Goal: Task Accomplishment & Management: Manage account settings

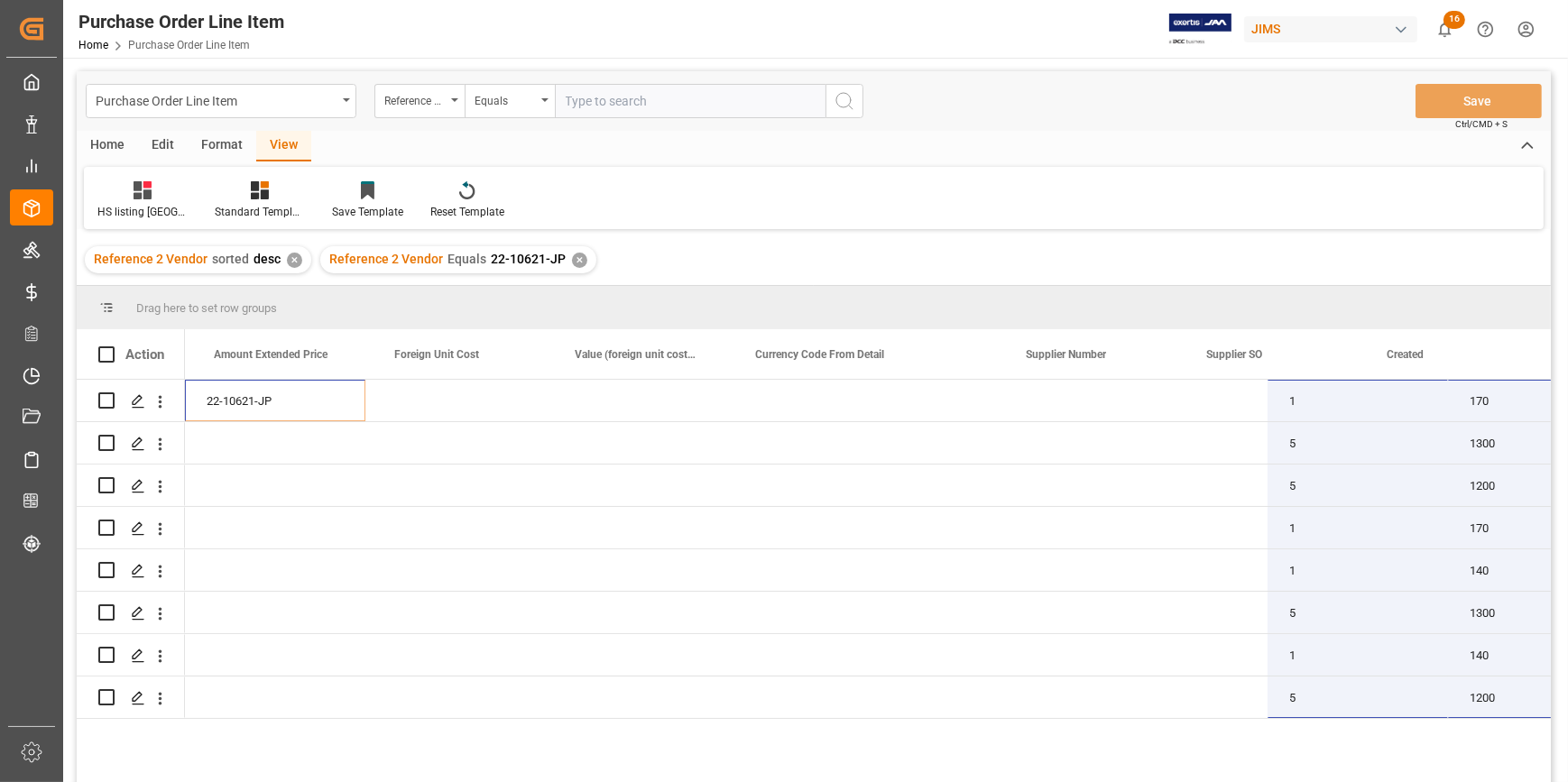
scroll to position [0, 1430]
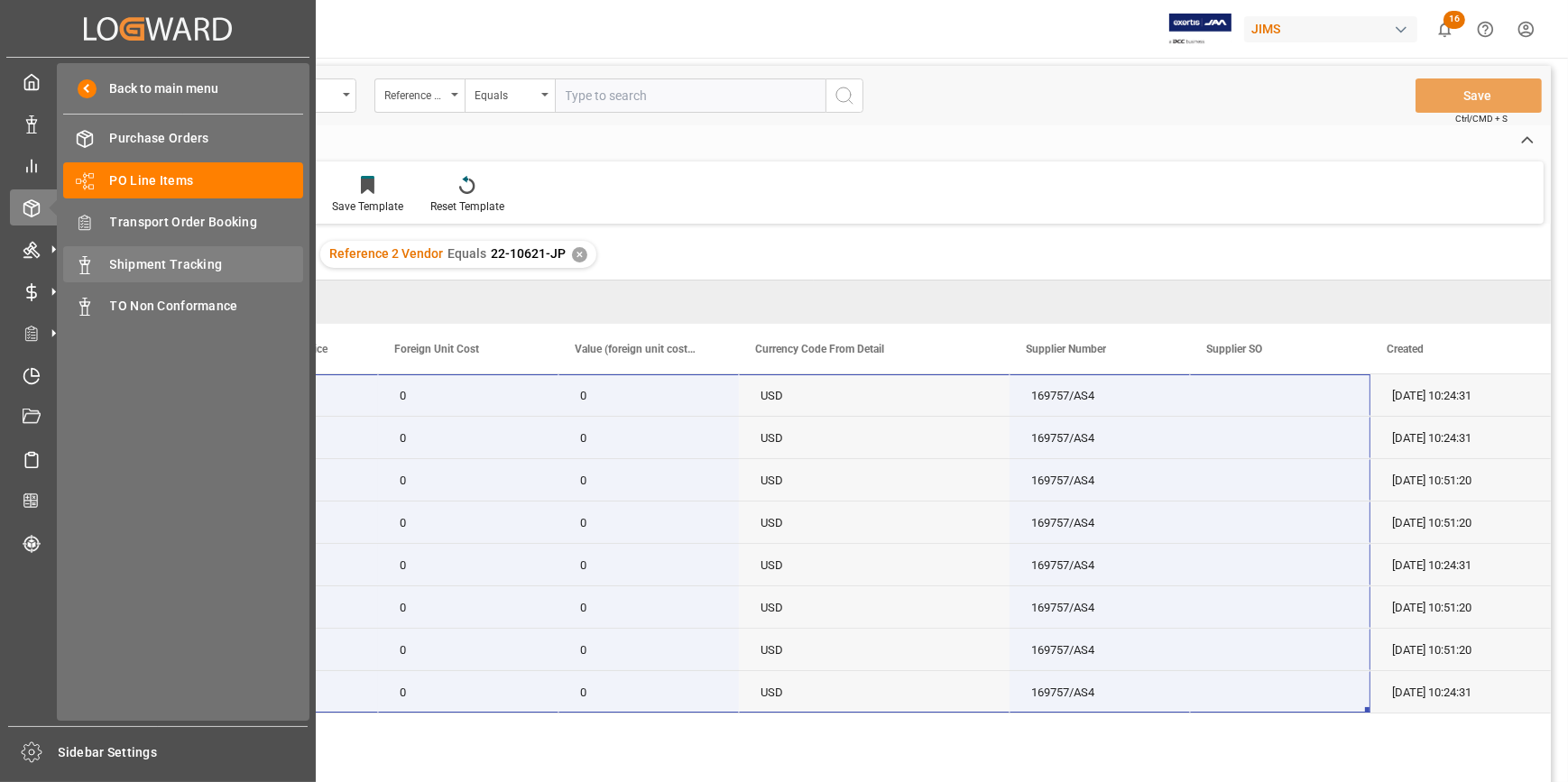
click at [160, 263] on span "Shipment Tracking" at bounding box center [207, 264] width 194 height 19
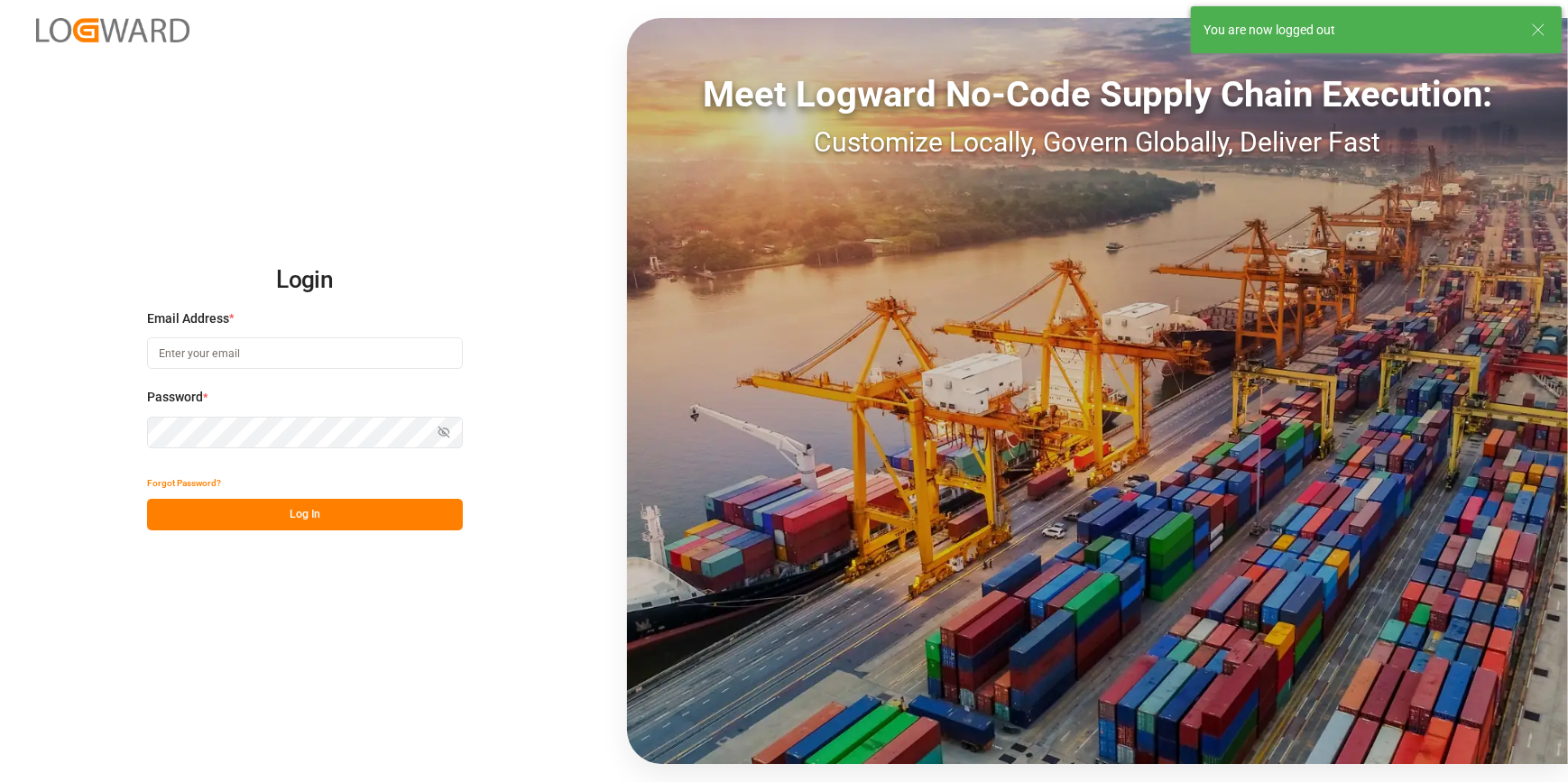
type input "amitkumar.prajapati@jamindustries.com"
drag, startPoint x: 309, startPoint y: 508, endPoint x: 318, endPoint y: 505, distance: 9.5
click at [309, 507] on button "Log In" at bounding box center [304, 514] width 315 height 31
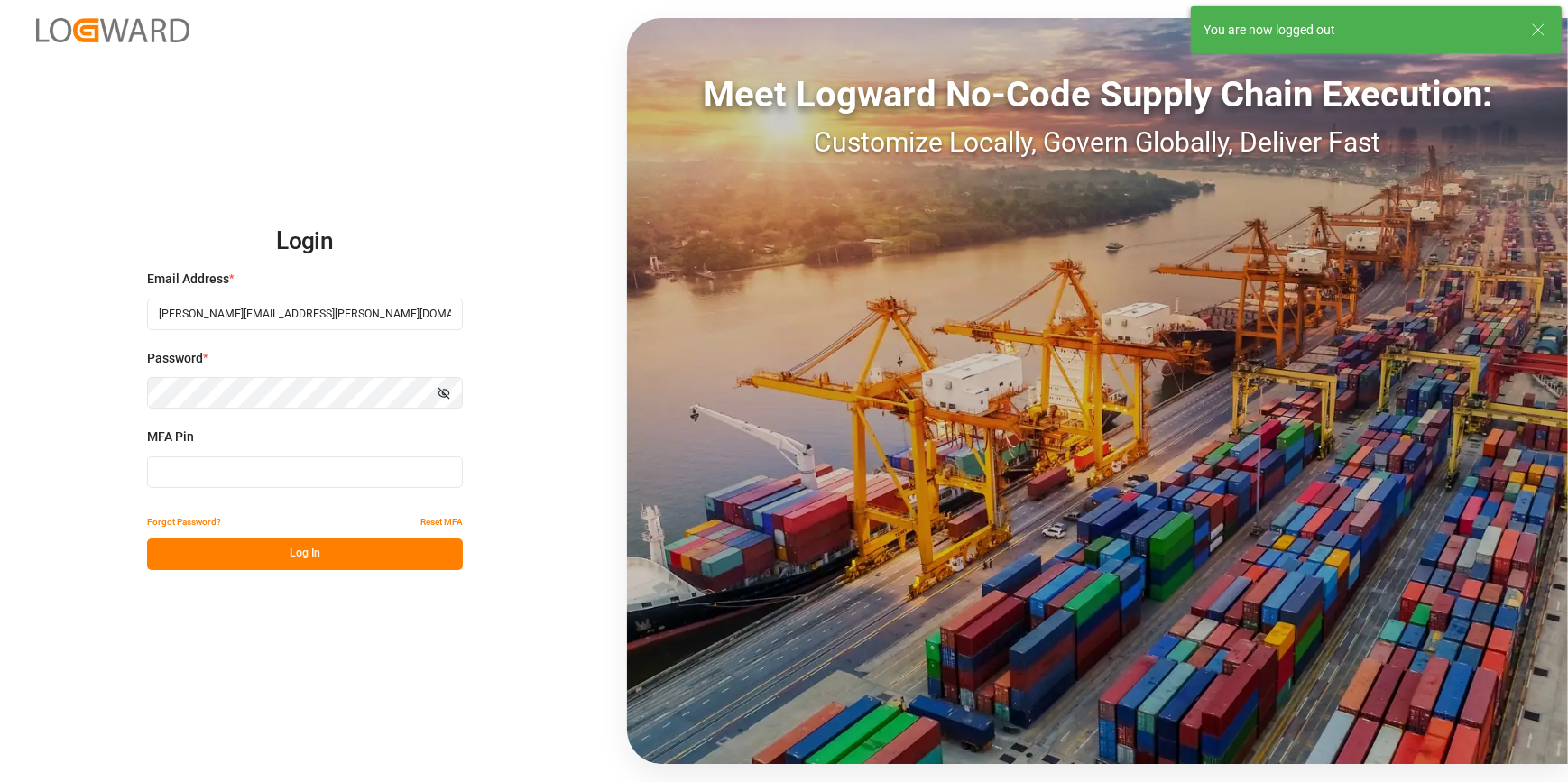
click at [274, 461] on input at bounding box center [304, 472] width 315 height 31
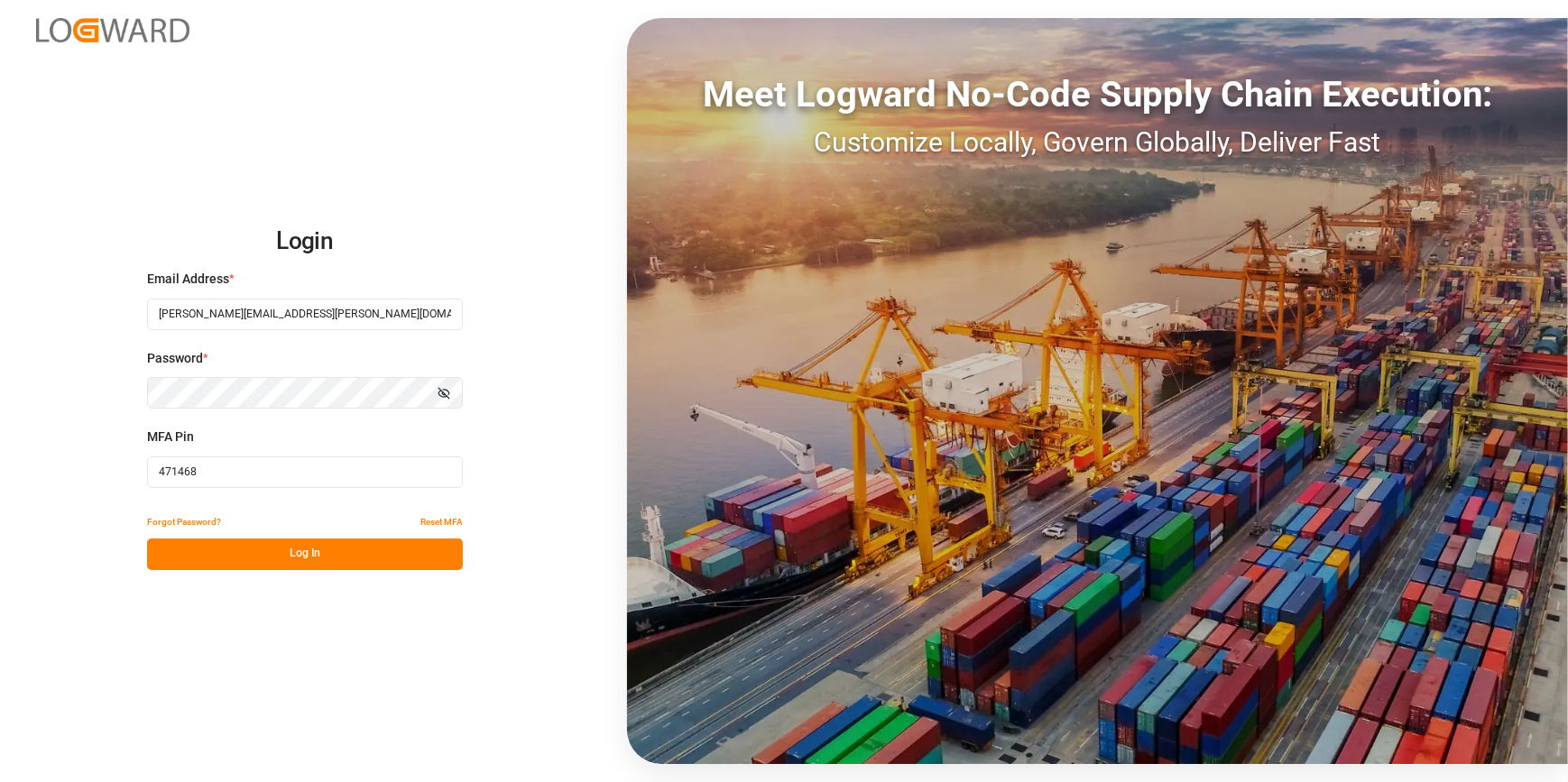
type input "471468"
click at [315, 545] on button "Log In" at bounding box center [304, 554] width 315 height 31
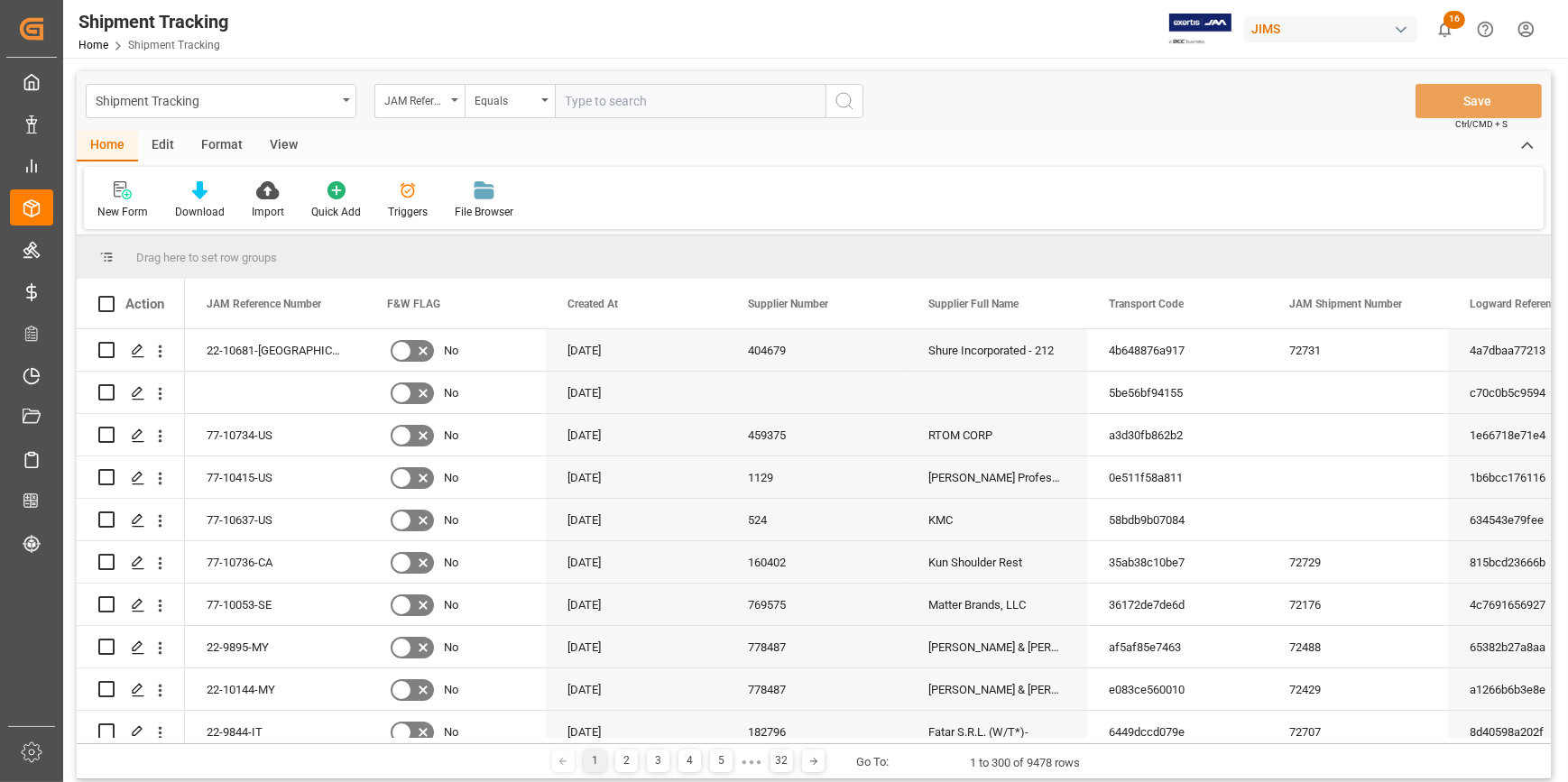
click at [606, 105] on input "text" at bounding box center [690, 101] width 271 height 34
paste input "2-10181-MY"
type input "22-10181-MY"
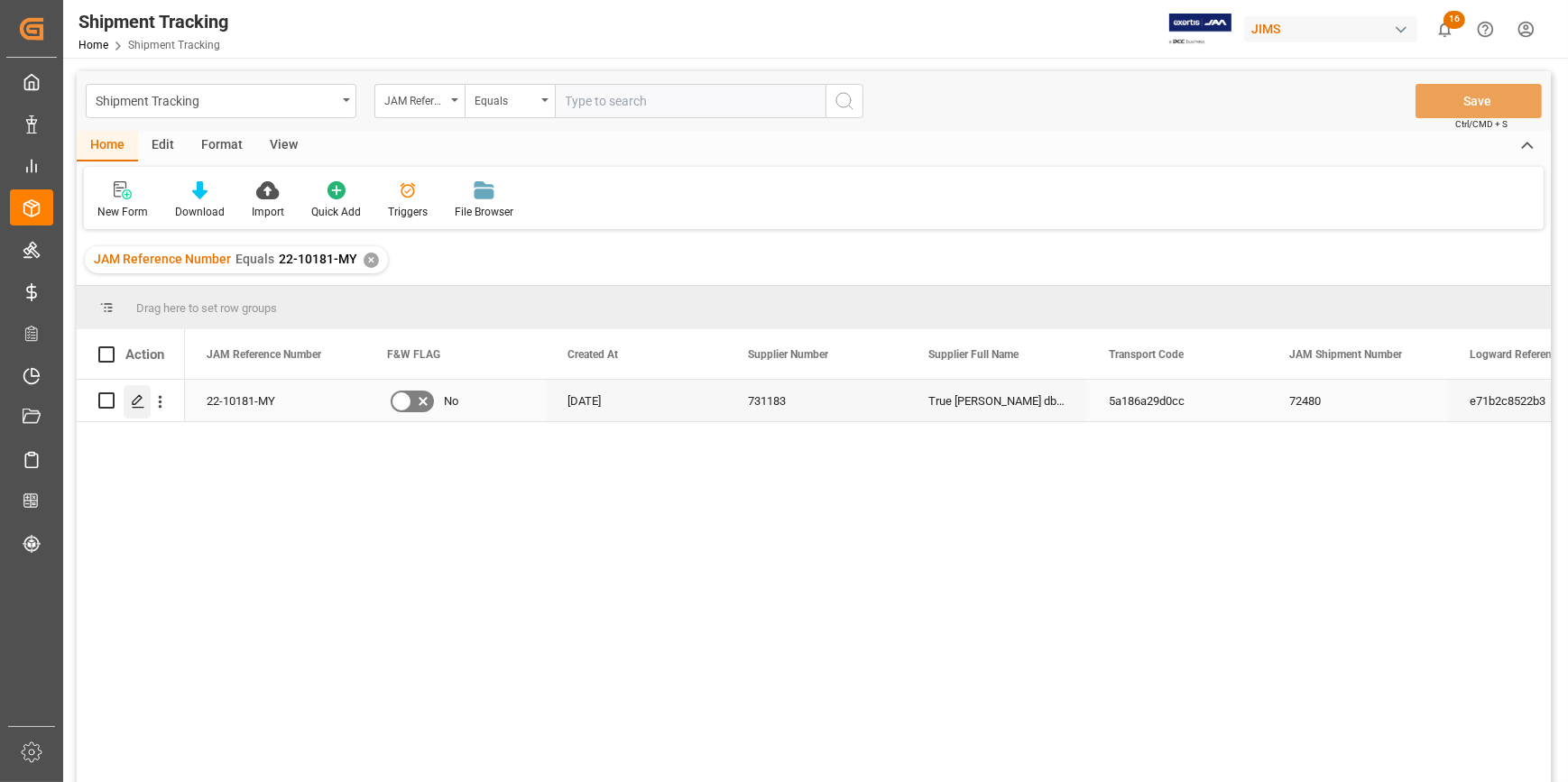
click at [133, 400] on icon "Press SPACE to select this row." at bounding box center [138, 402] width 15 height 15
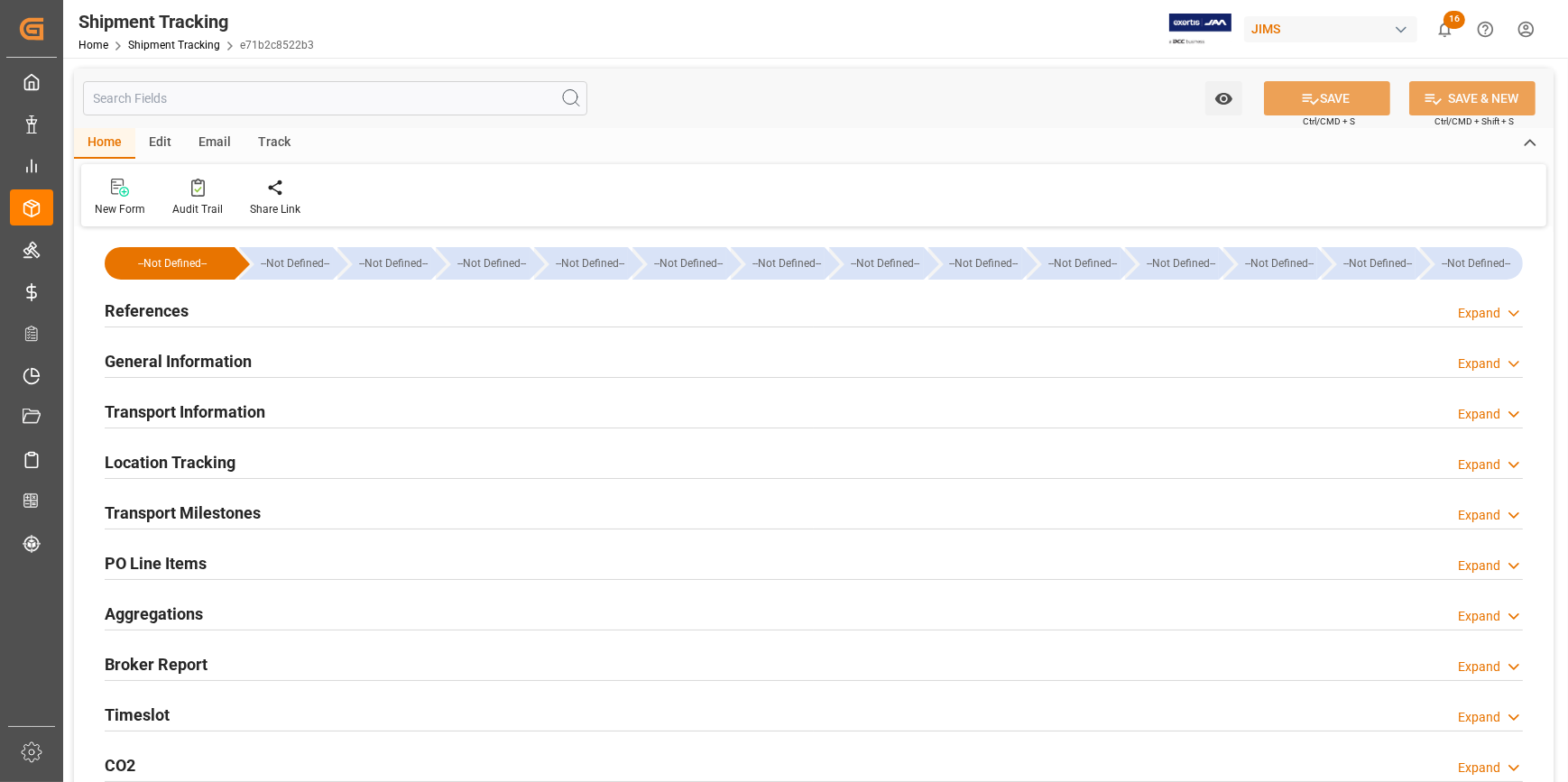
type input "18-07-2025"
click at [343, 307] on div "References Expand" at bounding box center [813, 309] width 1419 height 34
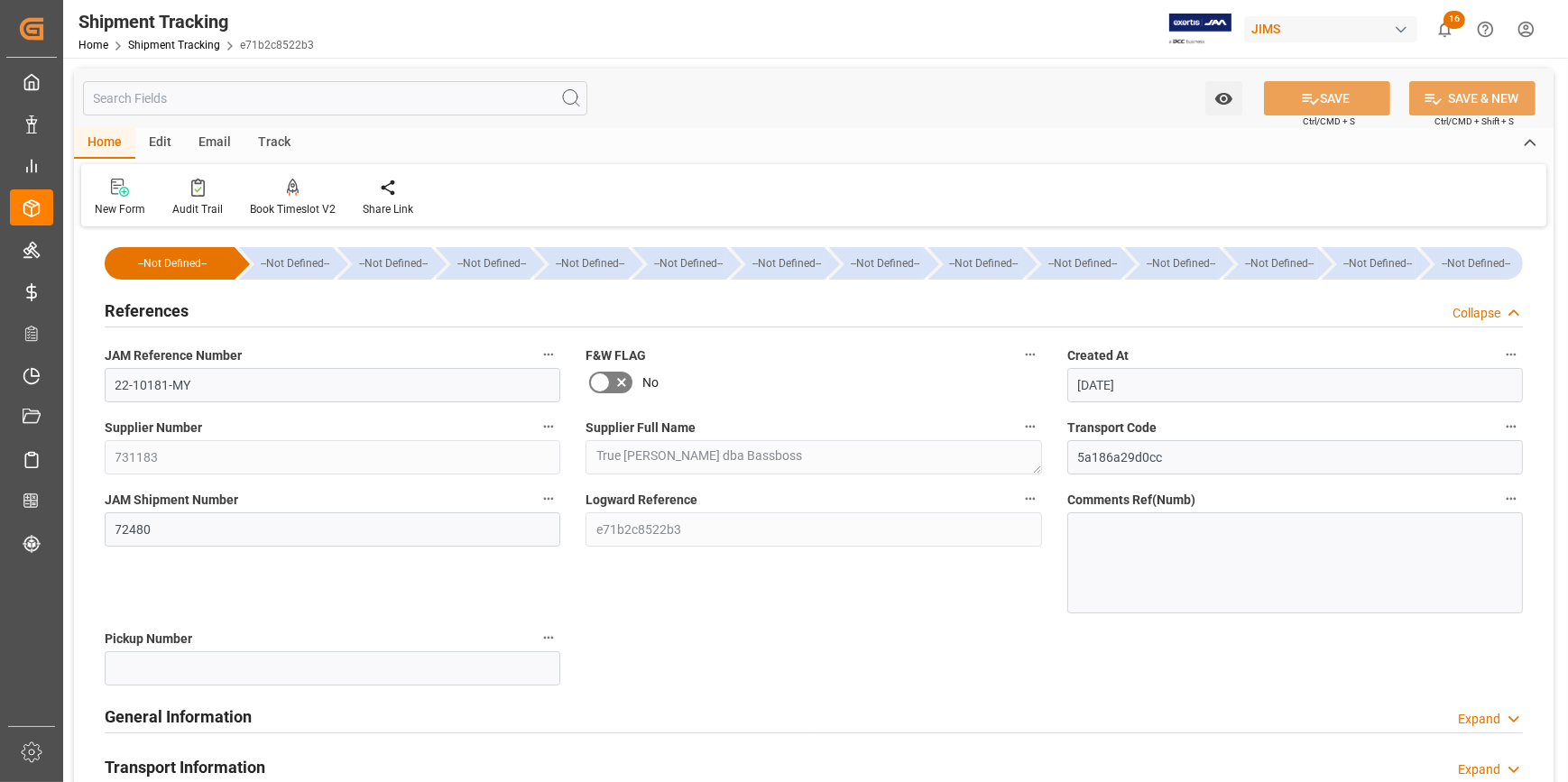
scroll to position [163, 0]
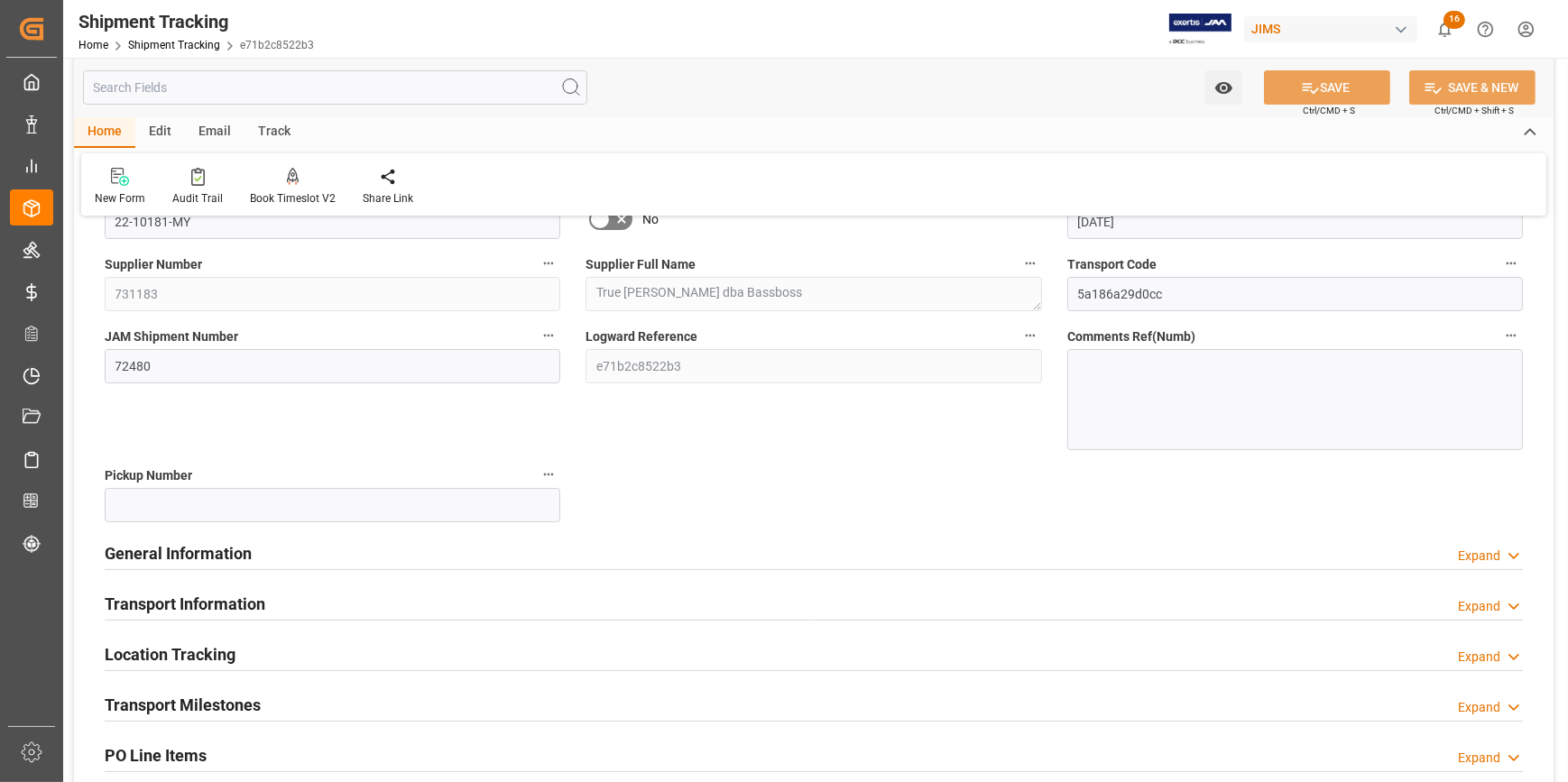
click at [487, 548] on div "General Information Expand" at bounding box center [813, 552] width 1419 height 34
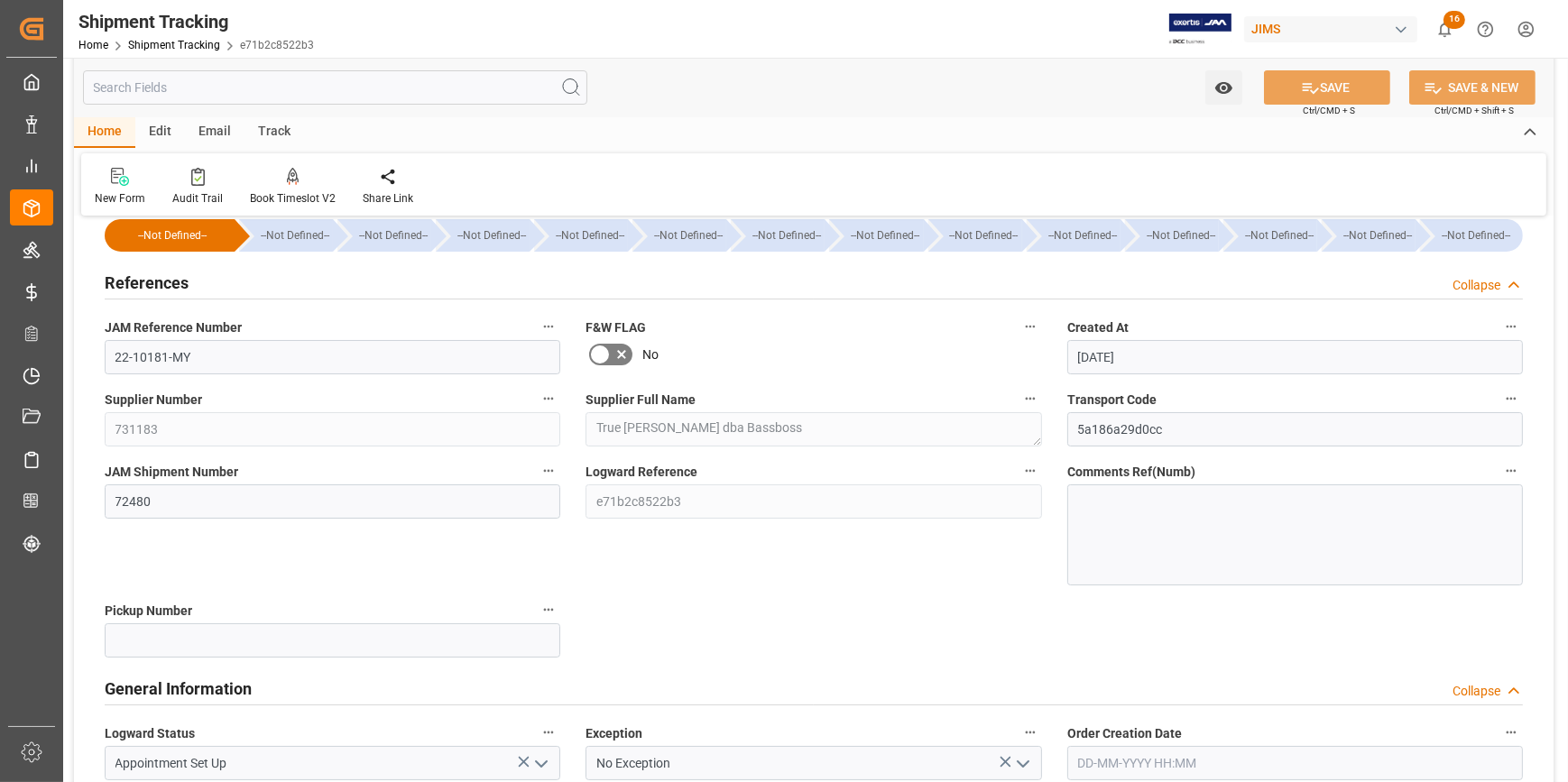
scroll to position [0, 0]
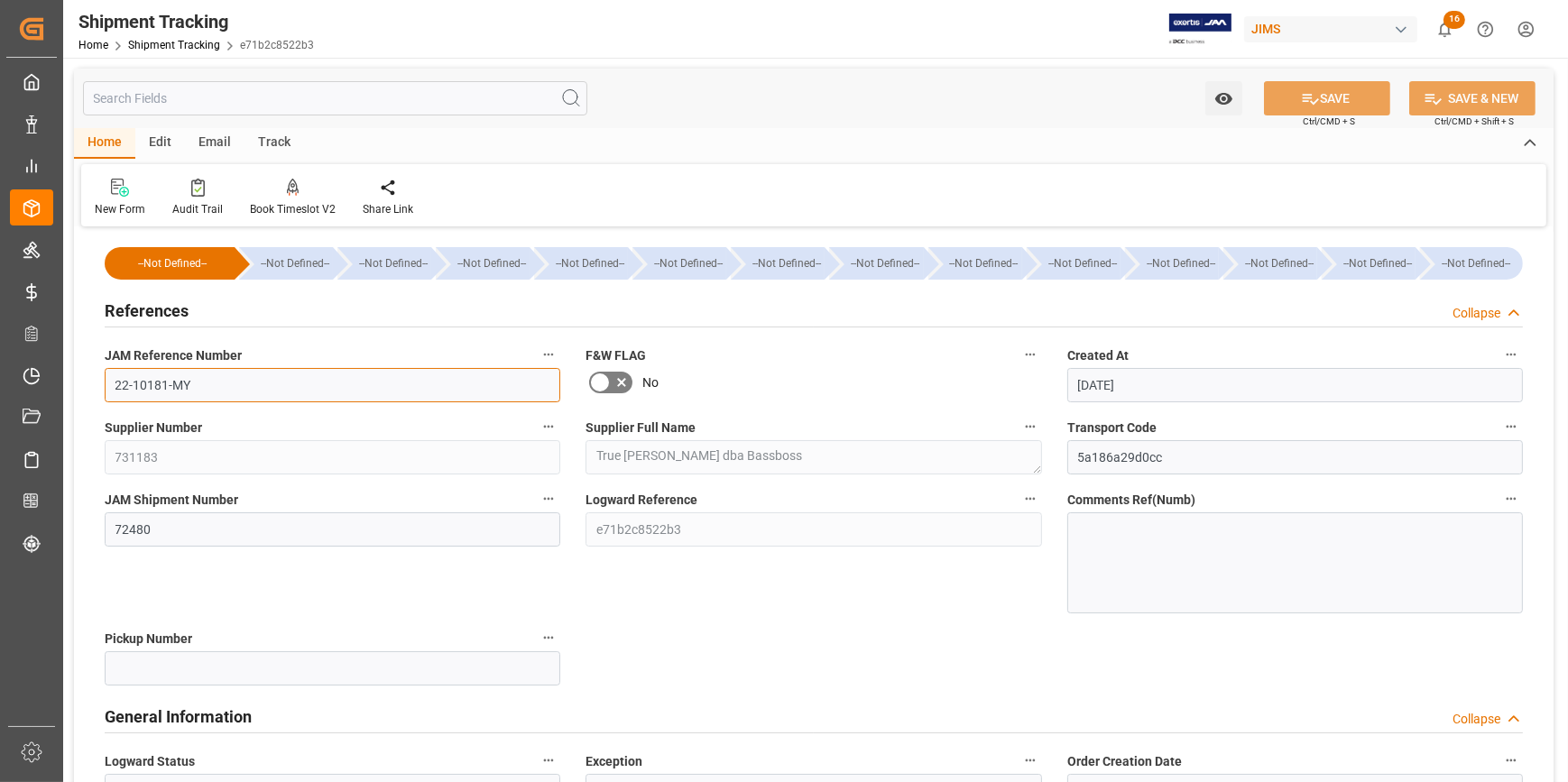
drag, startPoint x: 113, startPoint y: 383, endPoint x: 74, endPoint y: 385, distance: 39.1
click at [74, 383] on div "--Not Defined-- --Not Defined-- --Not Defined-- --Not Defined-- --Not Defined--…" at bounding box center [814, 796] width 1480 height 1128
click at [189, 380] on input "22-10181-MY" at bounding box center [332, 384] width 456 height 34
click at [223, 391] on input "22-10181-MY" at bounding box center [332, 384] width 456 height 34
drag, startPoint x: 198, startPoint y: 381, endPoint x: 65, endPoint y: 378, distance: 133.0
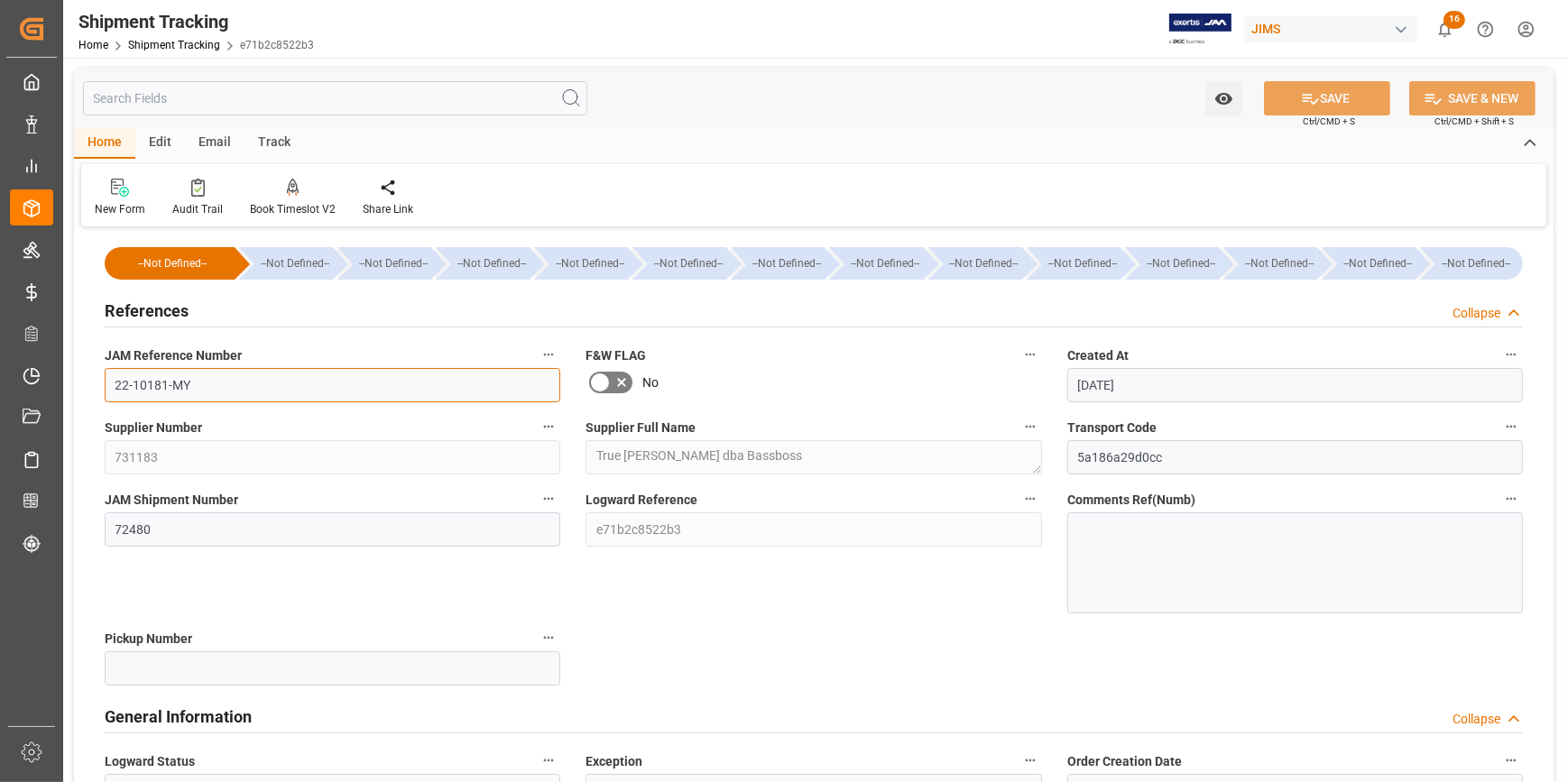
click at [65, 378] on div "Watch Option SAVE Ctrl/CMD + S SAVE & NEW Ctrl/CMD + Shift + S Home Edit Email …" at bounding box center [813, 788] width 1501 height 1459
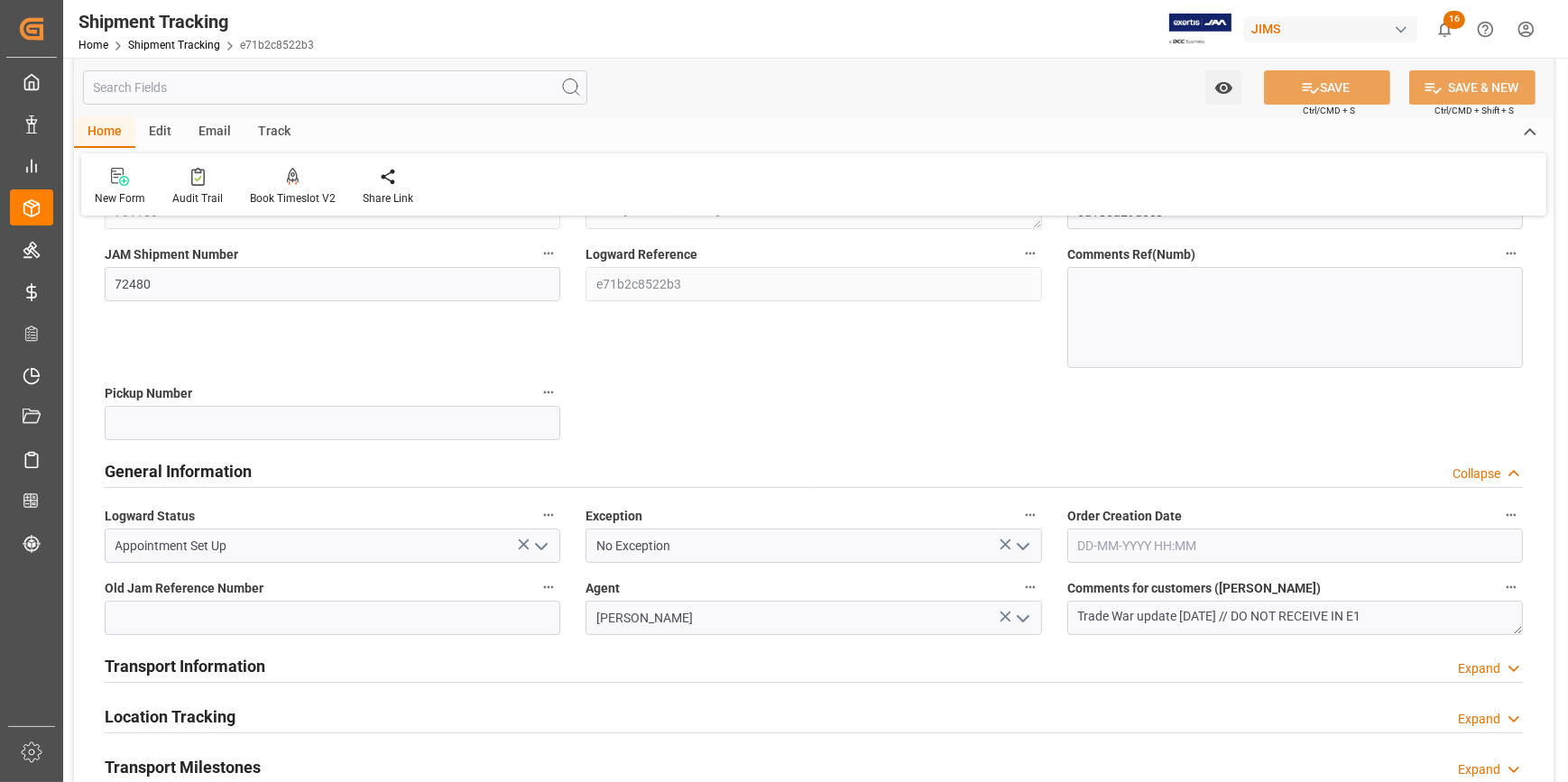
scroll to position [410, 0]
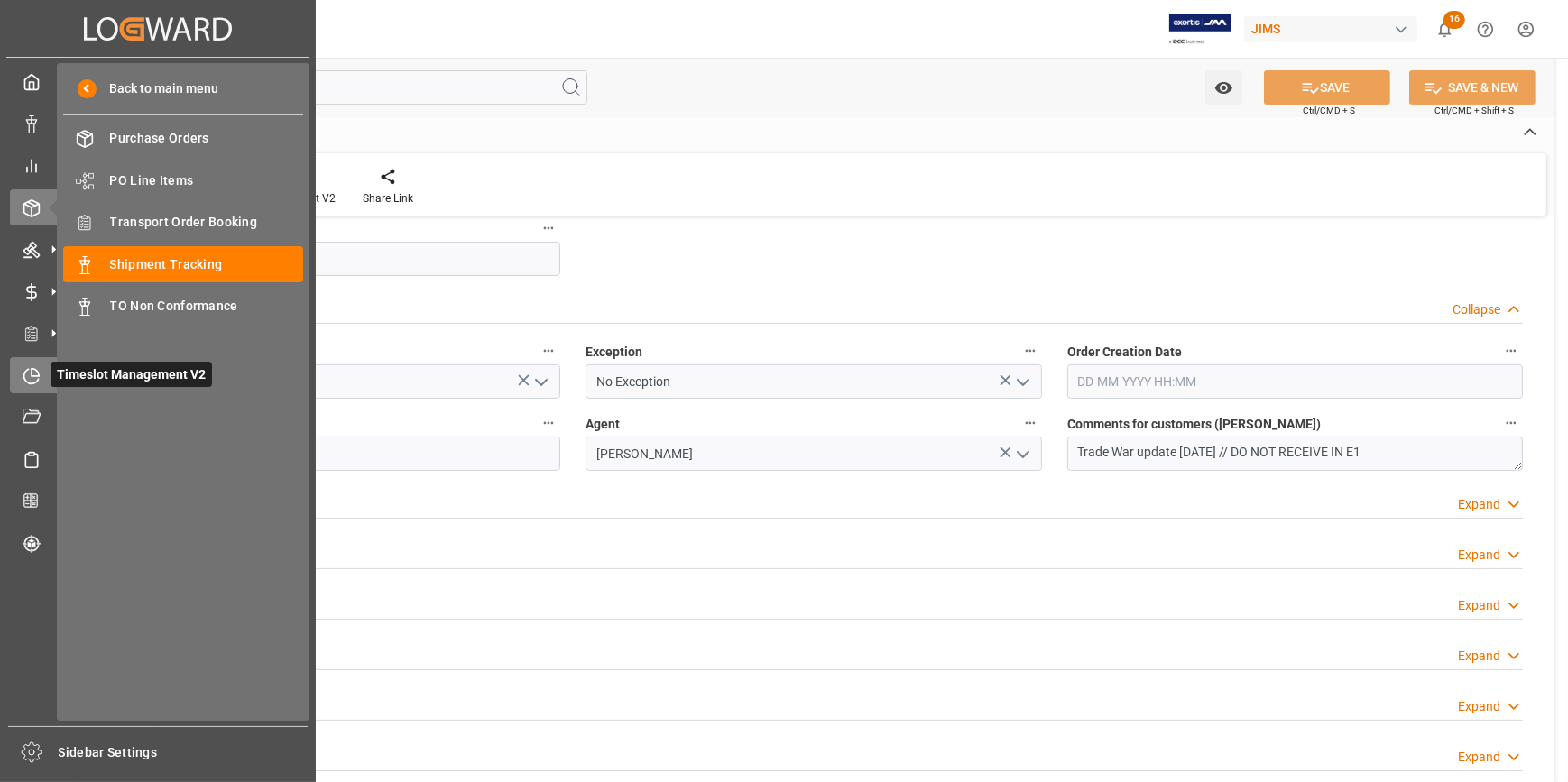
click at [34, 378] on icon at bounding box center [32, 376] width 18 height 18
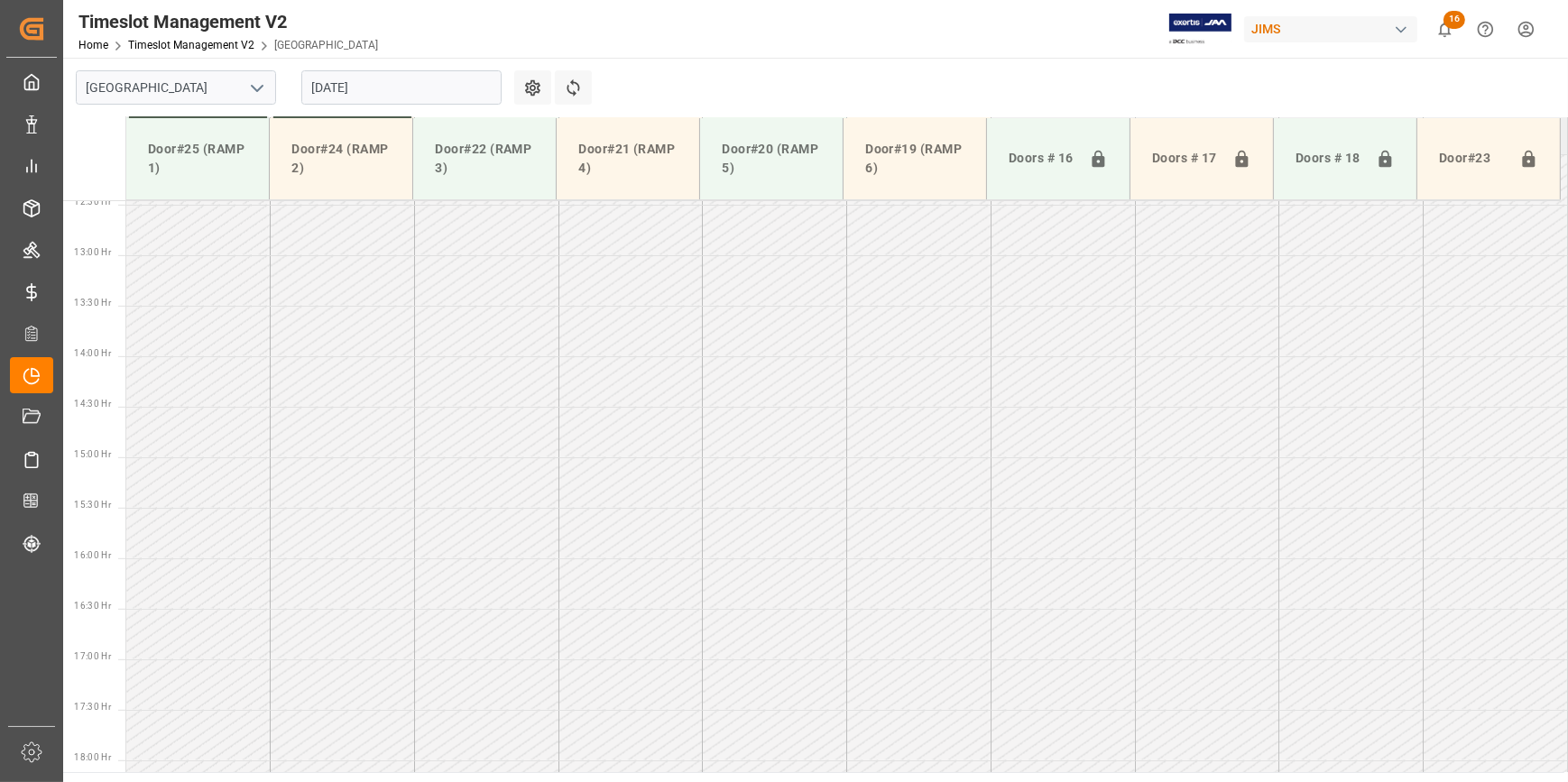
scroll to position [1320, 0]
click at [257, 86] on icon "open menu" at bounding box center [258, 89] width 22 height 22
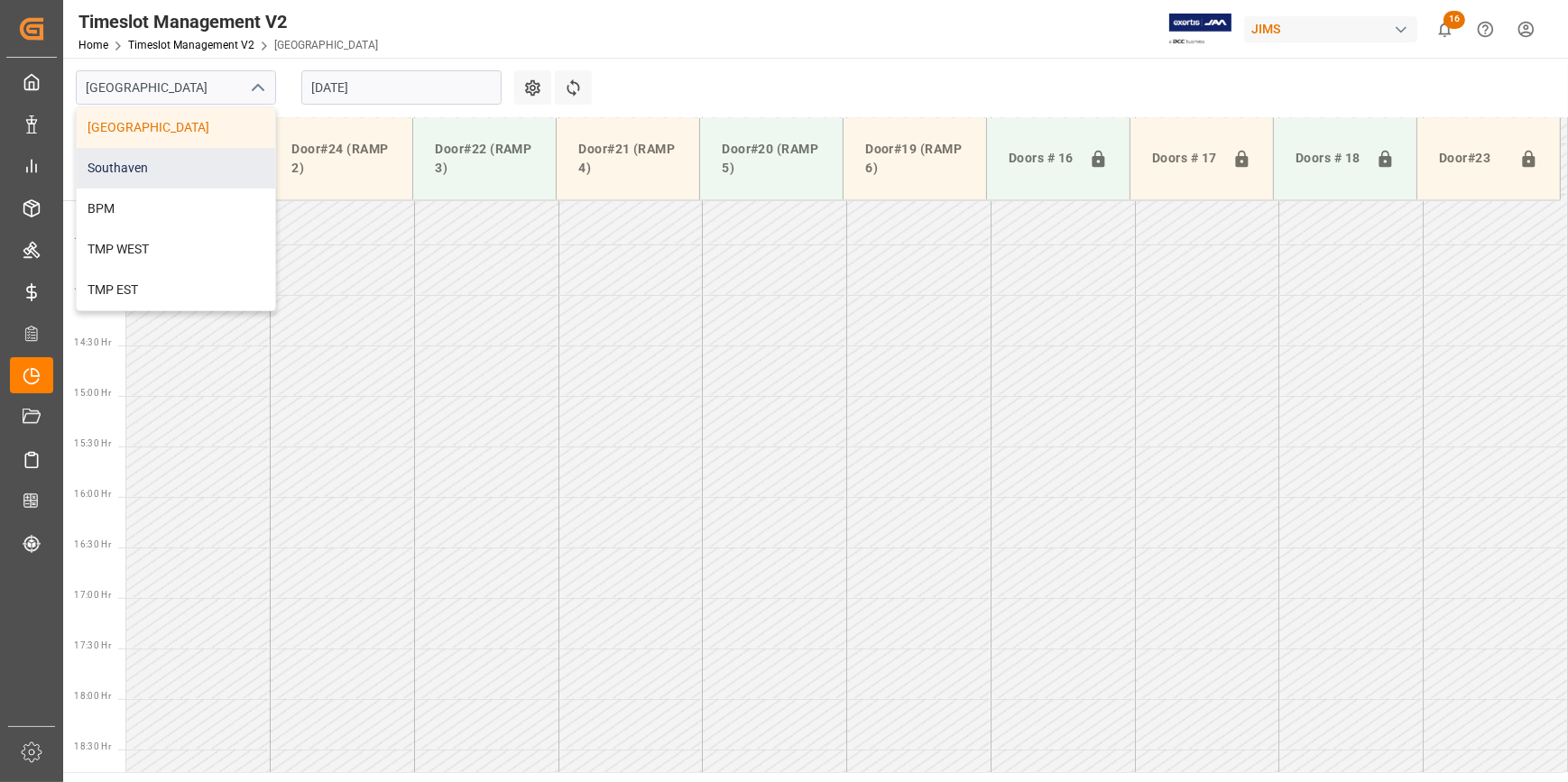
click at [193, 153] on div "Southaven" at bounding box center [176, 168] width 198 height 40
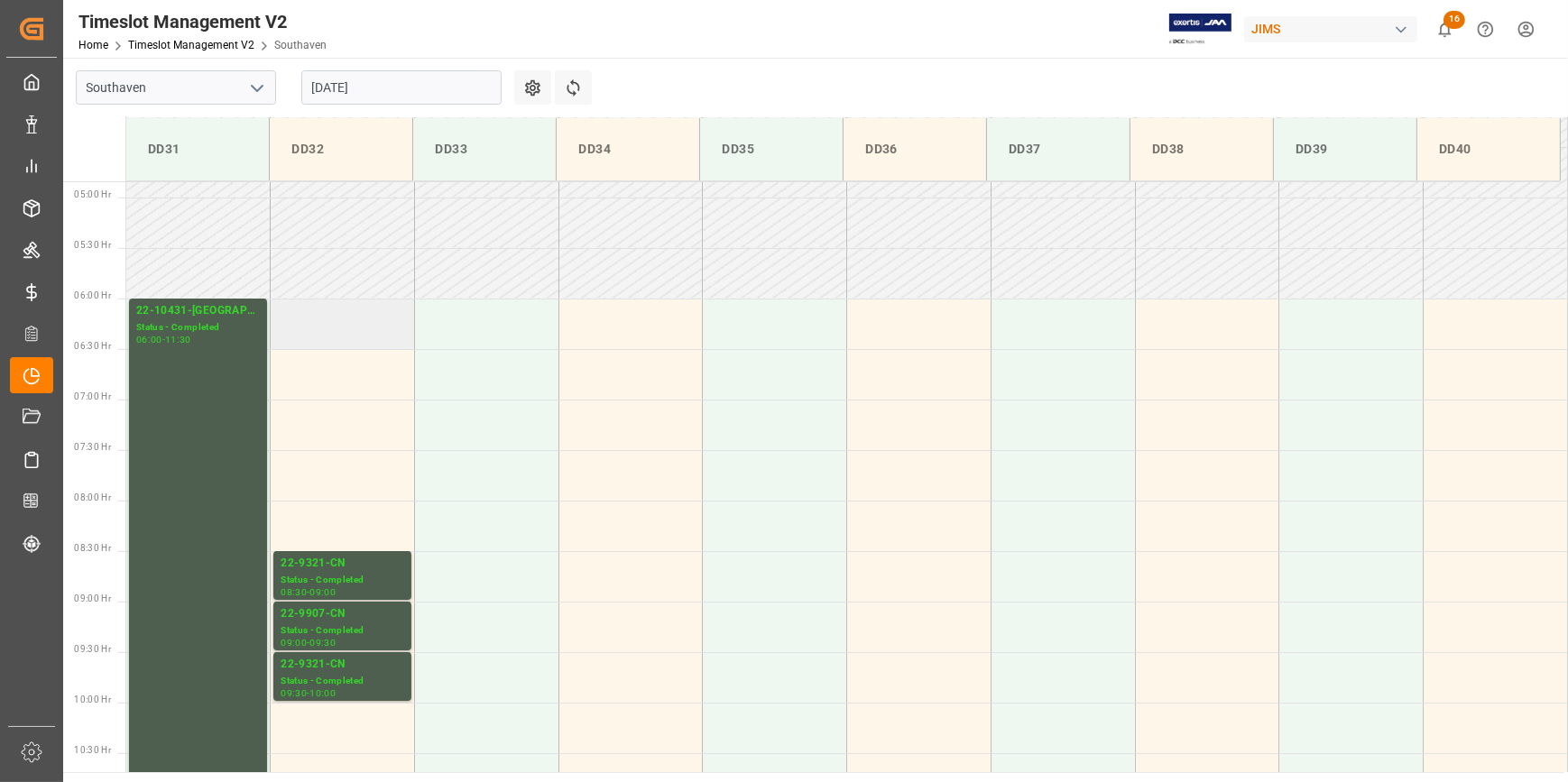
scroll to position [480, 0]
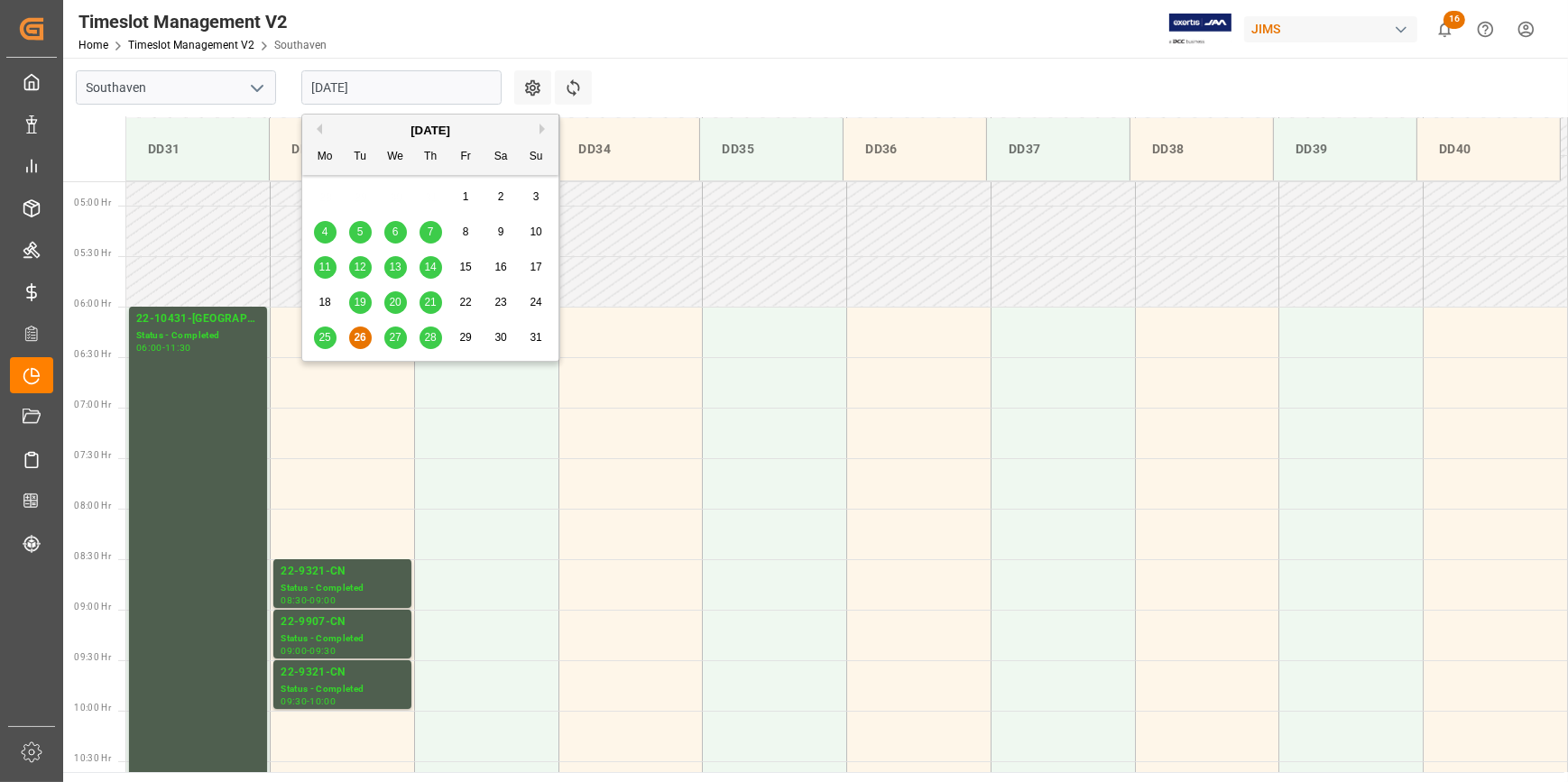
click at [371, 94] on input "26-08-2025" at bounding box center [402, 87] width 200 height 34
click at [392, 334] on span "27" at bounding box center [394, 337] width 12 height 13
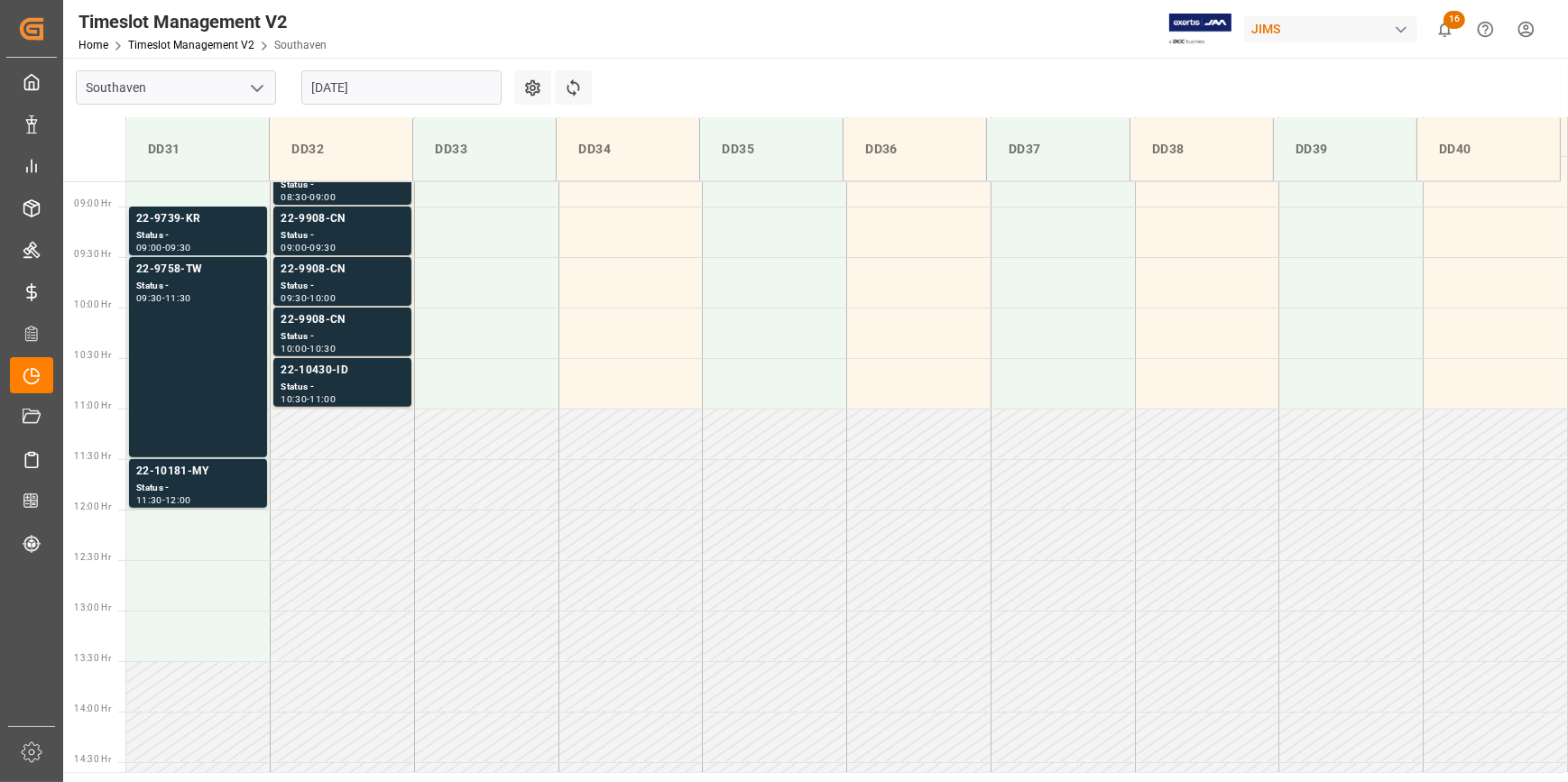
scroll to position [877, 0]
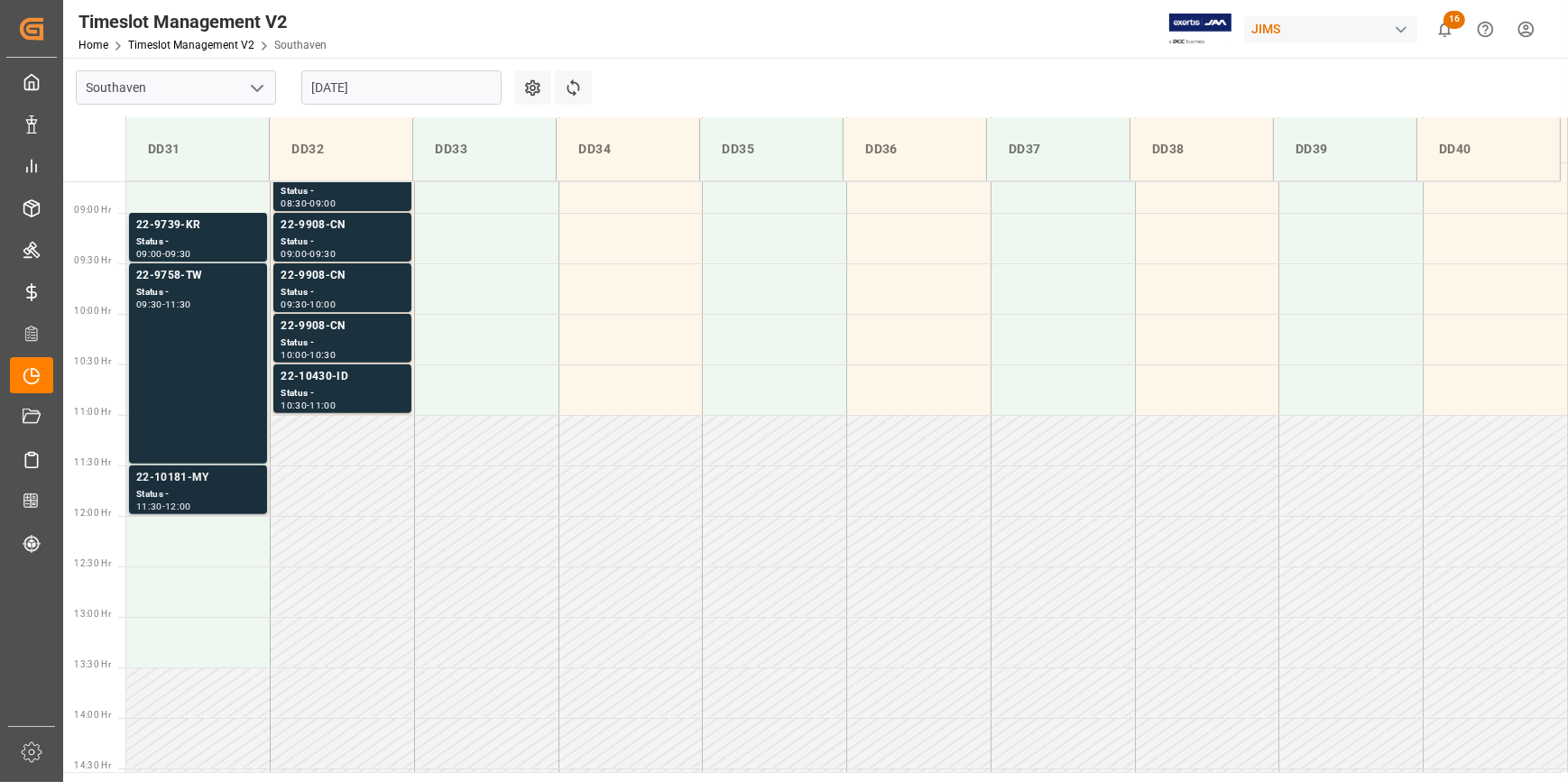
click at [182, 495] on div "Status -" at bounding box center [198, 494] width 124 height 16
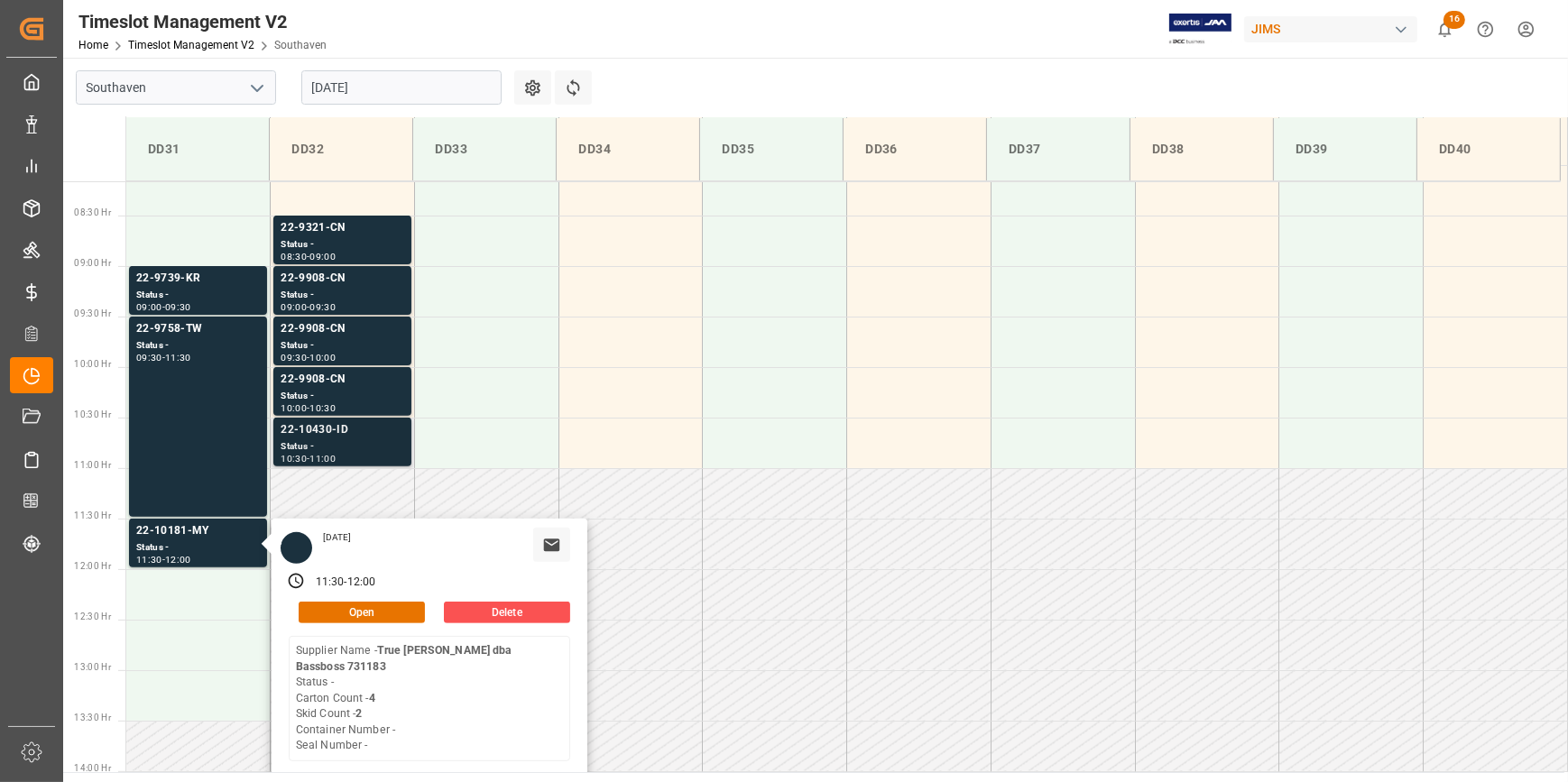
scroll to position [796, 0]
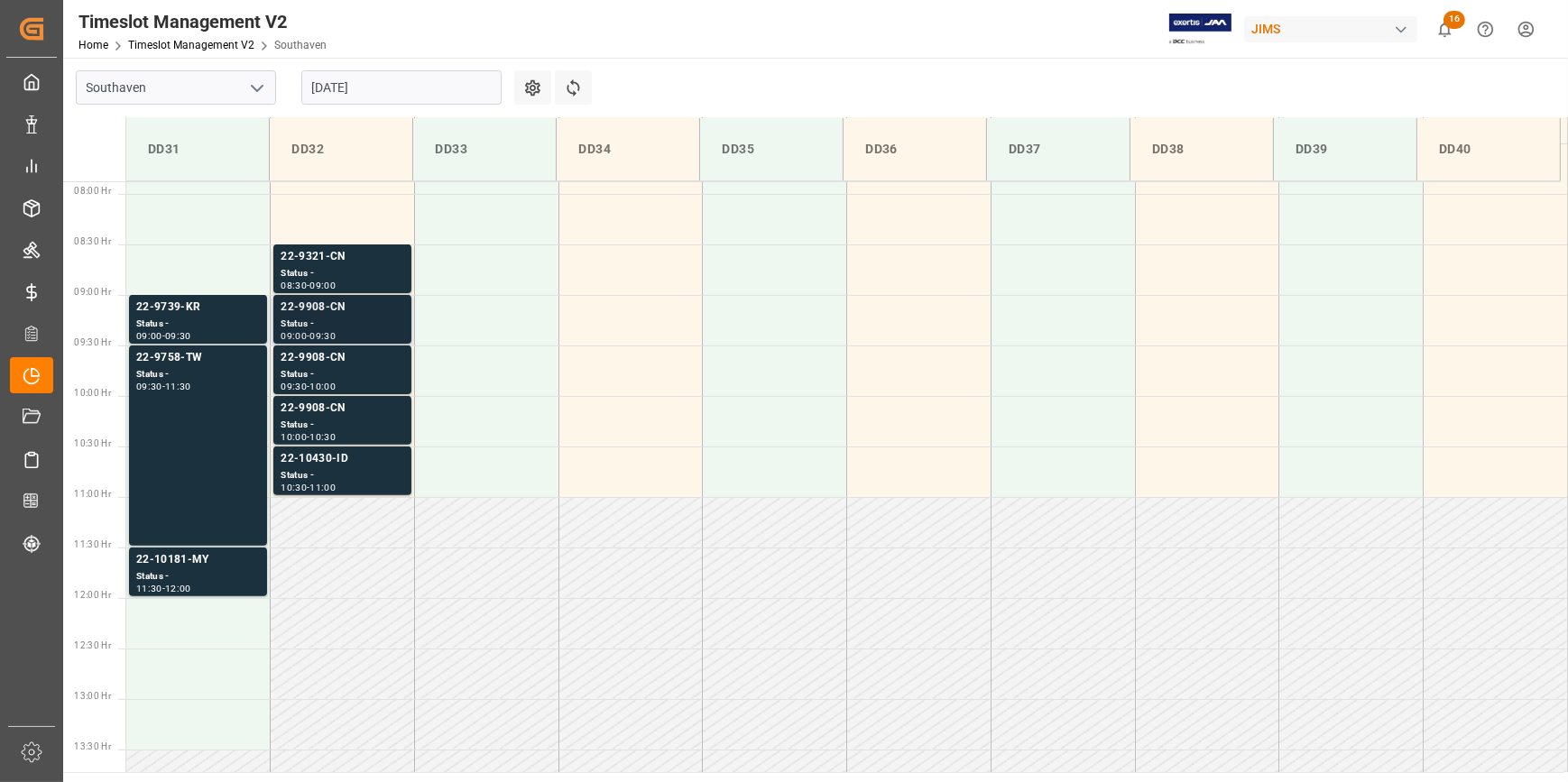
click at [350, 328] on div "Status -" at bounding box center [342, 324] width 124 height 16
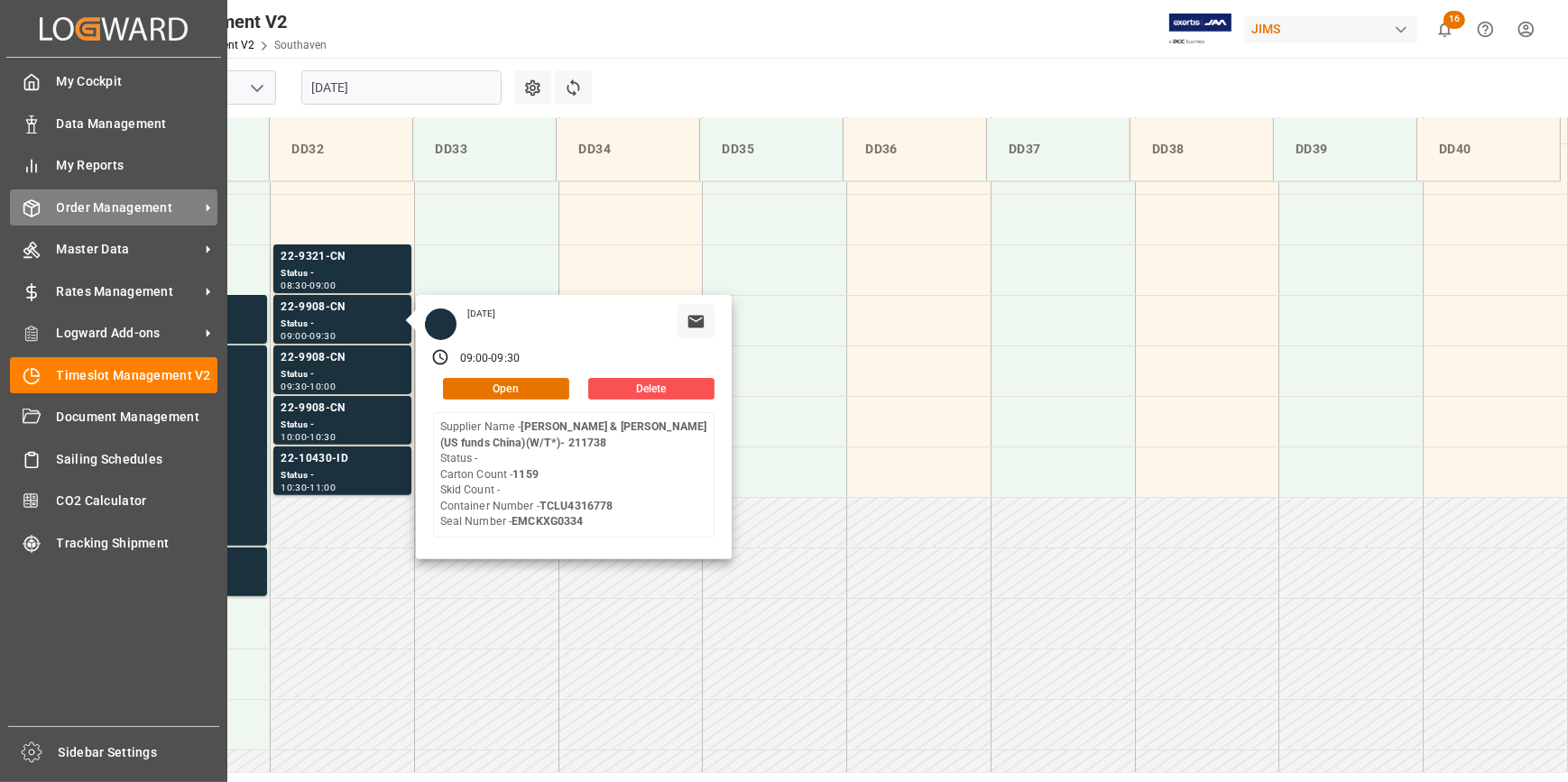
click at [115, 215] on span "Order Management" at bounding box center [127, 207] width 142 height 19
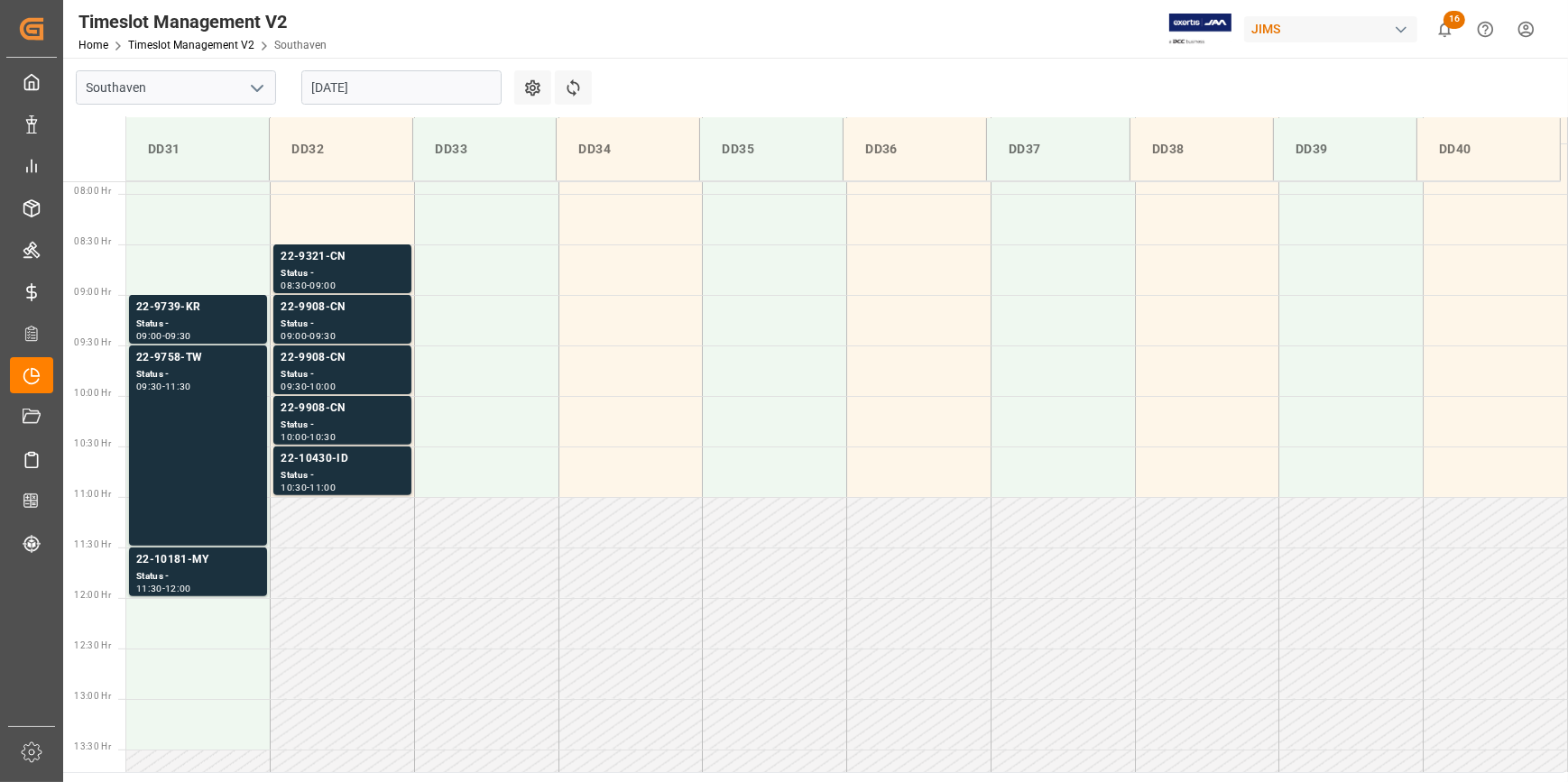
click at [382, 85] on input "27-08-2025" at bounding box center [402, 87] width 200 height 34
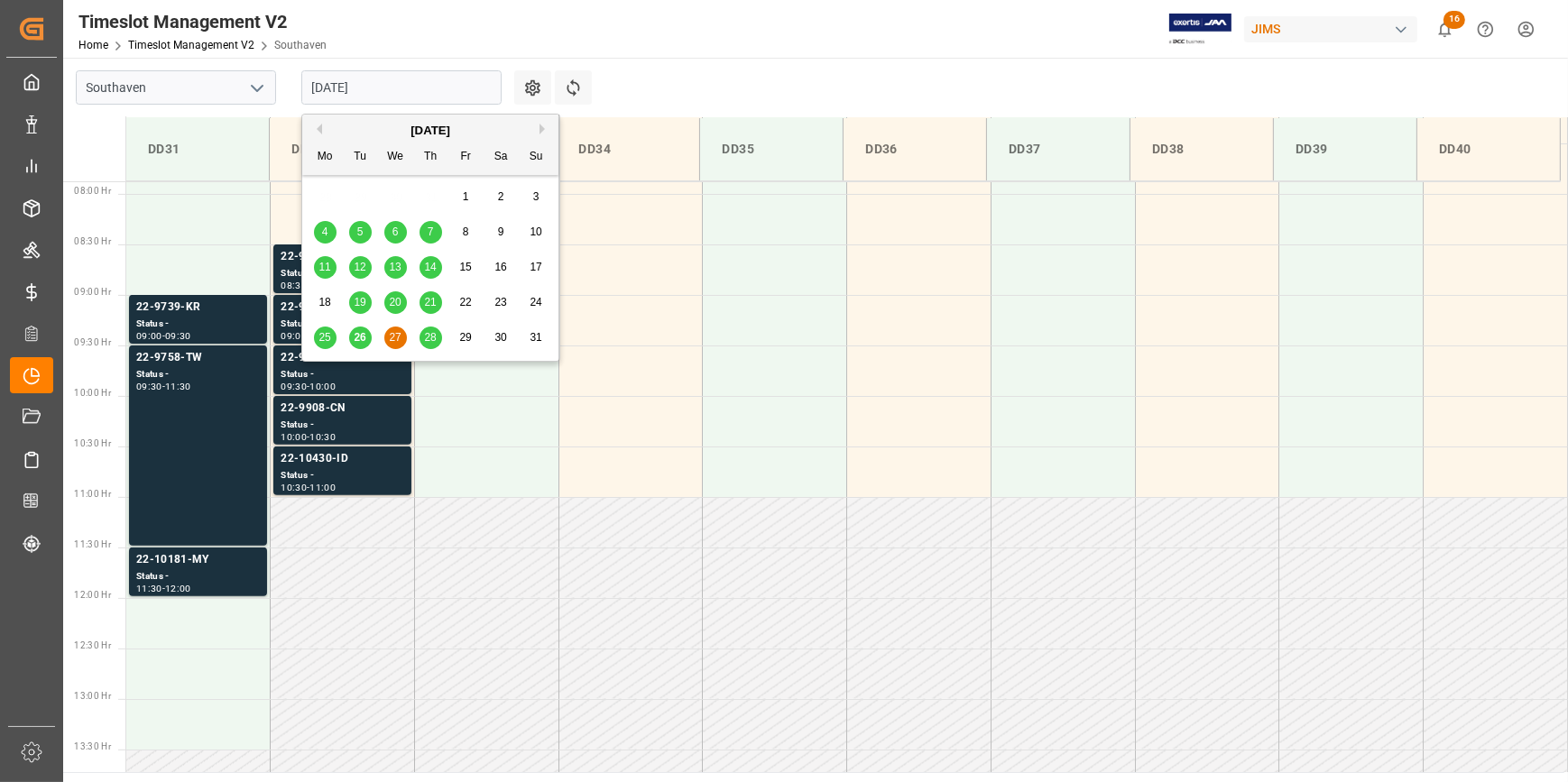
click at [429, 339] on span "28" at bounding box center [429, 337] width 12 height 13
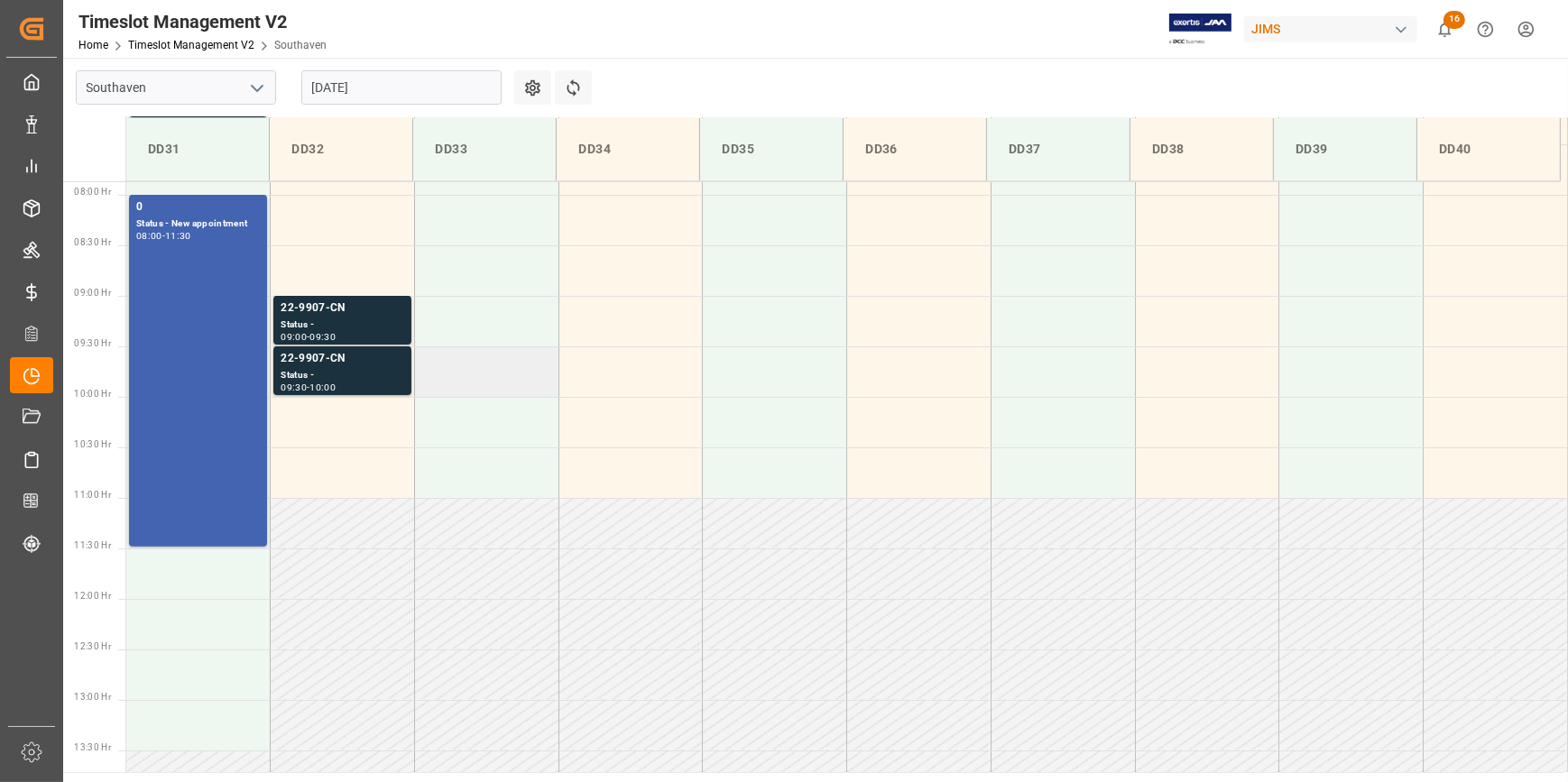
scroll to position [747, 0]
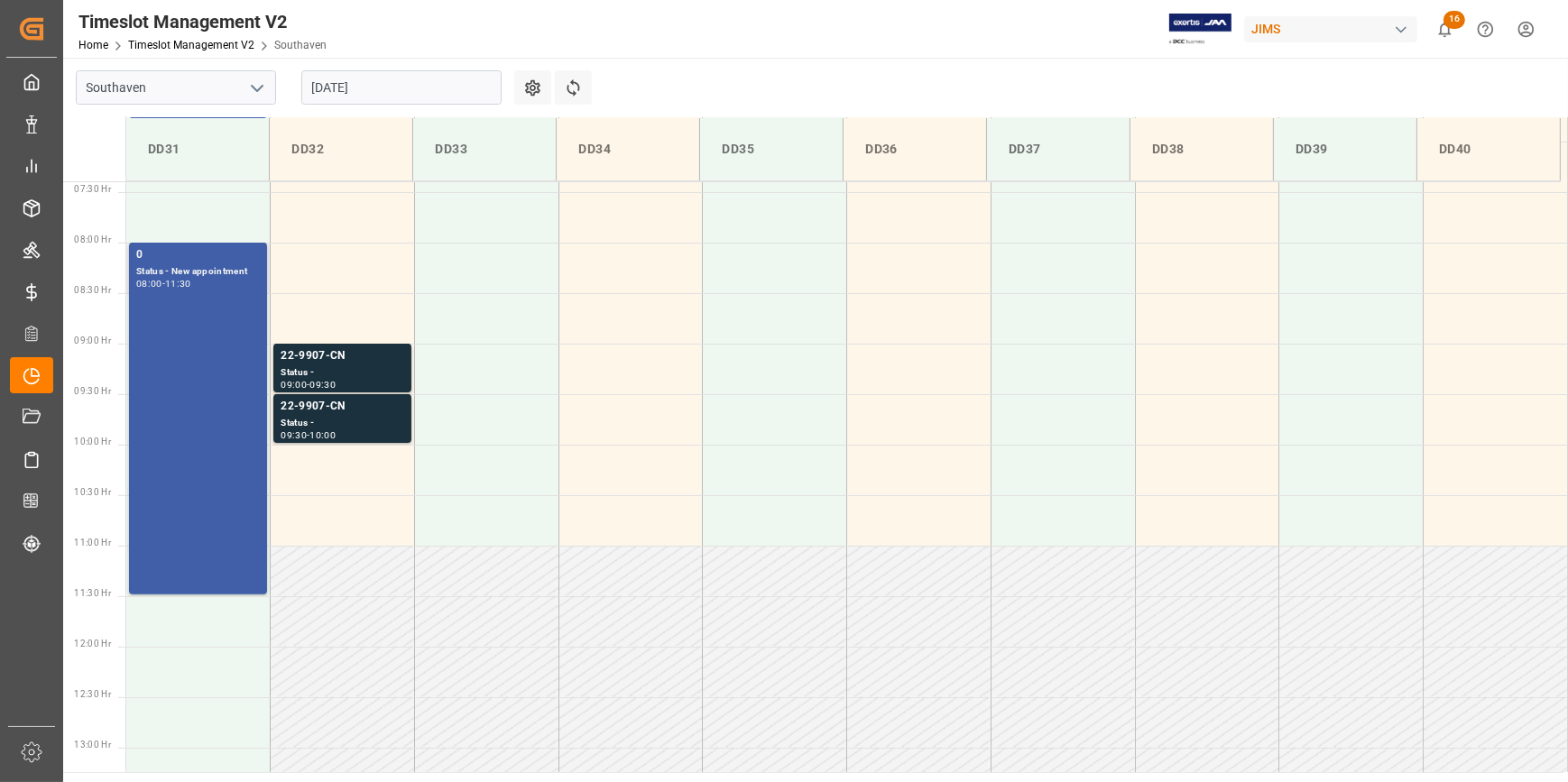
click at [235, 344] on div "0 Status - New appointment 08:00 - 11:30" at bounding box center [198, 419] width 124 height 345
click at [203, 315] on div "0 Status - New appointment 08:00 - 11:30" at bounding box center [198, 419] width 124 height 345
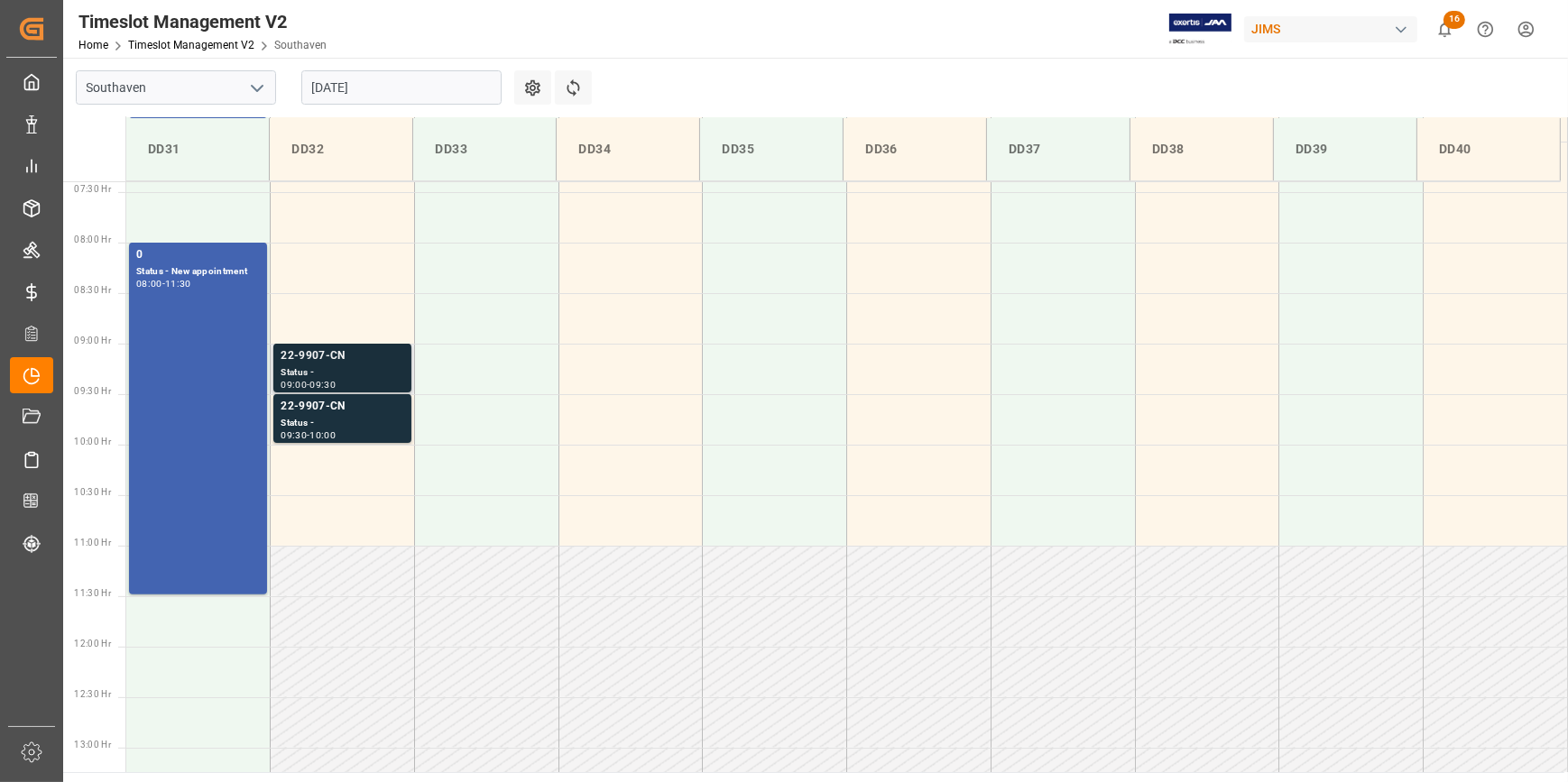
click at [345, 366] on div "Status -" at bounding box center [342, 373] width 124 height 16
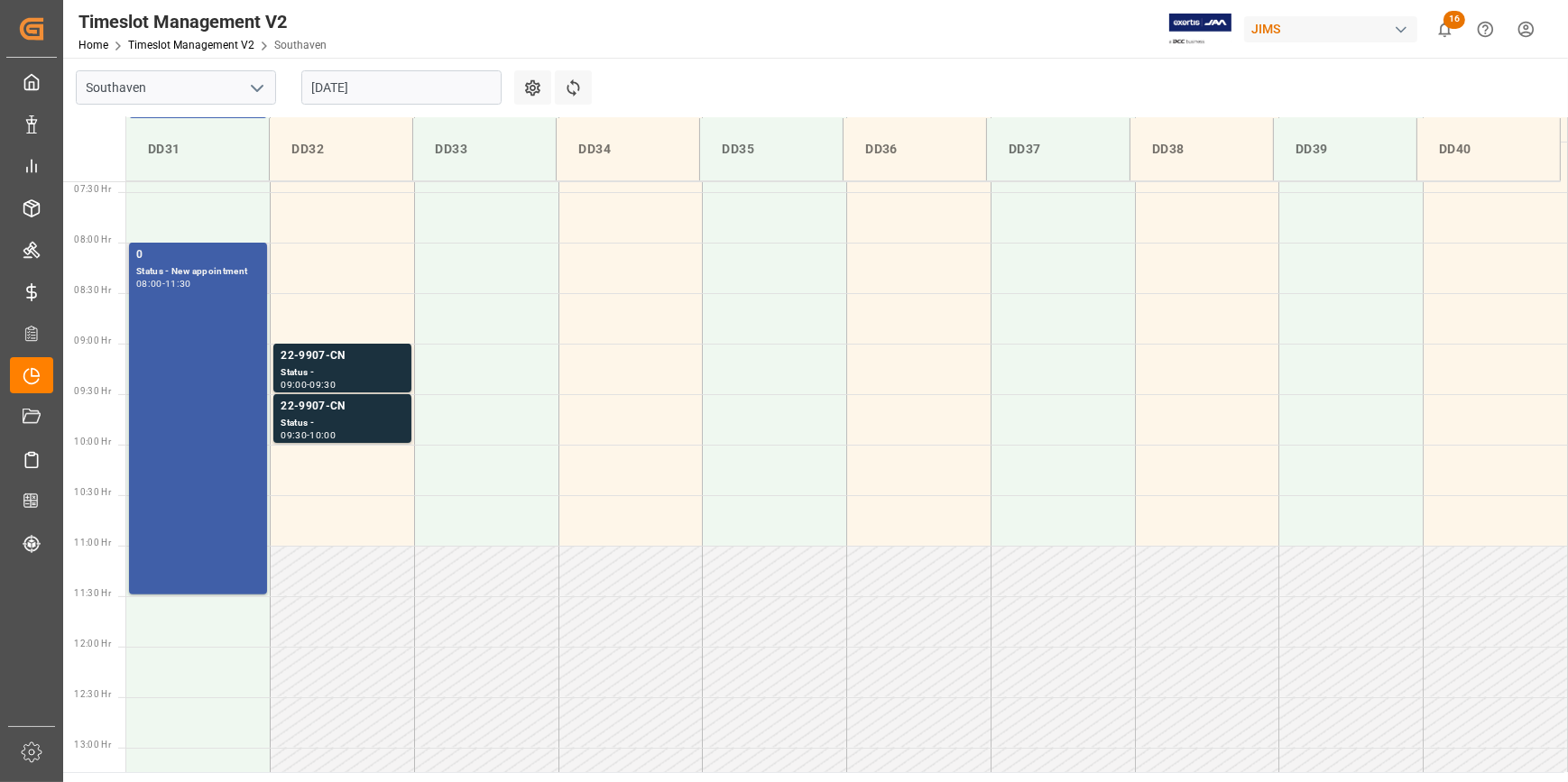
click at [223, 358] on div "0 Status - New appointment 08:00 - 11:30" at bounding box center [198, 419] width 124 height 345
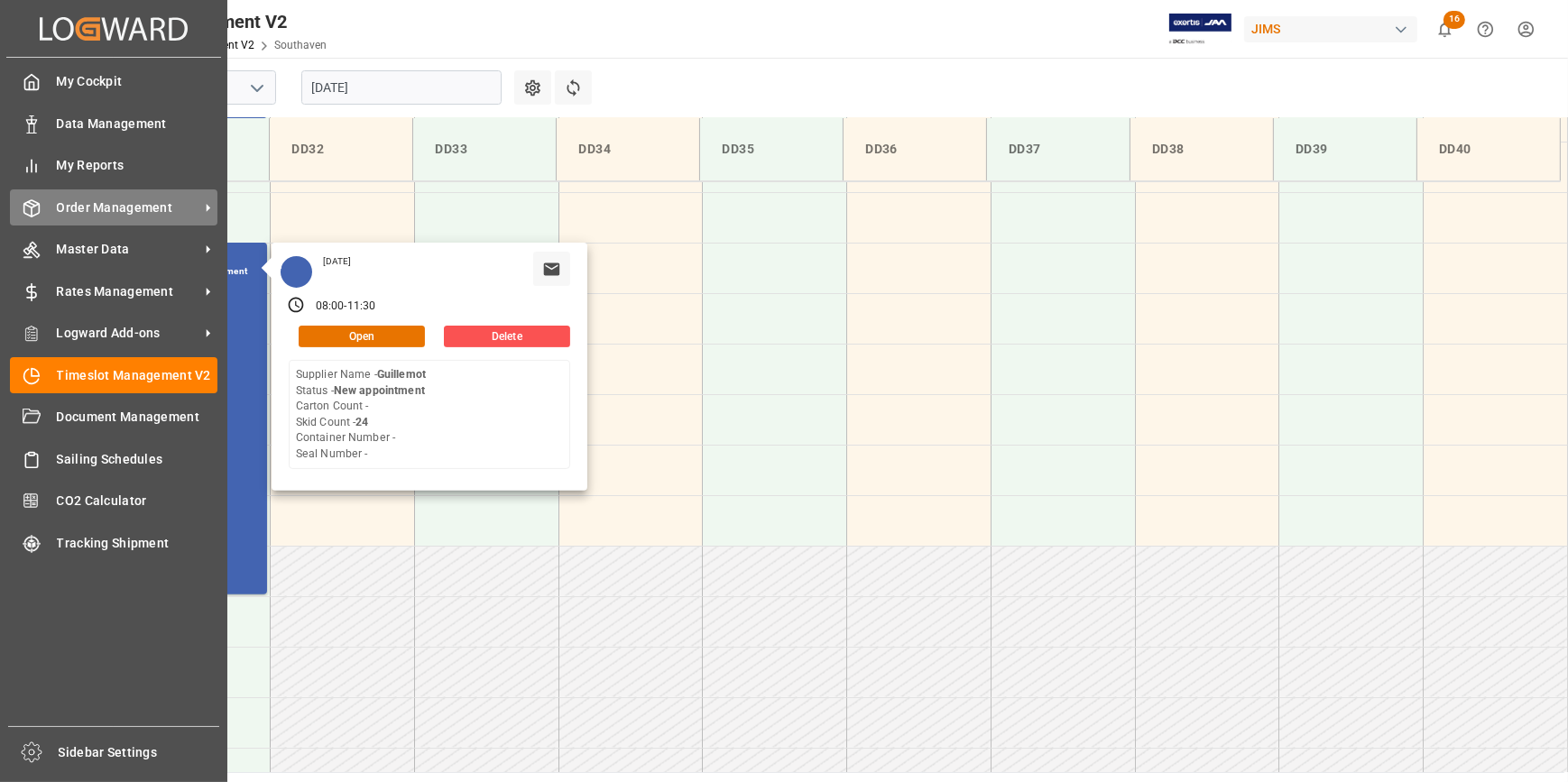
drag, startPoint x: 125, startPoint y: 211, endPoint x: 162, endPoint y: 221, distance: 38.3
click at [125, 212] on span "Order Management" at bounding box center [127, 207] width 142 height 19
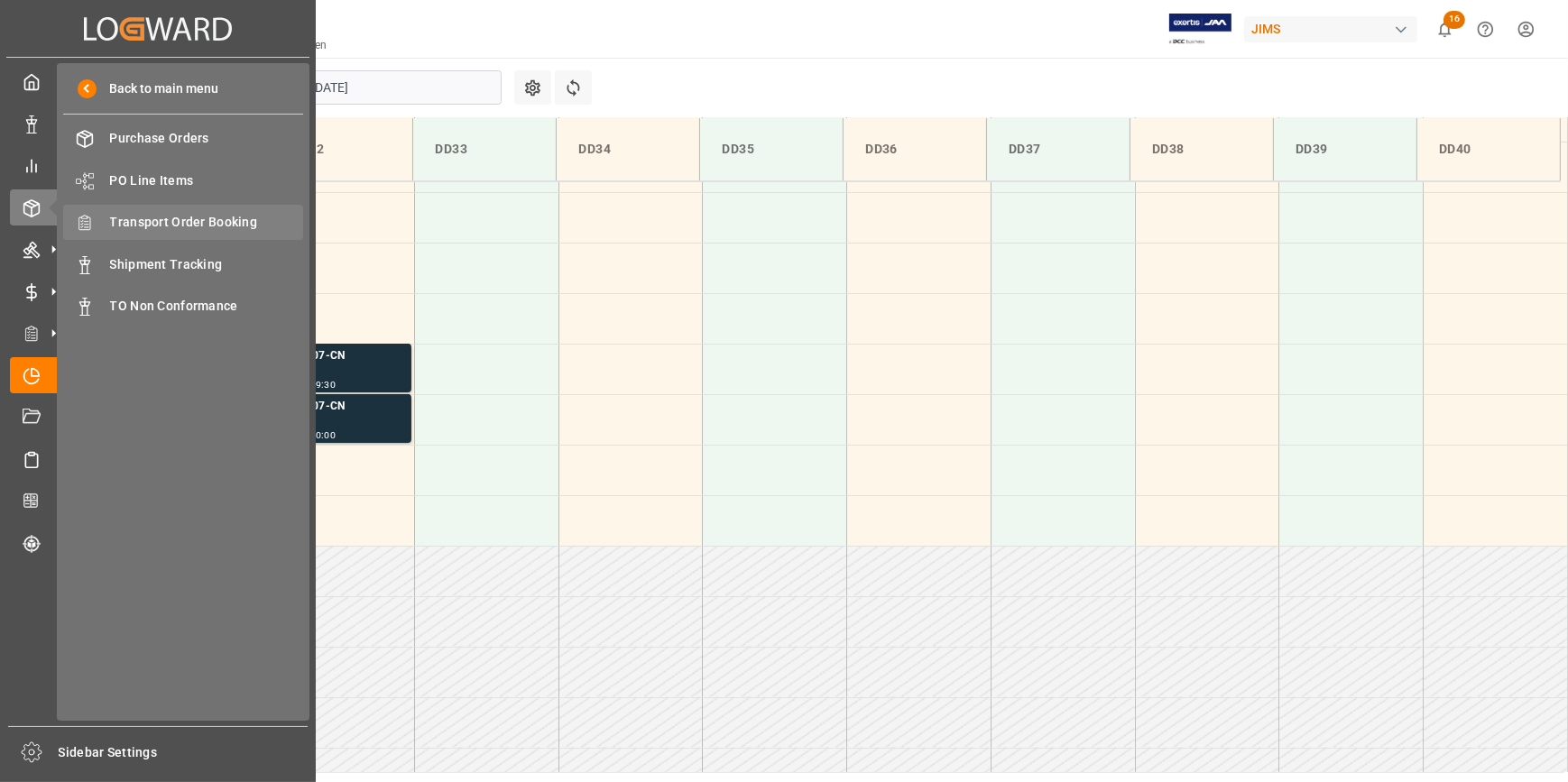
click at [170, 223] on span "Transport Order Booking" at bounding box center [207, 222] width 194 height 19
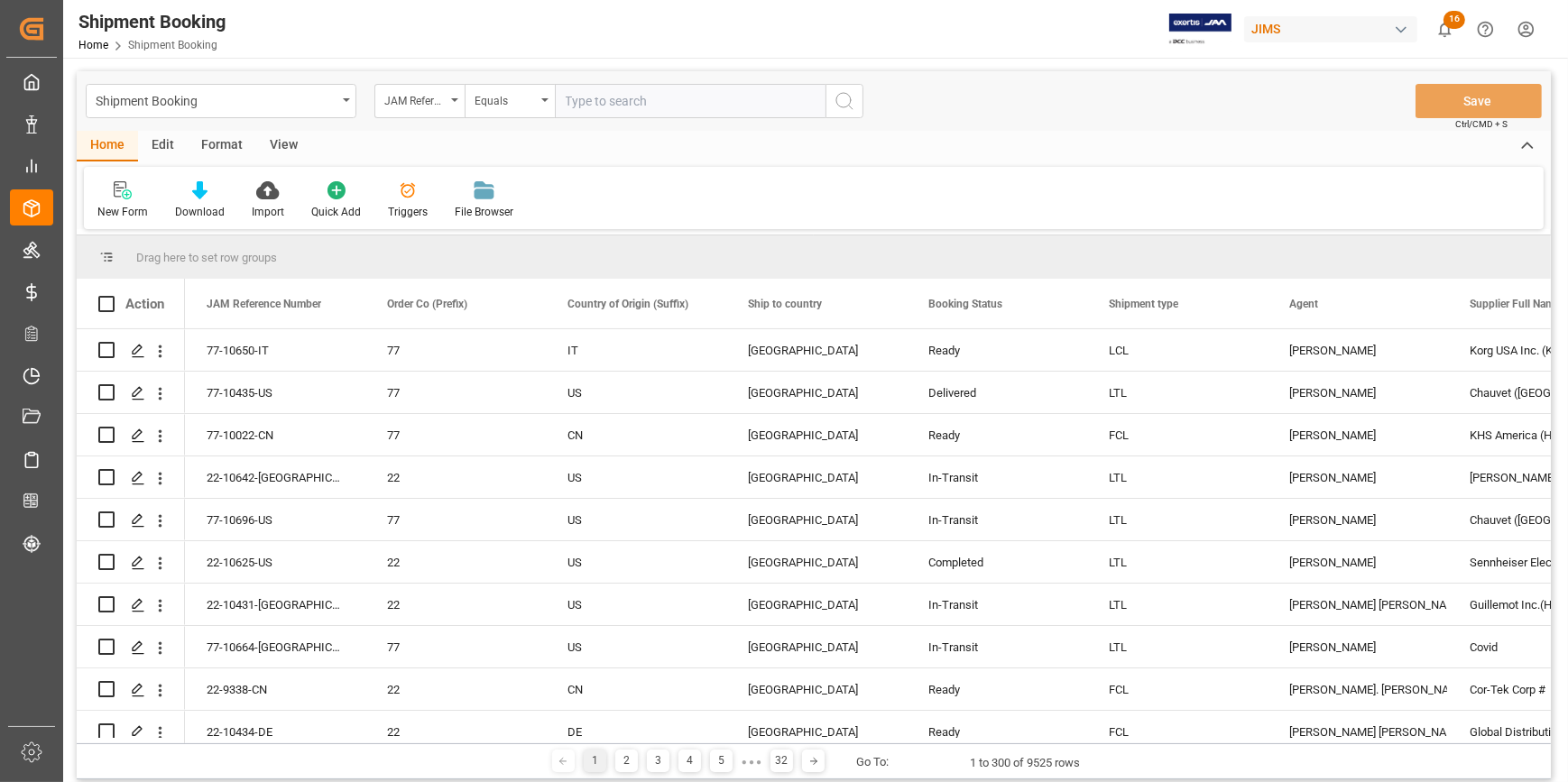
click at [602, 103] on input "text" at bounding box center [690, 101] width 271 height 34
type input "22-9599-CN"
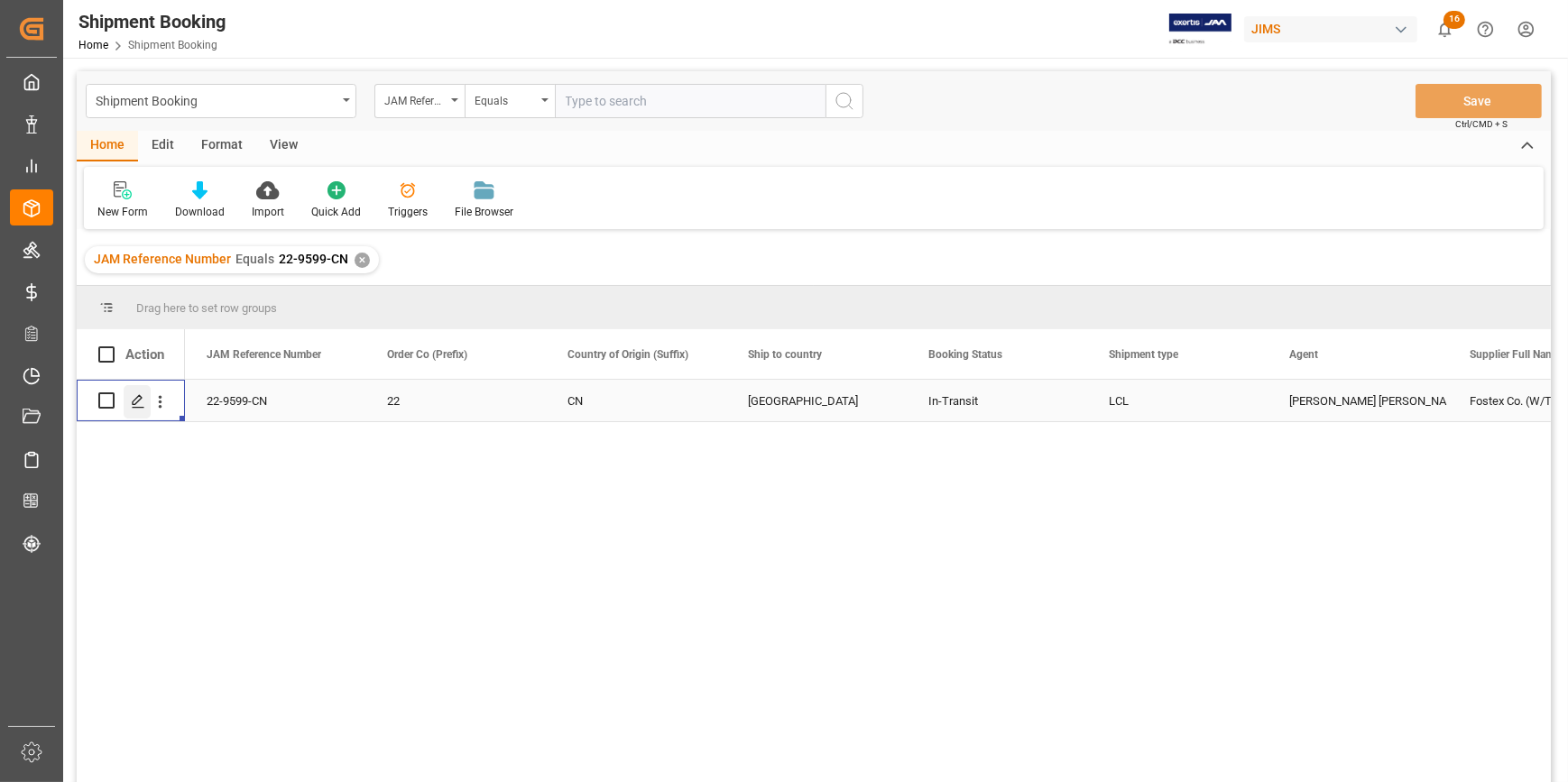
click at [144, 399] on icon "Press SPACE to select this row." at bounding box center [138, 402] width 15 height 15
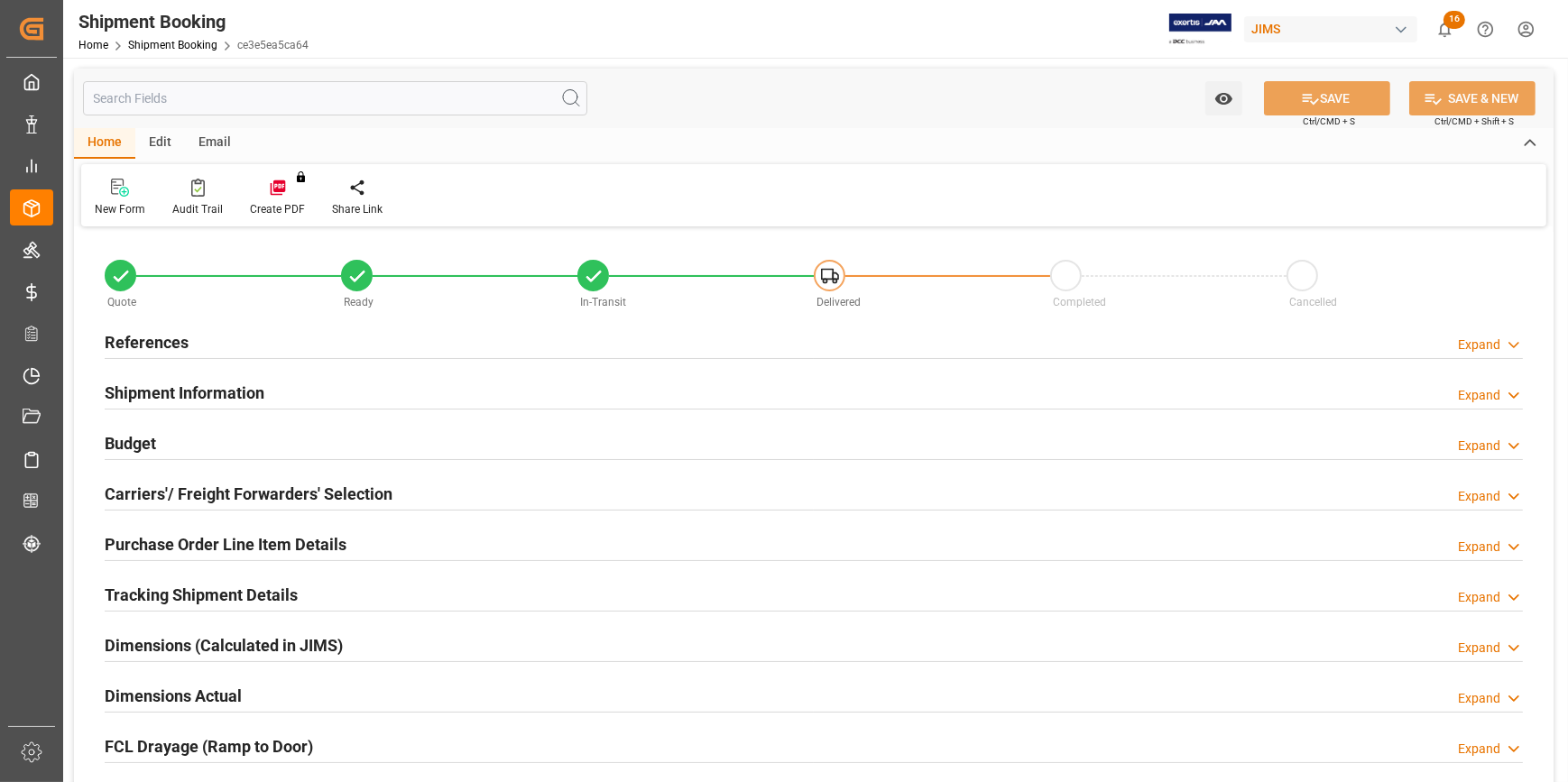
type input "0"
type input "4017.7994"
type input "370.3392"
type input "1200"
type input "10581.12"
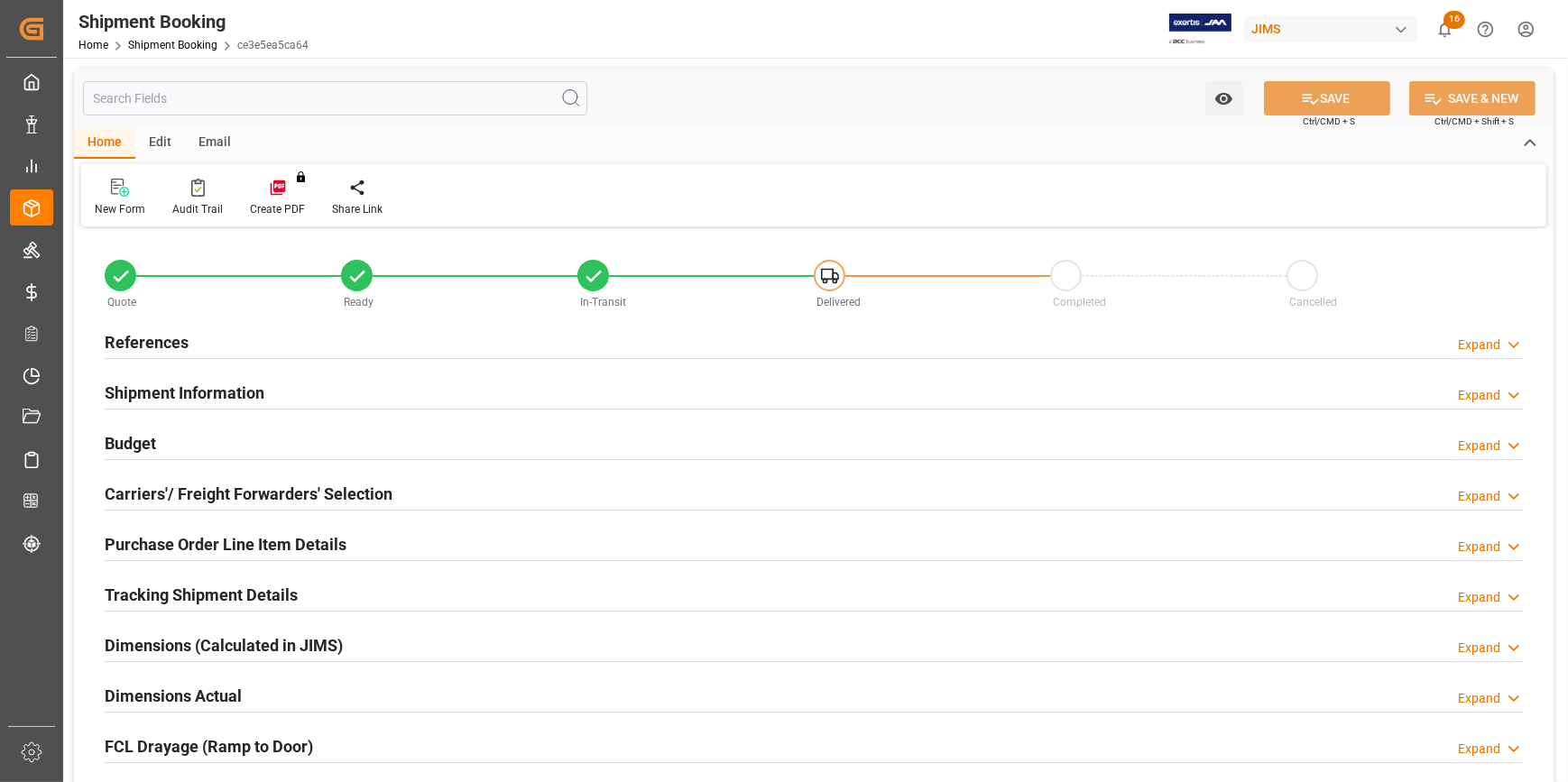
type input "1"
type input "31-07-2025"
click at [359, 350] on div "References Expand" at bounding box center [813, 340] width 1419 height 34
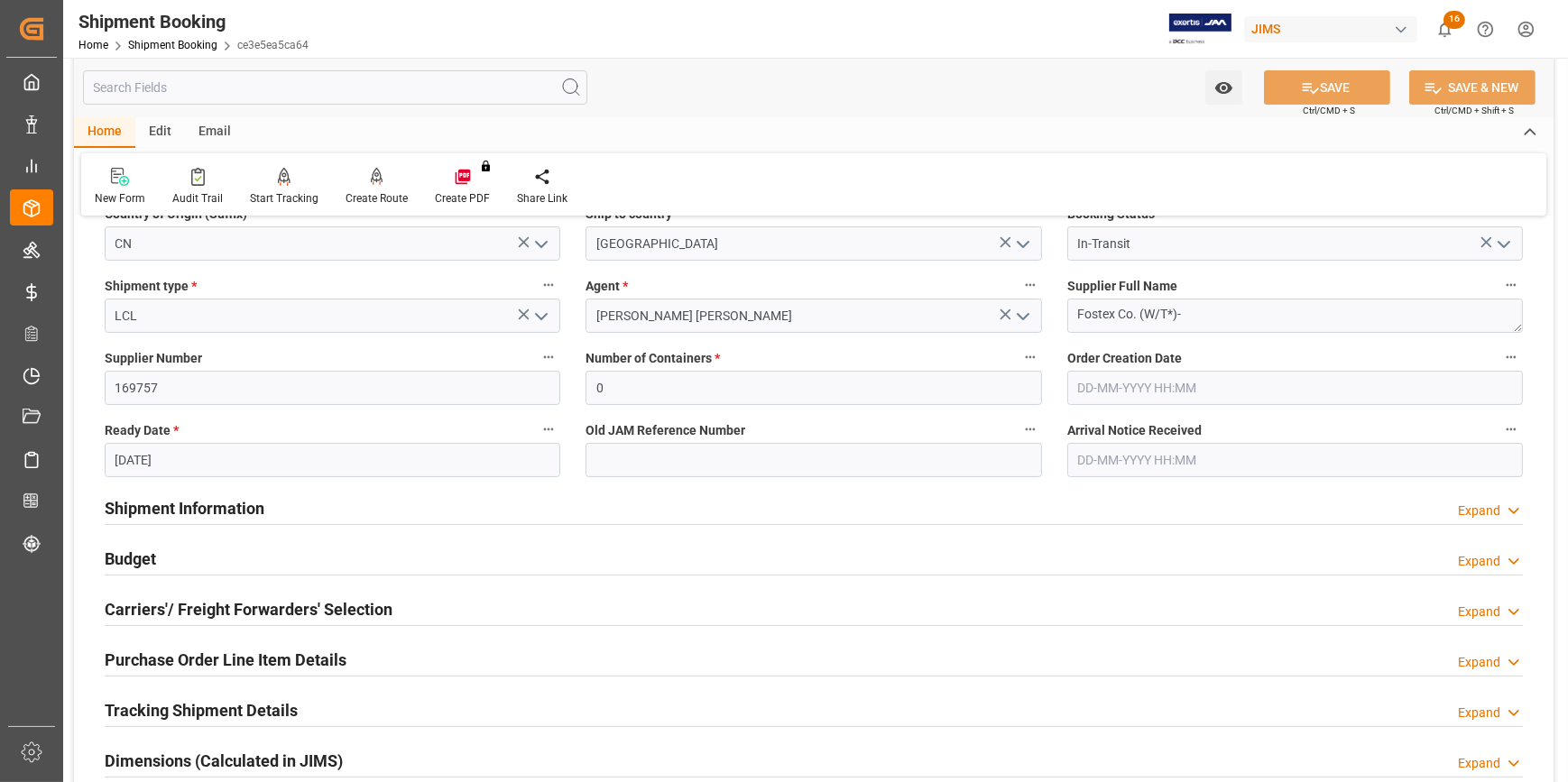
scroll to position [327, 0]
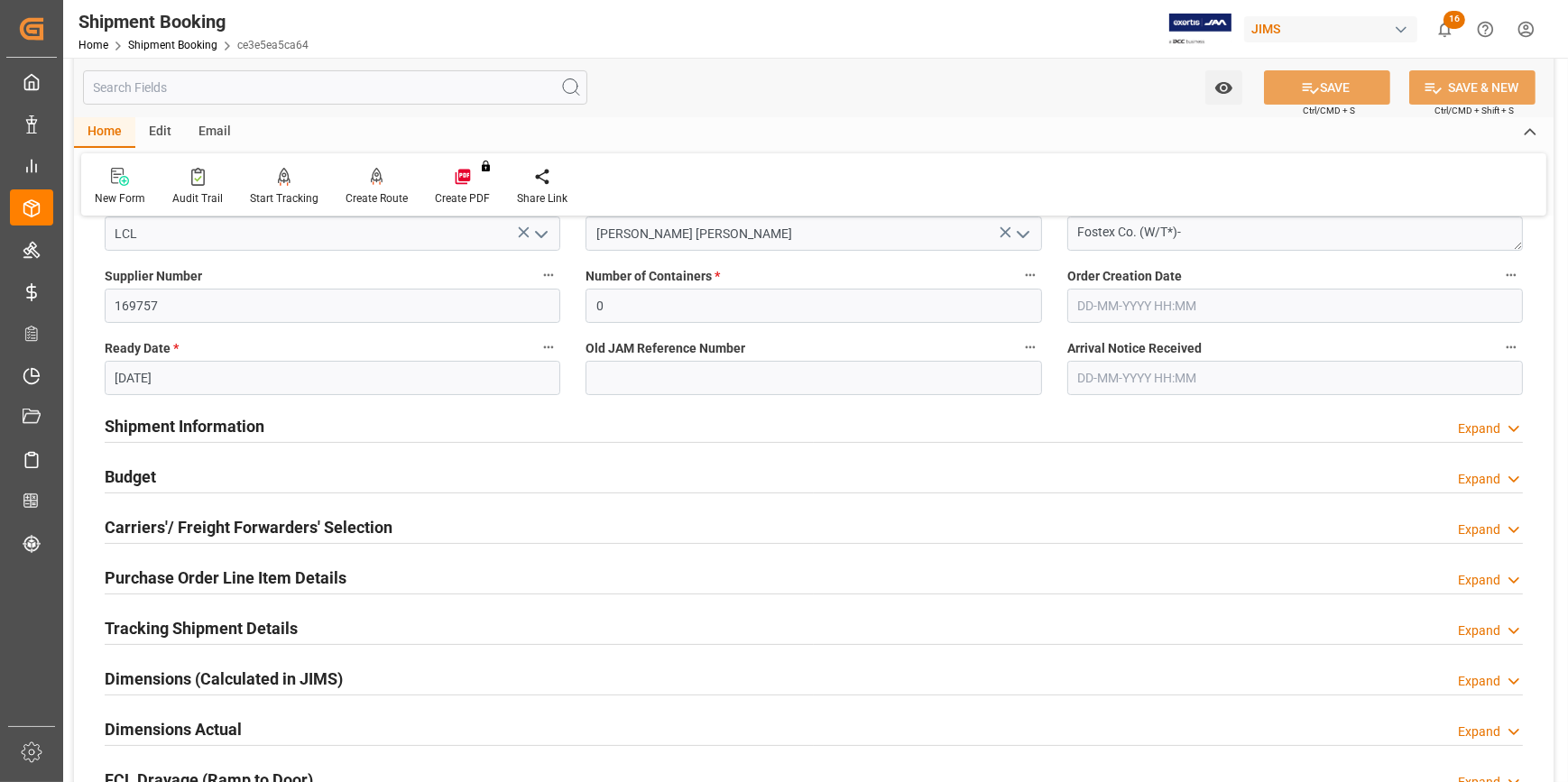
click at [407, 431] on div "Shipment Information Expand" at bounding box center [813, 424] width 1419 height 34
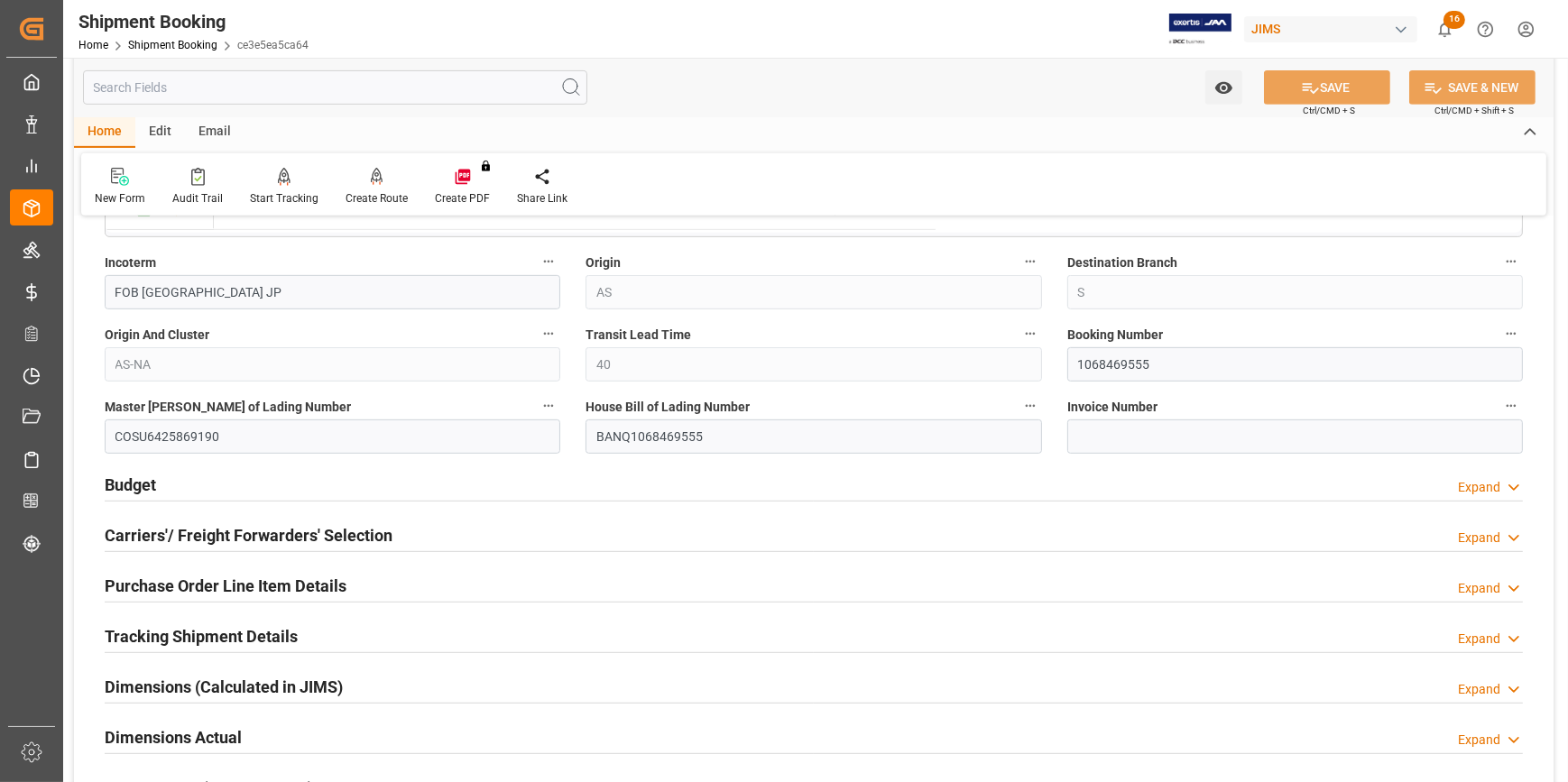
scroll to position [1065, 0]
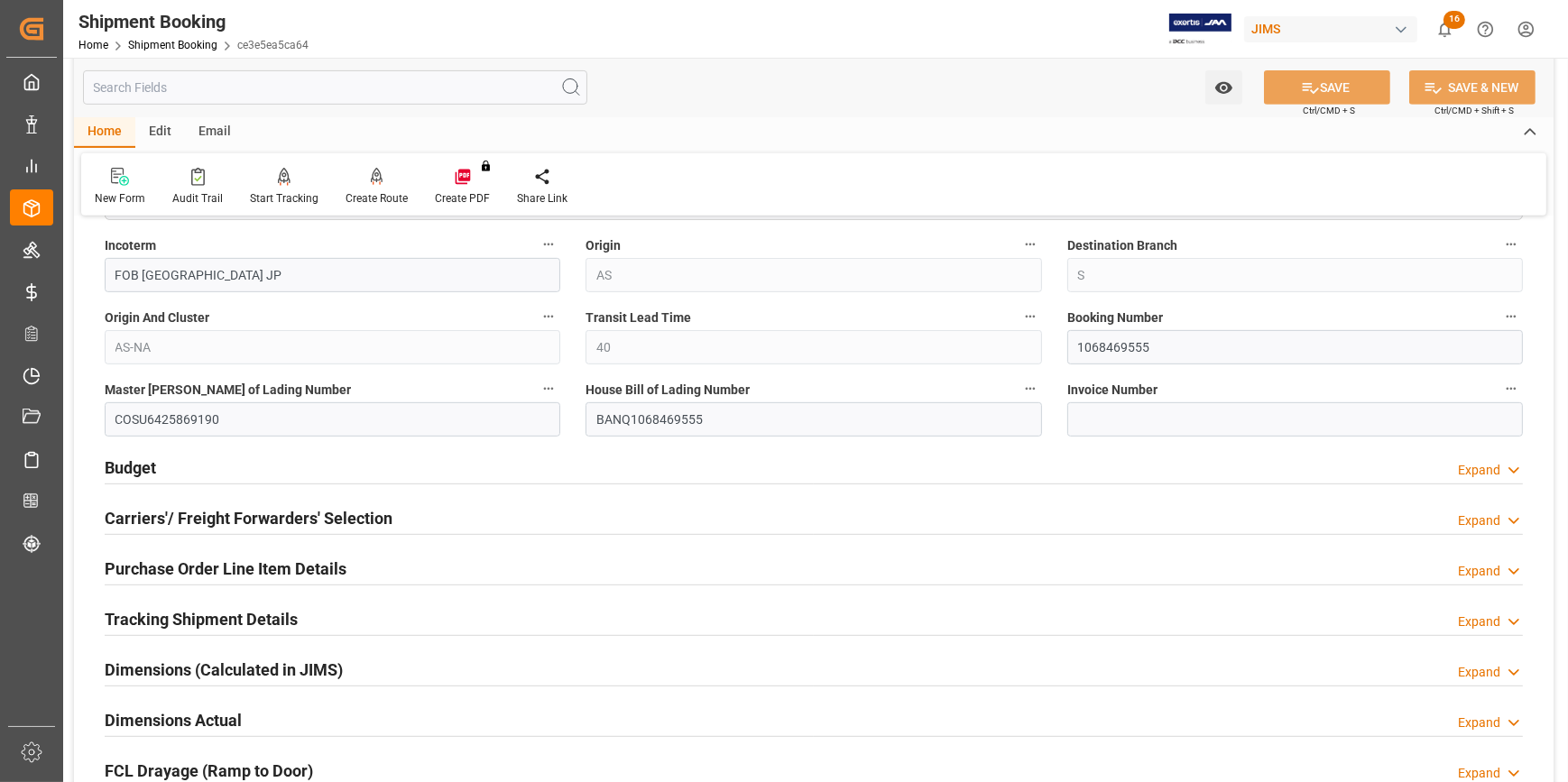
click at [414, 462] on div "Budget Expand" at bounding box center [813, 466] width 1419 height 34
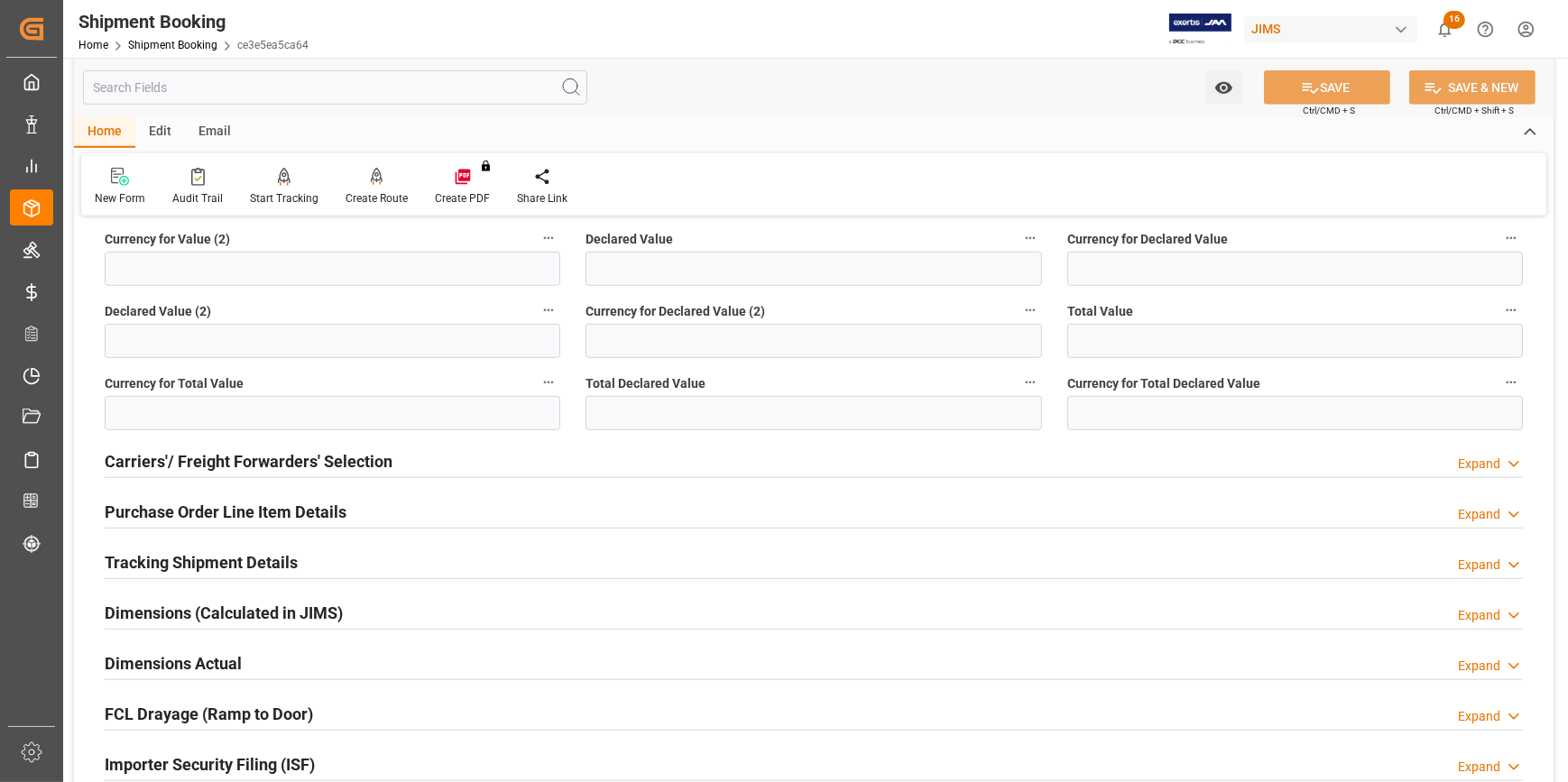
scroll to position [1640, 0]
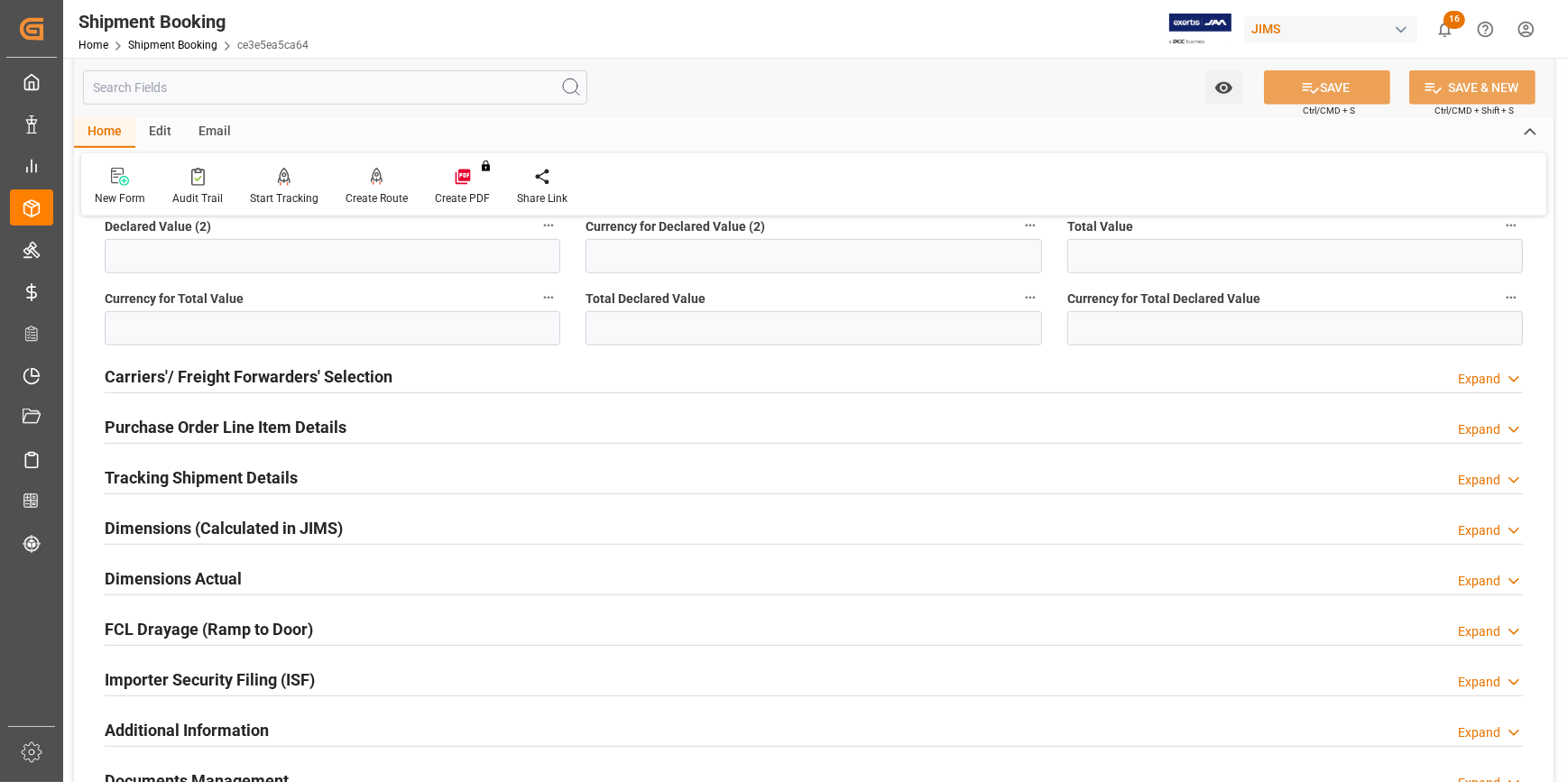
click at [423, 380] on div "Carriers'/ Freight Forwarders' Selection Expand" at bounding box center [813, 375] width 1419 height 34
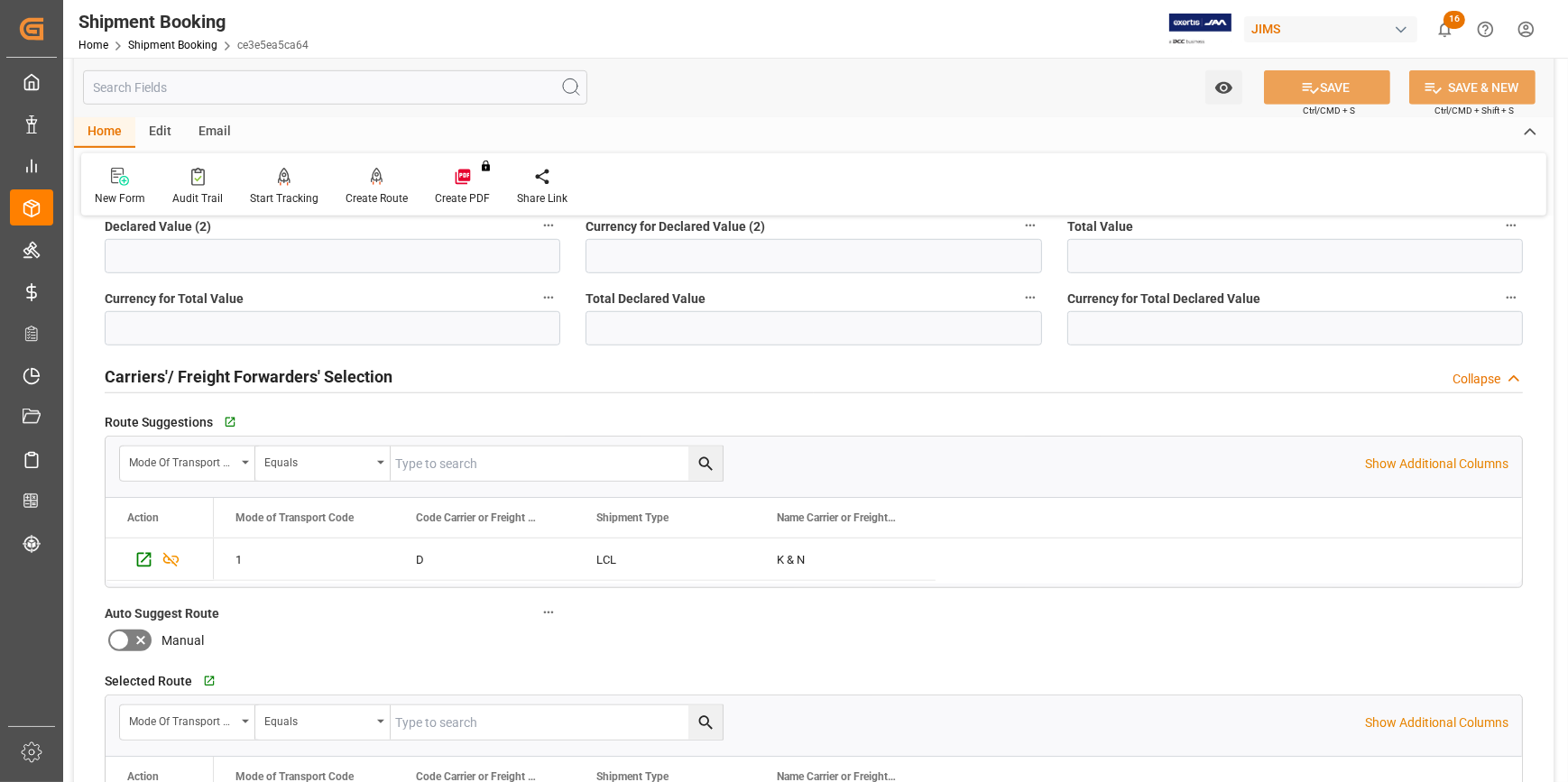
click at [426, 377] on div "Carriers'/ Freight Forwarders' Selection Collapse" at bounding box center [813, 375] width 1419 height 34
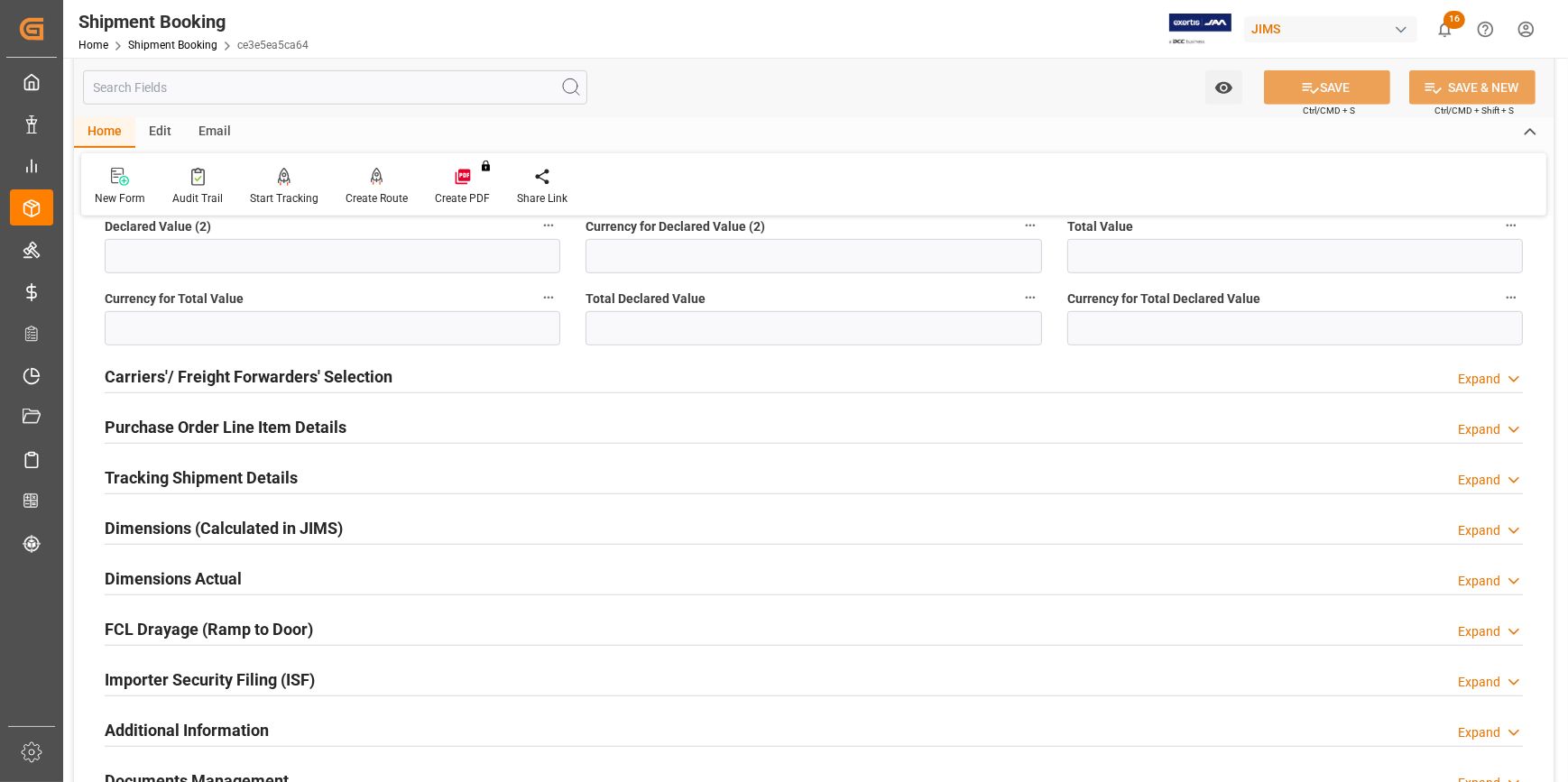
click at [420, 420] on div "Purchase Order Line Item Details Expand" at bounding box center [813, 425] width 1419 height 34
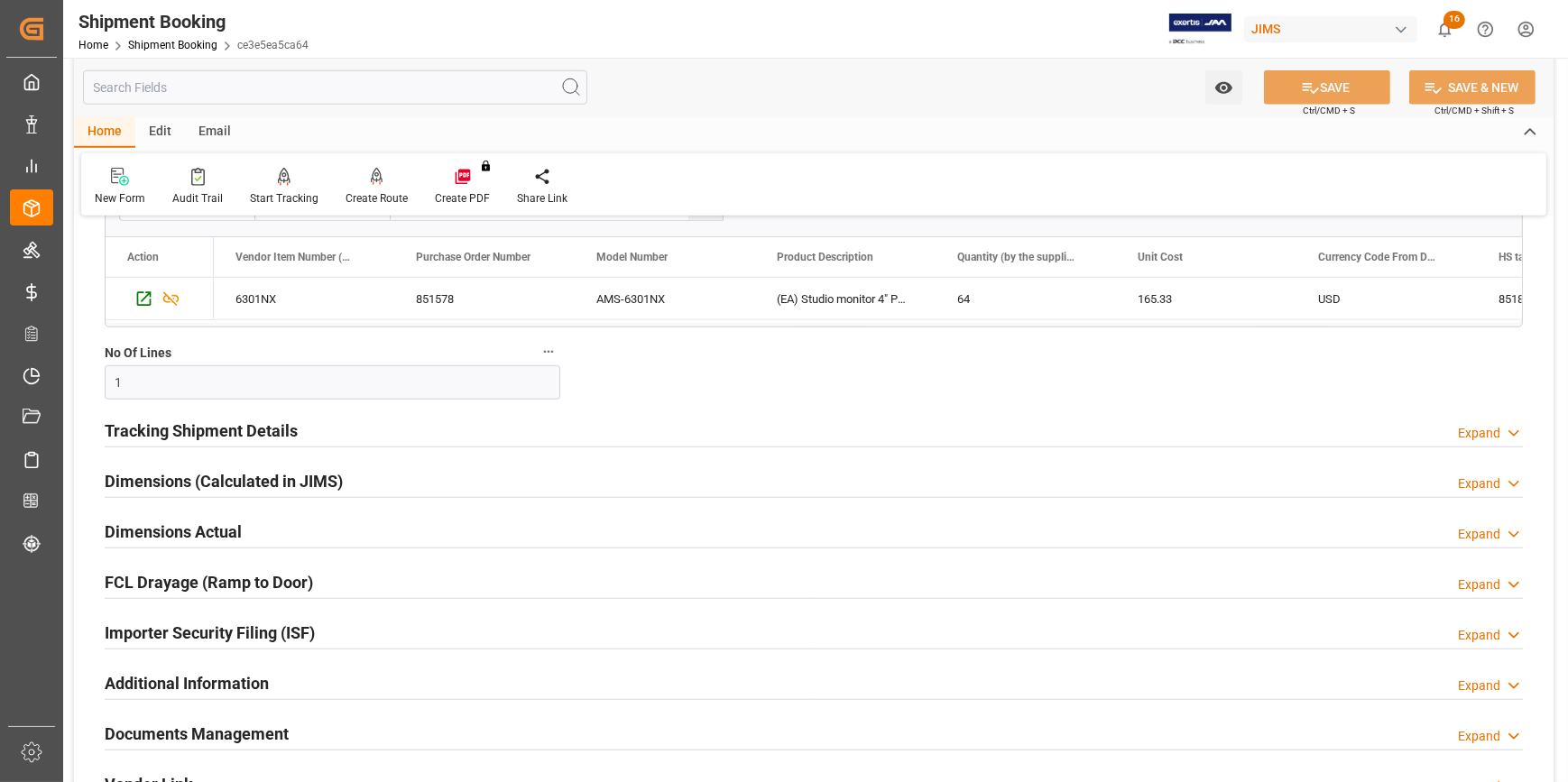
scroll to position [1967, 0]
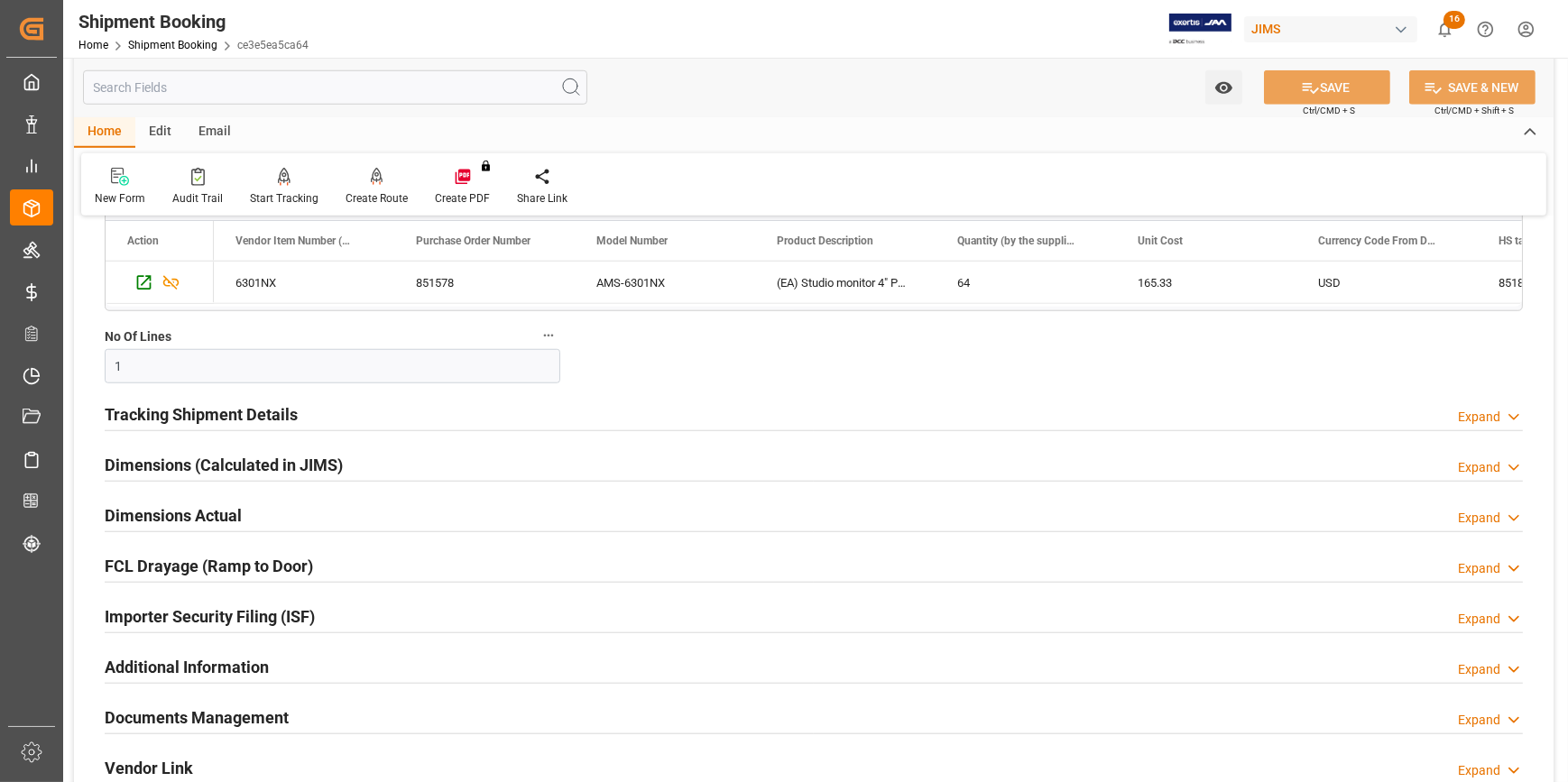
click at [357, 409] on div "Tracking Shipment Details Expand" at bounding box center [813, 413] width 1419 height 34
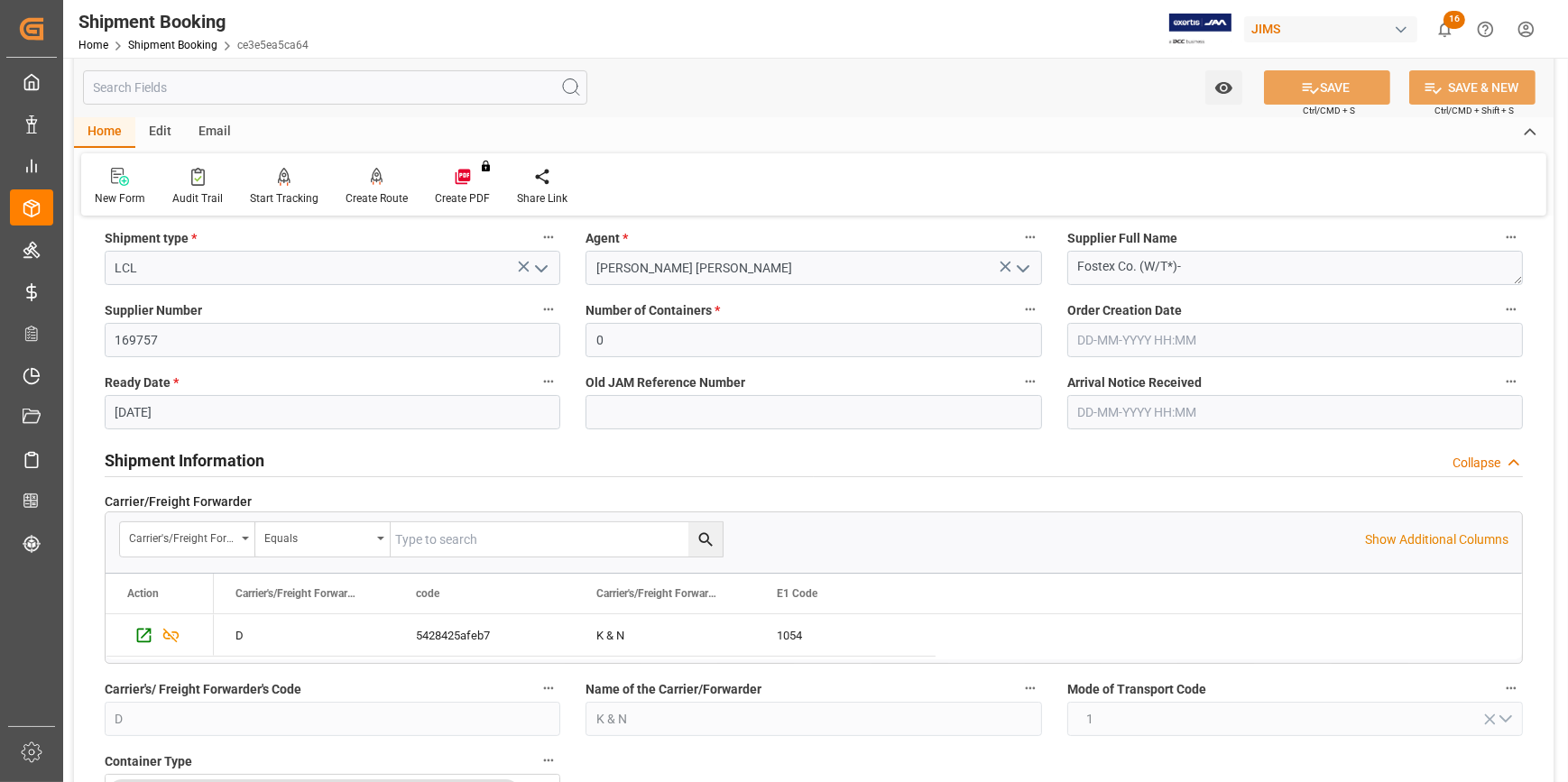
scroll to position [163, 0]
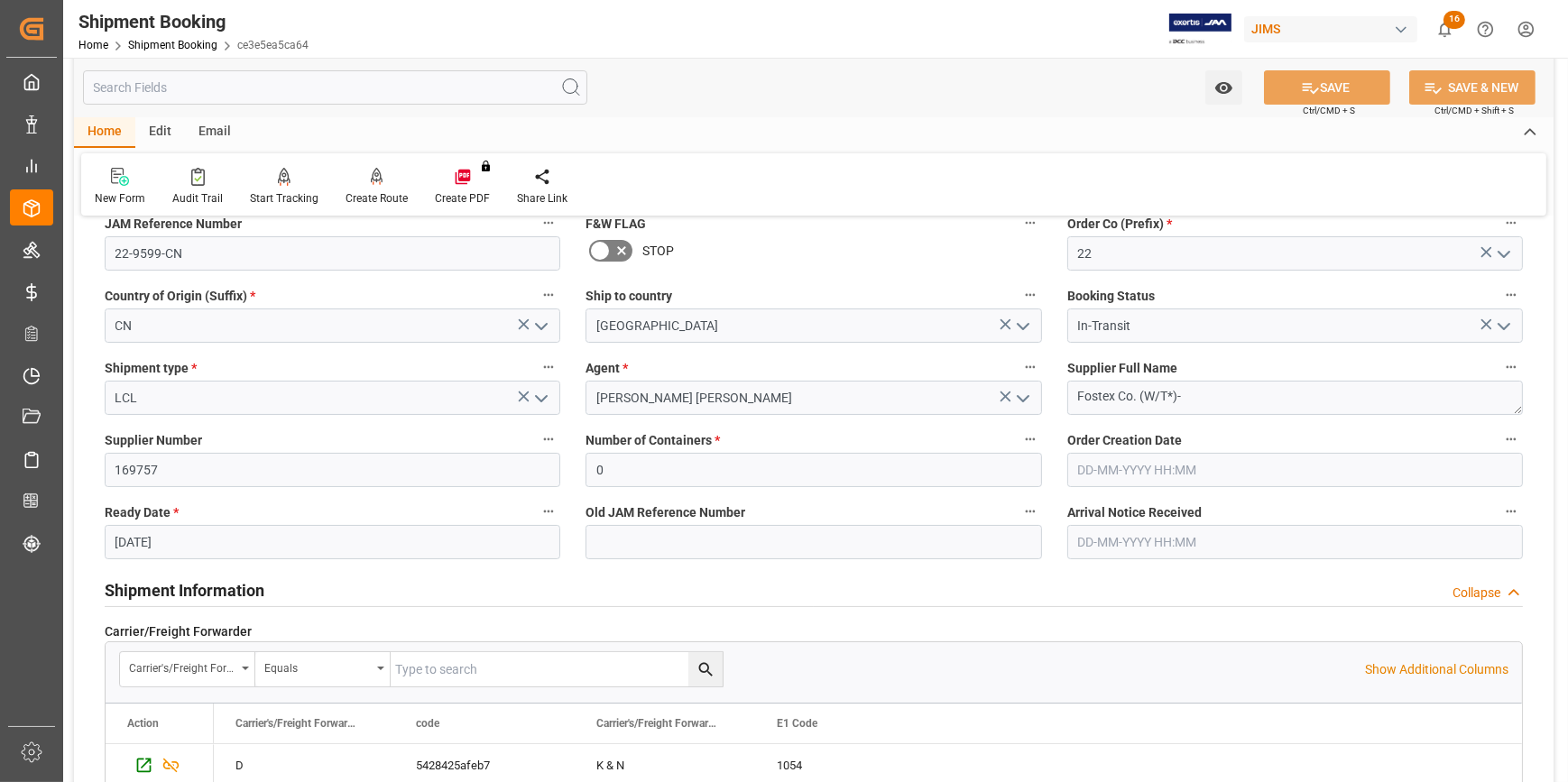
click at [1100, 536] on input "text" at bounding box center [1295, 542] width 456 height 34
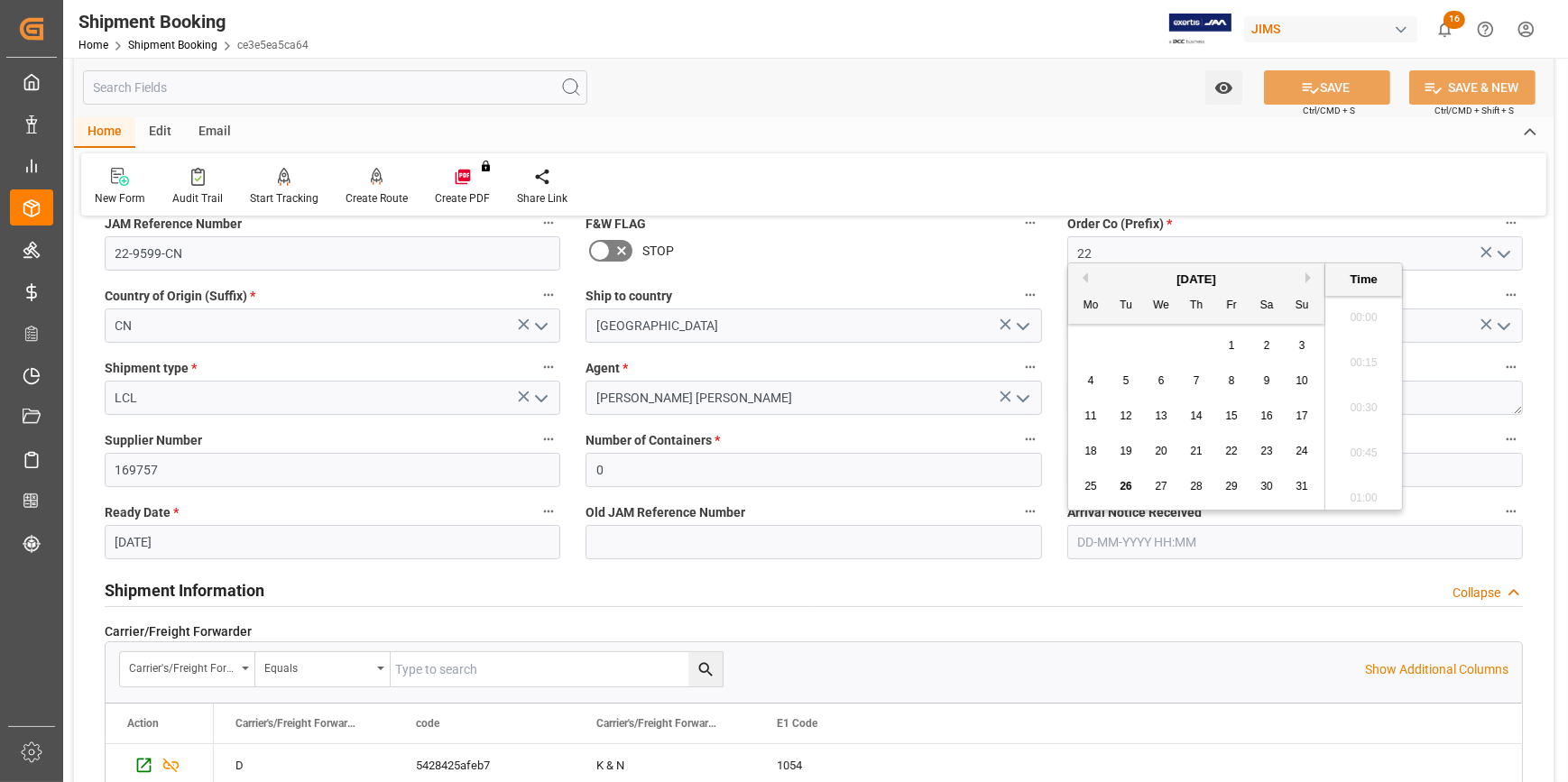
scroll to position [2712, 0]
click at [1123, 481] on span "26" at bounding box center [1125, 486] width 12 height 13
type input "26-08-2025 00:00"
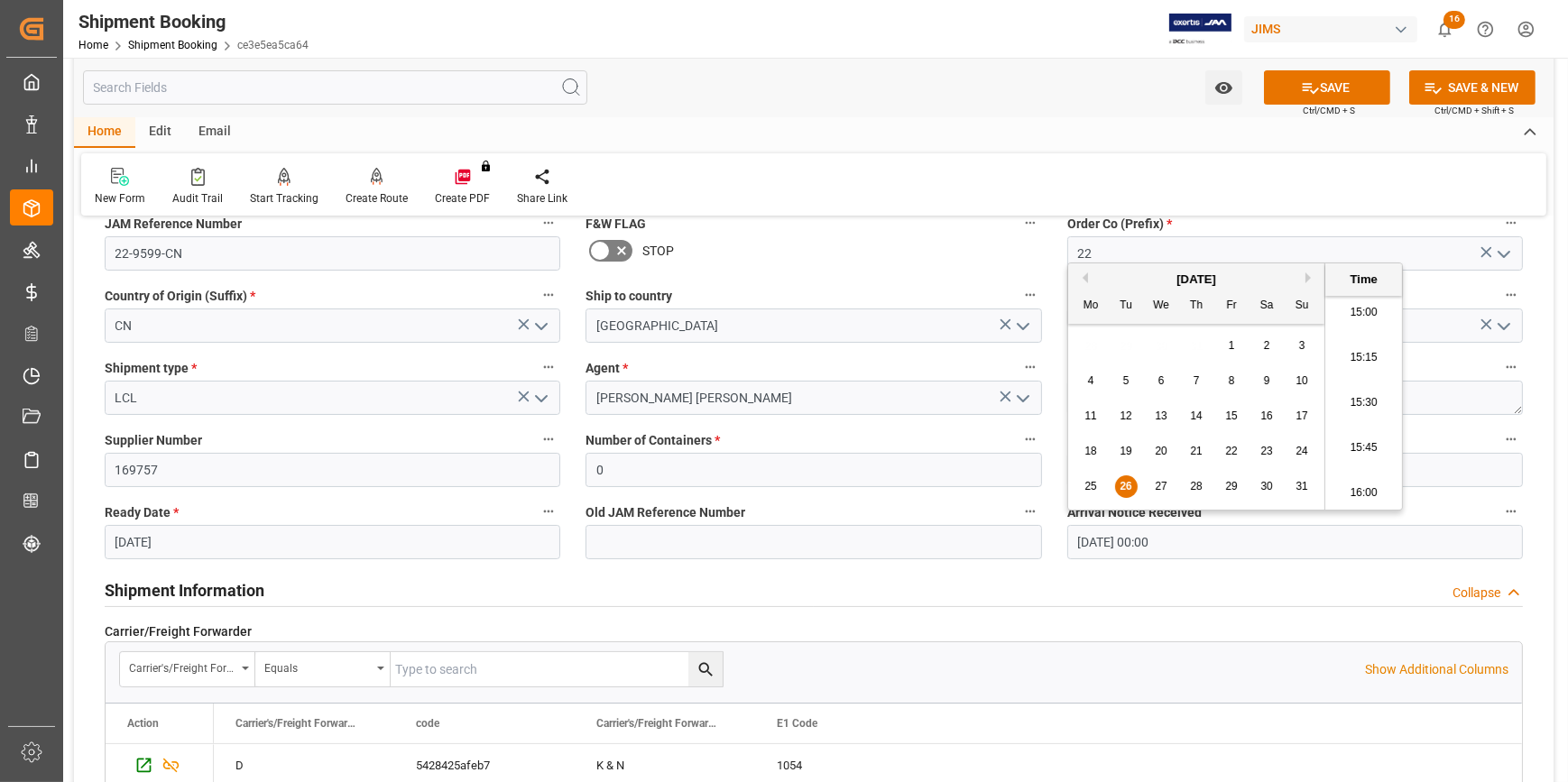
click at [952, 577] on div "Shipment Information Collapse" at bounding box center [813, 589] width 1419 height 34
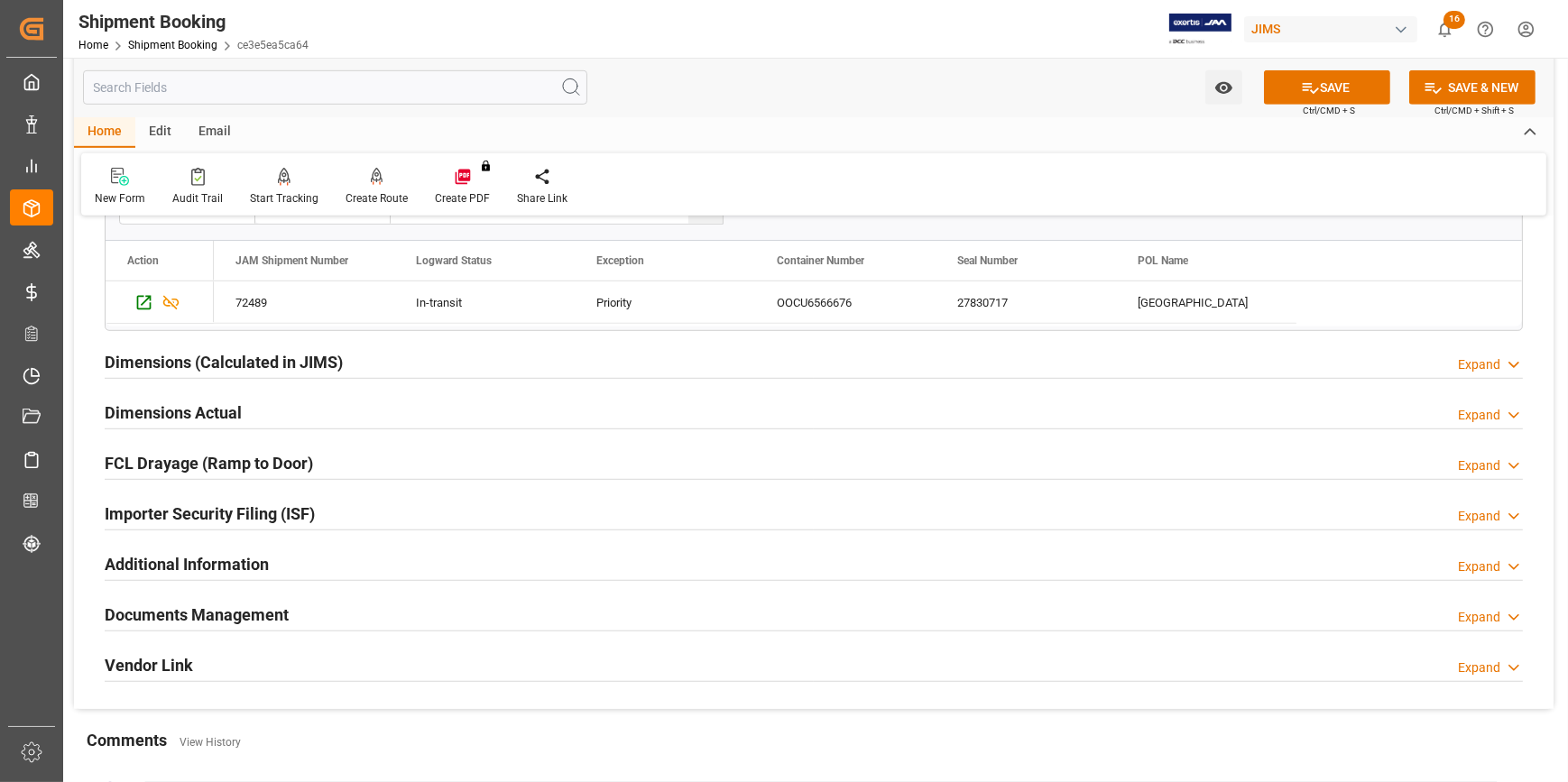
scroll to position [1558, 0]
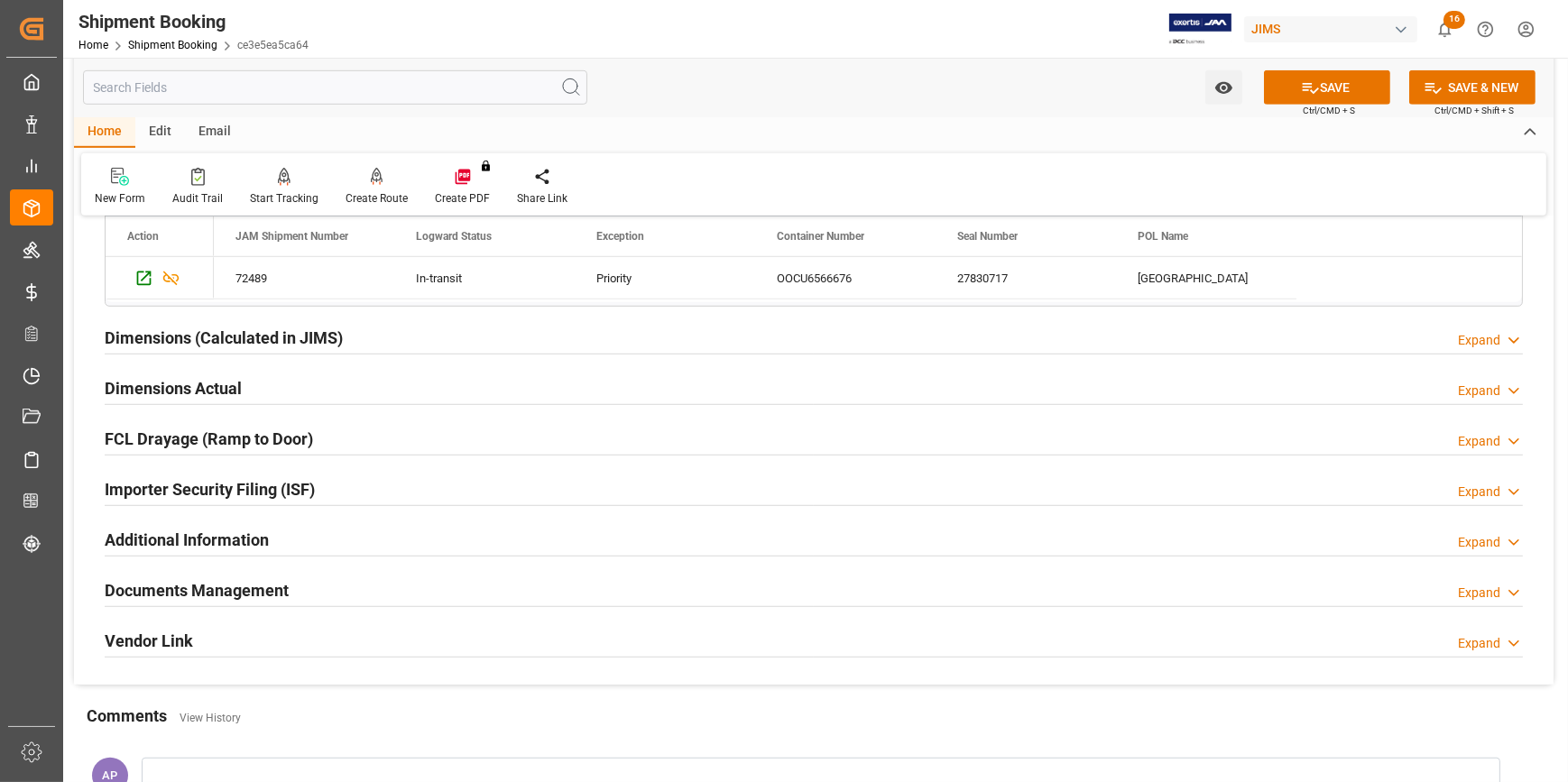
drag, startPoint x: 553, startPoint y: 581, endPoint x: 635, endPoint y: 574, distance: 82.3
click at [556, 580] on div "Documents Management Expand" at bounding box center [813, 589] width 1419 height 34
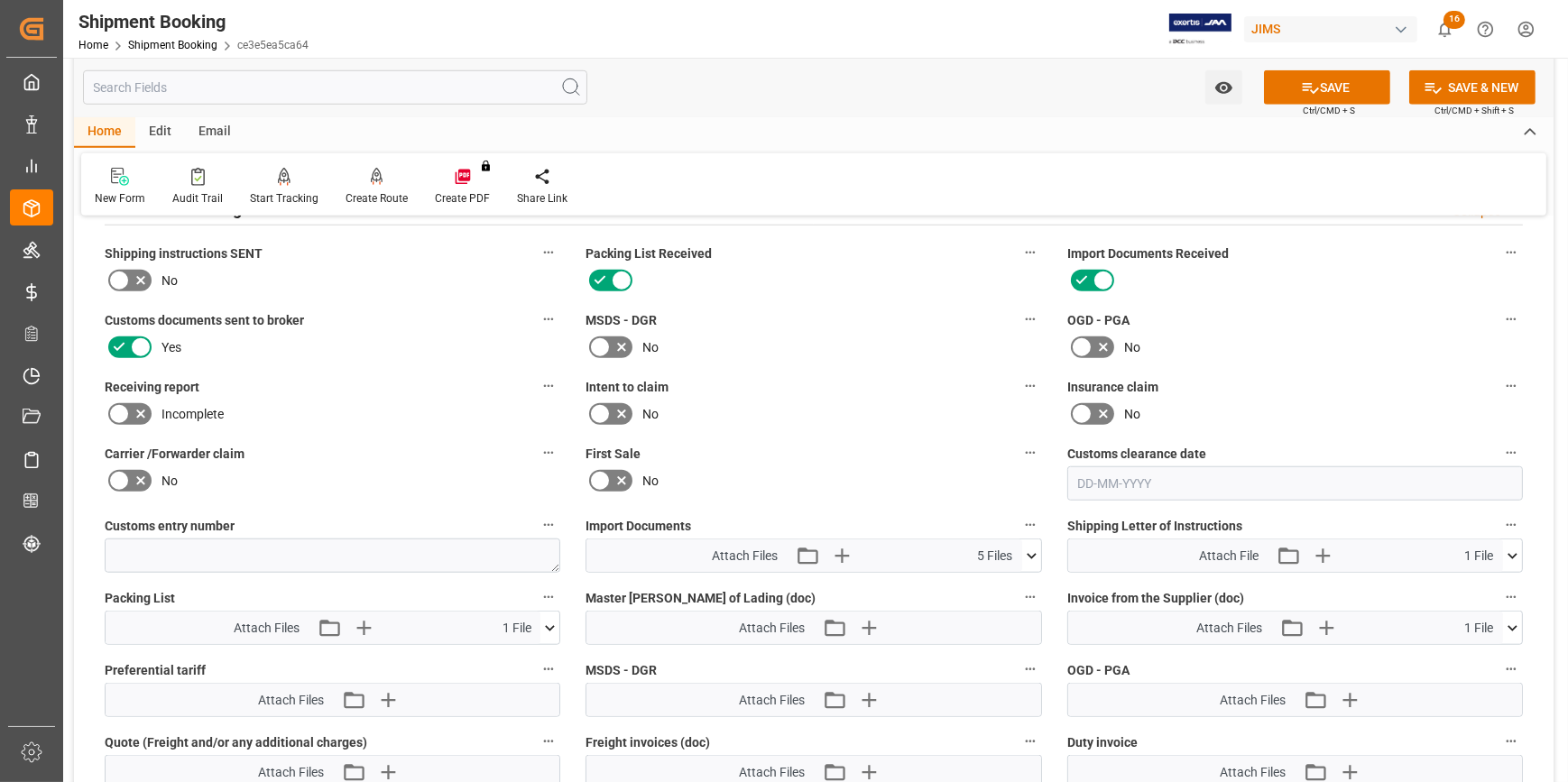
scroll to position [1967, 0]
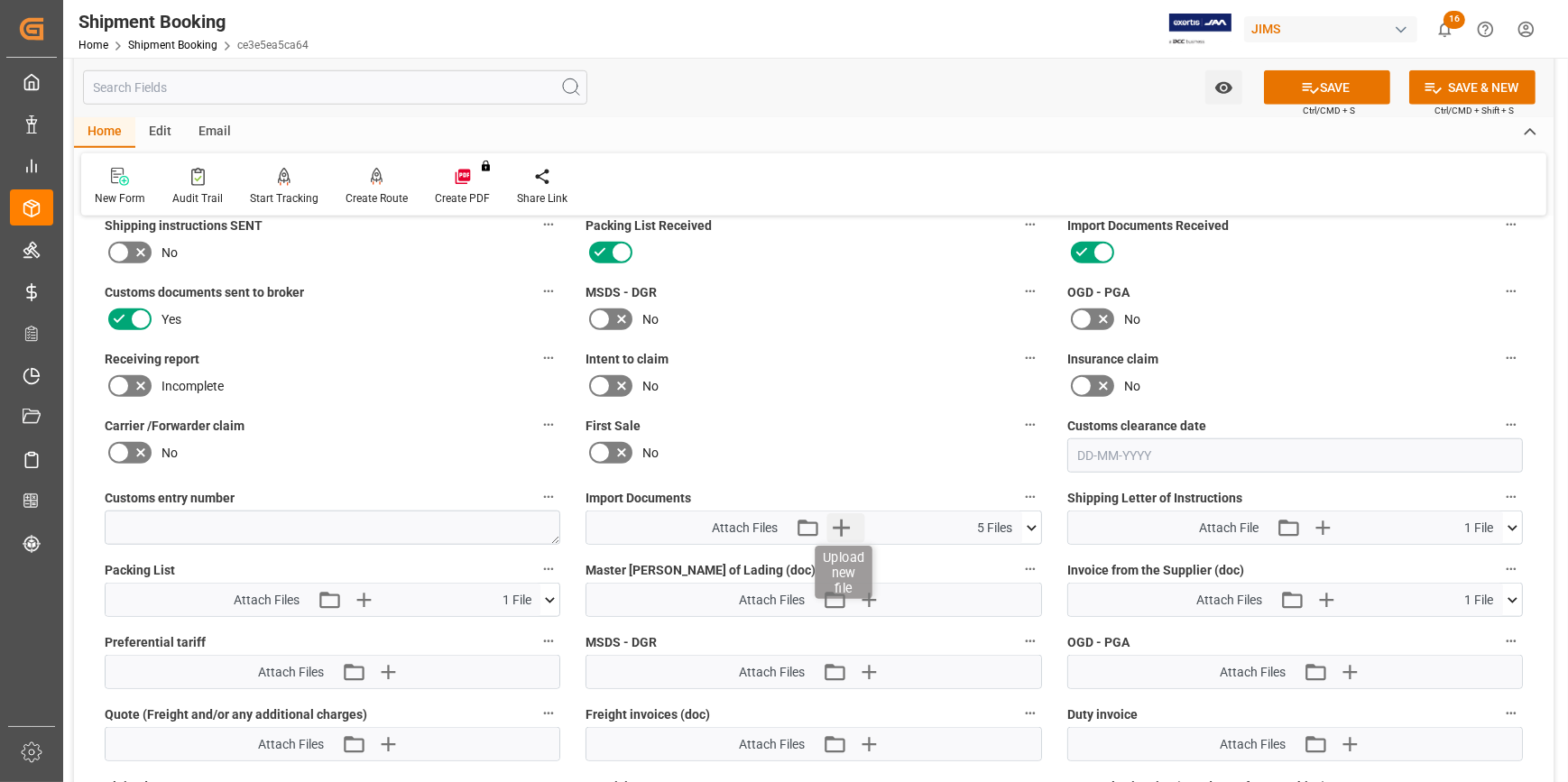
click at [842, 520] on icon "button" at bounding box center [841, 528] width 17 height 17
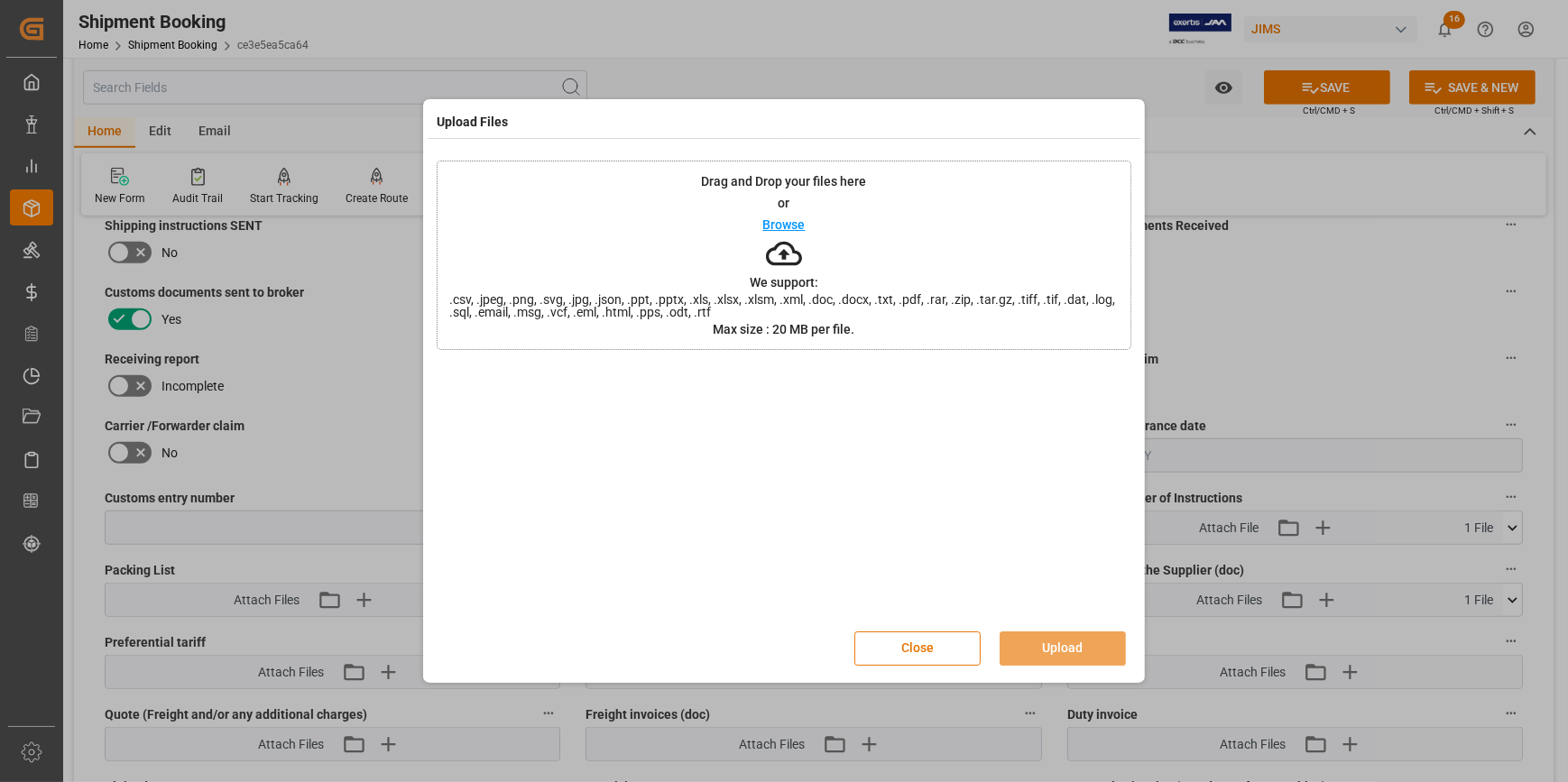
click at [780, 218] on p "Browse" at bounding box center [784, 225] width 42 height 13
click at [1071, 653] on button "Upload" at bounding box center [1063, 648] width 127 height 34
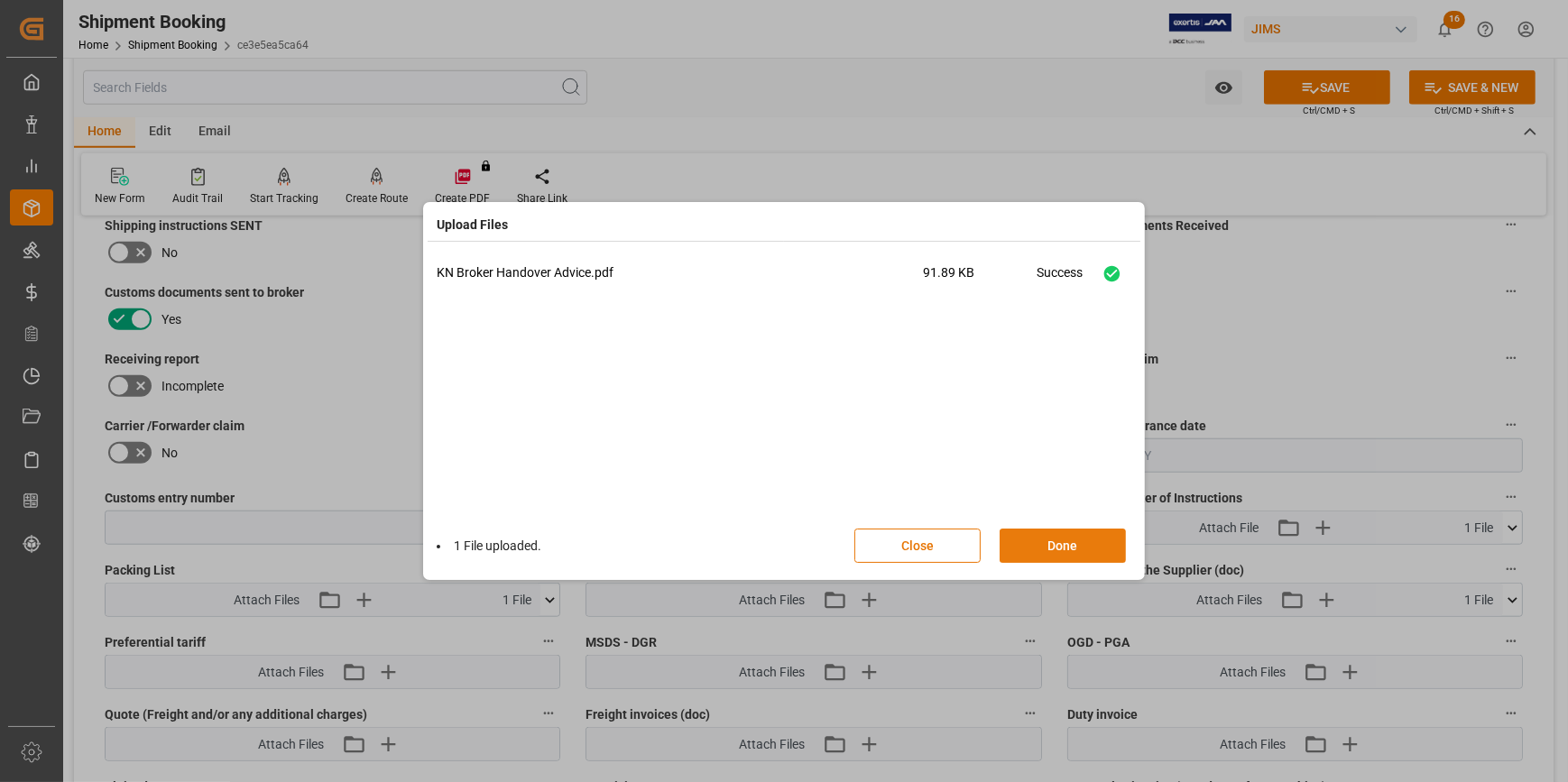
click at [1069, 554] on button "Done" at bounding box center [1063, 545] width 127 height 34
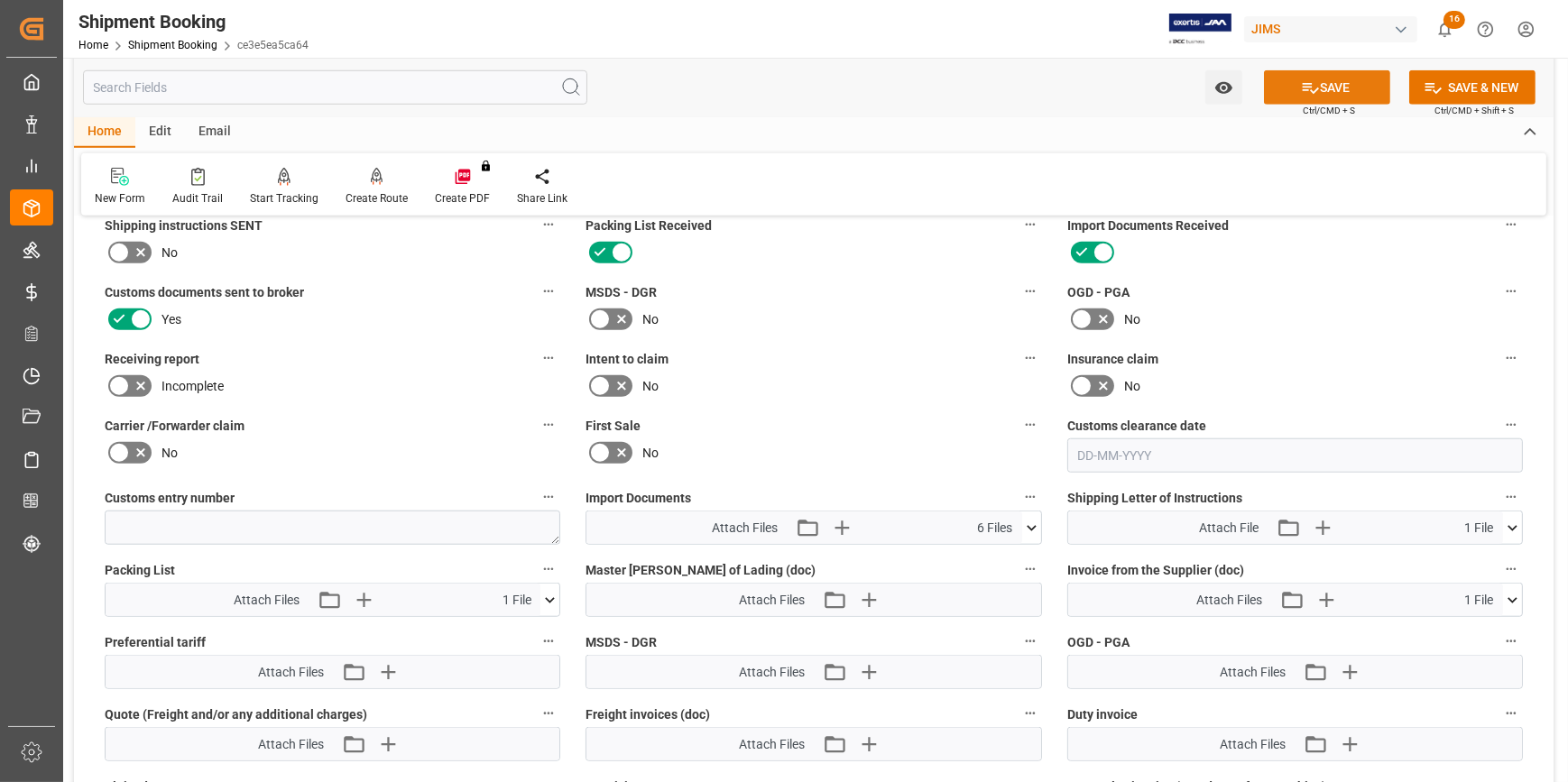
click at [1339, 86] on button "SAVE" at bounding box center [1328, 87] width 127 height 34
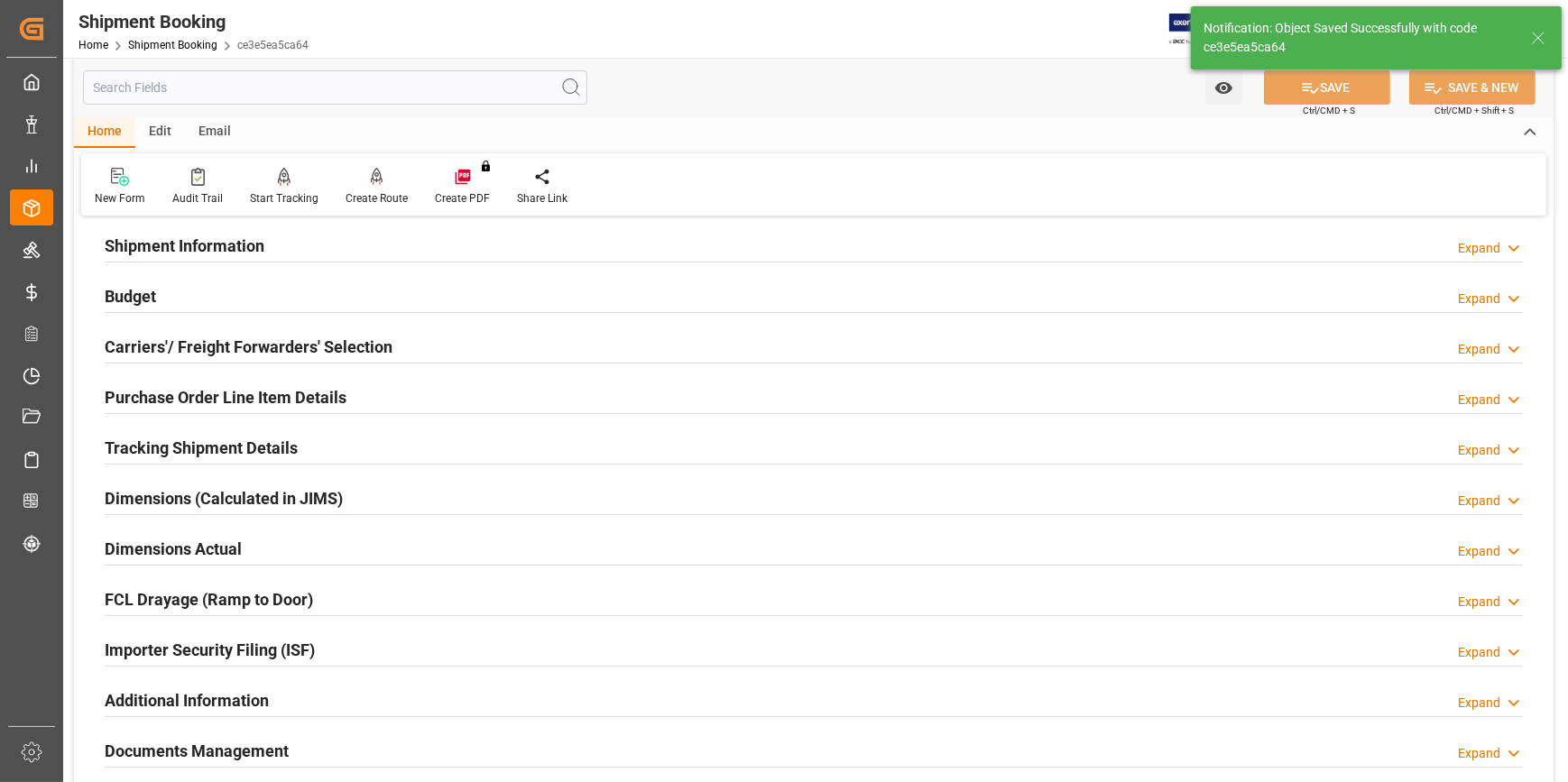
scroll to position [79, 0]
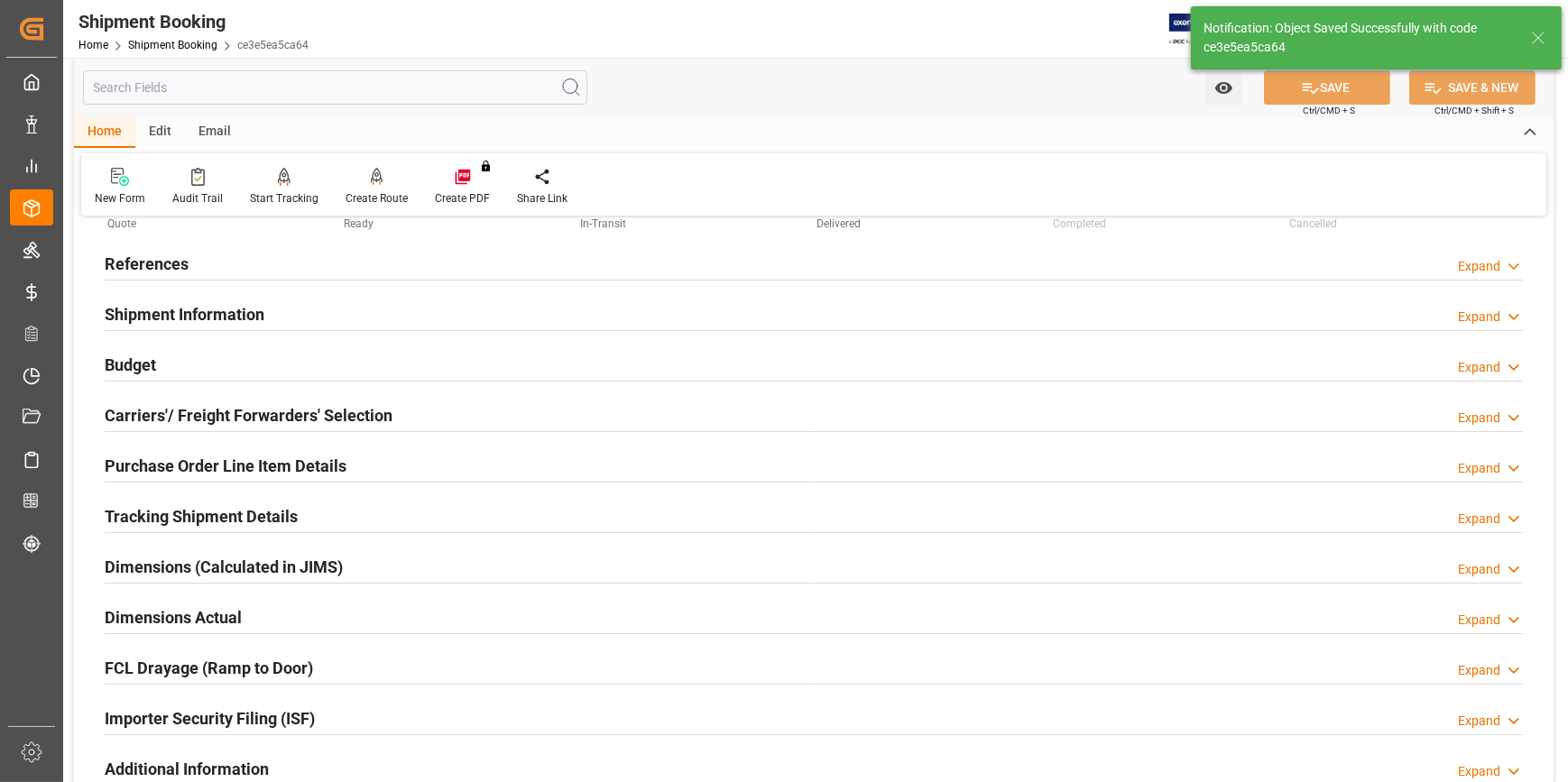
click at [364, 519] on div "Tracking Shipment Details Expand" at bounding box center [813, 514] width 1419 height 34
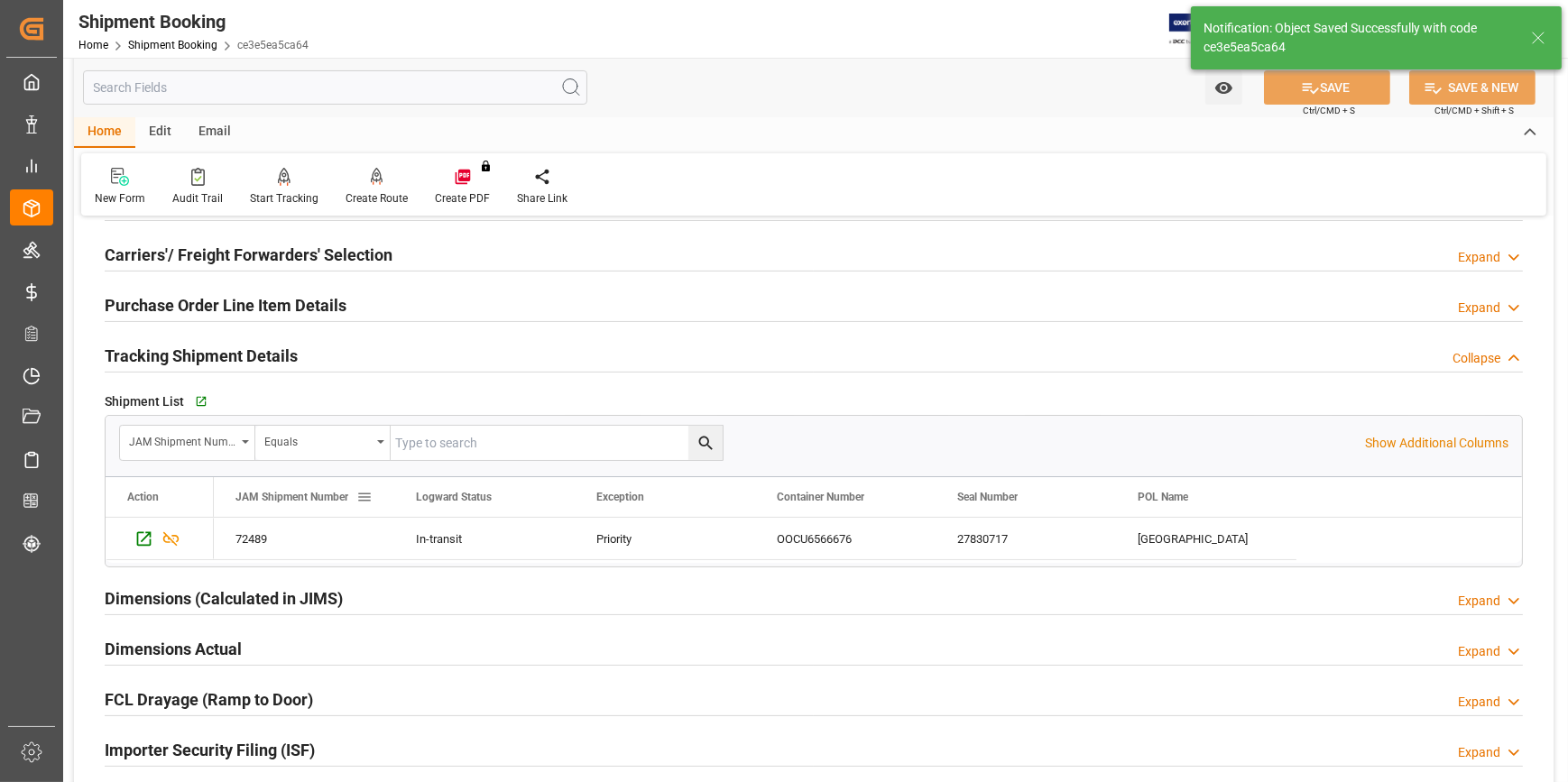
scroll to position [243, 0]
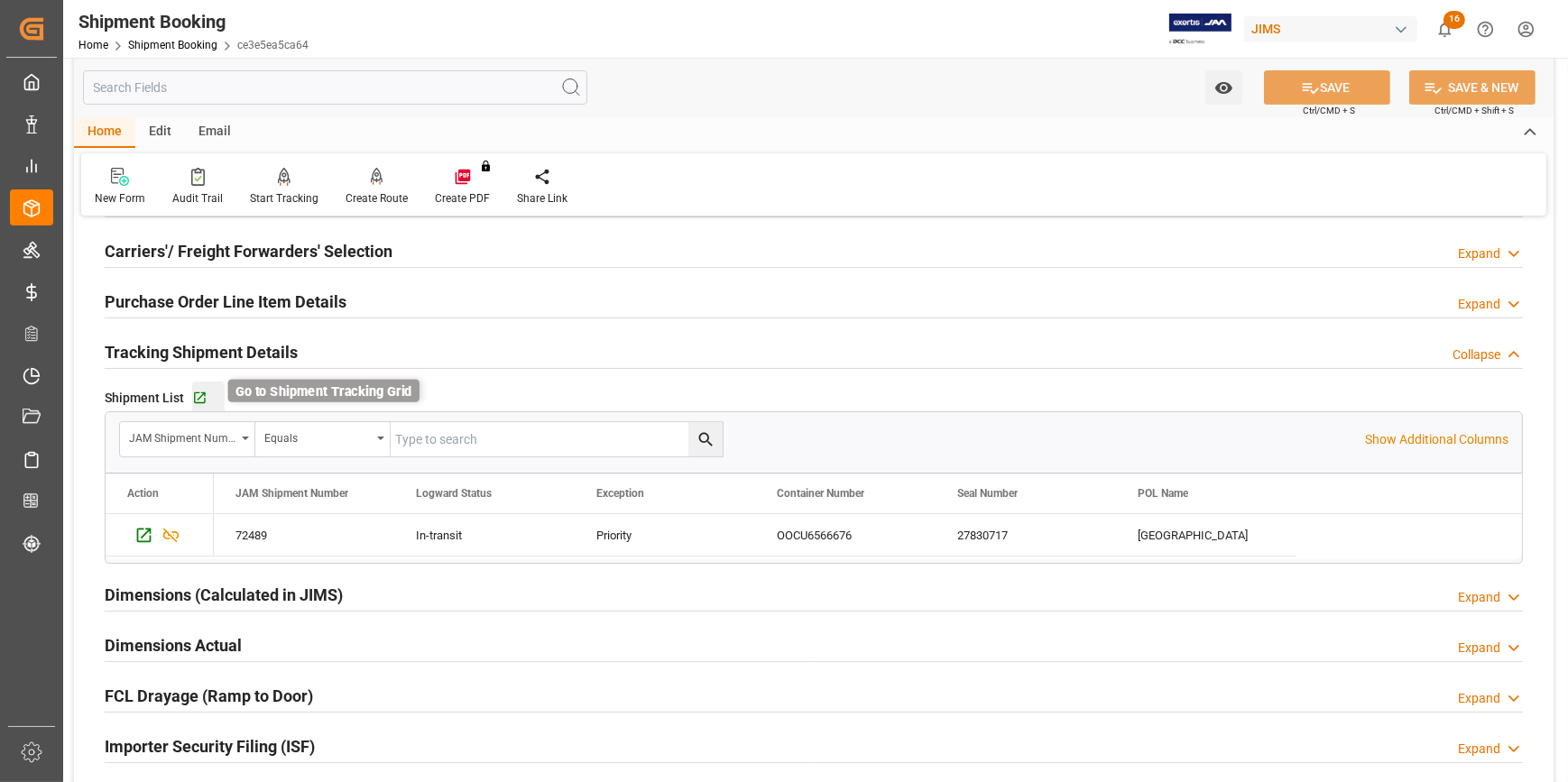
click at [193, 391] on icon "button" at bounding box center [200, 398] width 16 height 16
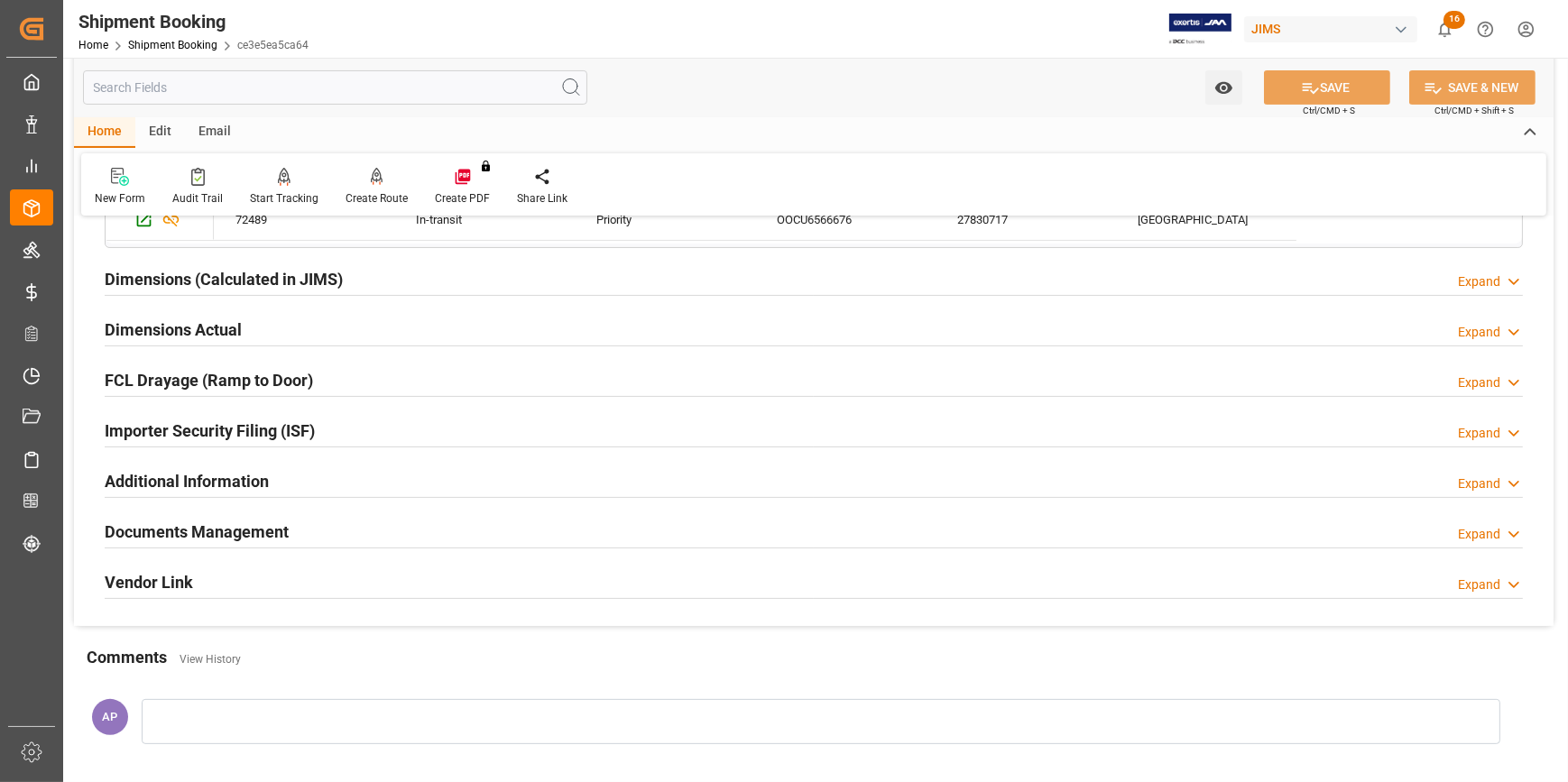
scroll to position [570, 0]
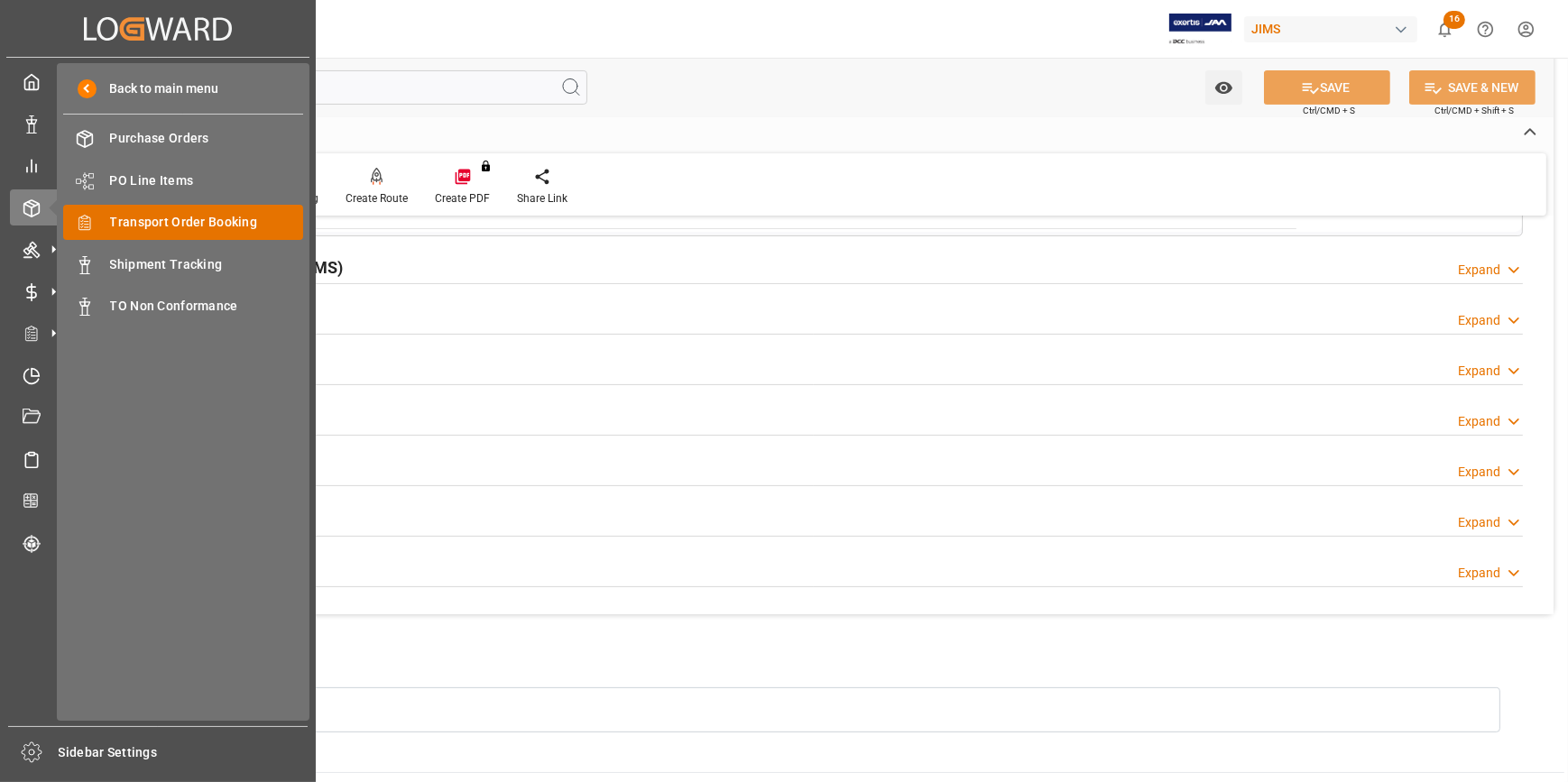
click at [197, 219] on span "Transport Order Booking" at bounding box center [207, 222] width 194 height 19
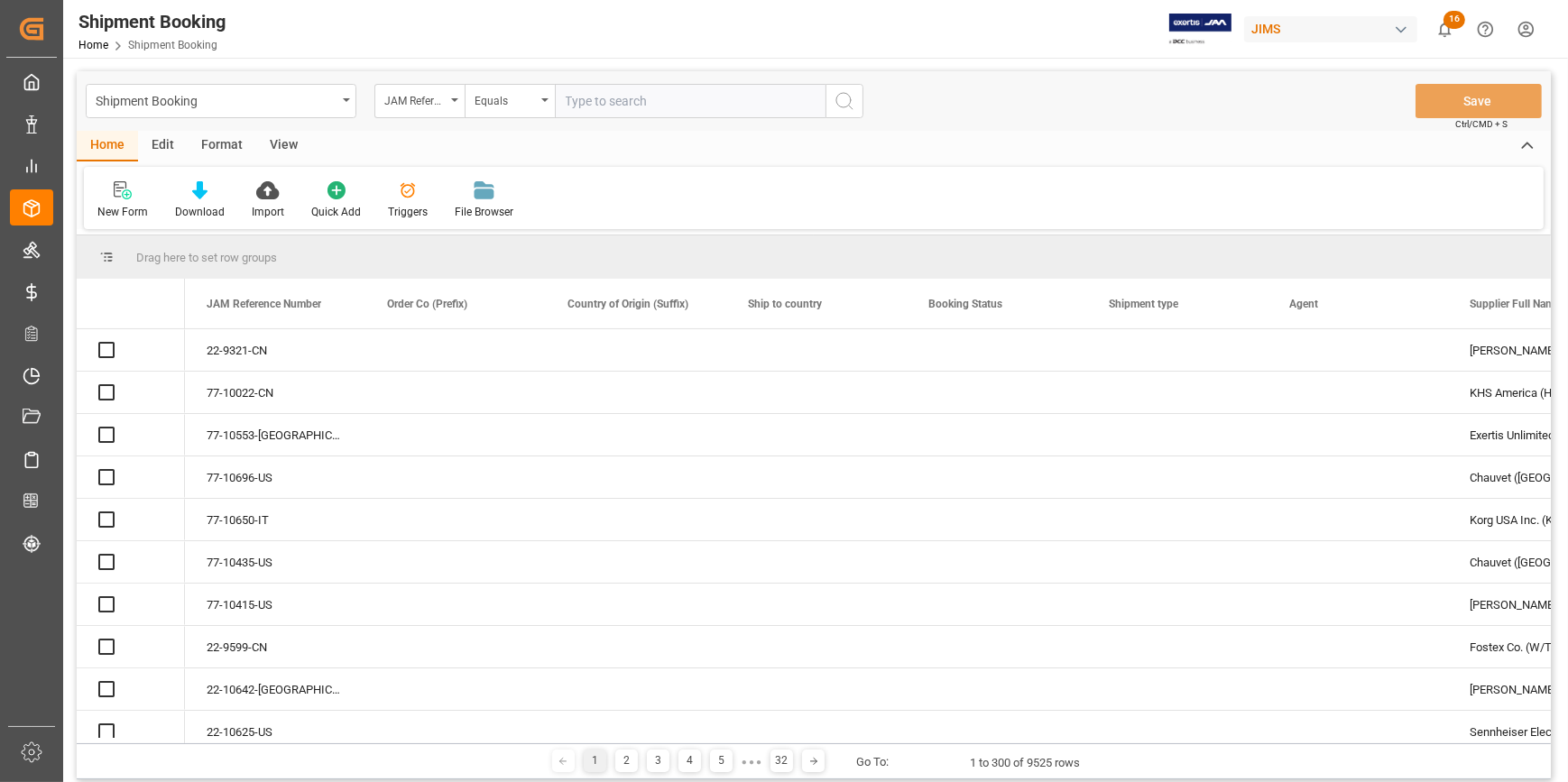
click at [596, 100] on input "text" at bounding box center [690, 101] width 271 height 34
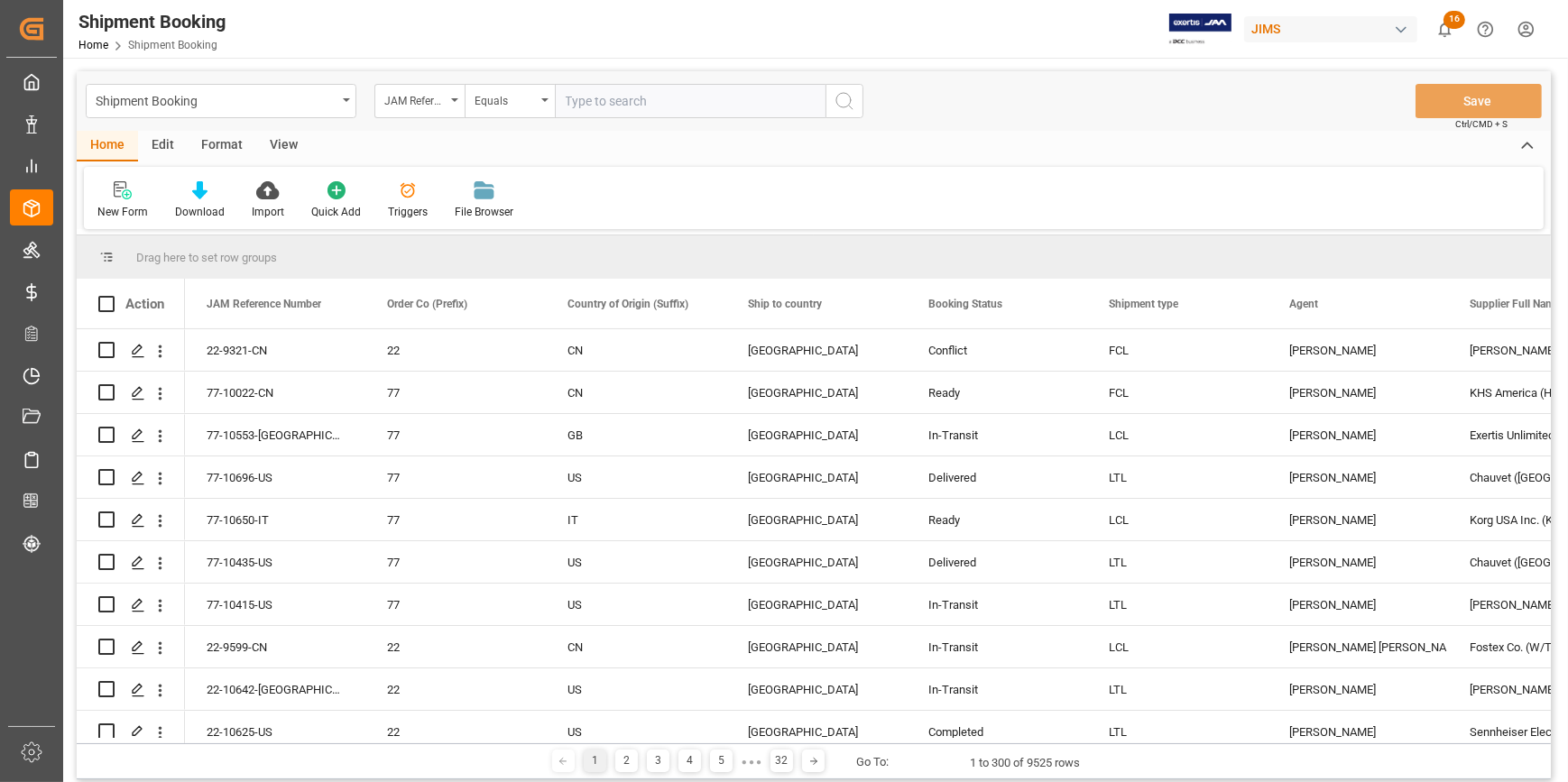
type input "22-10119-CN"
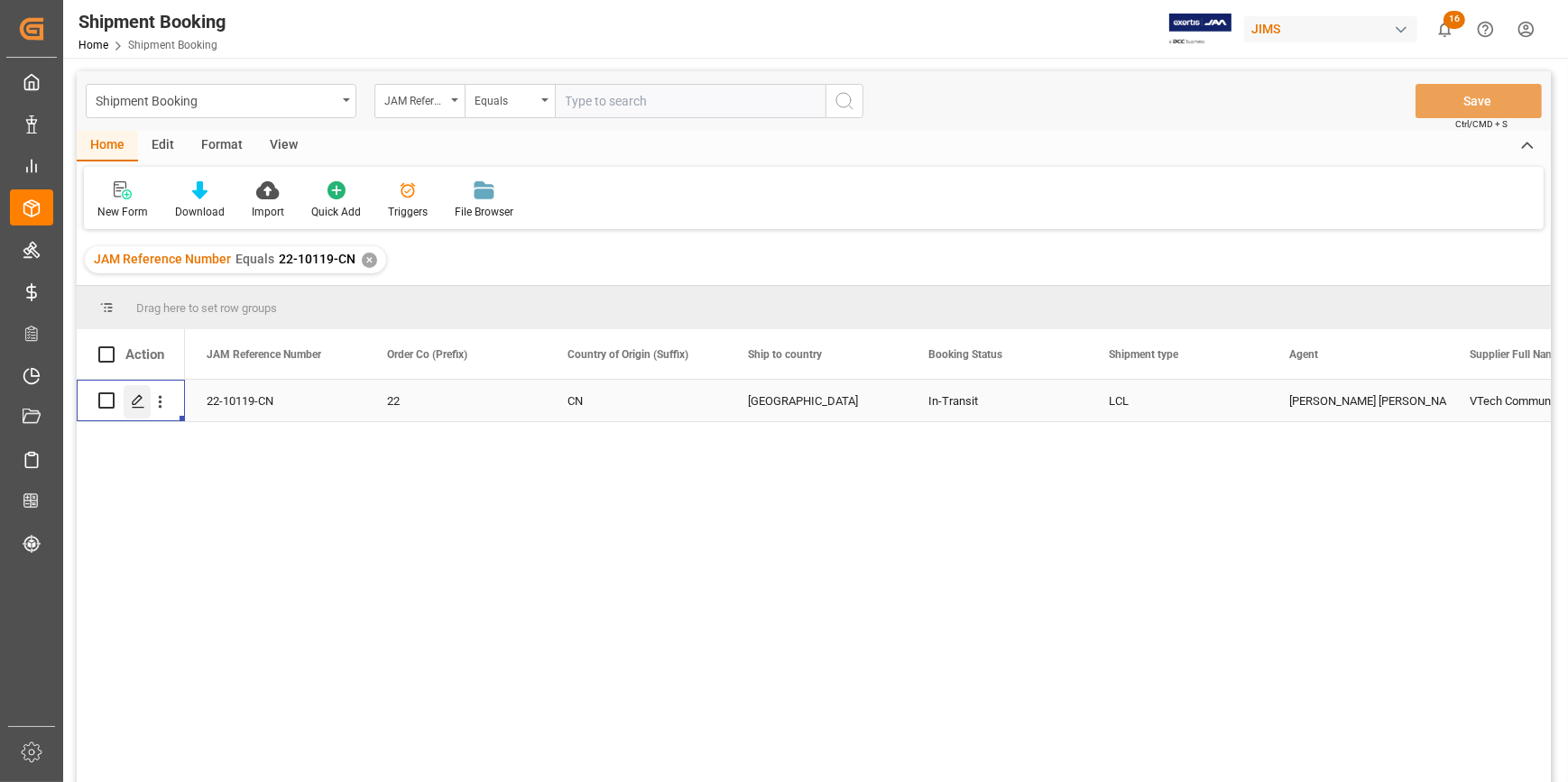
click at [140, 401] on icon "Press SPACE to select this row." at bounding box center [138, 402] width 15 height 15
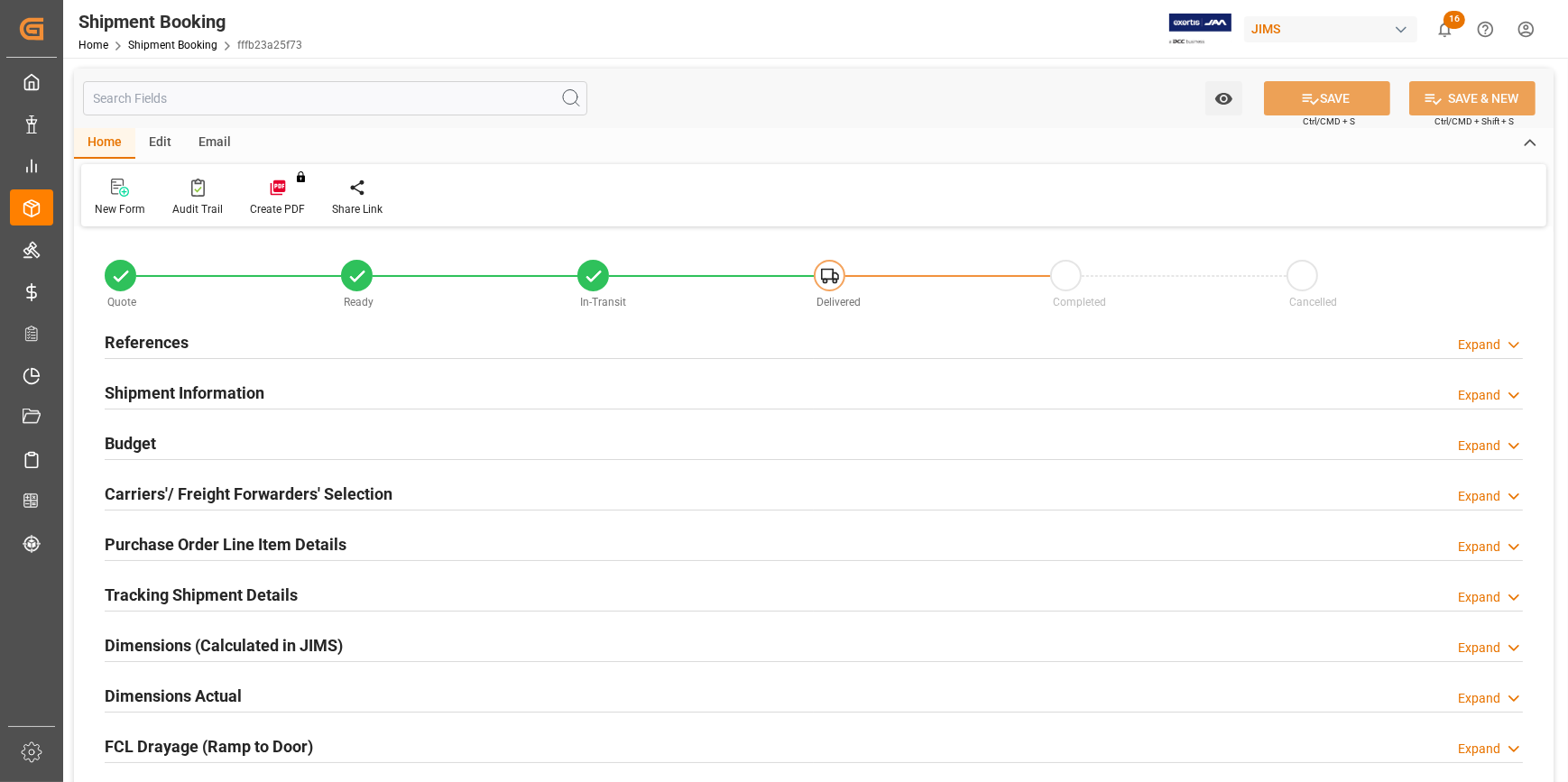
type input "0"
type input "67"
type input "22-07-2025"
click at [343, 343] on div "References Expand" at bounding box center [813, 340] width 1419 height 34
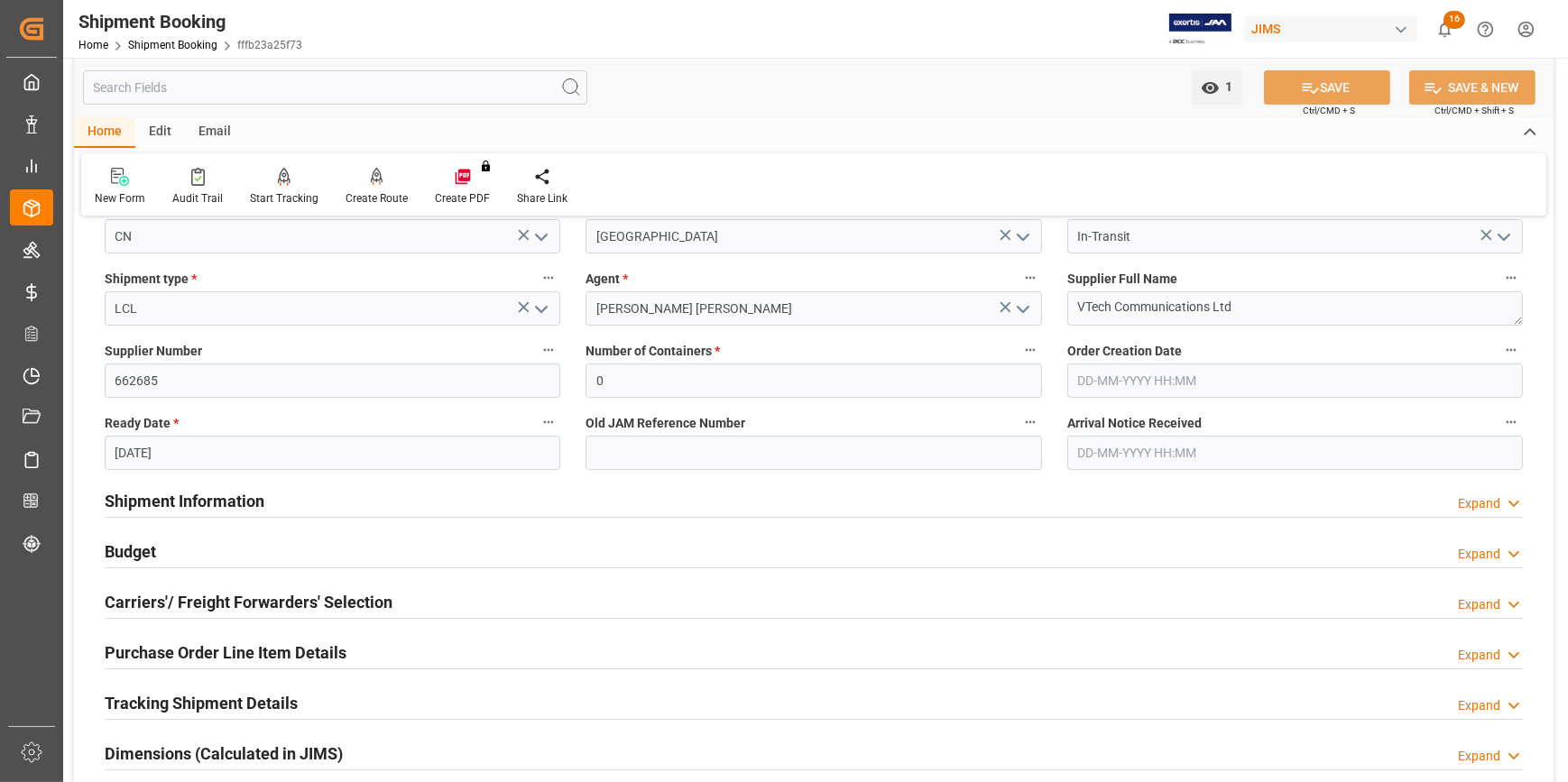
scroll to position [246, 0]
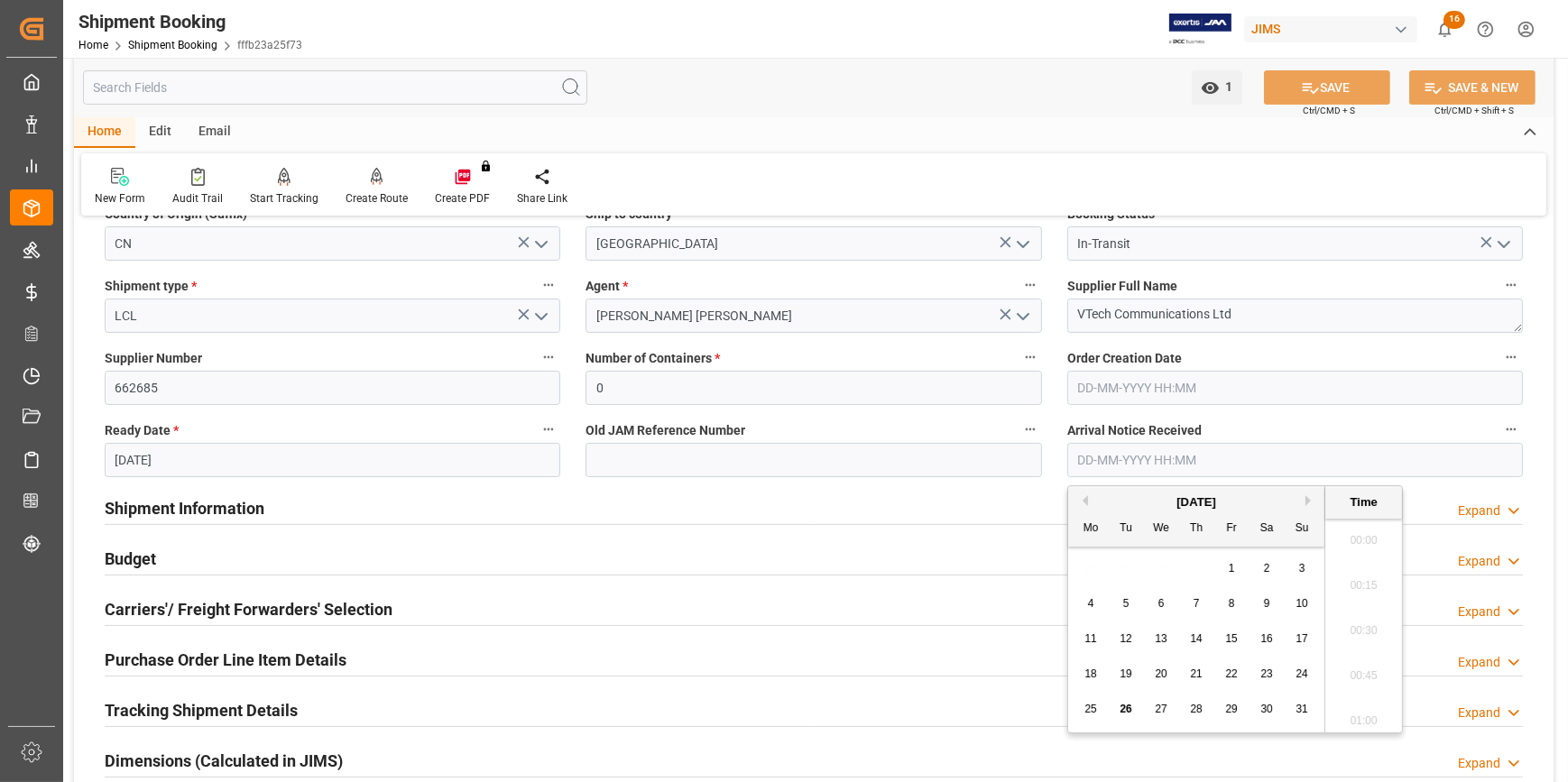
click at [1165, 457] on input "text" at bounding box center [1295, 459] width 456 height 34
click at [1128, 705] on span "26" at bounding box center [1125, 710] width 12 height 13
type input "26-08-2025 00:00"
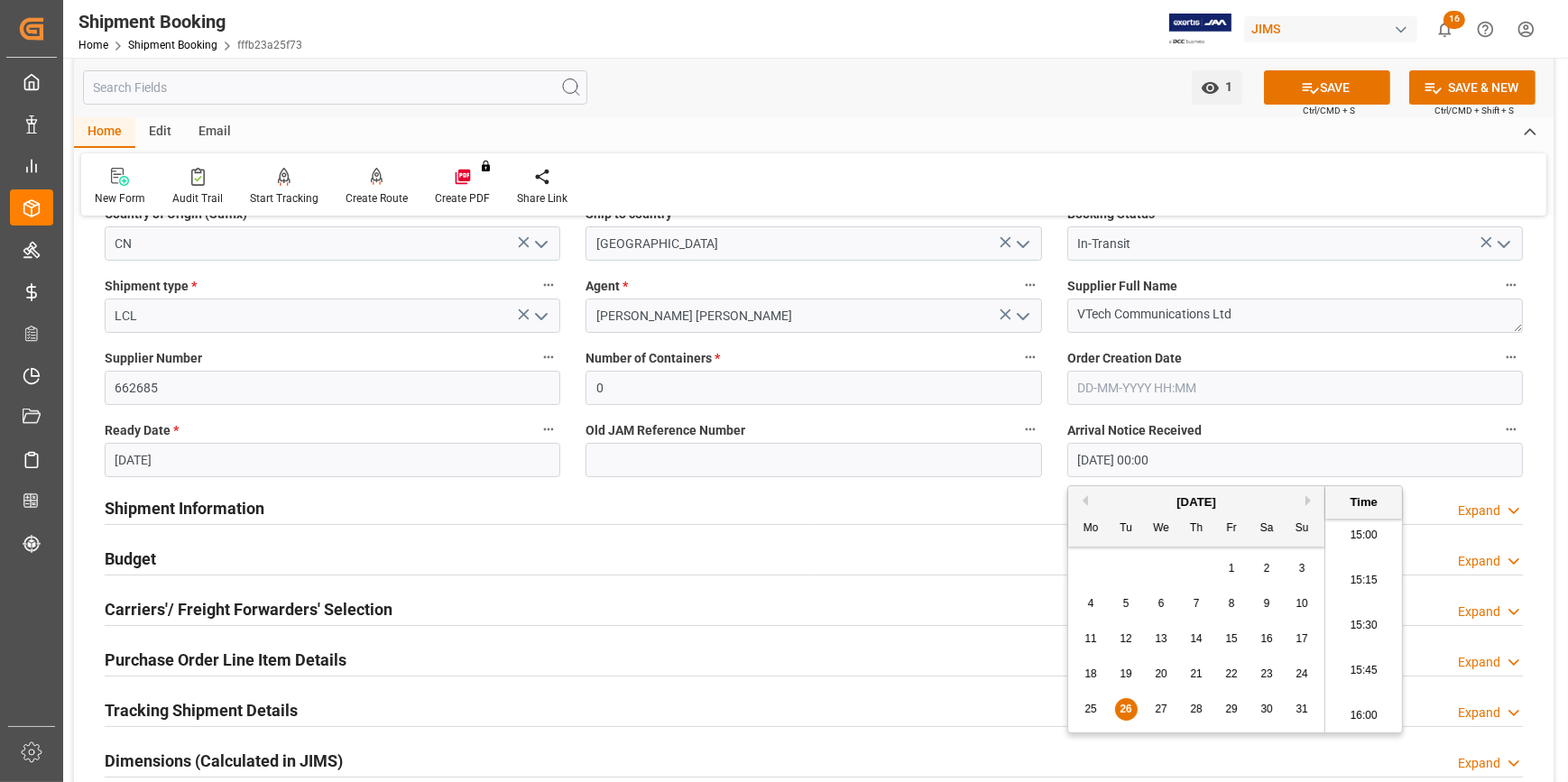
click at [934, 496] on div "Shipment Information Expand" at bounding box center [813, 506] width 1419 height 34
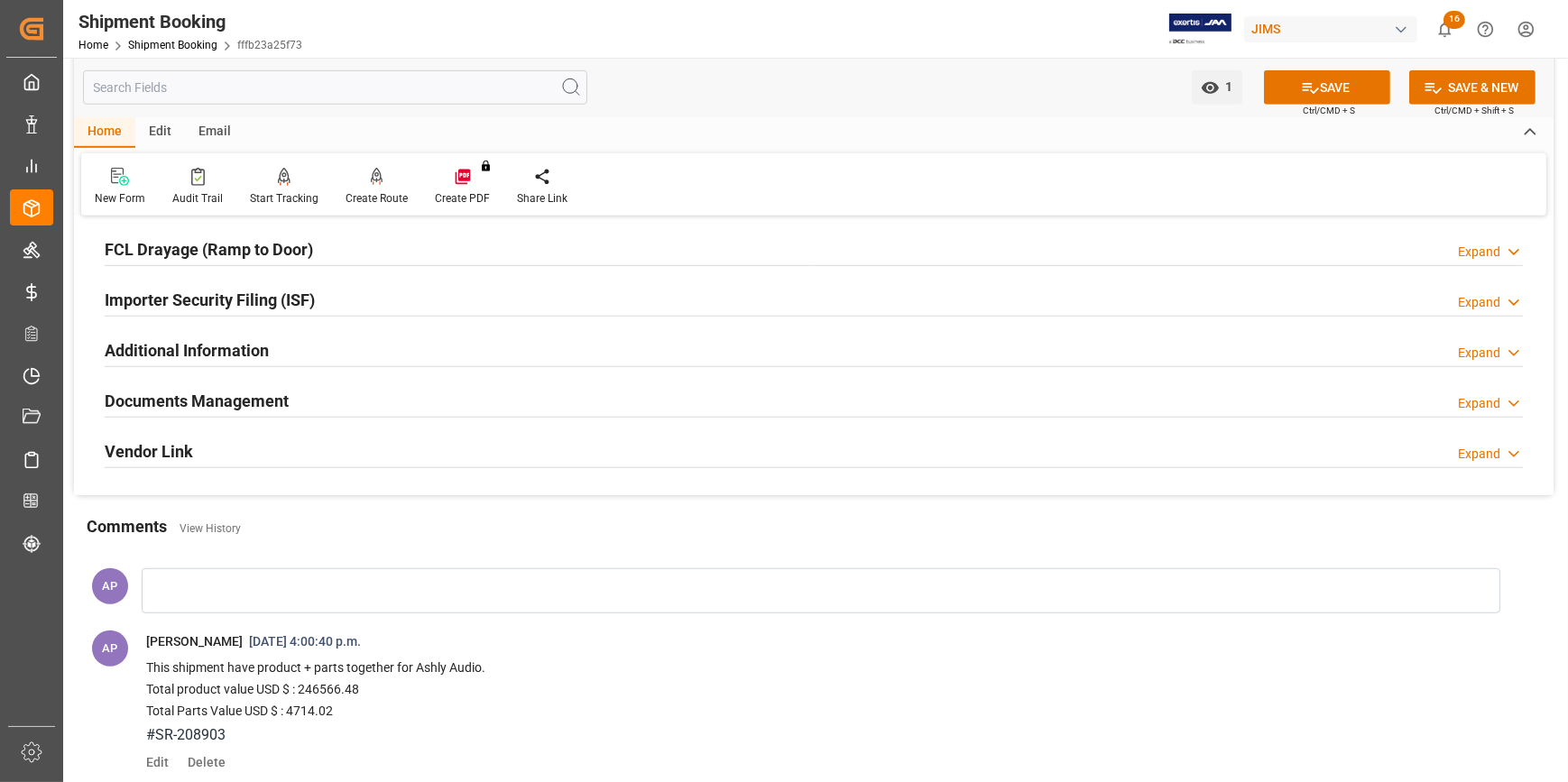
scroll to position [1558, 0]
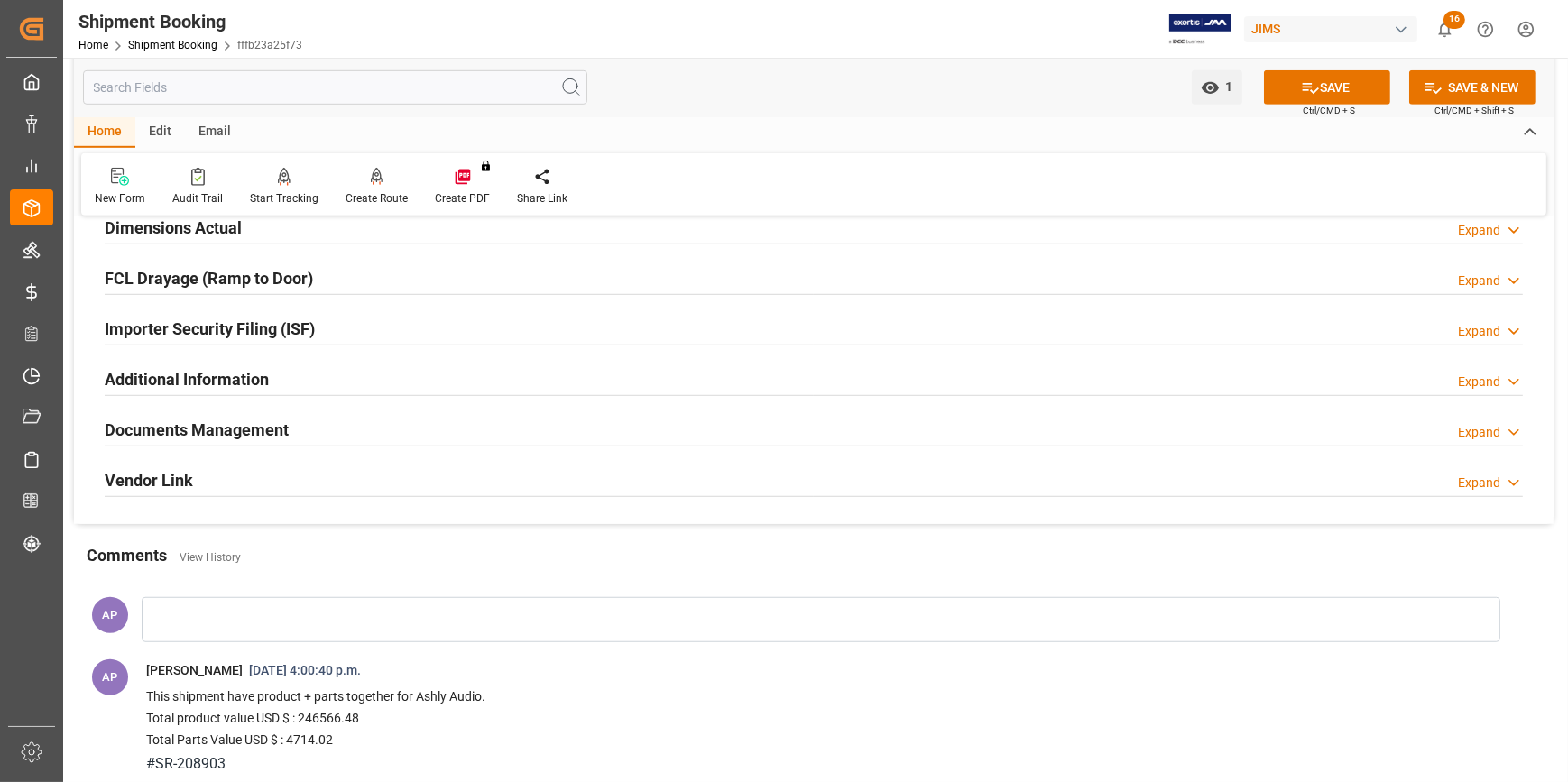
click at [477, 415] on div "Documents Management Expand" at bounding box center [813, 428] width 1419 height 34
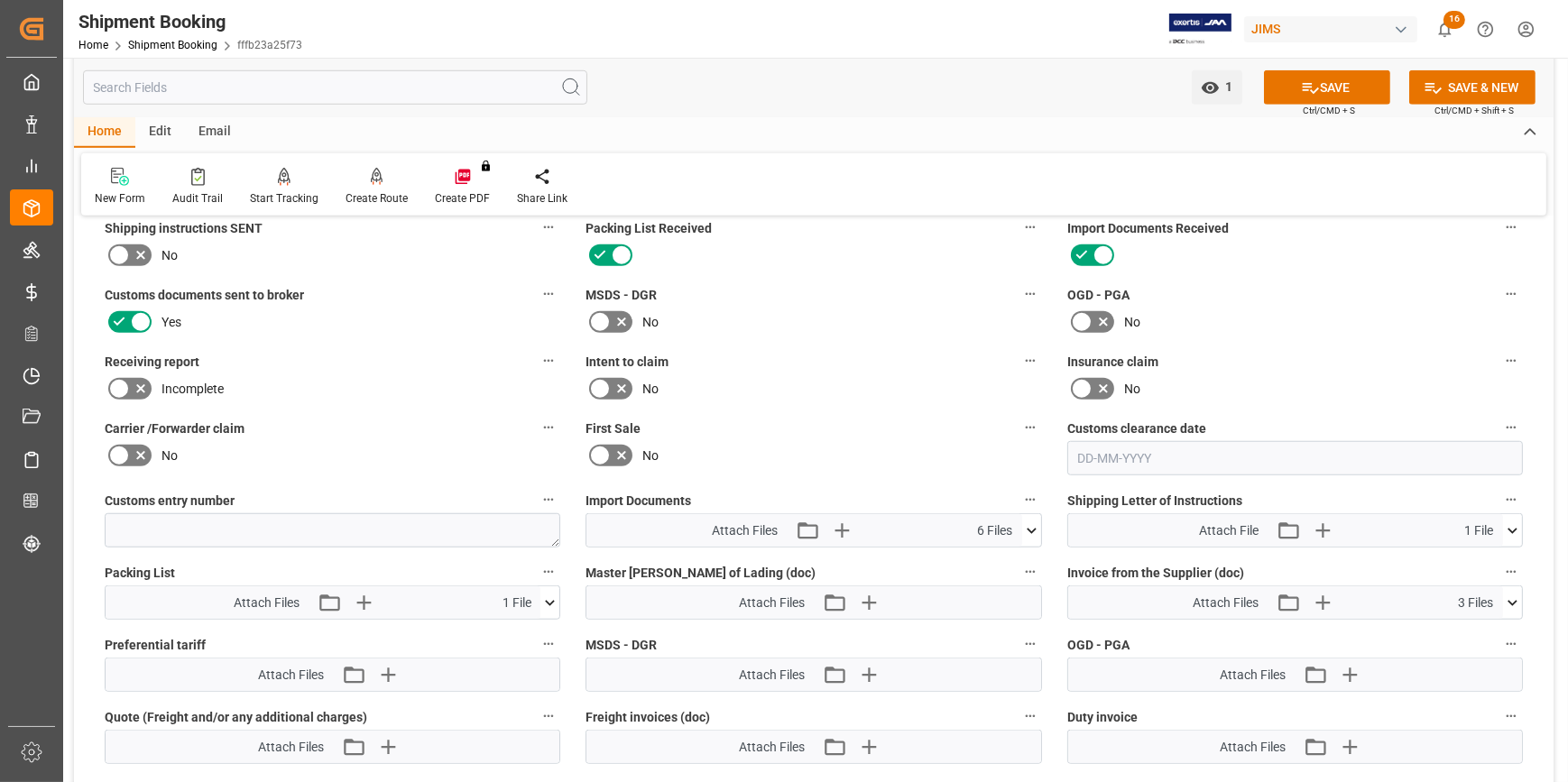
scroll to position [1967, 0]
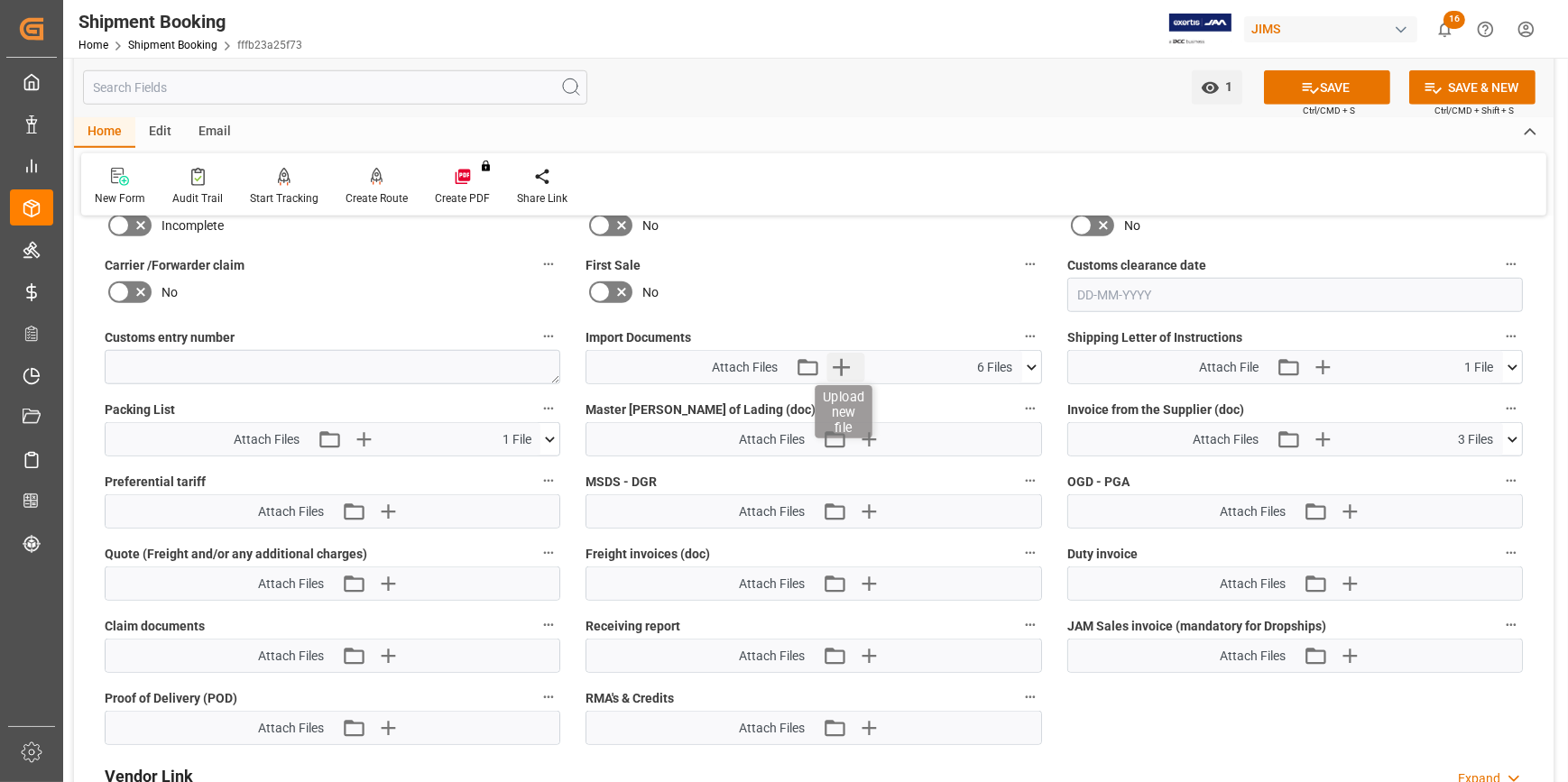
click at [842, 359] on icon "button" at bounding box center [841, 368] width 17 height 17
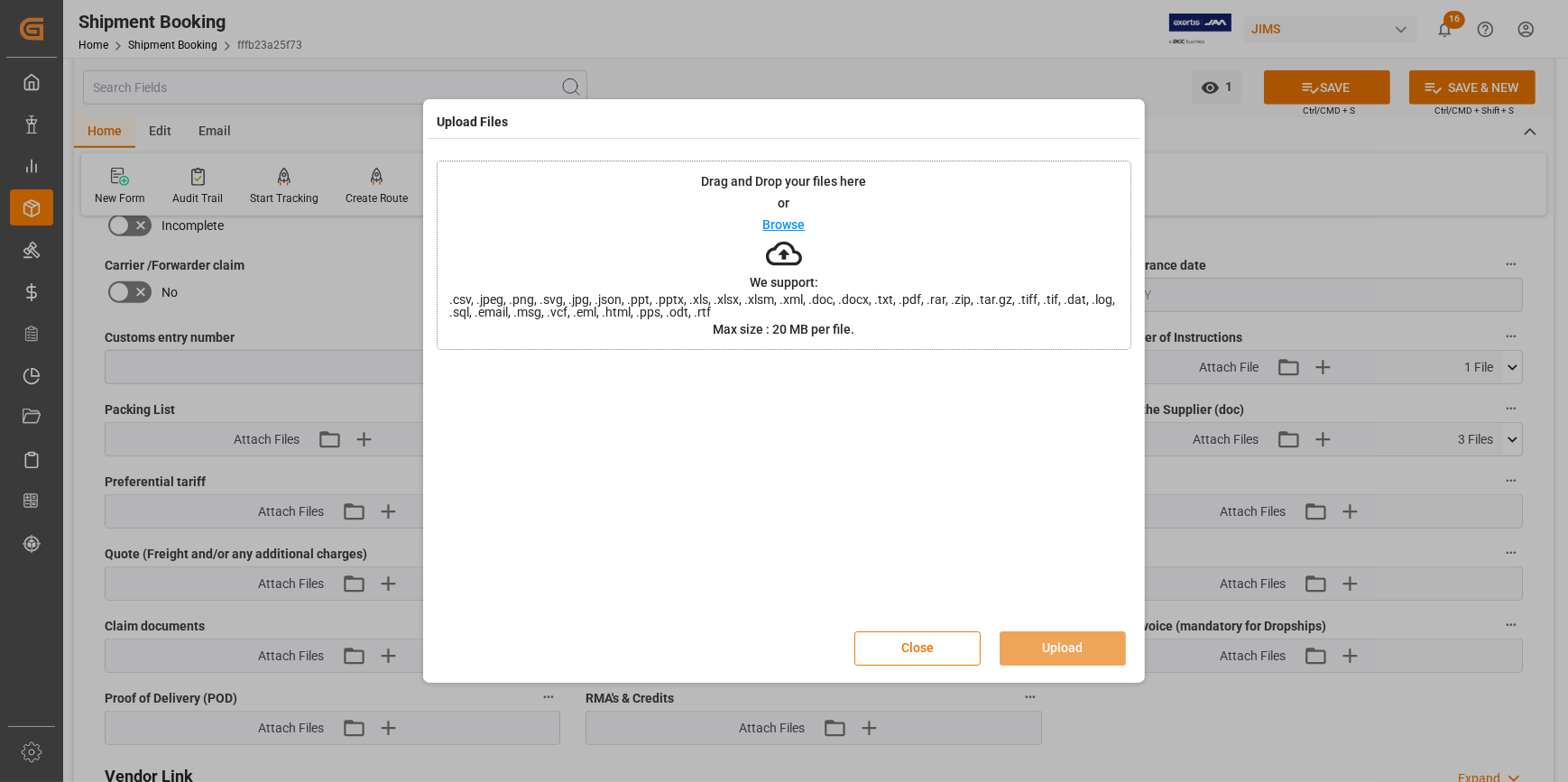
click at [793, 227] on p "Browse" at bounding box center [784, 225] width 42 height 13
click at [1095, 645] on button "Upload" at bounding box center [1063, 648] width 127 height 34
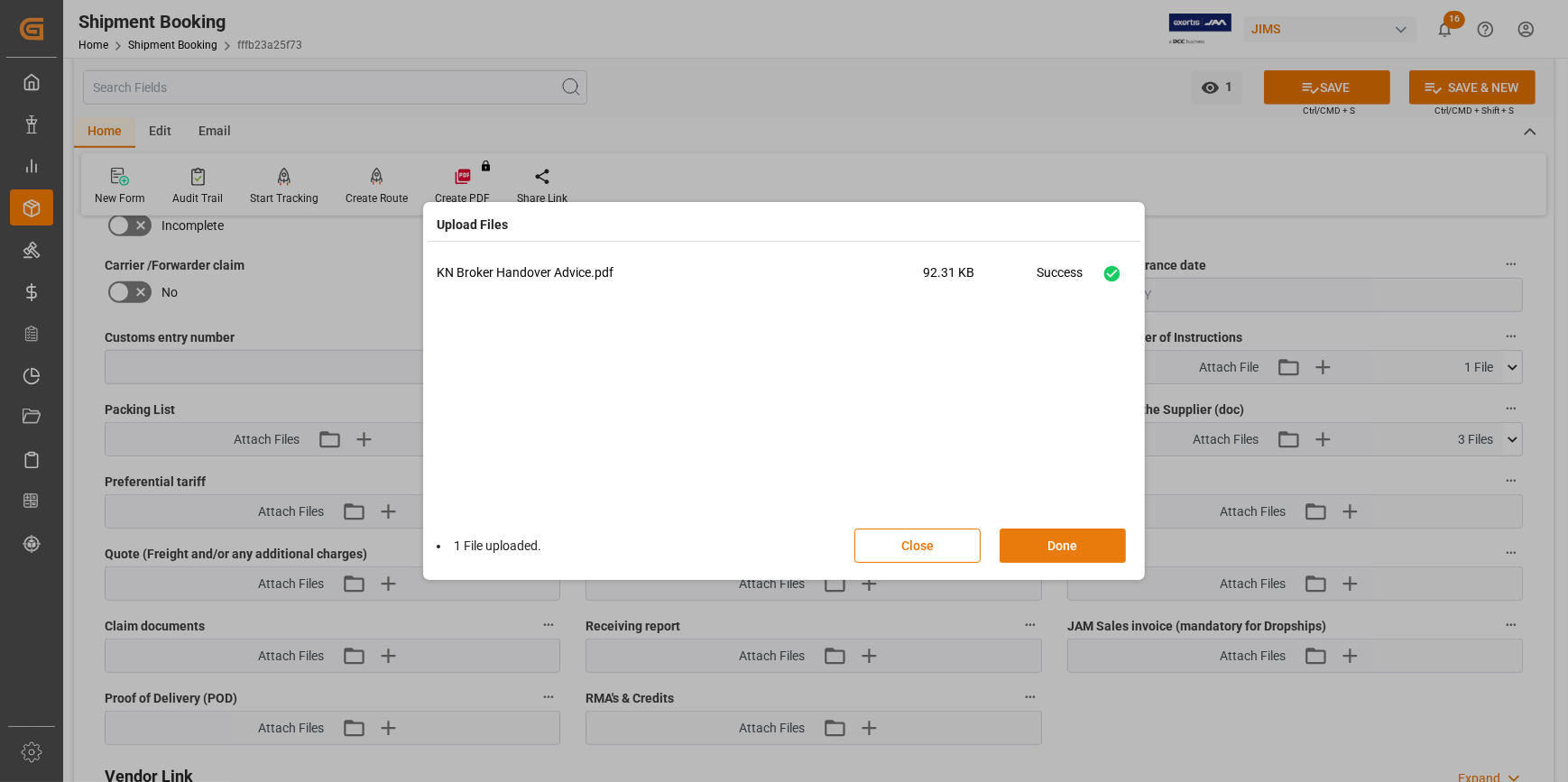
click at [1061, 541] on button "Done" at bounding box center [1063, 545] width 127 height 34
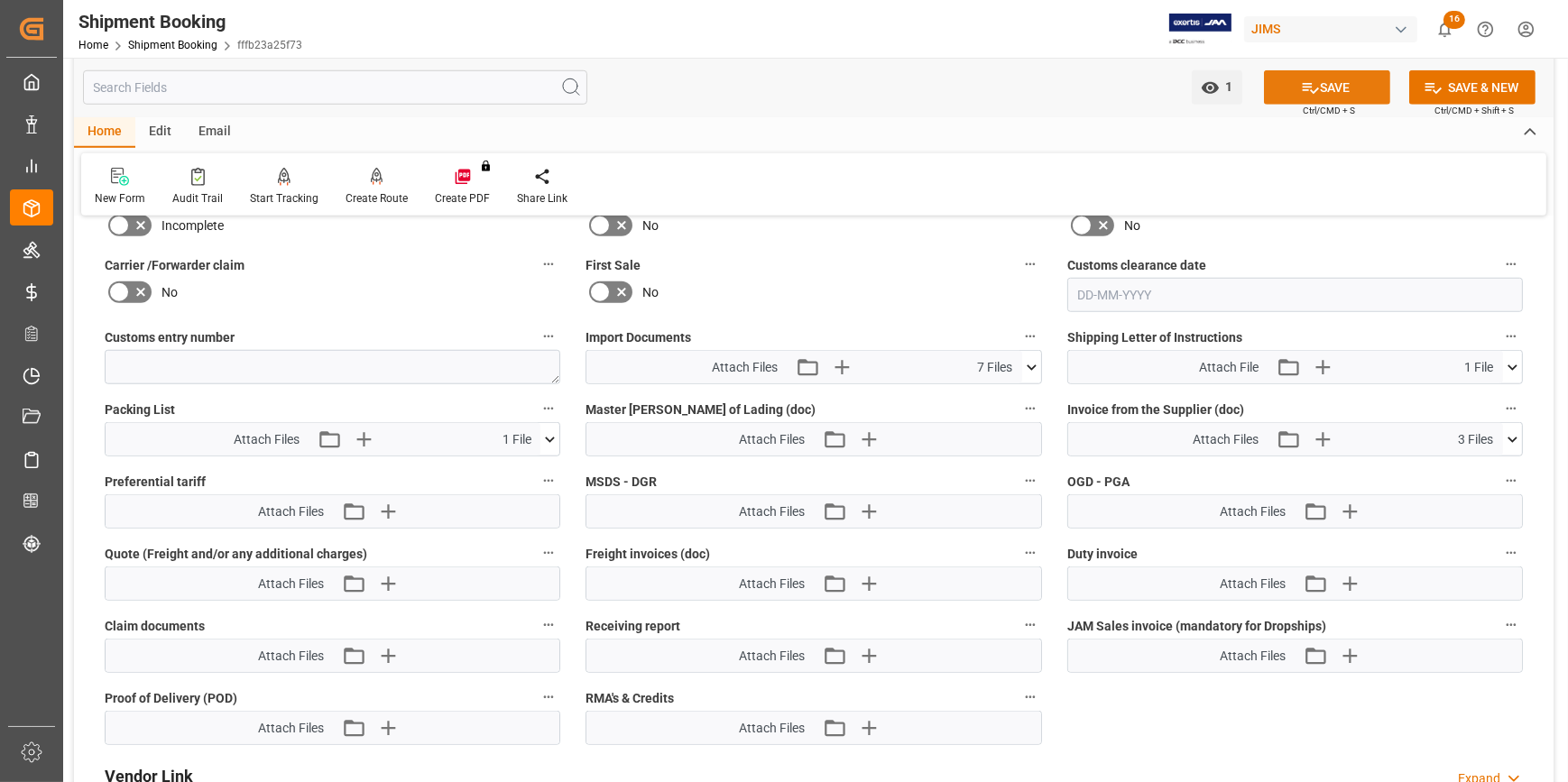
click at [1316, 91] on icon at bounding box center [1310, 88] width 19 height 19
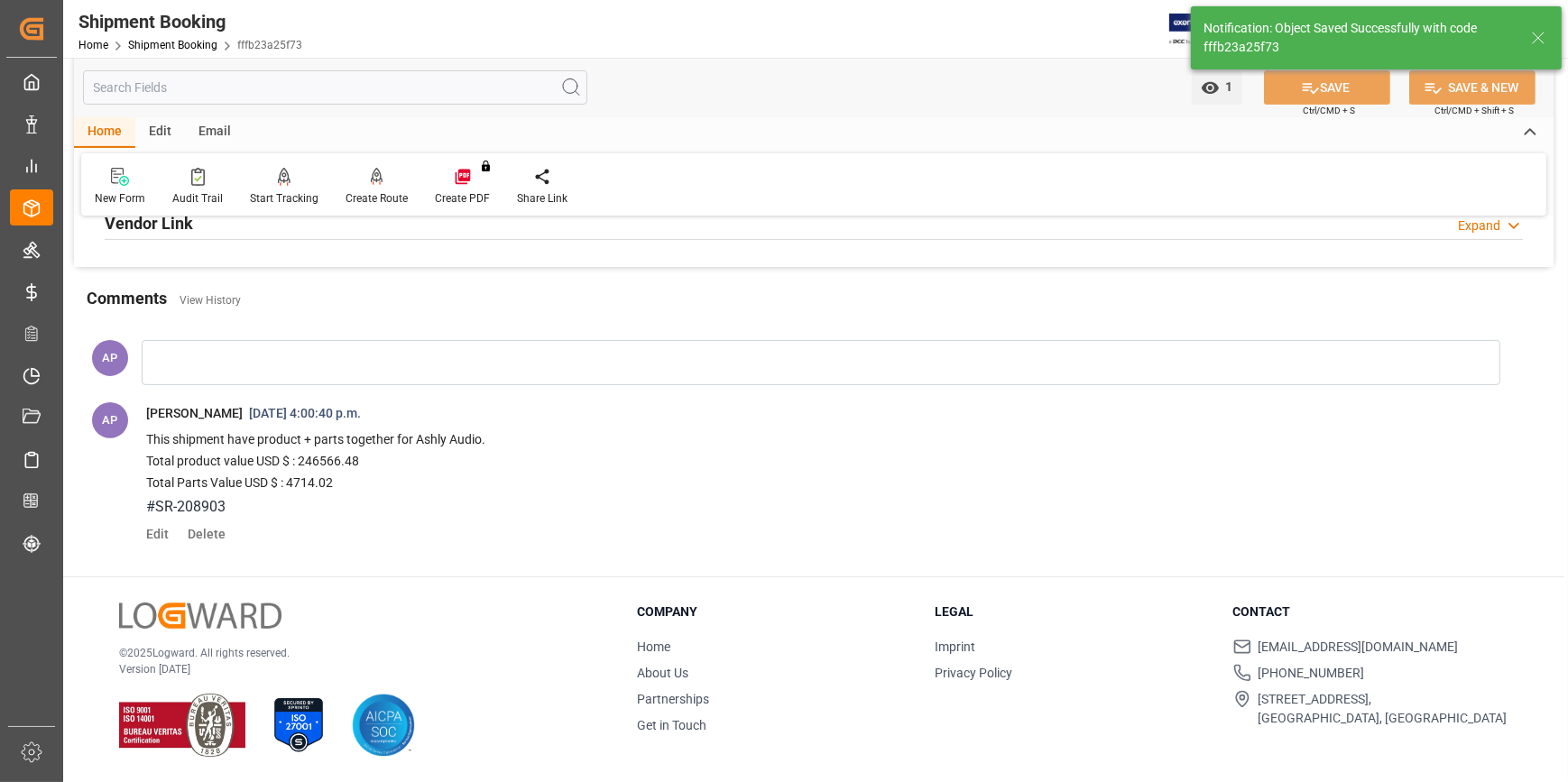
scroll to position [176, 0]
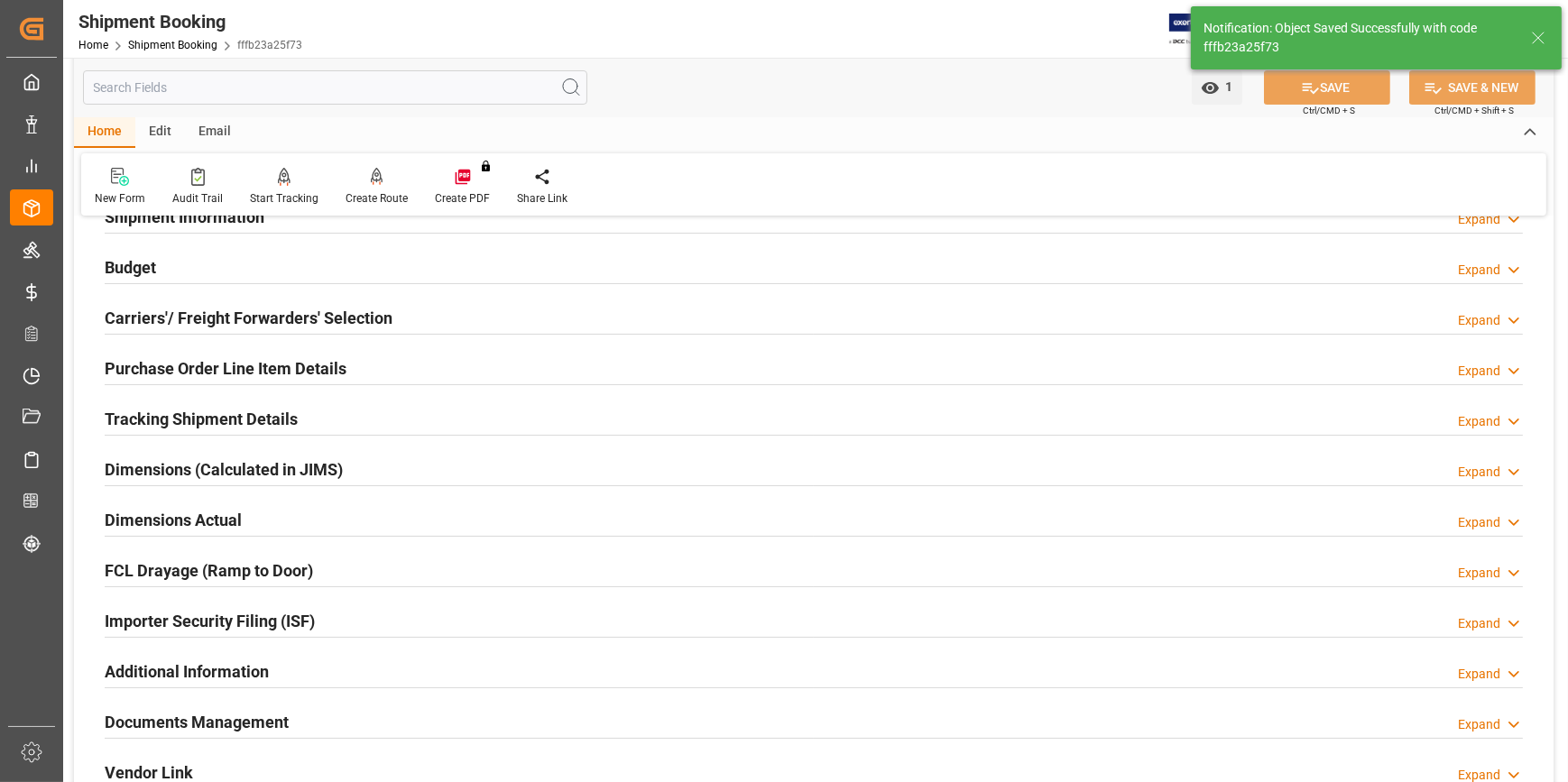
click at [343, 416] on div "Tracking Shipment Details Expand" at bounding box center [813, 417] width 1419 height 34
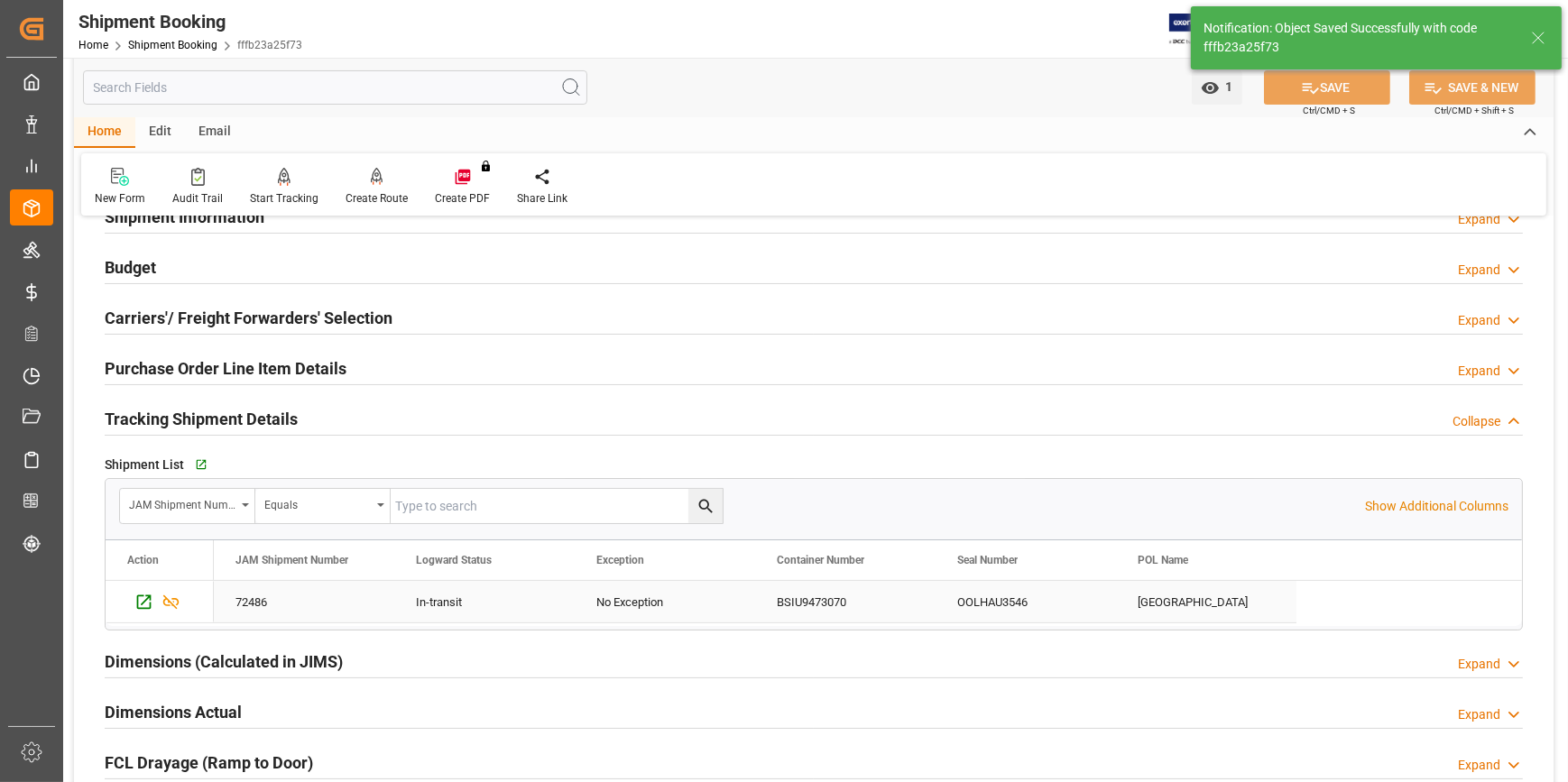
scroll to position [368, 0]
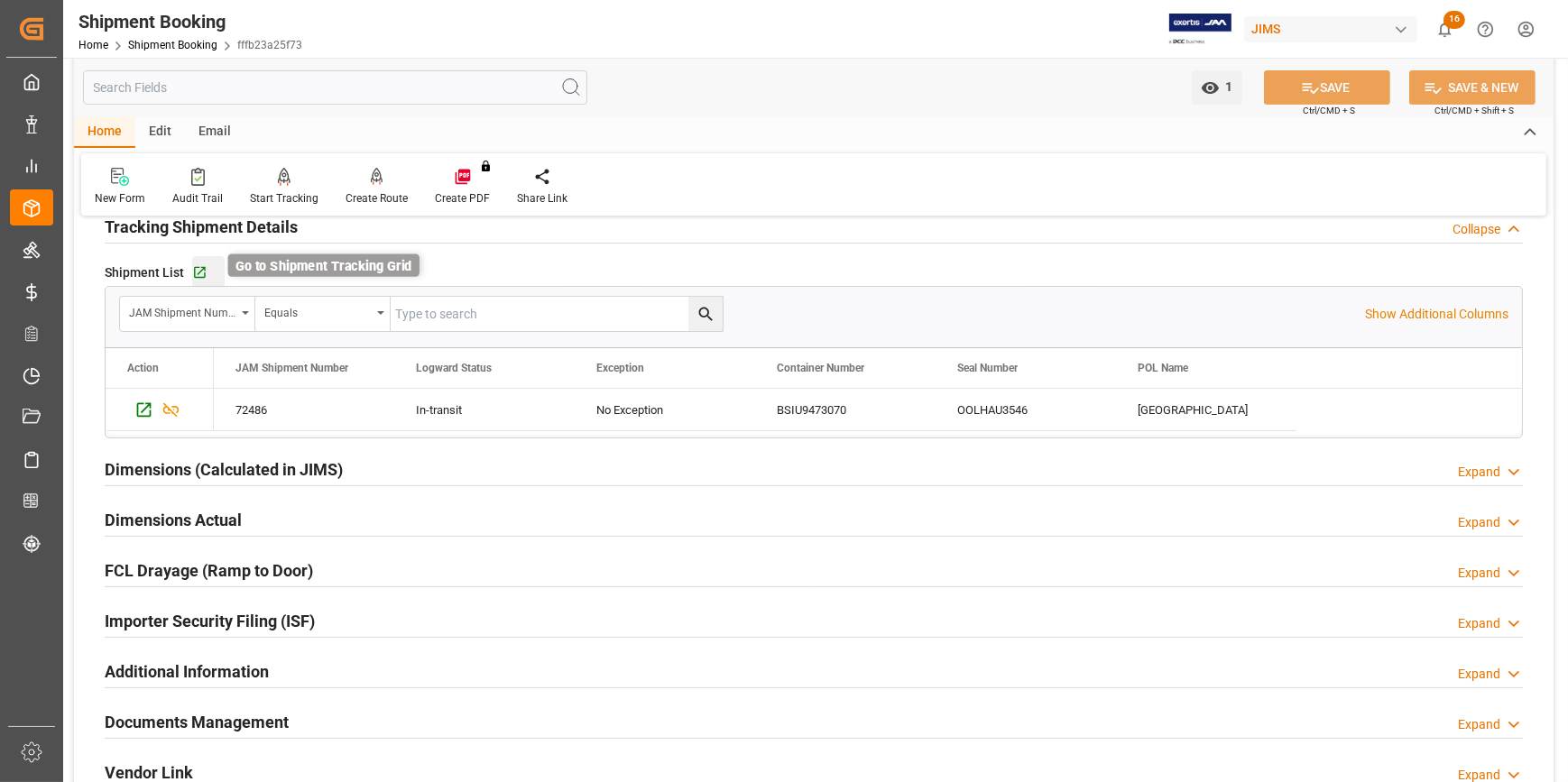
click at [200, 268] on icon "button" at bounding box center [200, 272] width 16 height 16
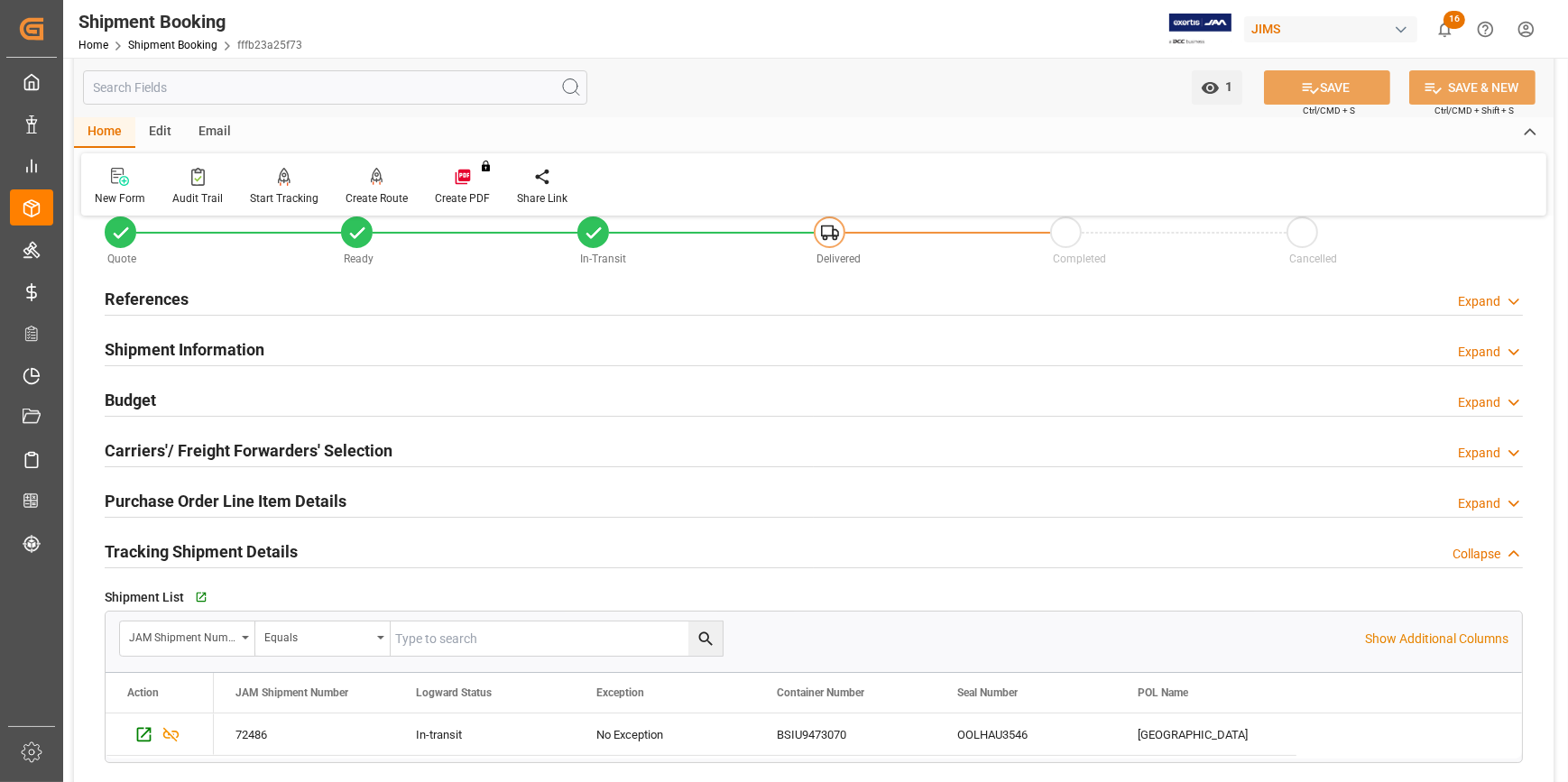
scroll to position [82, 0]
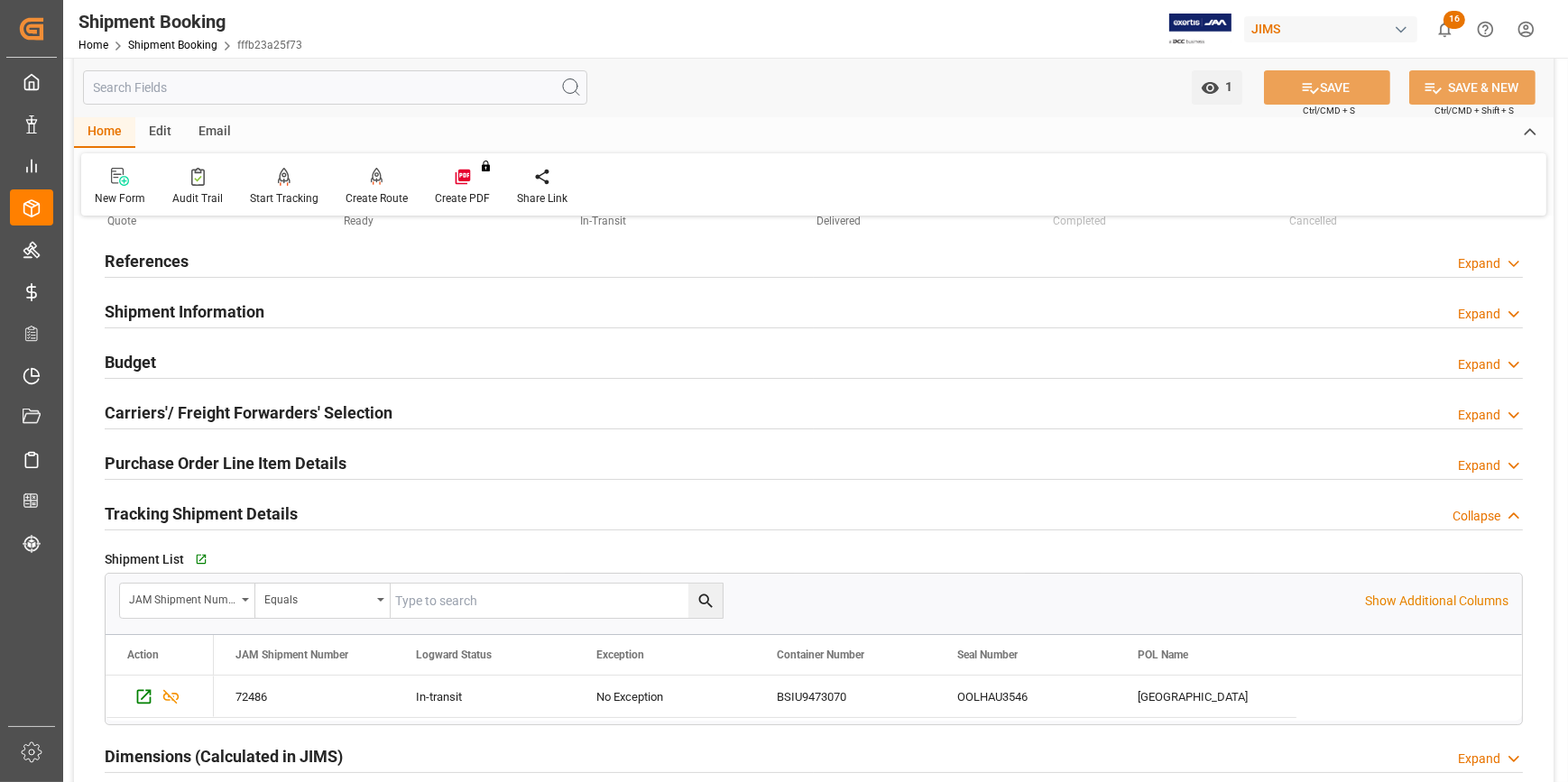
click at [216, 259] on div "References Expand" at bounding box center [813, 259] width 1419 height 34
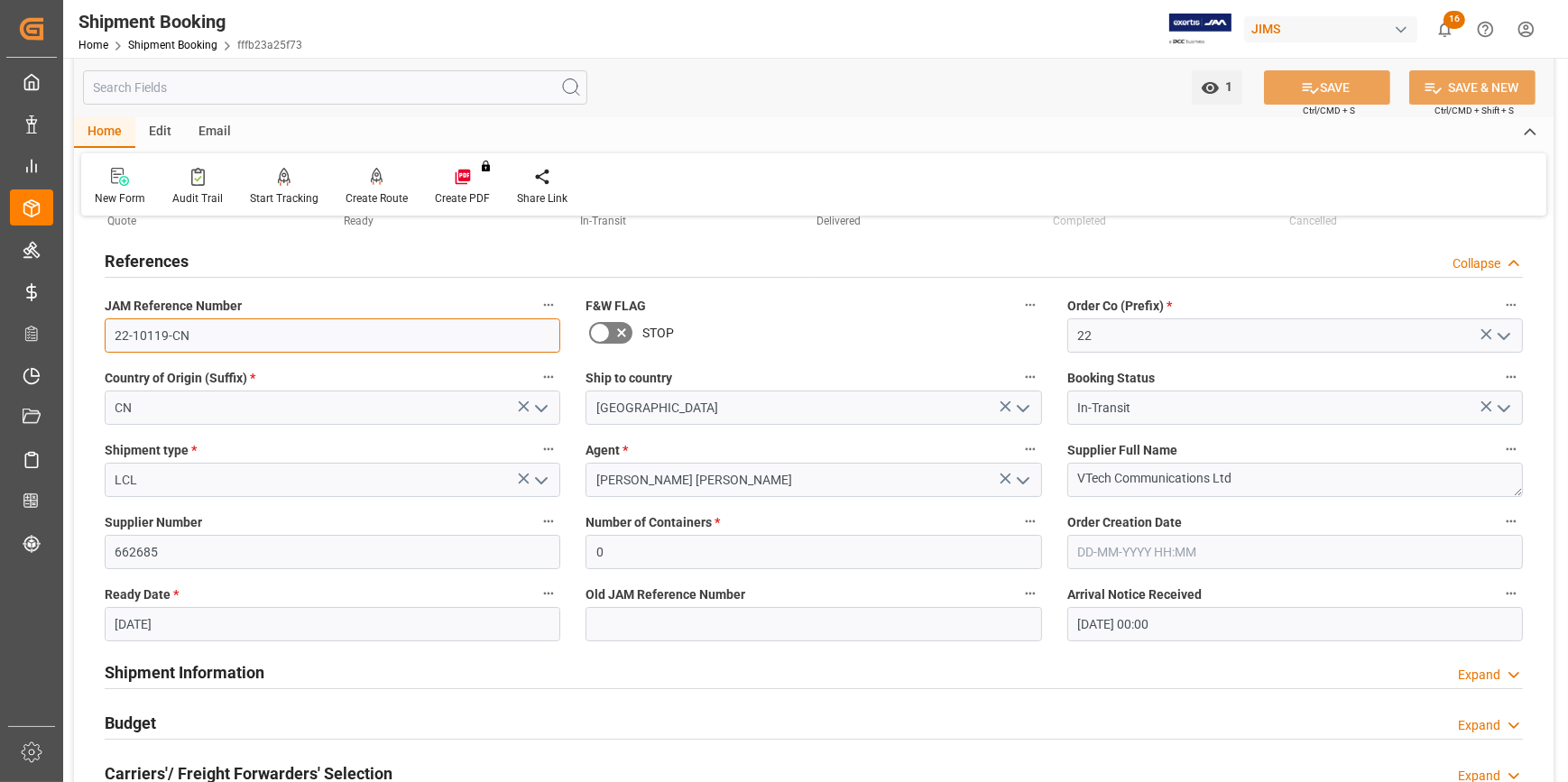
drag, startPoint x: 202, startPoint y: 325, endPoint x: 80, endPoint y: 336, distance: 122.5
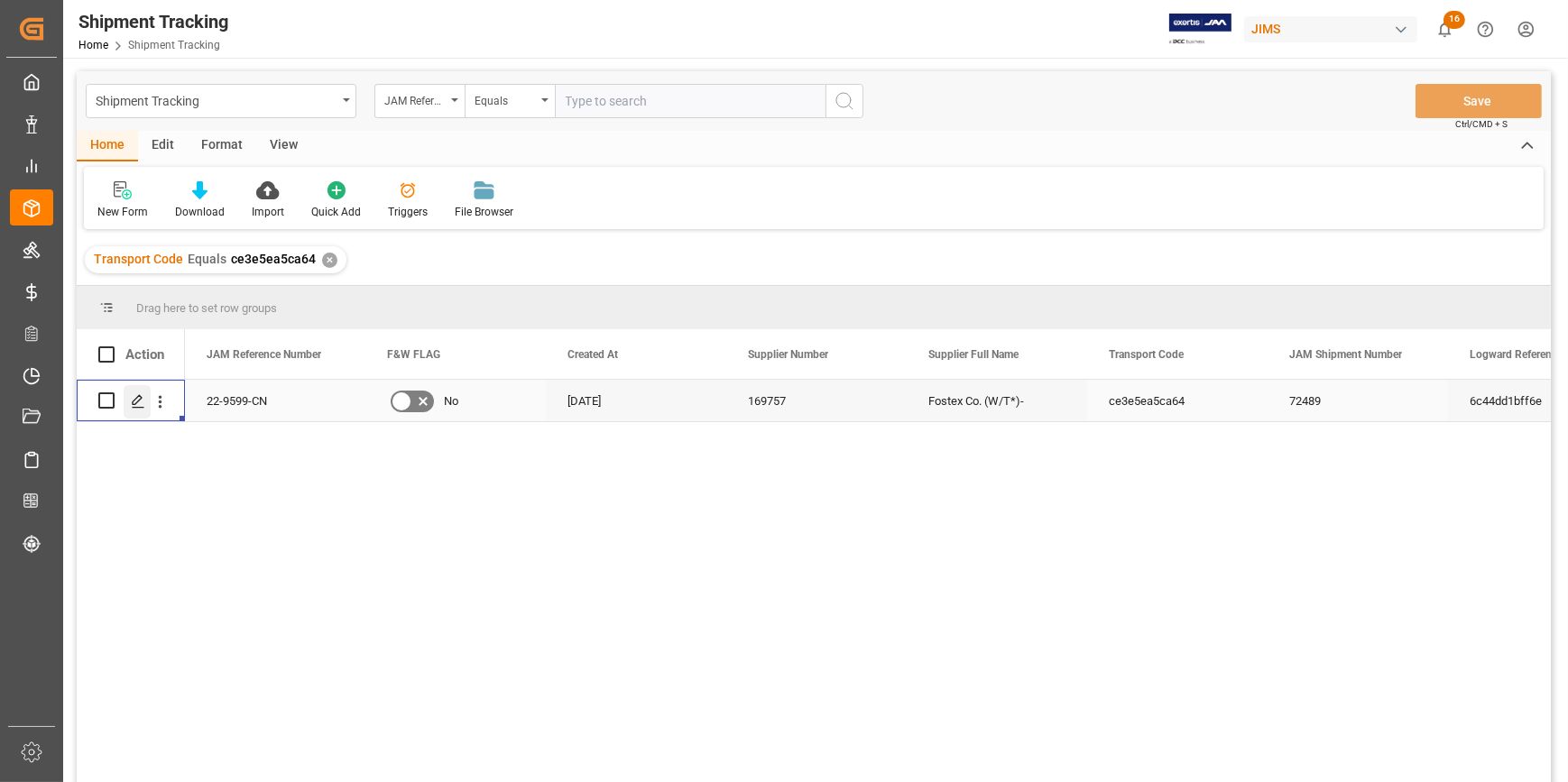
click at [138, 396] on polygon "Press SPACE to select this row." at bounding box center [138, 400] width 9 height 9
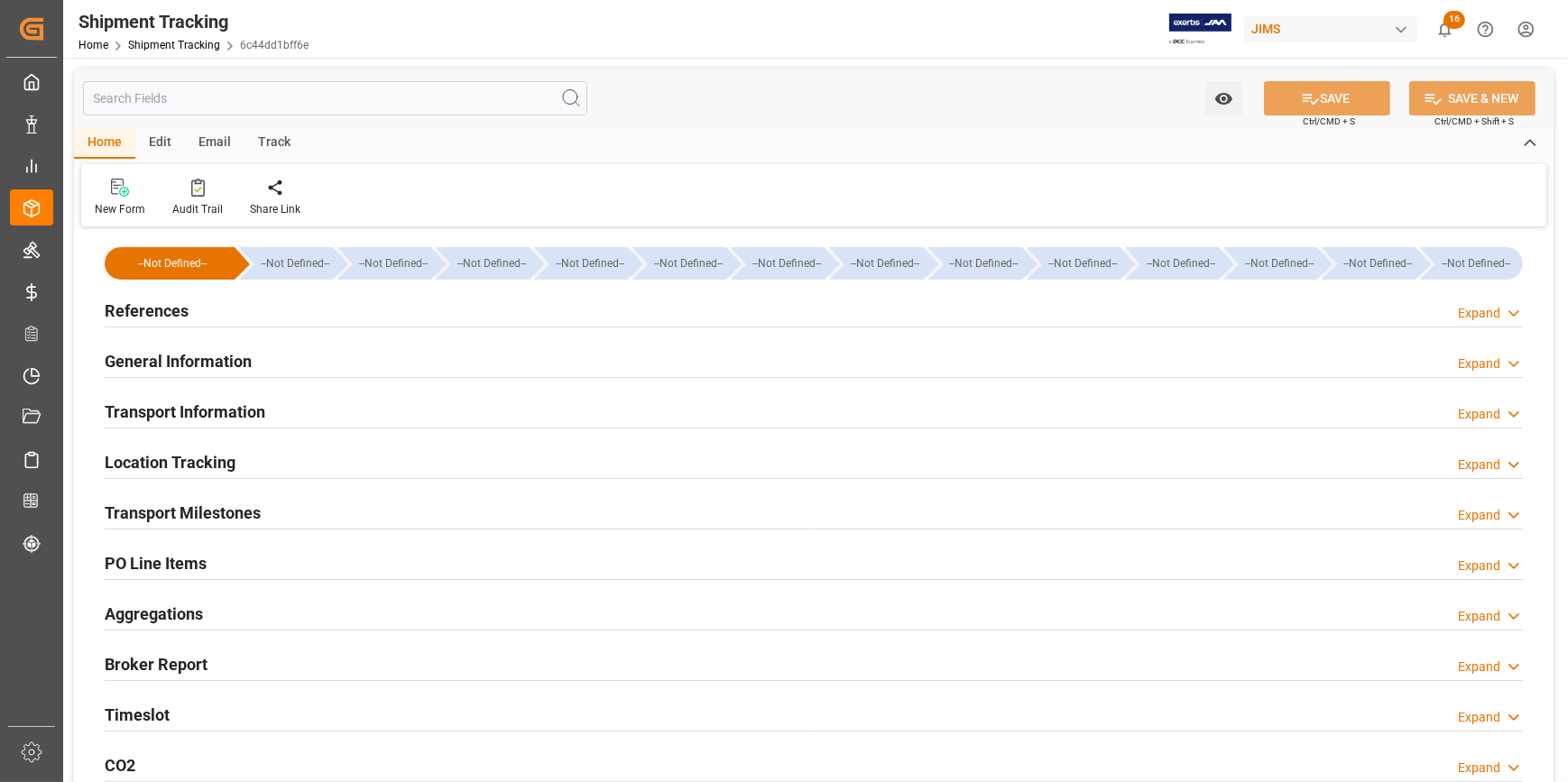
type input "[DATE]"
click at [333, 307] on div "References Expand" at bounding box center [813, 309] width 1419 height 34
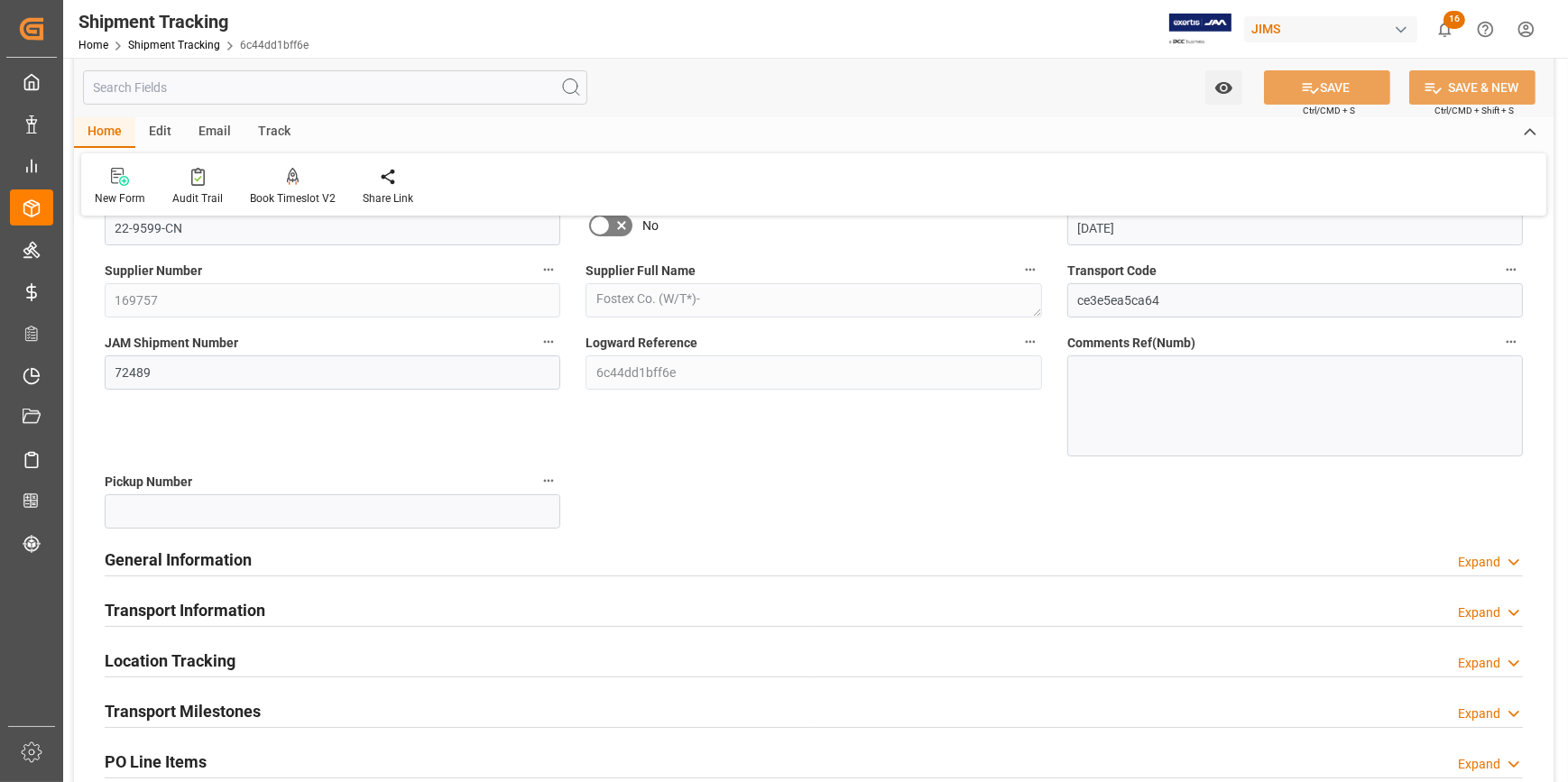
scroll to position [163, 0]
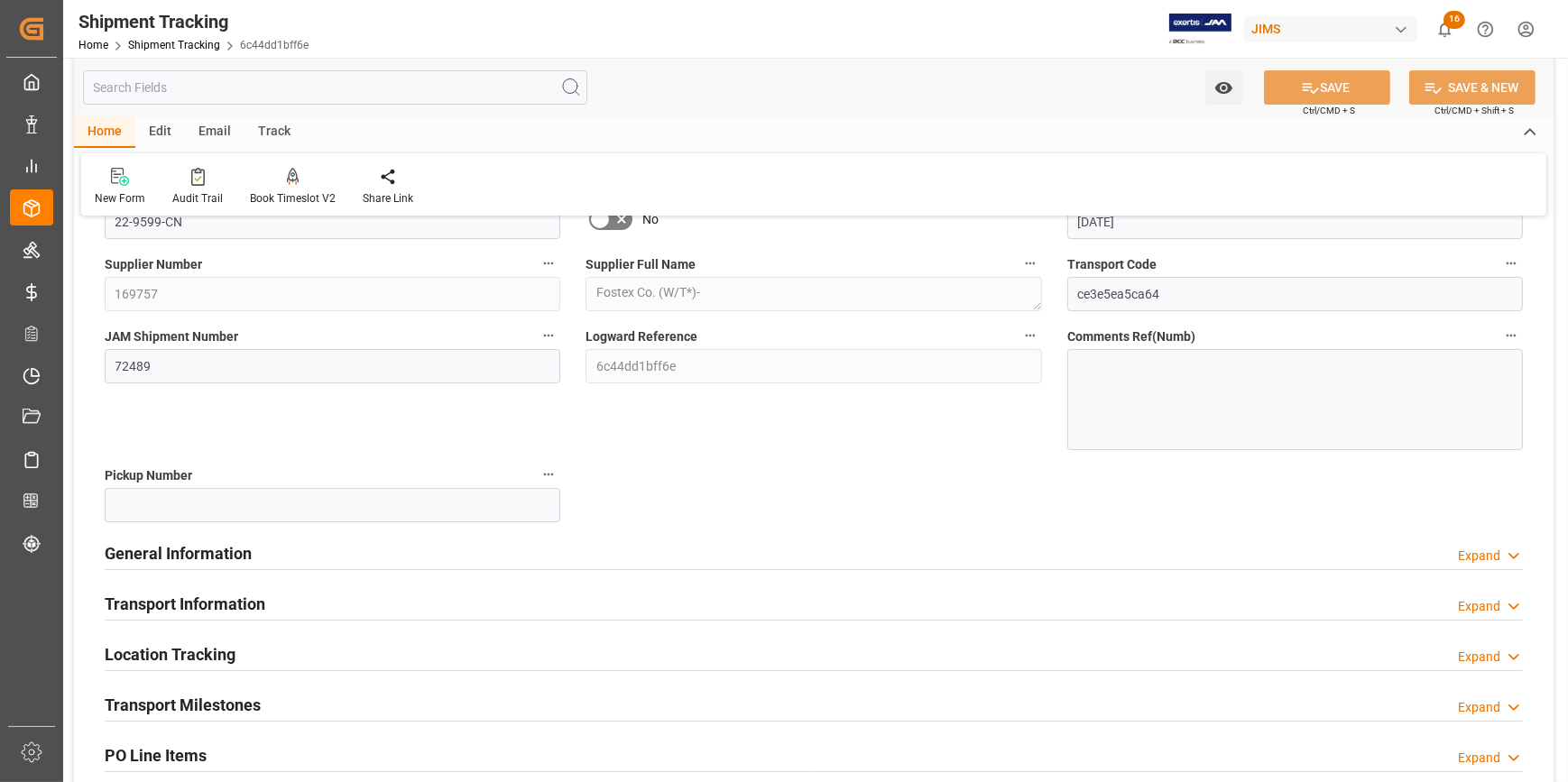
click at [361, 545] on div "General Information Expand" at bounding box center [813, 552] width 1419 height 34
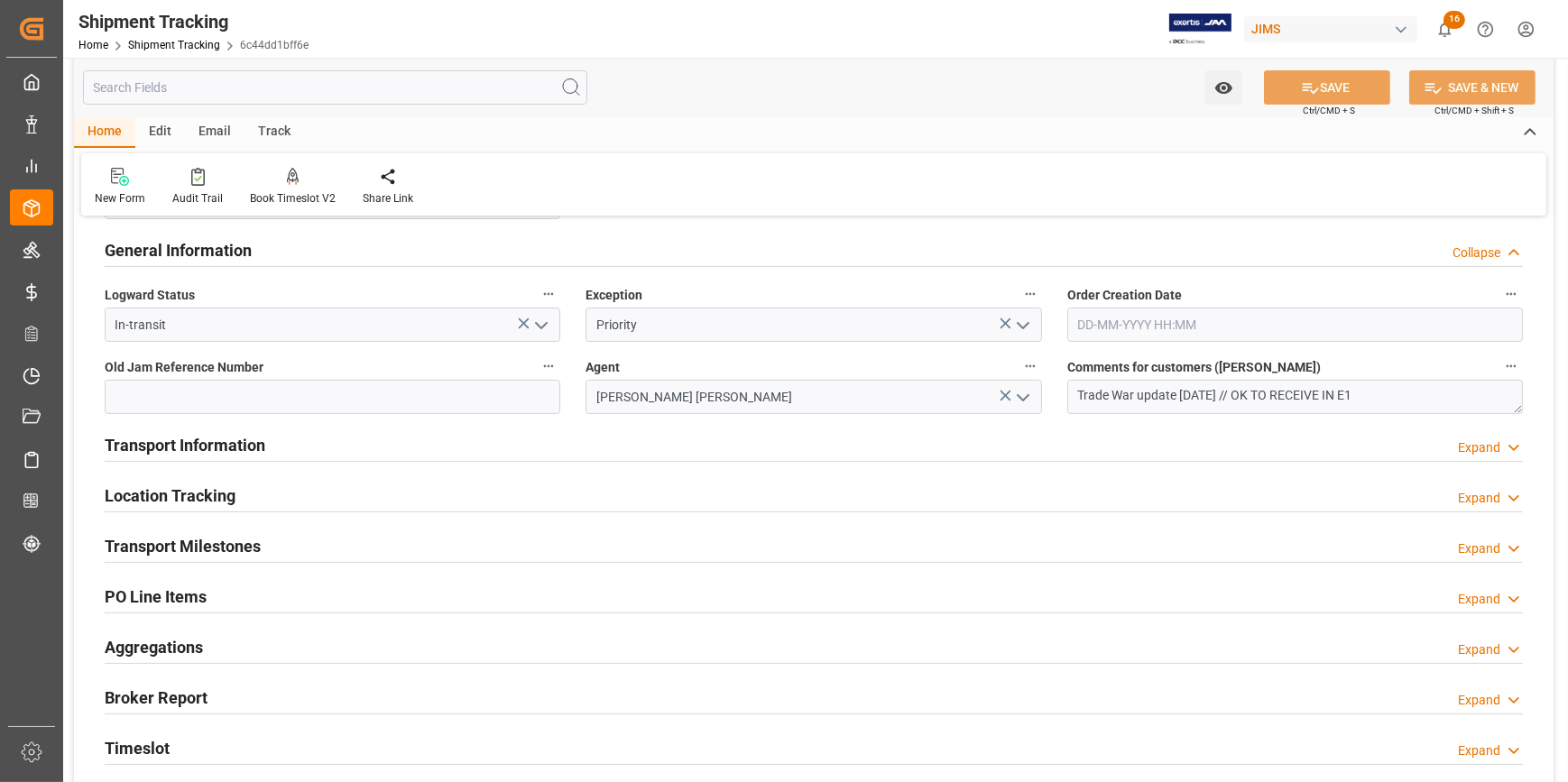
scroll to position [491, 0]
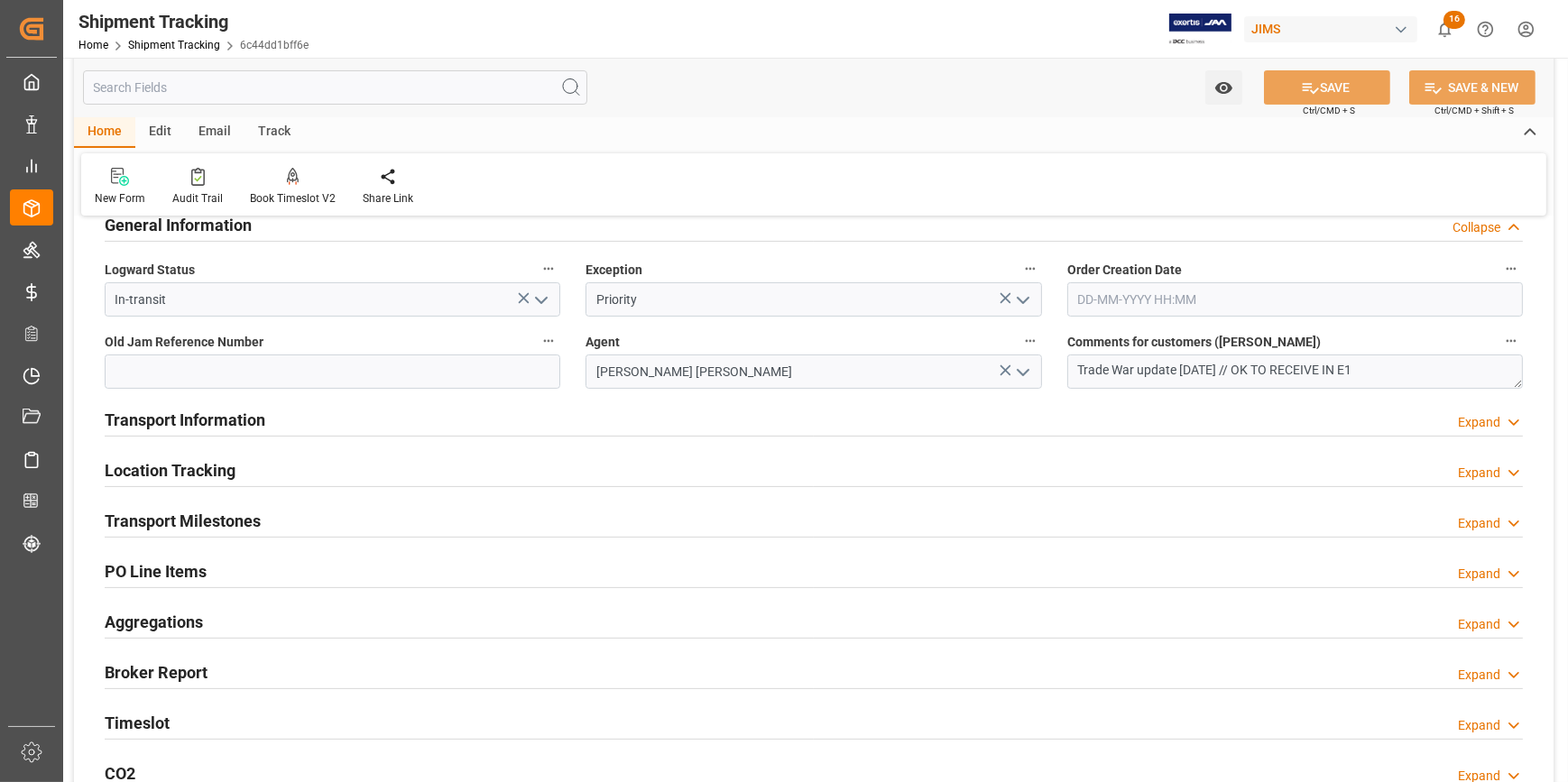
click at [343, 512] on div "Transport Milestones Expand" at bounding box center [813, 519] width 1419 height 34
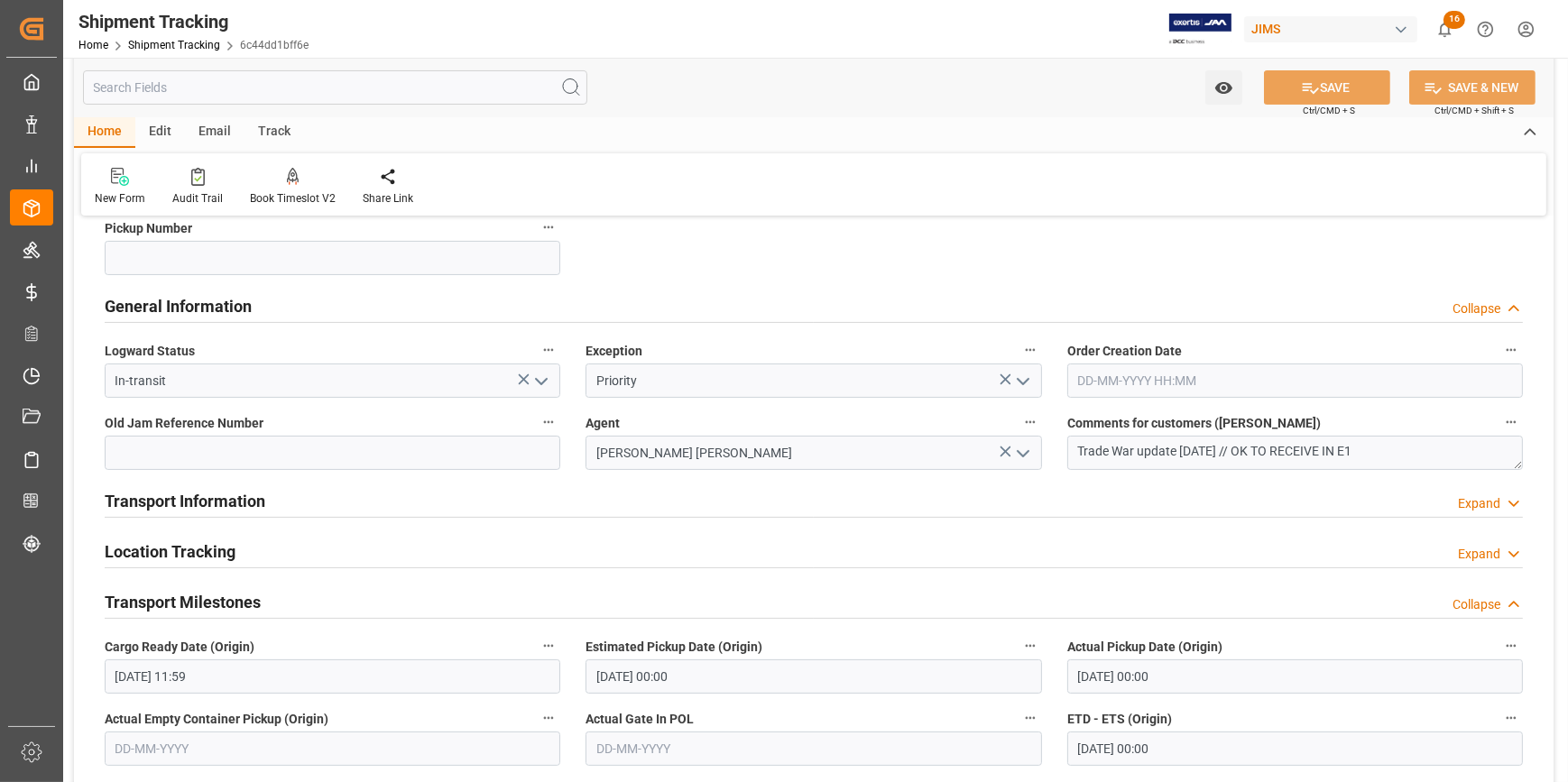
scroll to position [410, 0]
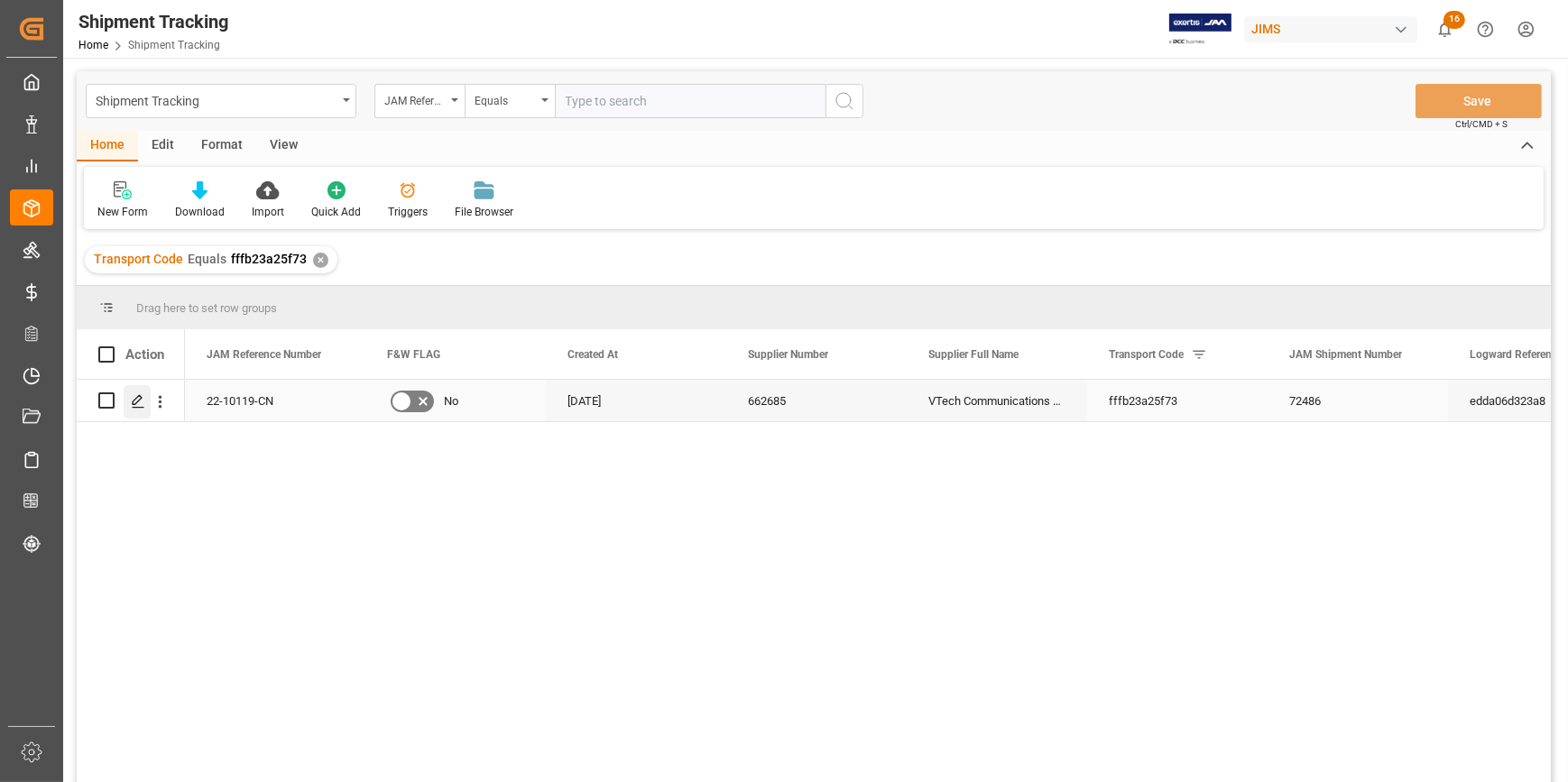
click at [137, 400] on icon "Press SPACE to select this row." at bounding box center [138, 402] width 15 height 15
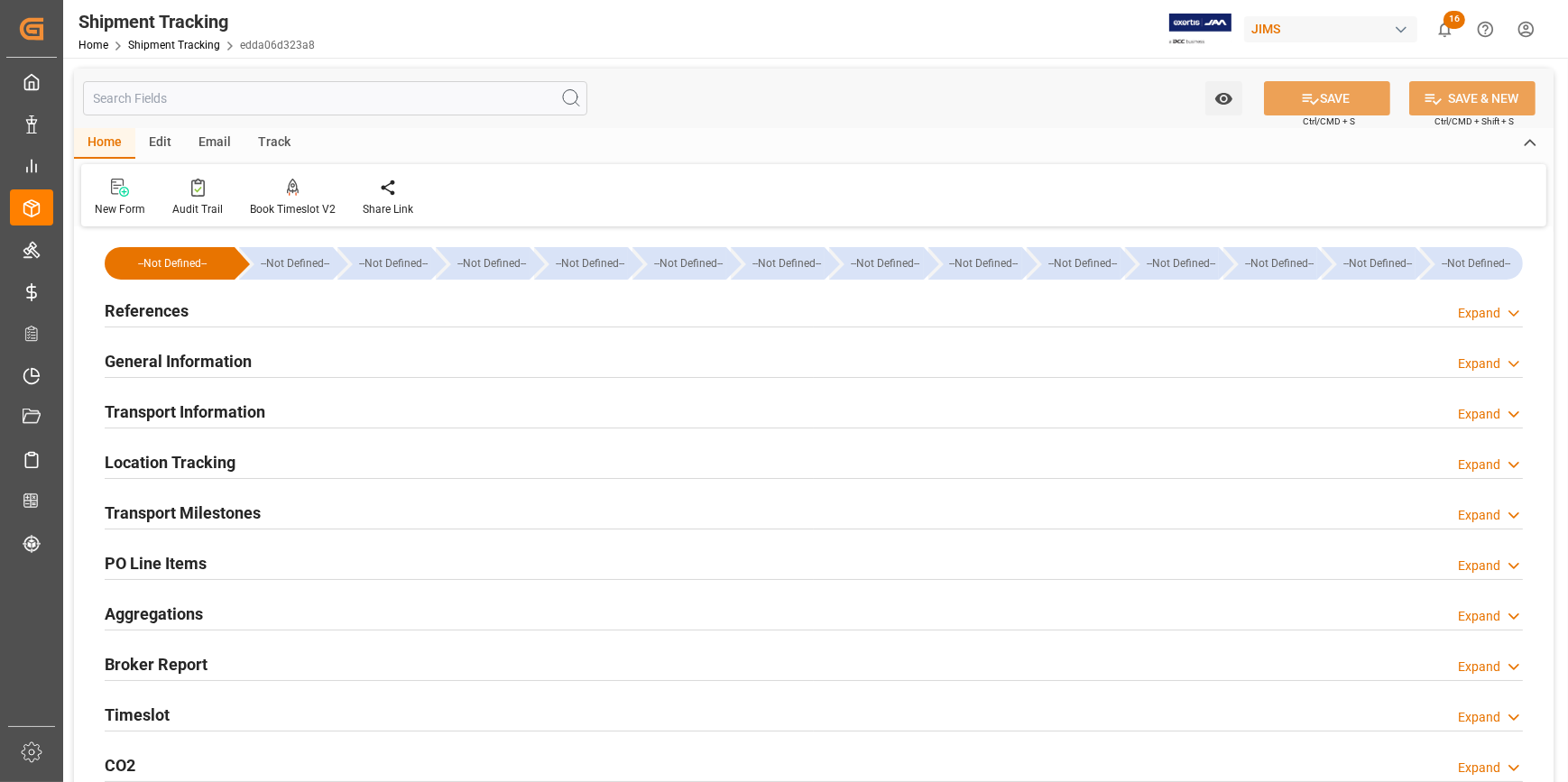
type input "[DATE]"
click at [417, 309] on div "References Expand" at bounding box center [813, 309] width 1419 height 34
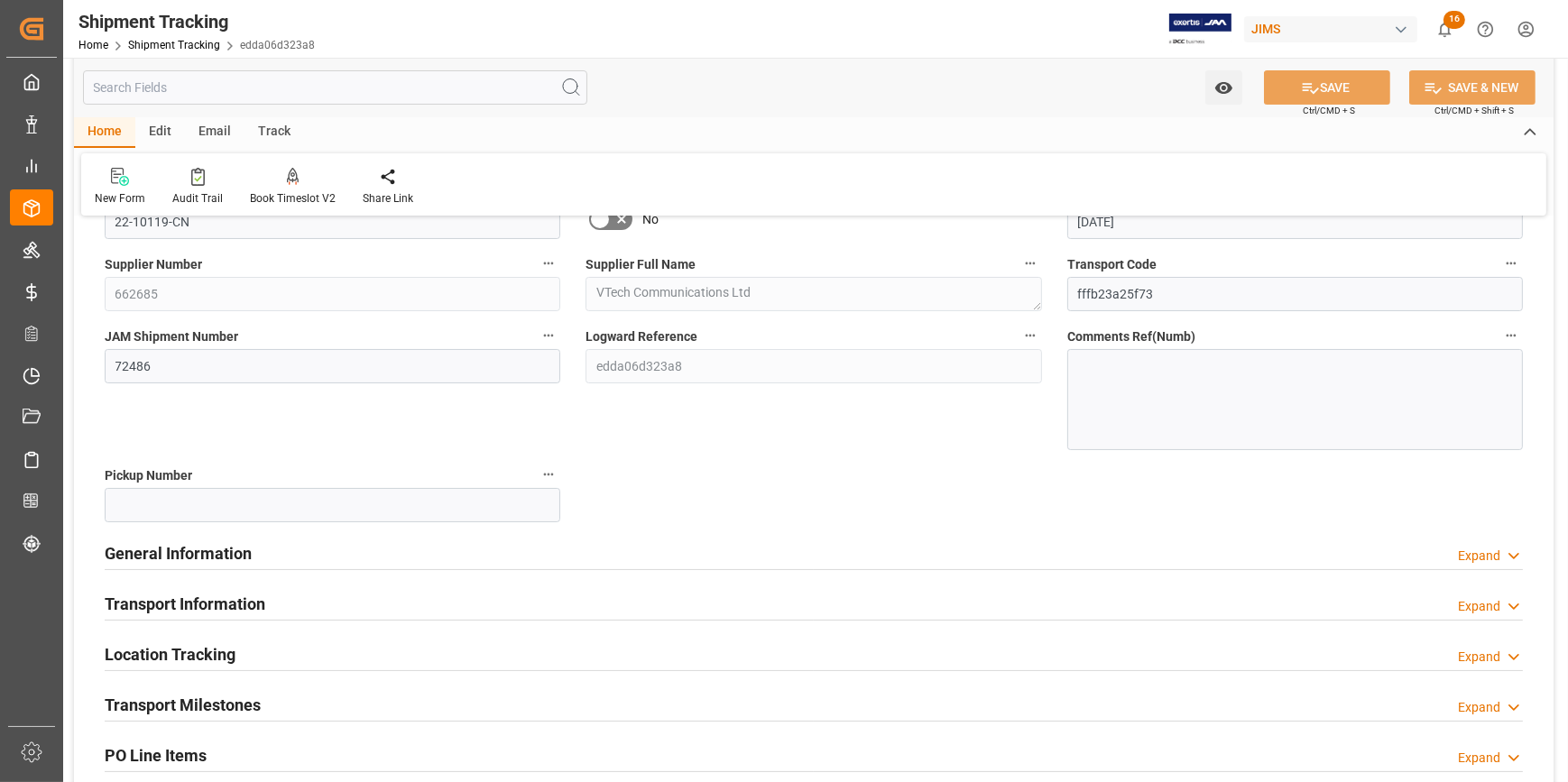
scroll to position [327, 0]
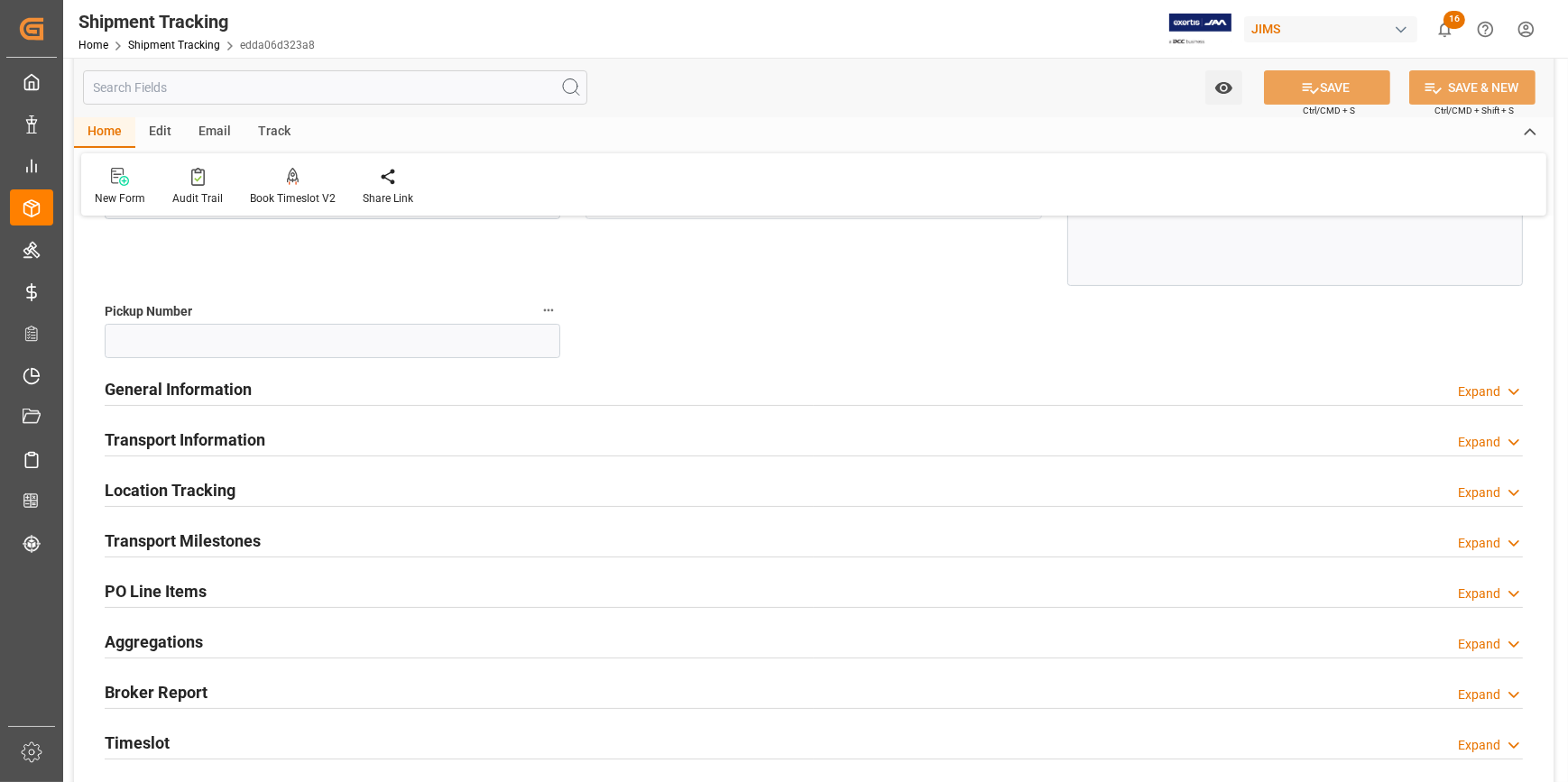
click at [397, 387] on div "General Information Expand" at bounding box center [813, 387] width 1419 height 34
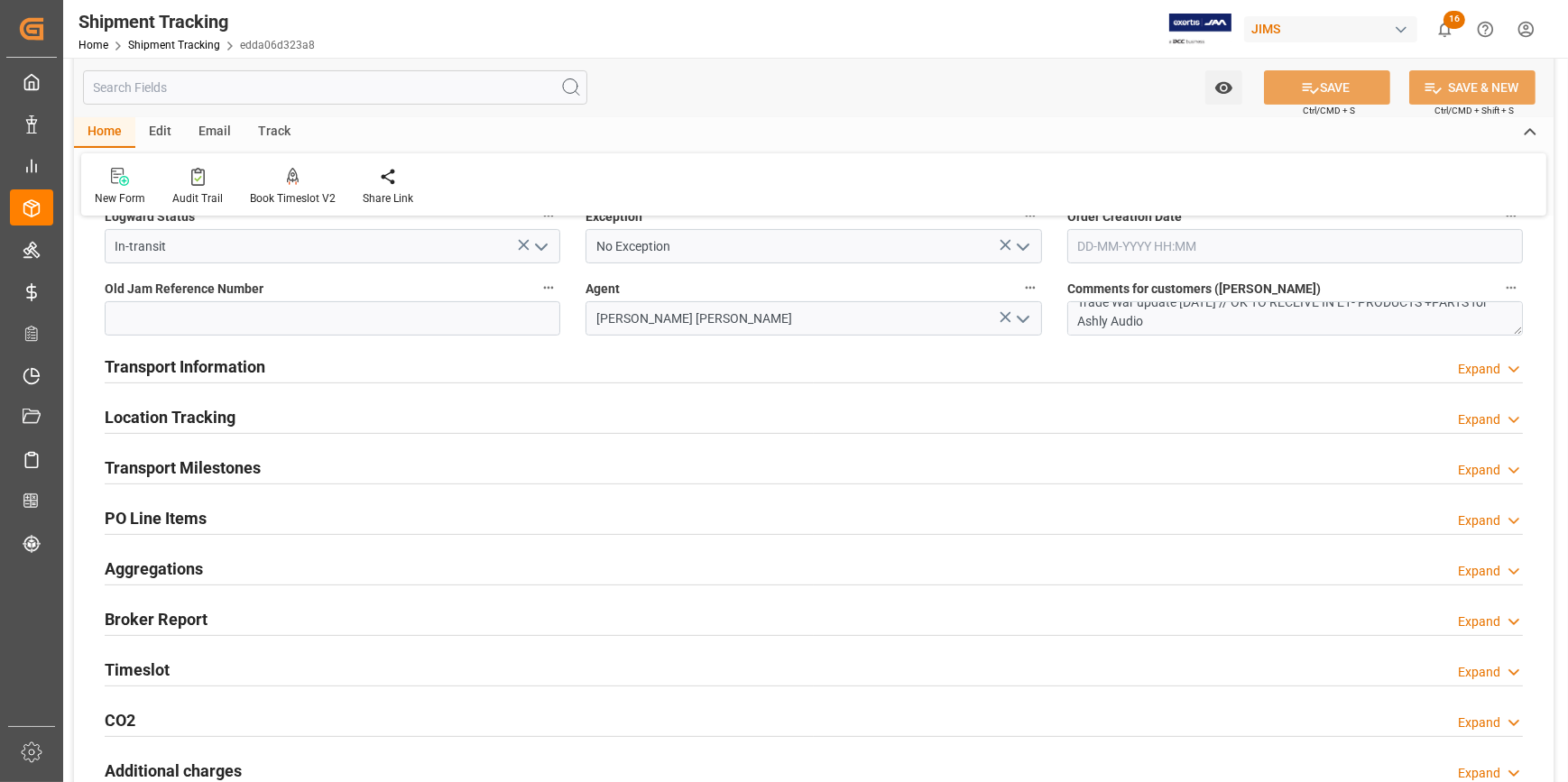
scroll to position [574, 0]
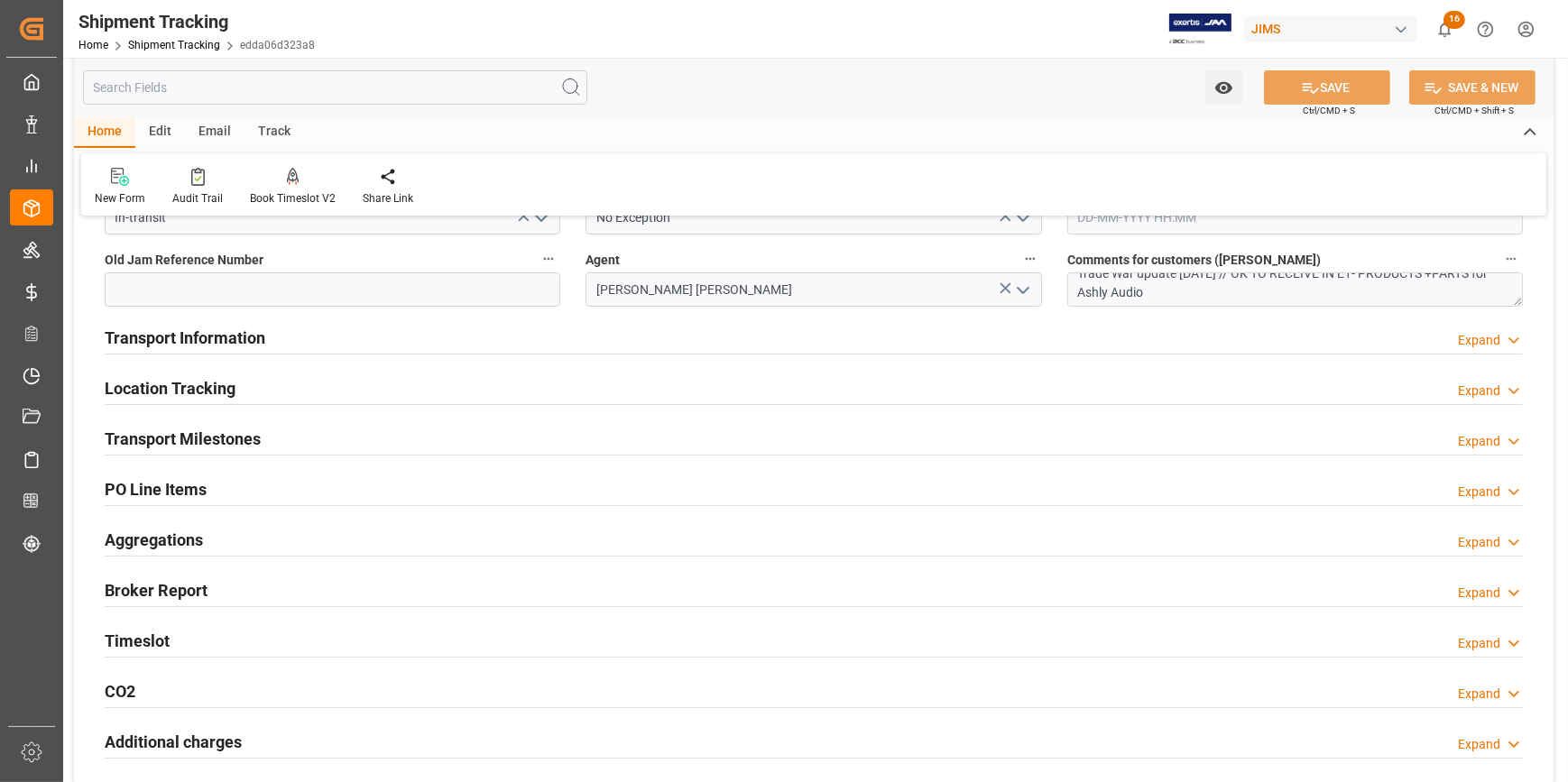
click at [460, 435] on div "Transport Milestones Expand" at bounding box center [813, 437] width 1419 height 34
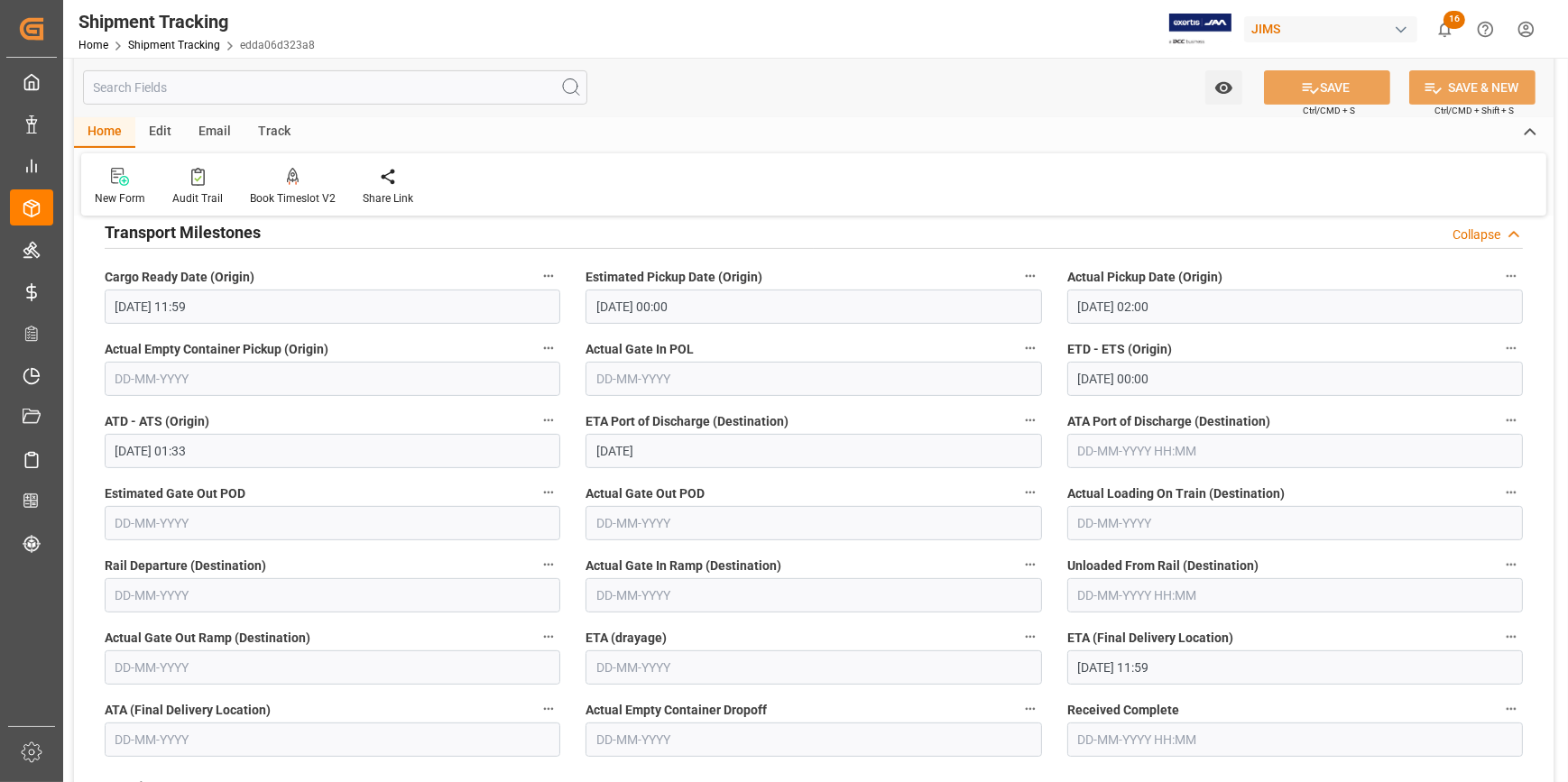
scroll to position [820, 0]
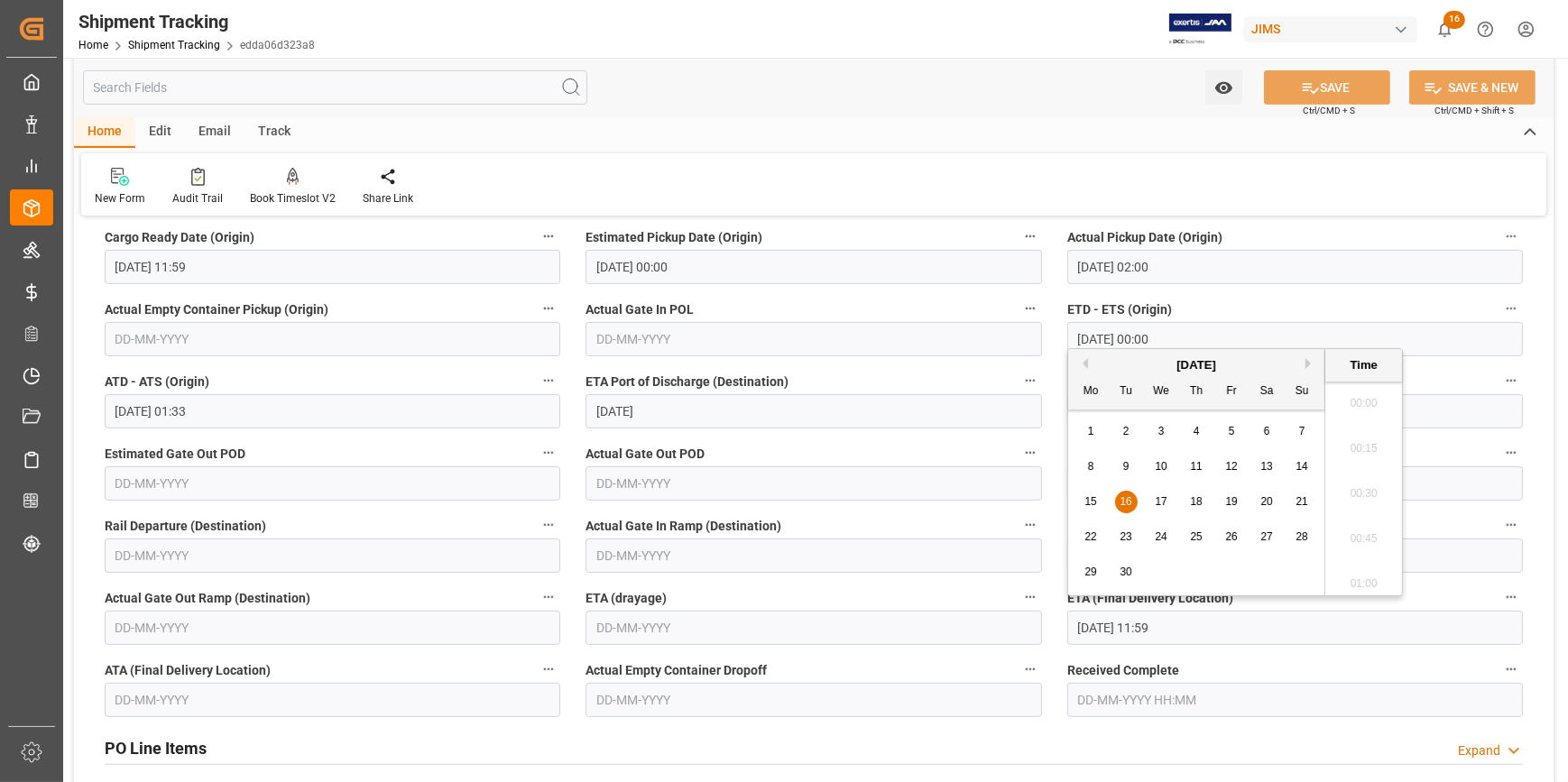
click at [1118, 625] on input "16-09-2025 11:59" at bounding box center [1295, 627] width 456 height 34
click at [1157, 501] on span "17" at bounding box center [1161, 501] width 12 height 13
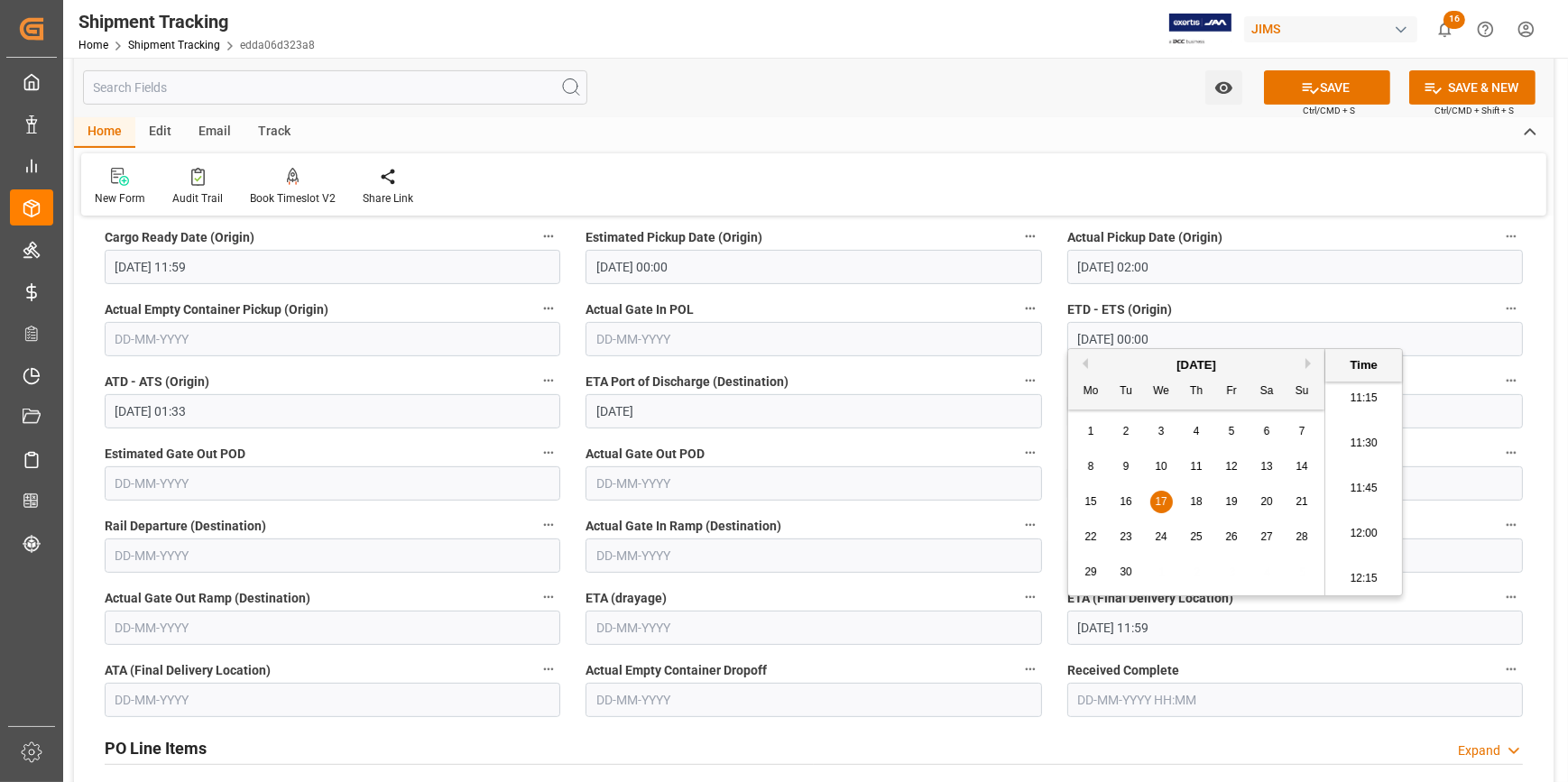
click at [1197, 613] on input "17-09-2025 11:59" at bounding box center [1295, 627] width 456 height 34
click at [1159, 509] on div "17" at bounding box center [1162, 502] width 23 height 22
type input "17-09-2025 00:00"
click at [1238, 666] on label "Received Complete" at bounding box center [1295, 670] width 456 height 26
click at [1499, 666] on button "Received Complete" at bounding box center [1511, 669] width 24 height 24
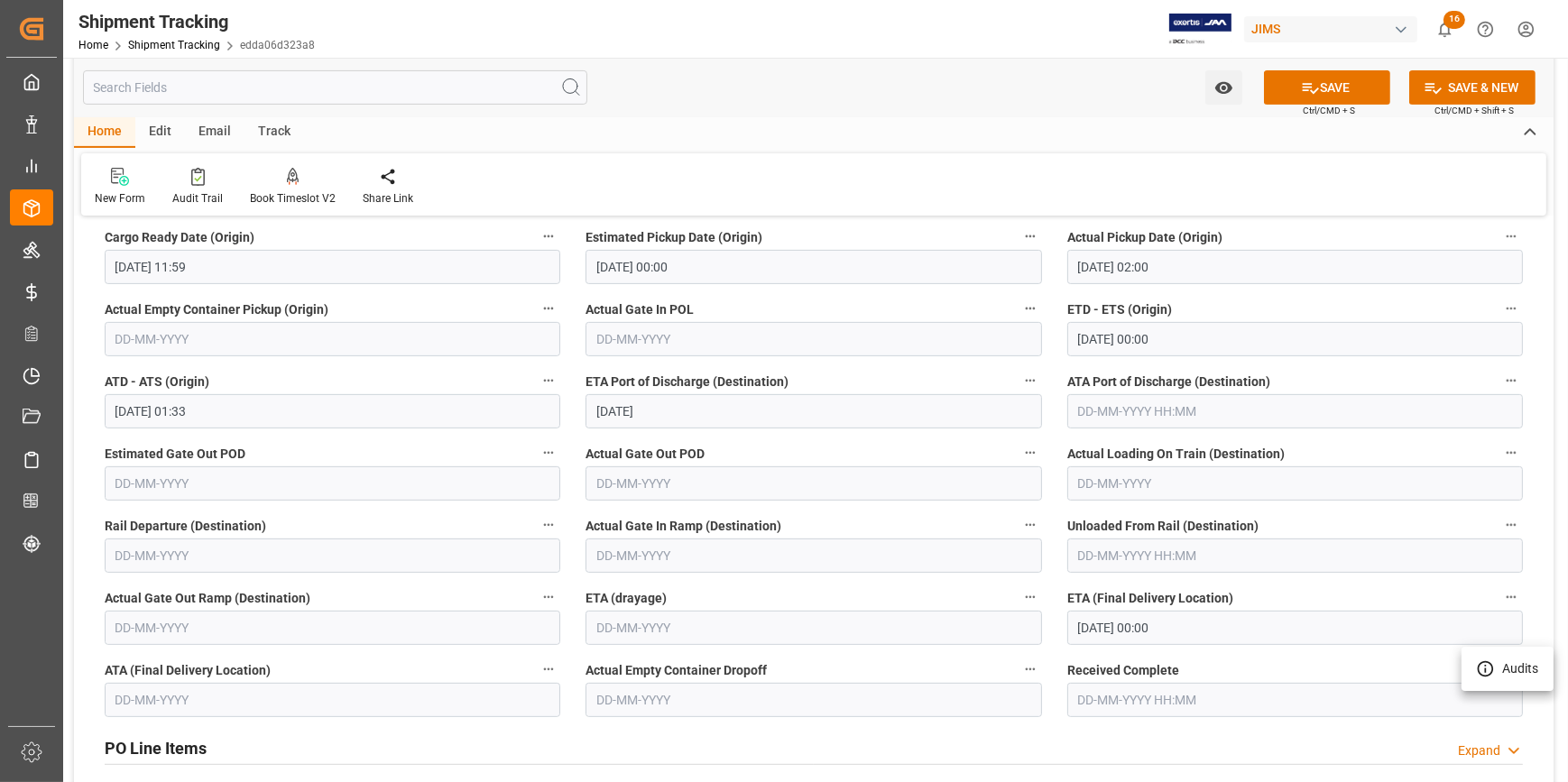
click at [1327, 73] on div at bounding box center [784, 391] width 1568 height 782
click at [1327, 83] on button "SAVE" at bounding box center [1328, 87] width 127 height 34
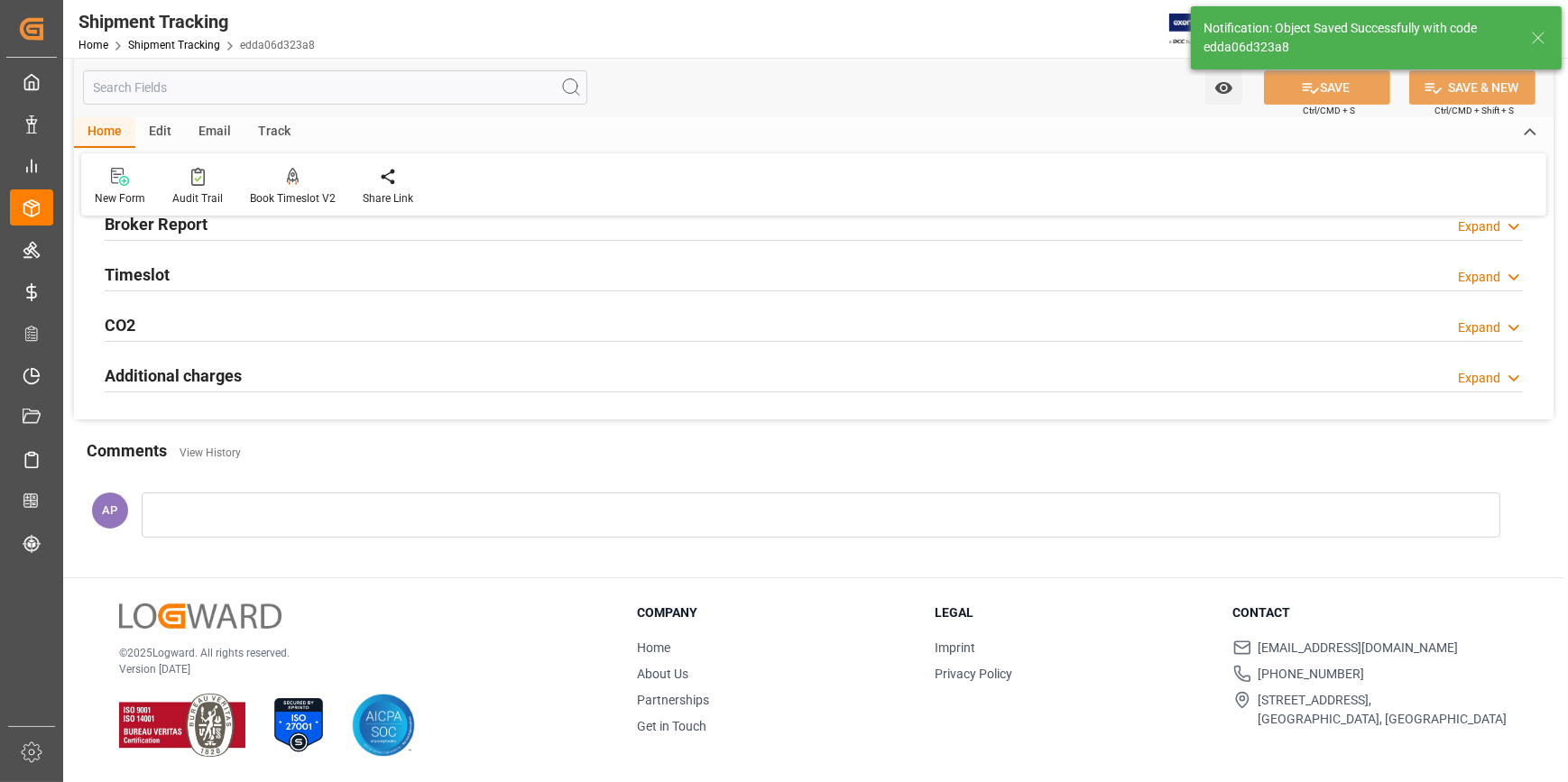
scroll to position [320, 0]
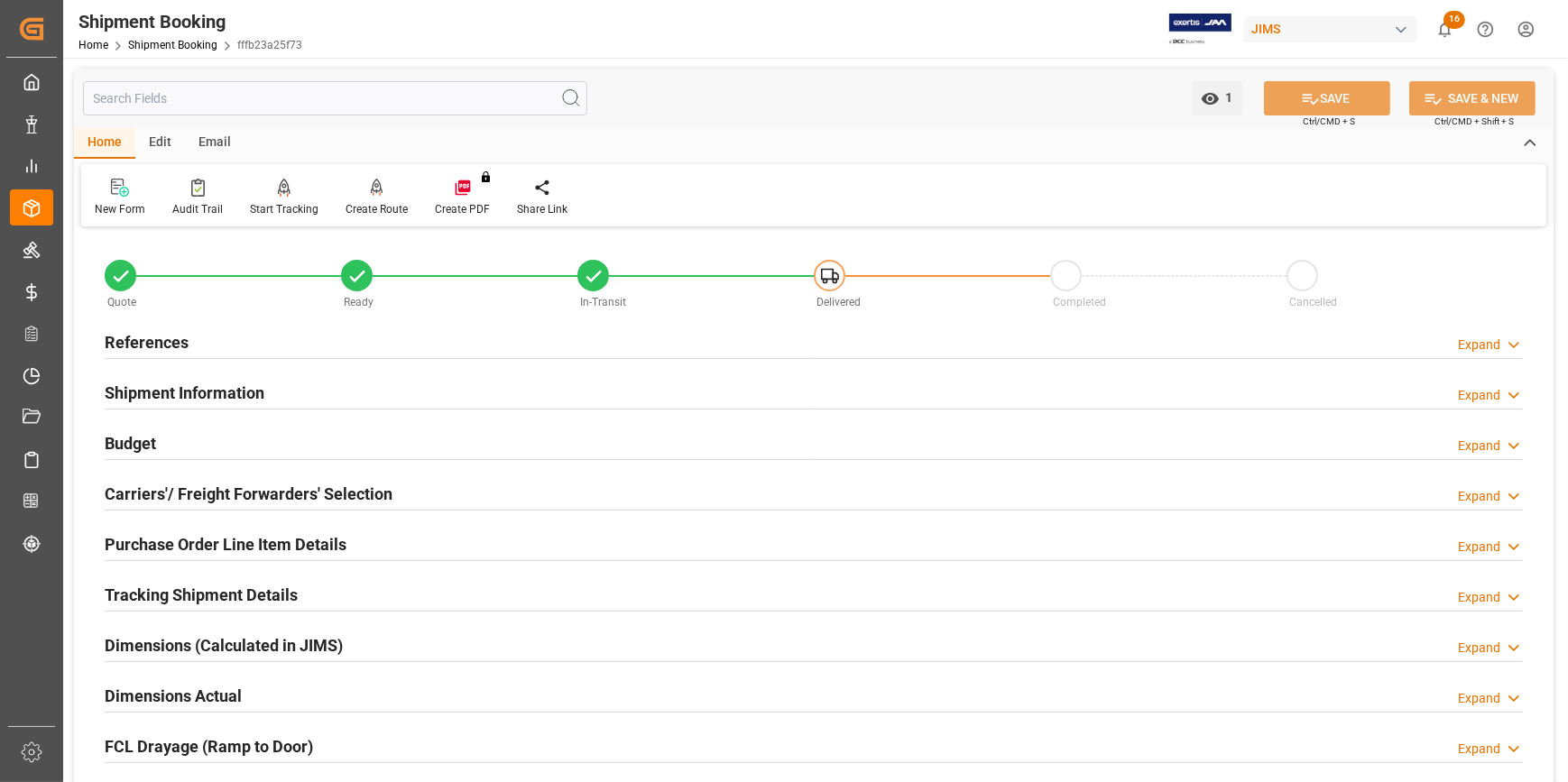
type input "0"
type input "[DATE]"
type input "[DATE] 00:00"
click at [307, 334] on div "References Expand" at bounding box center [813, 340] width 1419 height 34
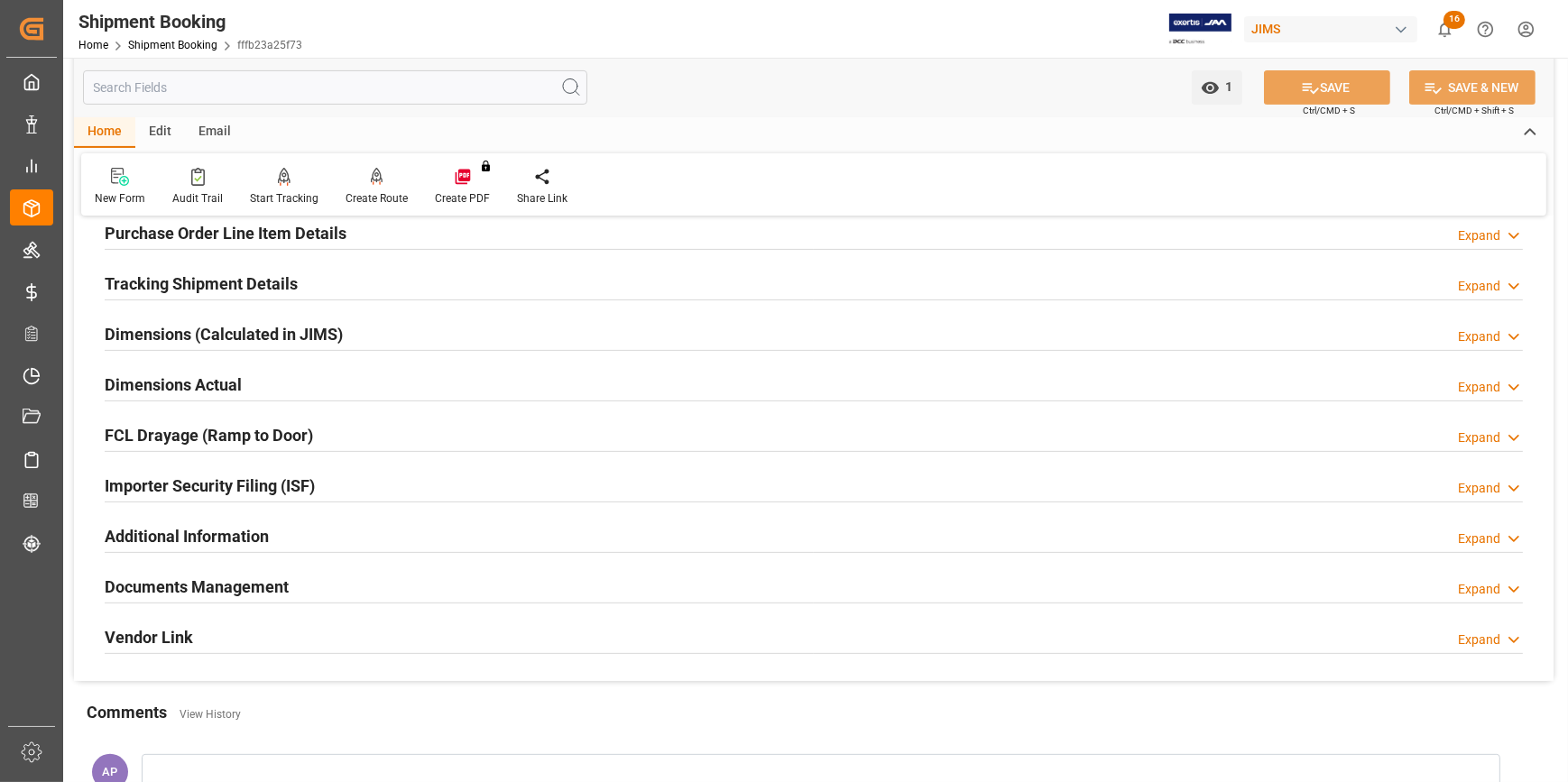
scroll to position [902, 0]
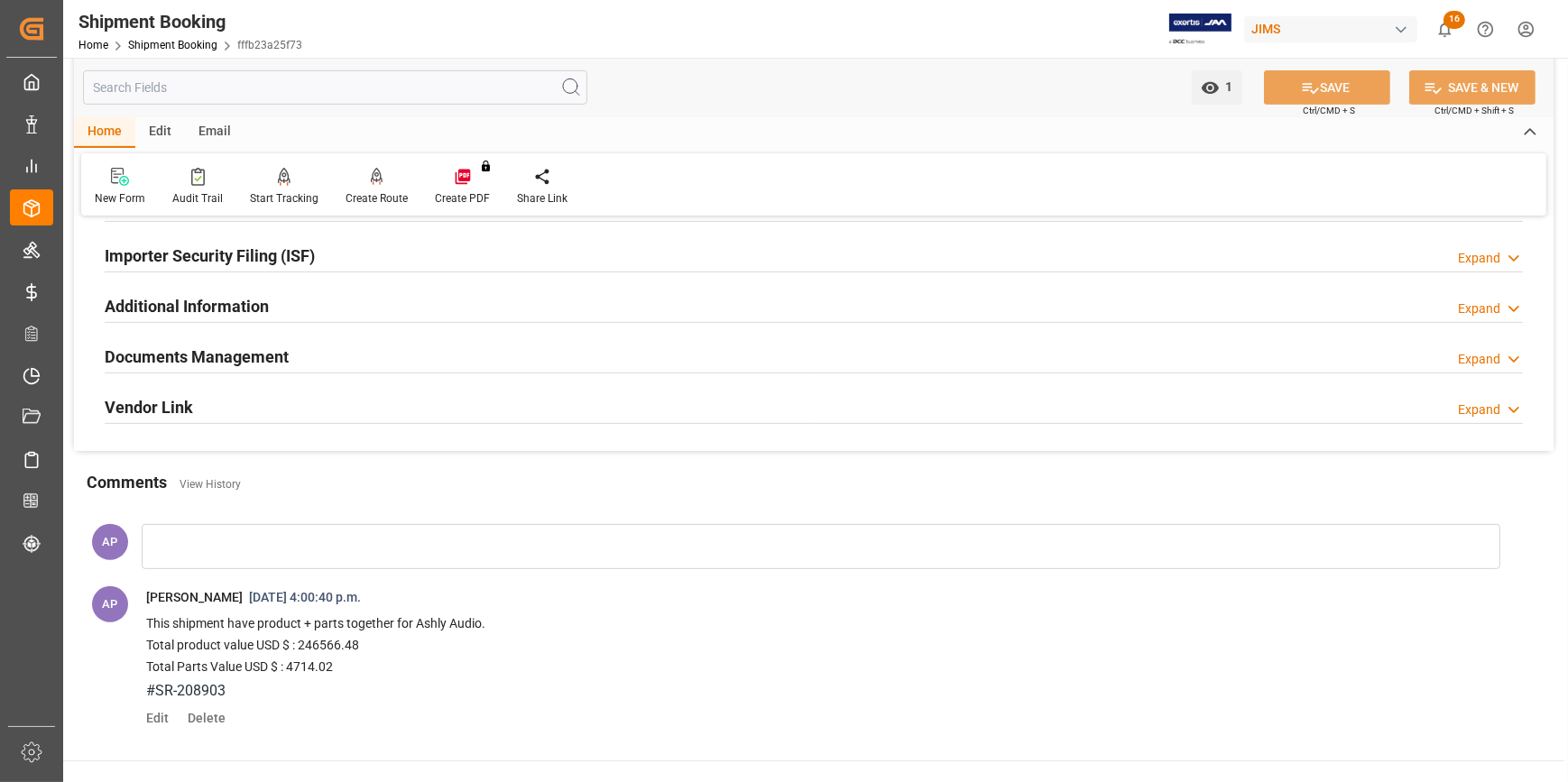
click at [403, 355] on div "Documents Management Expand" at bounding box center [813, 355] width 1419 height 34
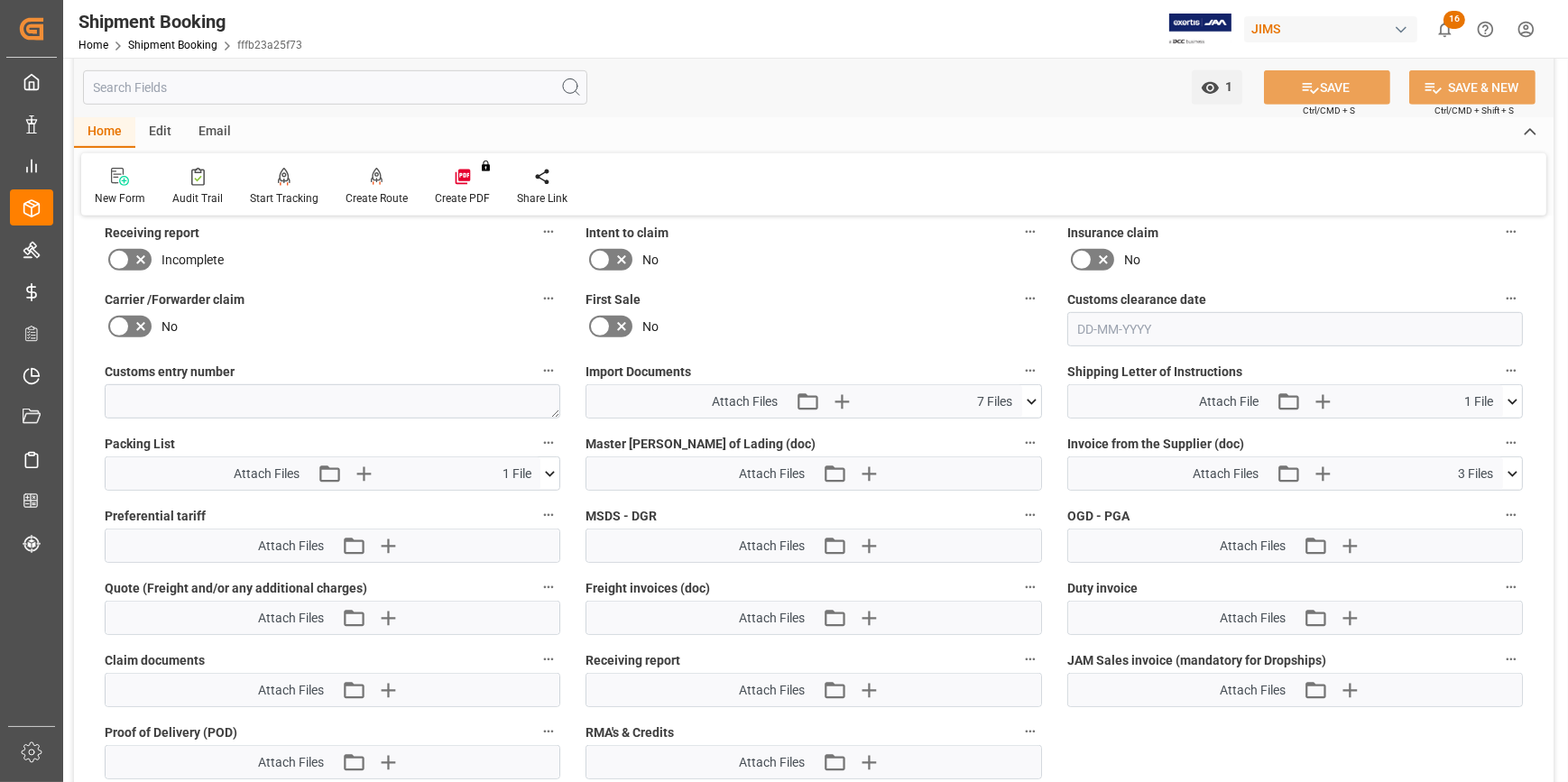
scroll to position [1229, 0]
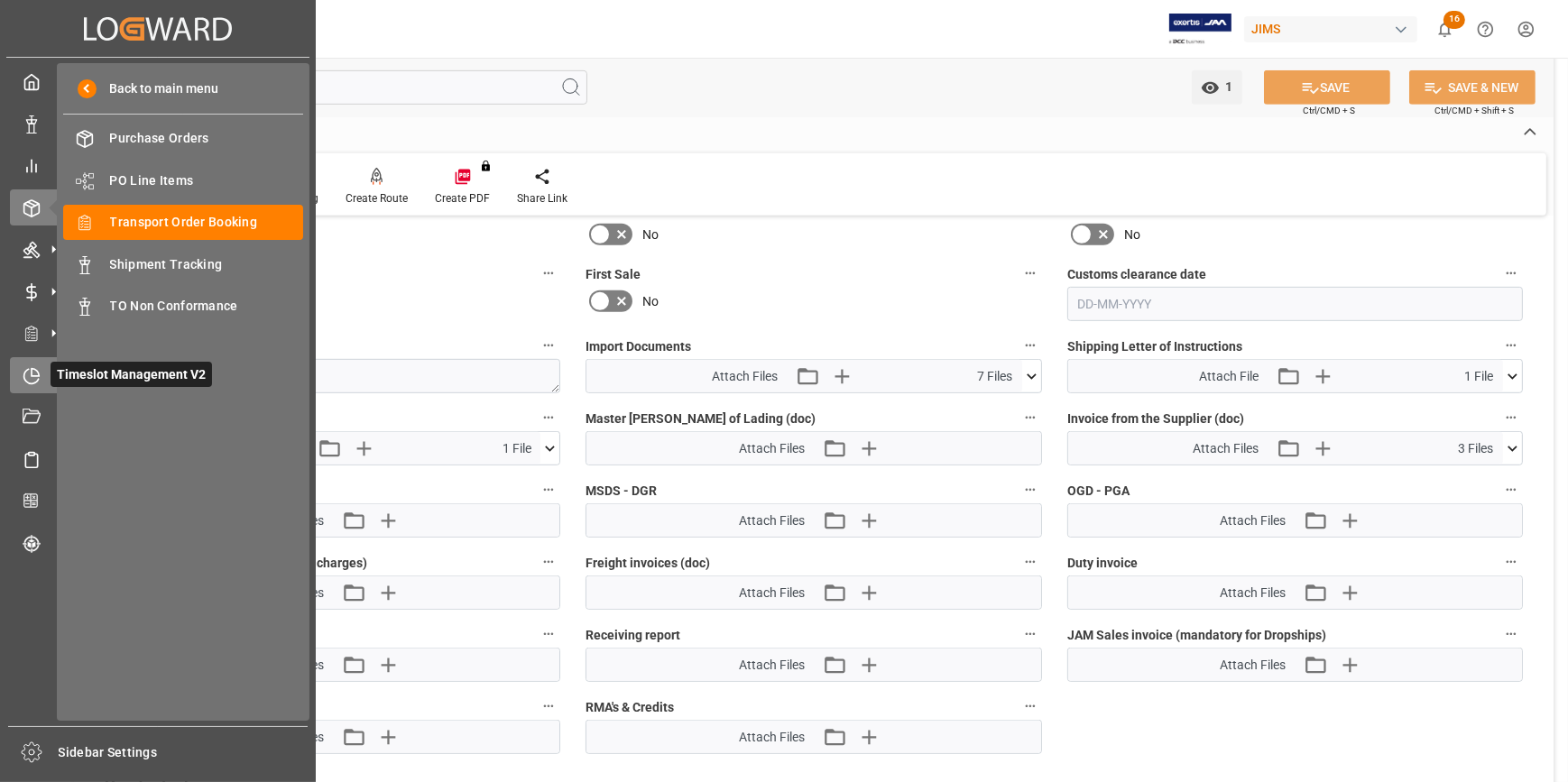
click at [34, 377] on icon at bounding box center [32, 376] width 18 height 18
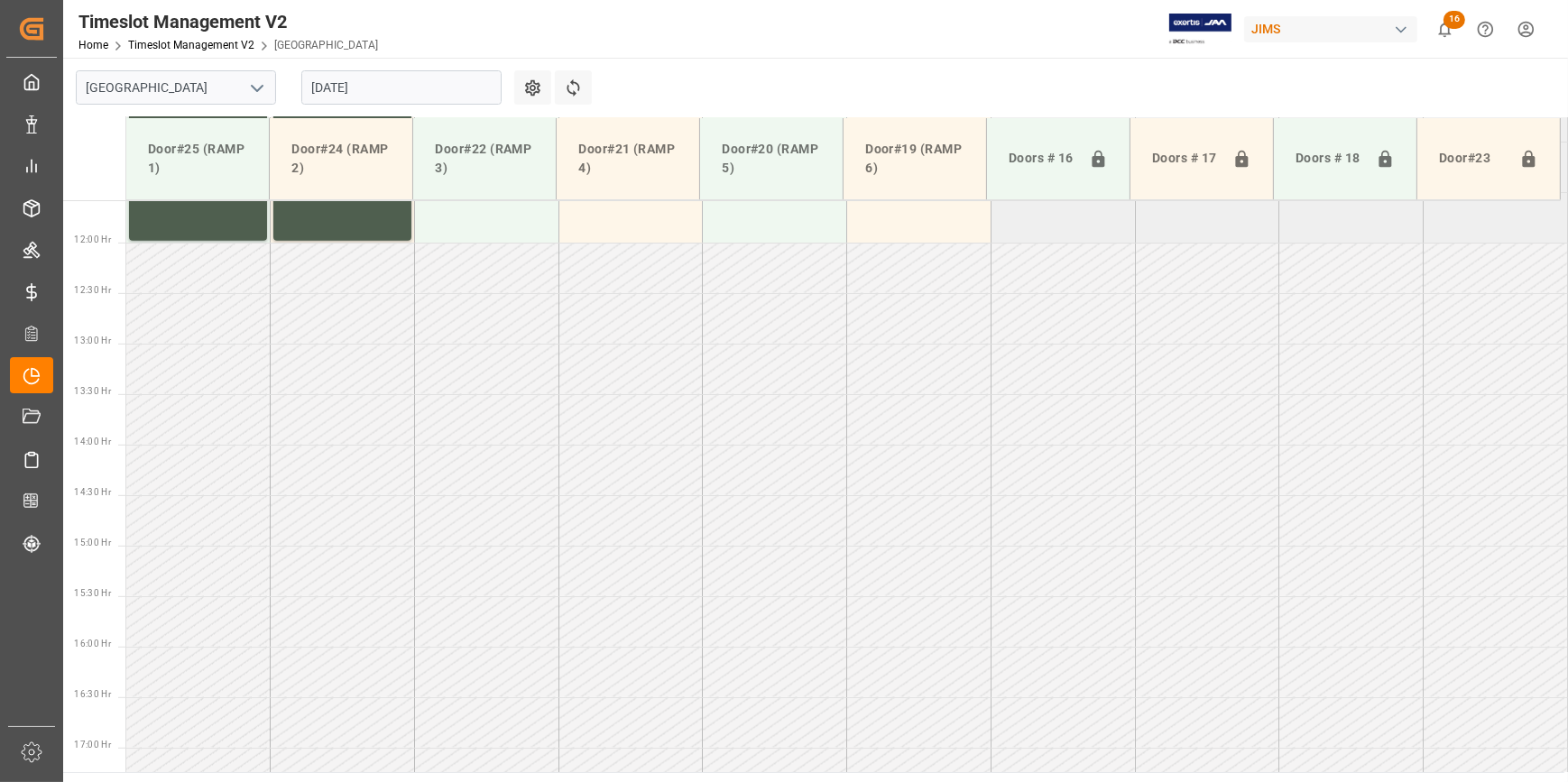
scroll to position [1523, 0]
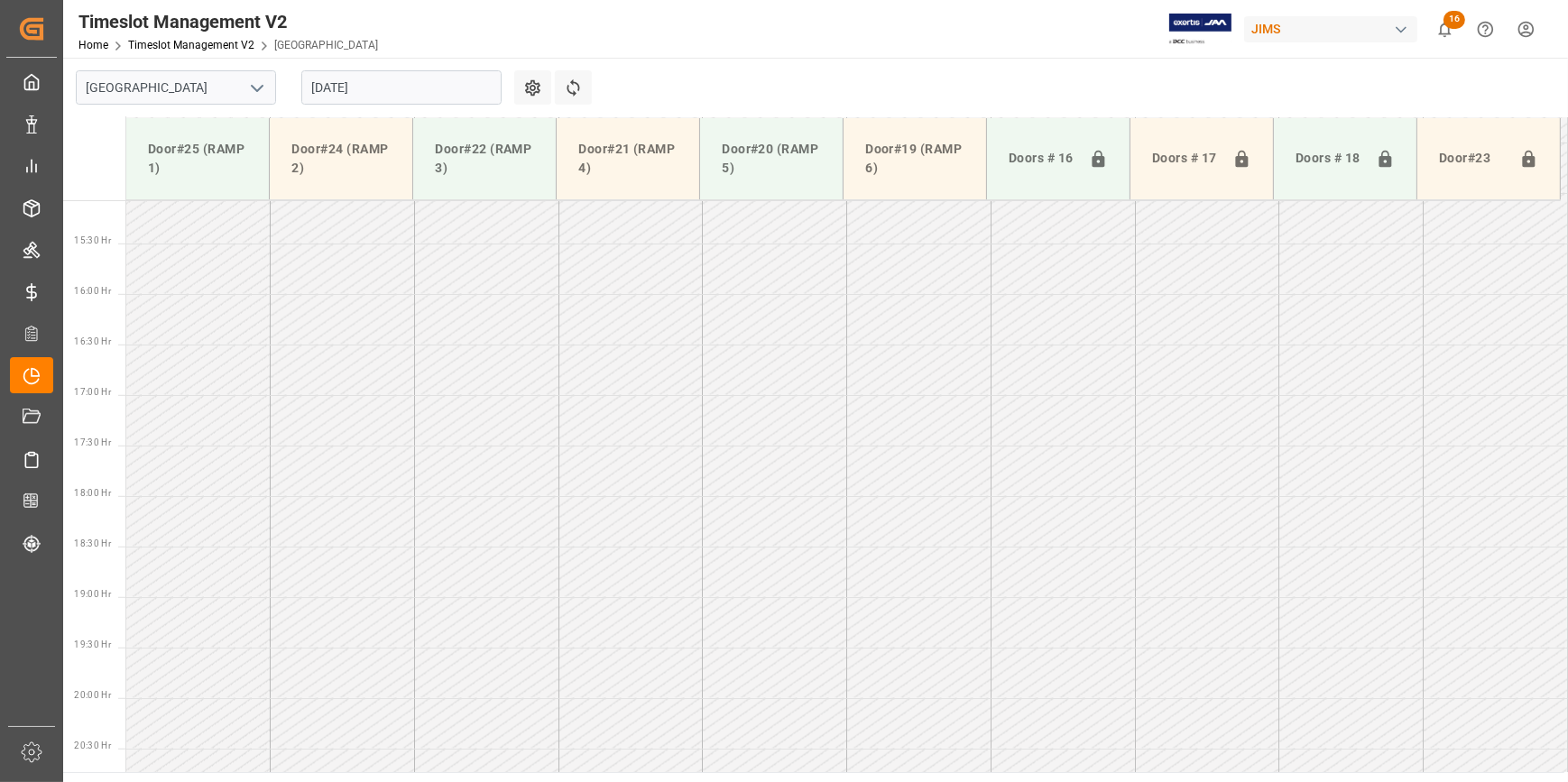
click at [256, 85] on icon "open menu" at bounding box center [258, 89] width 22 height 22
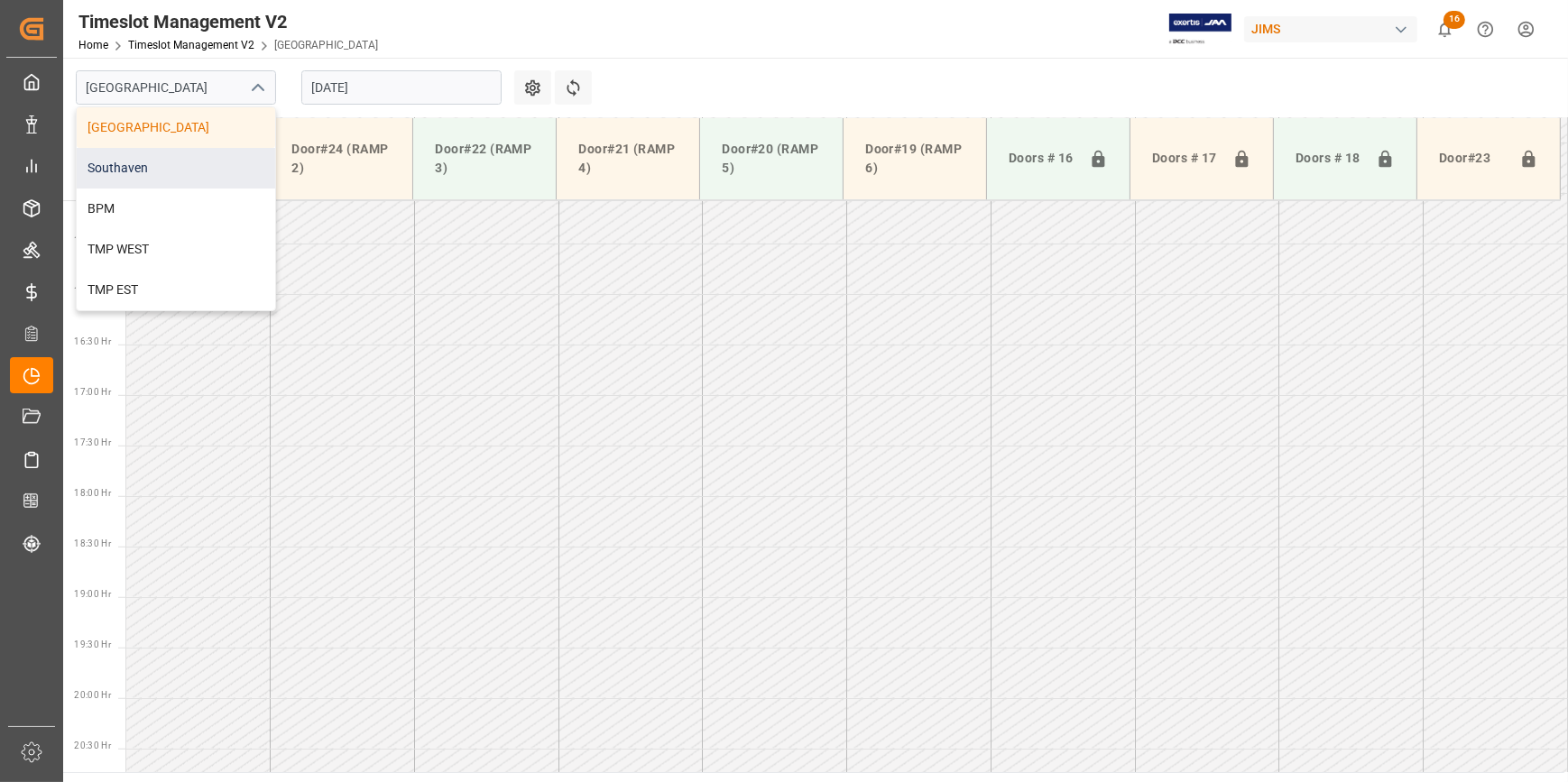
click at [193, 169] on div "Southaven" at bounding box center [176, 168] width 198 height 40
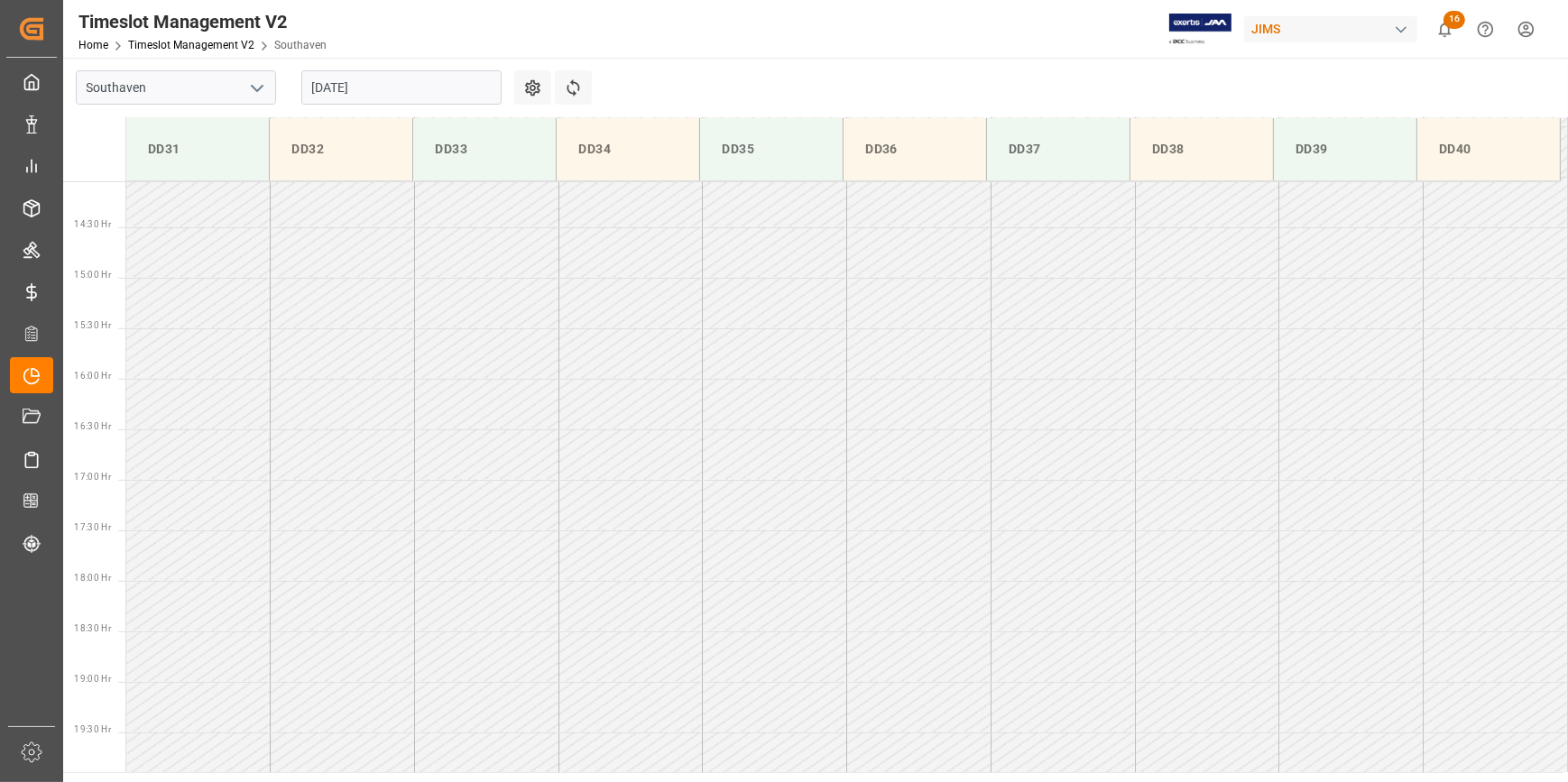
scroll to position [1503, 0]
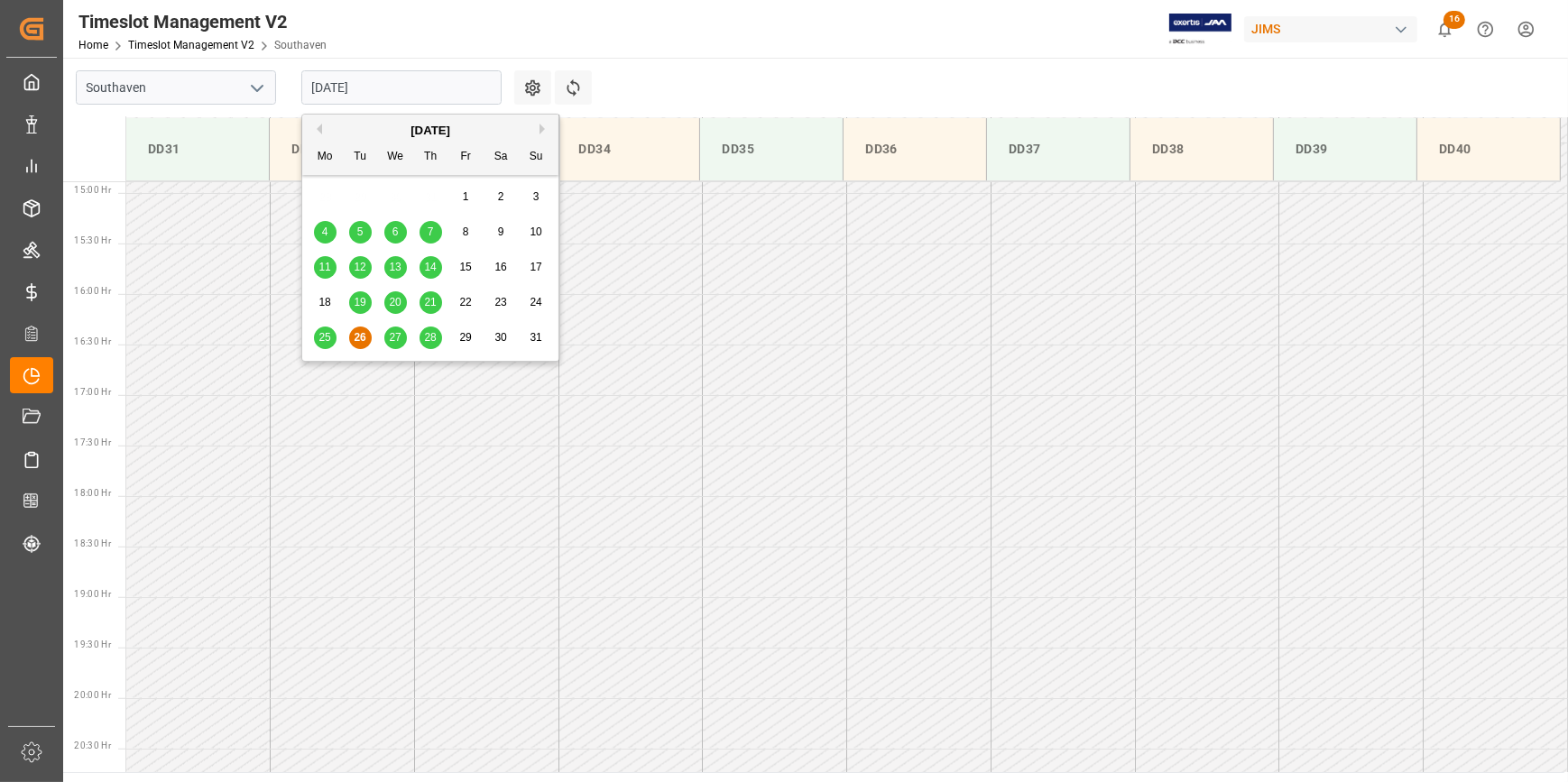
click at [365, 89] on input "26-08-2025" at bounding box center [402, 87] width 200 height 34
click at [392, 334] on span "27" at bounding box center [394, 337] width 12 height 13
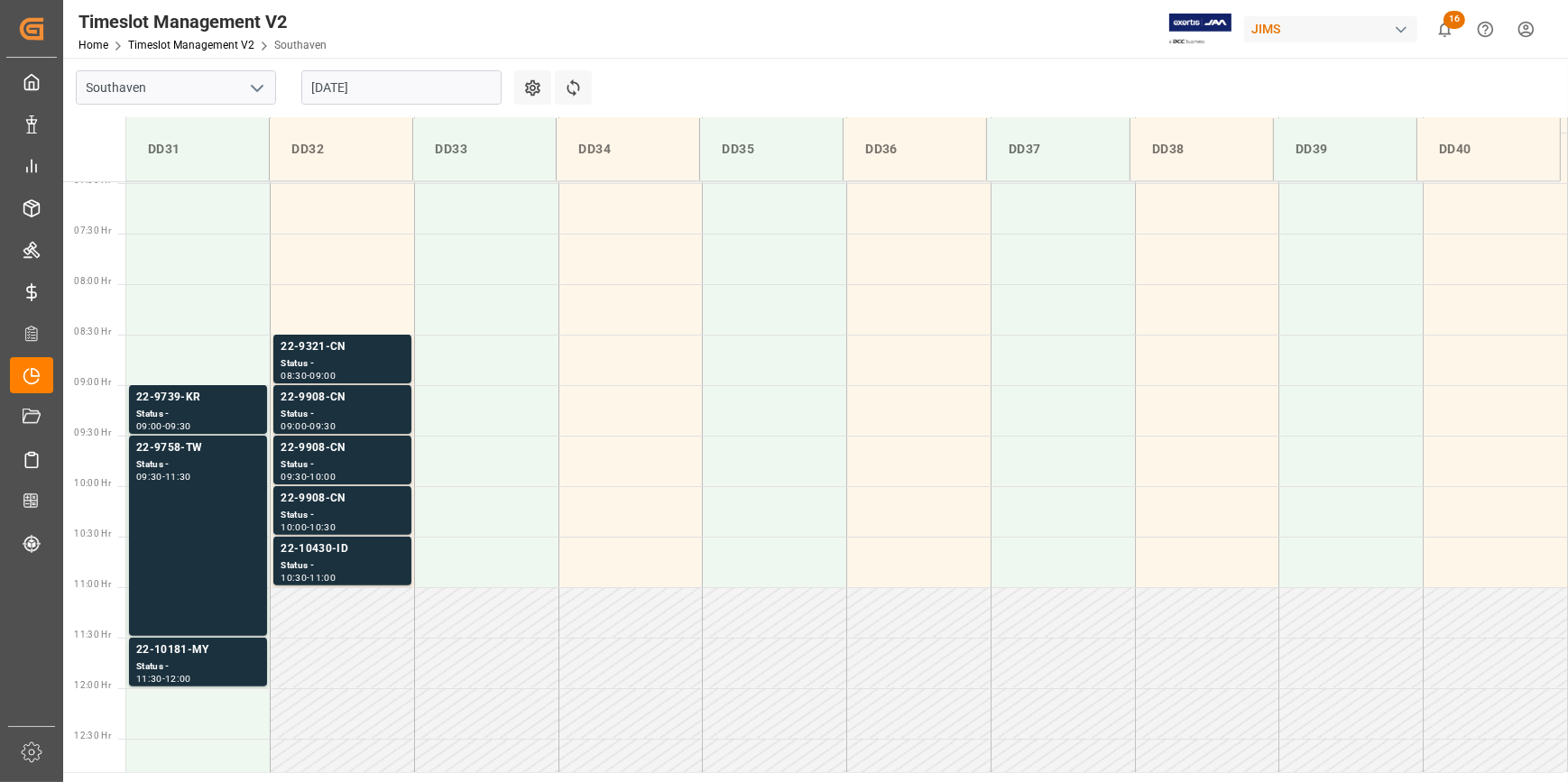
scroll to position [684, 0]
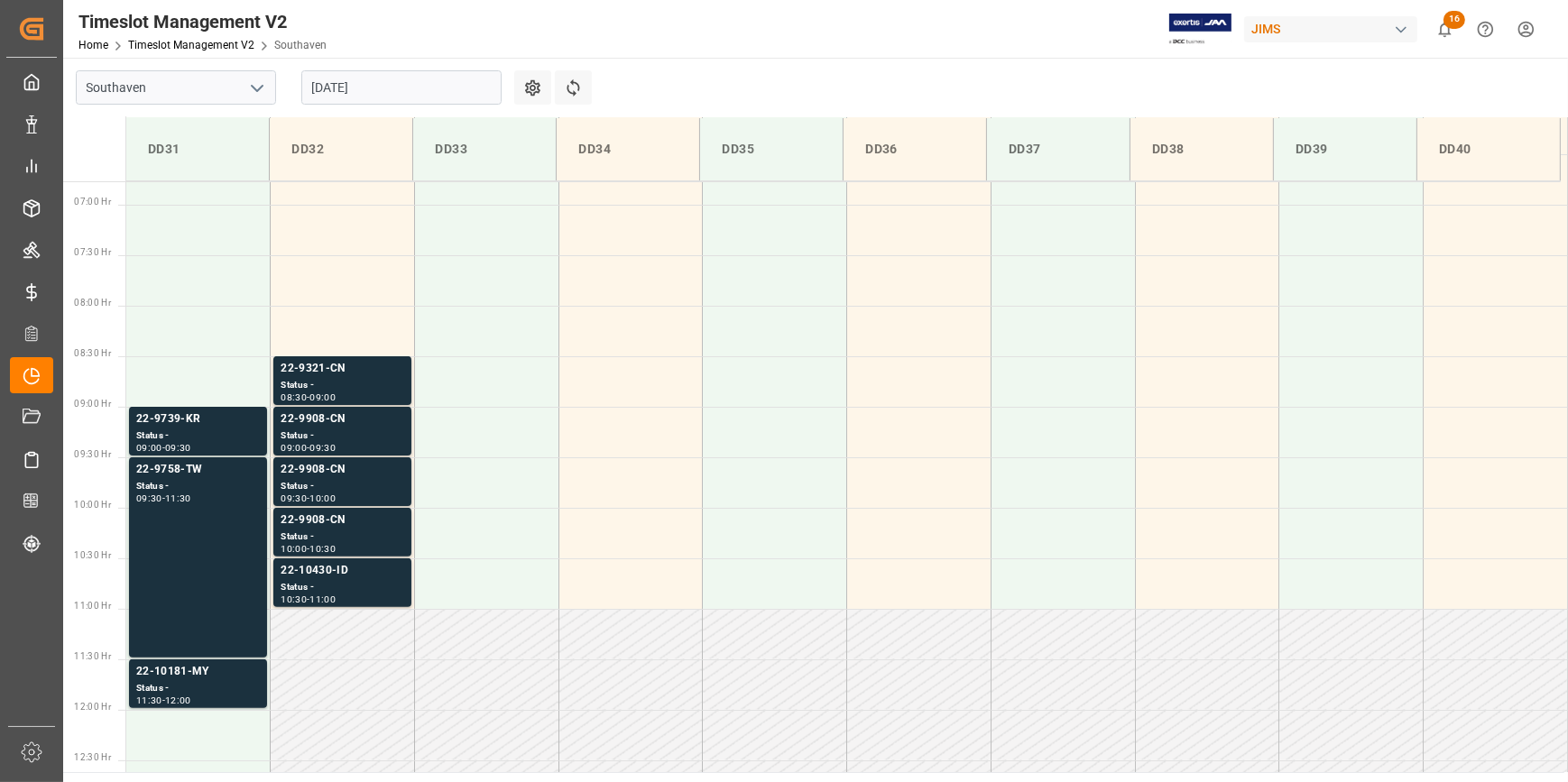
click at [348, 83] on input "27-08-2025" at bounding box center [402, 87] width 200 height 34
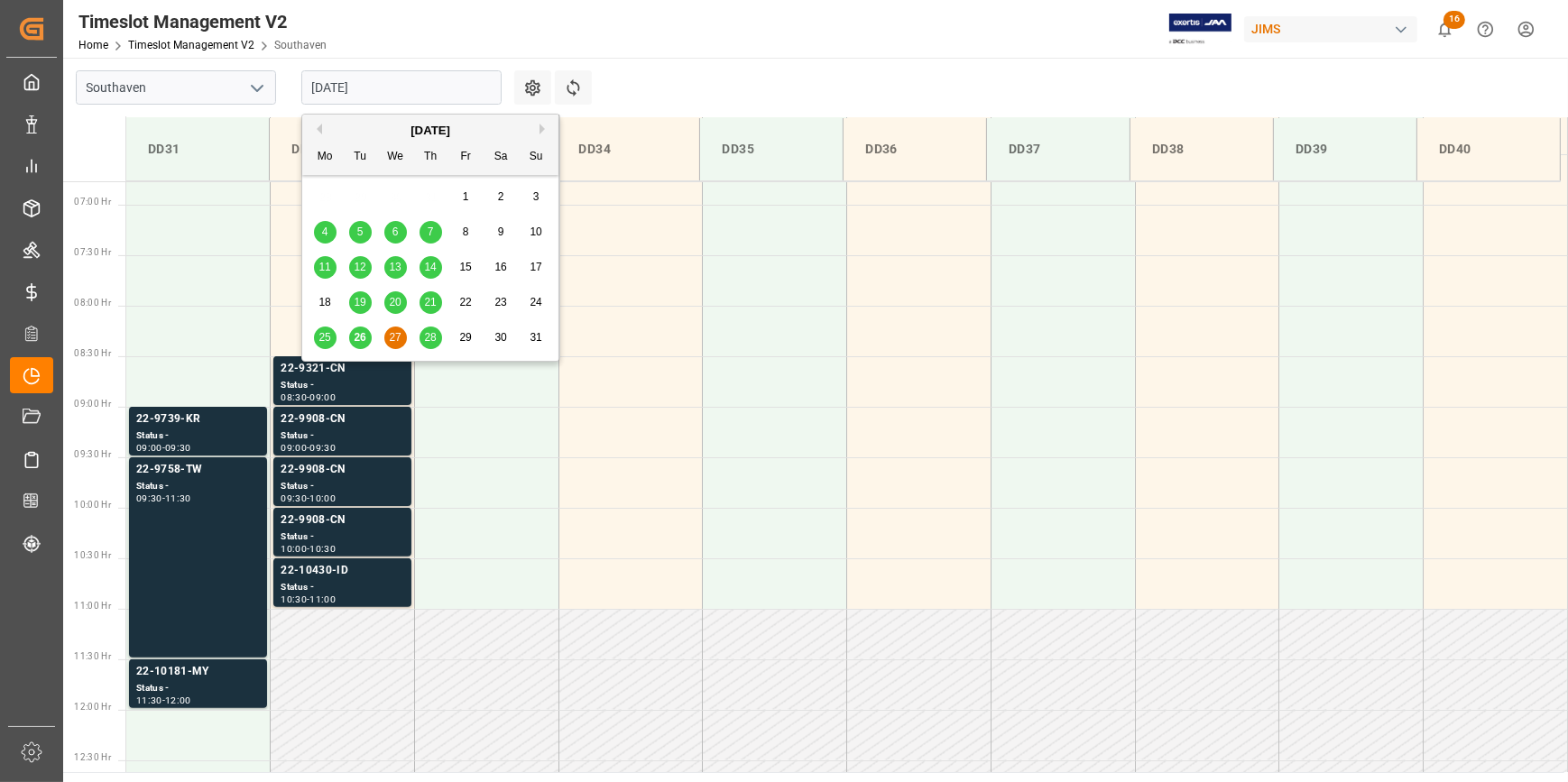
click at [435, 336] on span "28" at bounding box center [429, 337] width 12 height 13
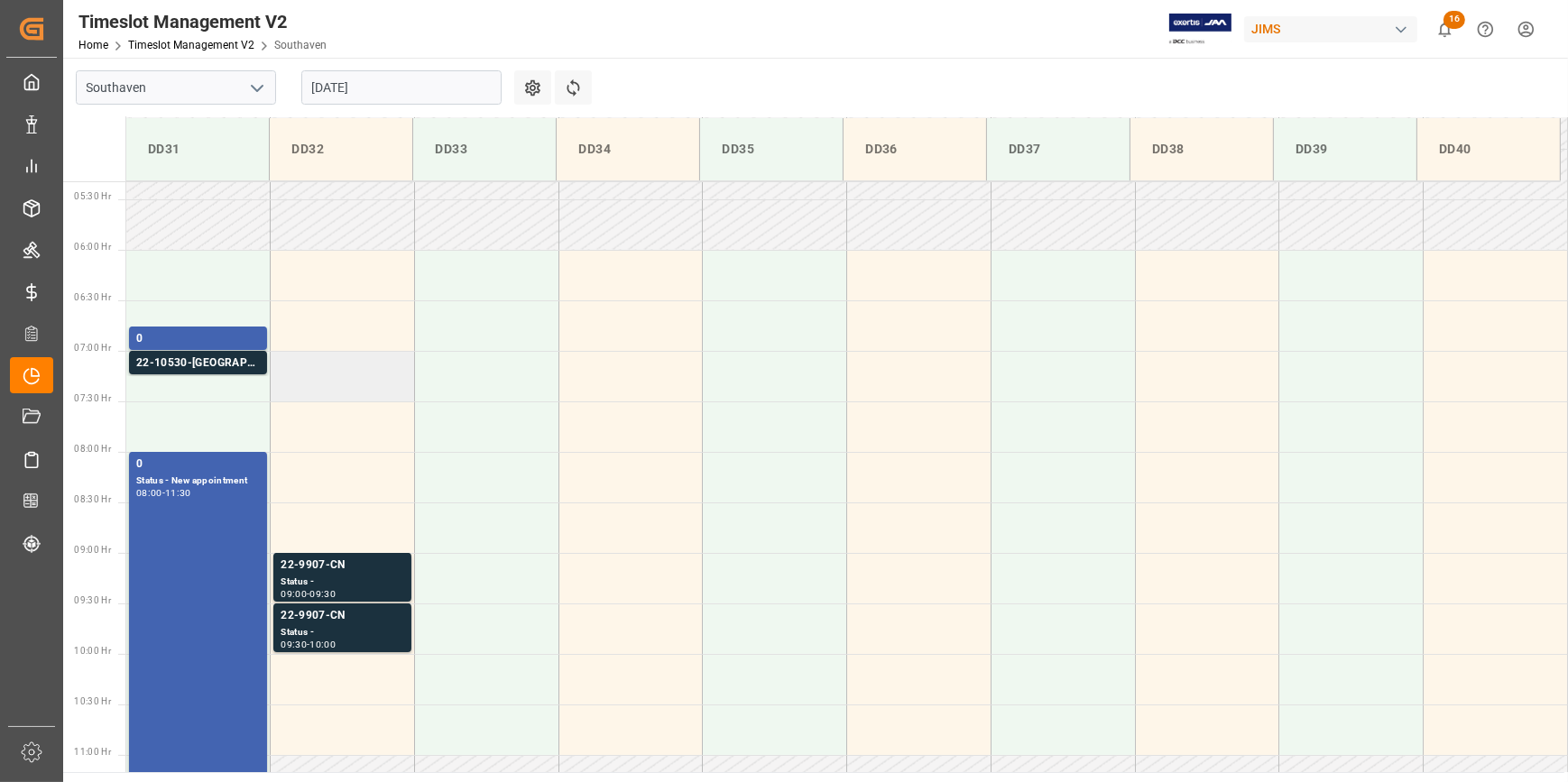
scroll to position [520, 0]
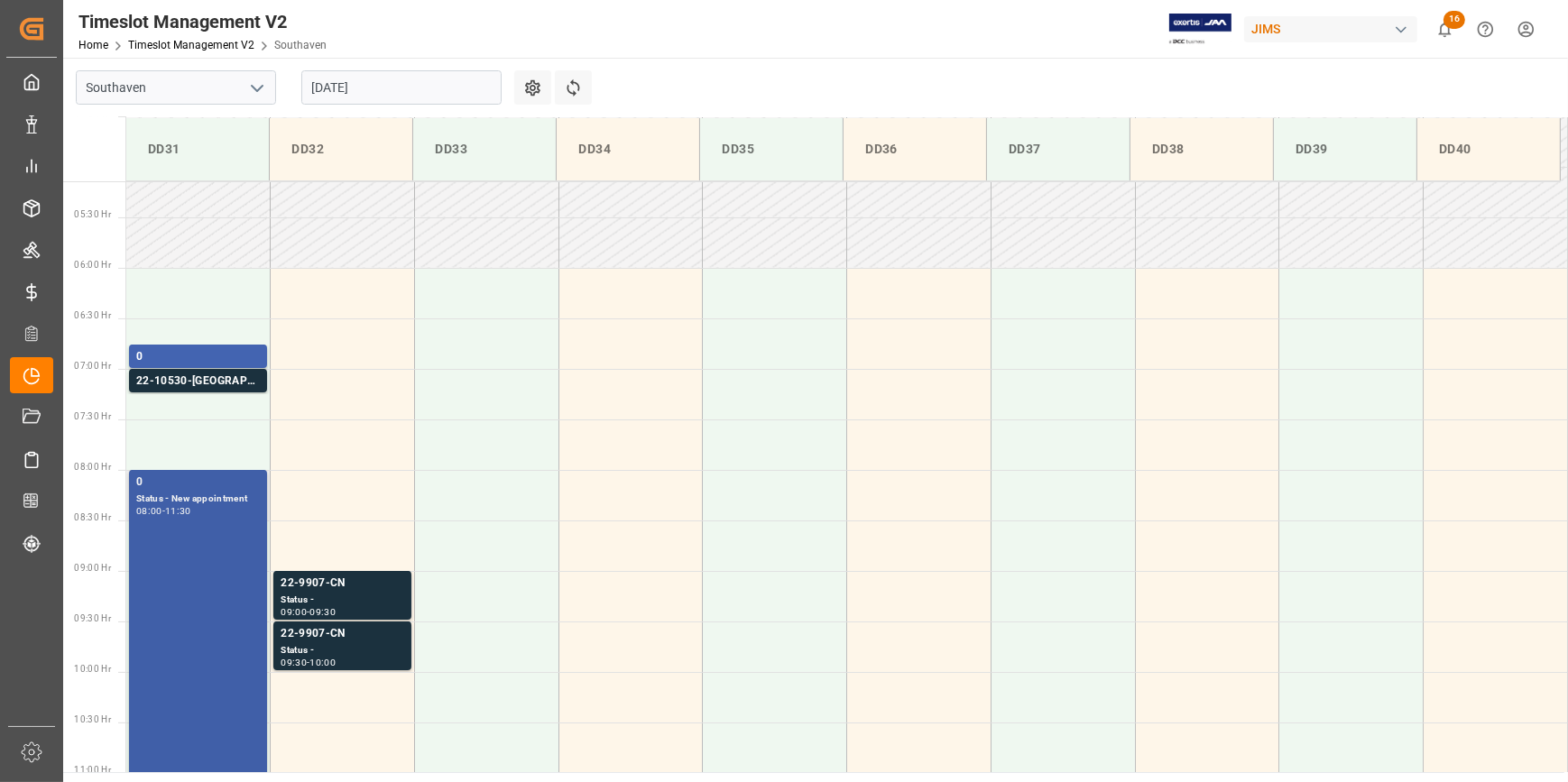
click at [235, 527] on div "0 Status - New appointment 08:00 - 11:30" at bounding box center [198, 646] width 124 height 345
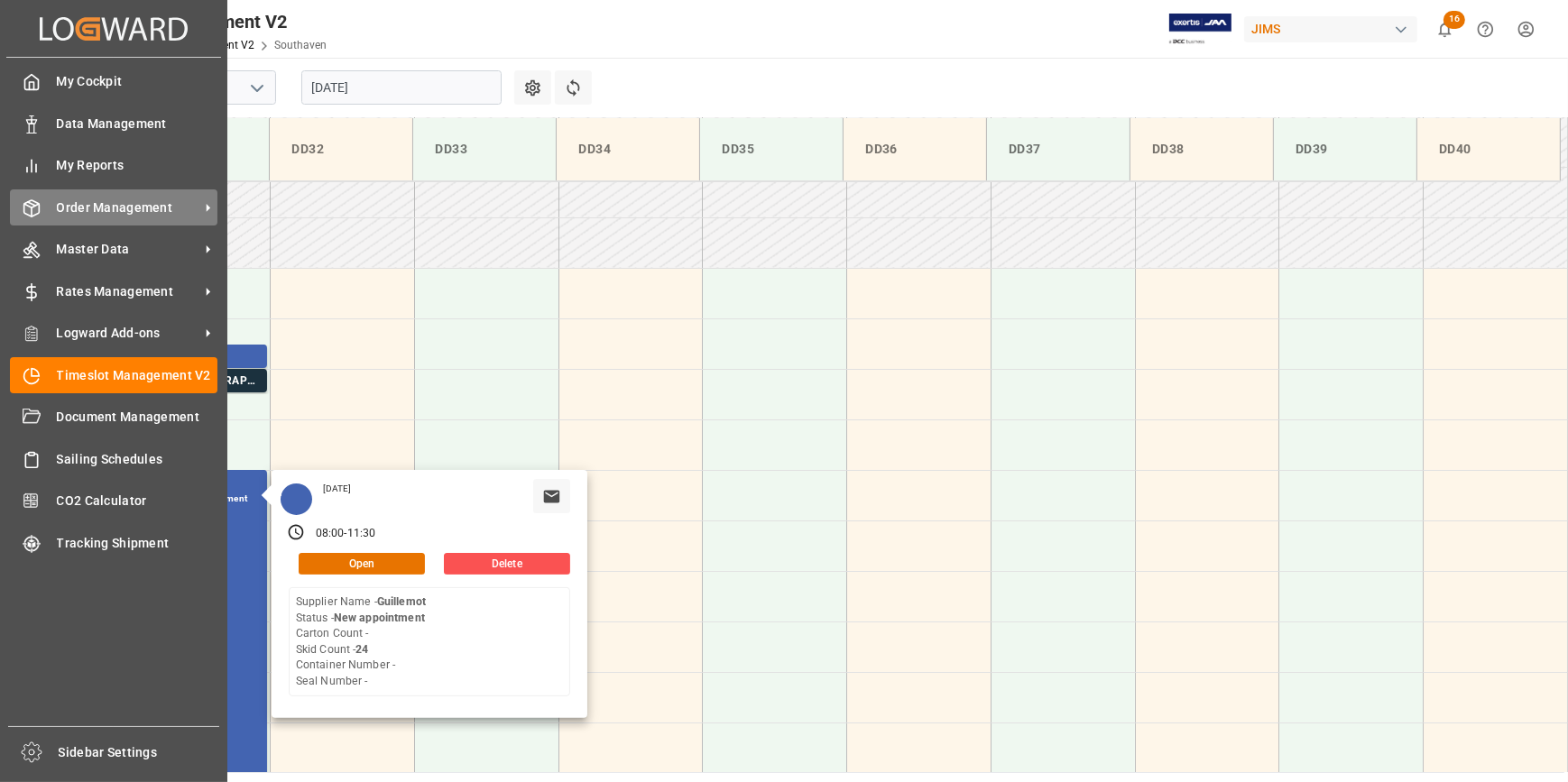
click at [144, 208] on span "Order Management" at bounding box center [127, 207] width 142 height 19
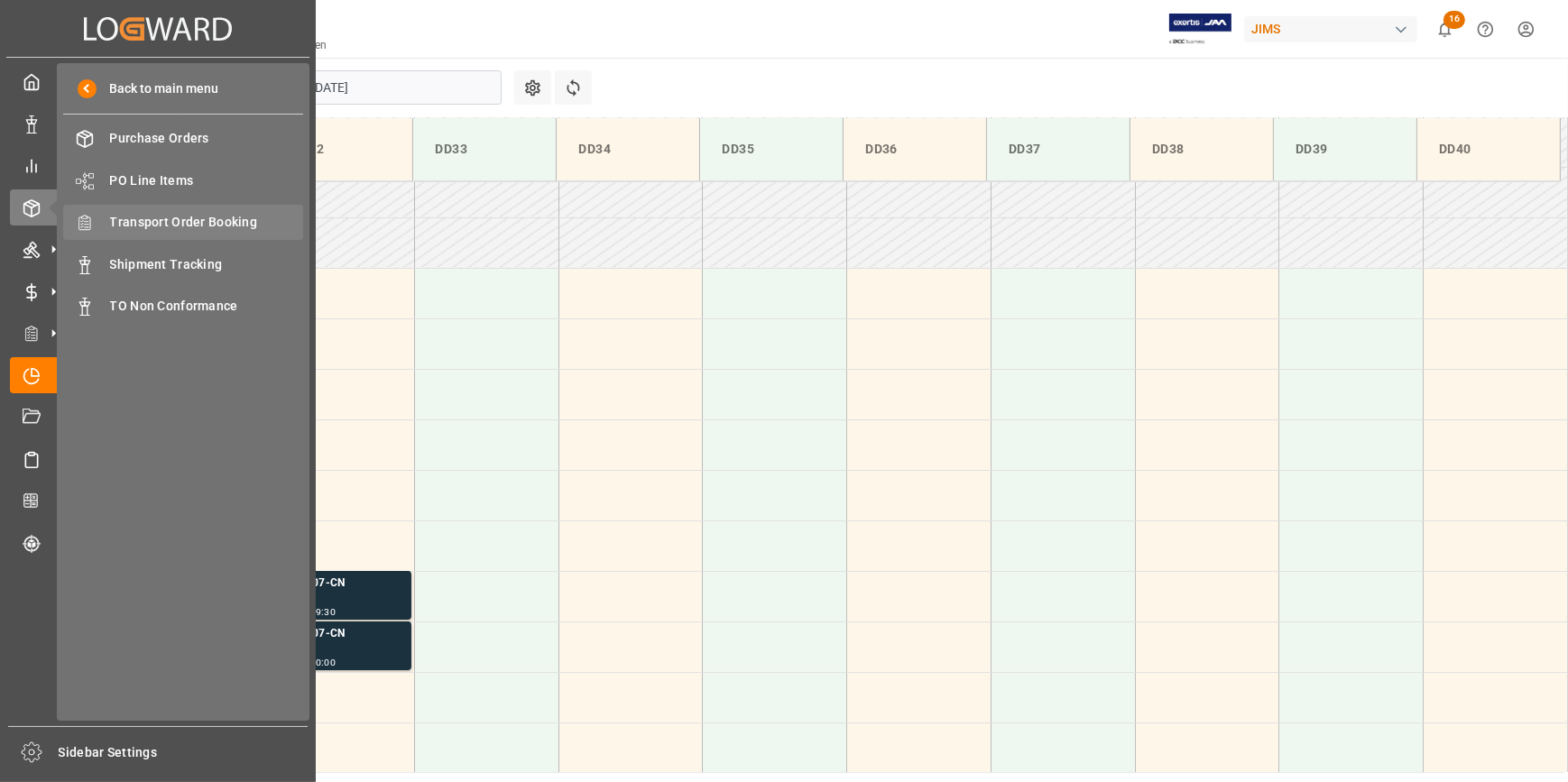
click at [183, 226] on span "Transport Order Booking" at bounding box center [207, 222] width 194 height 19
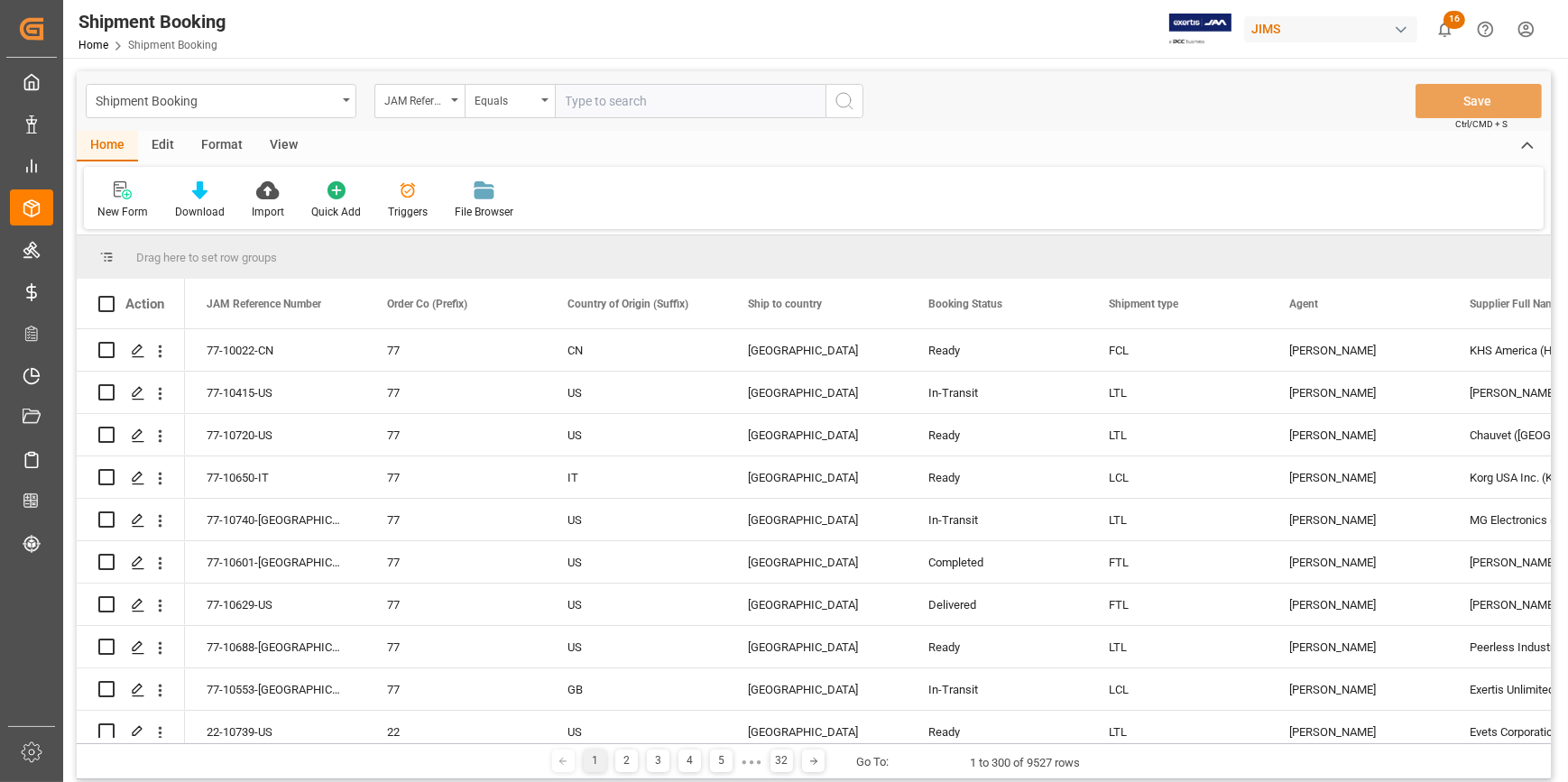
click at [619, 105] on input "text" at bounding box center [690, 101] width 271 height 34
paste input "22-10566-ID"
type input "22-10566-ID"
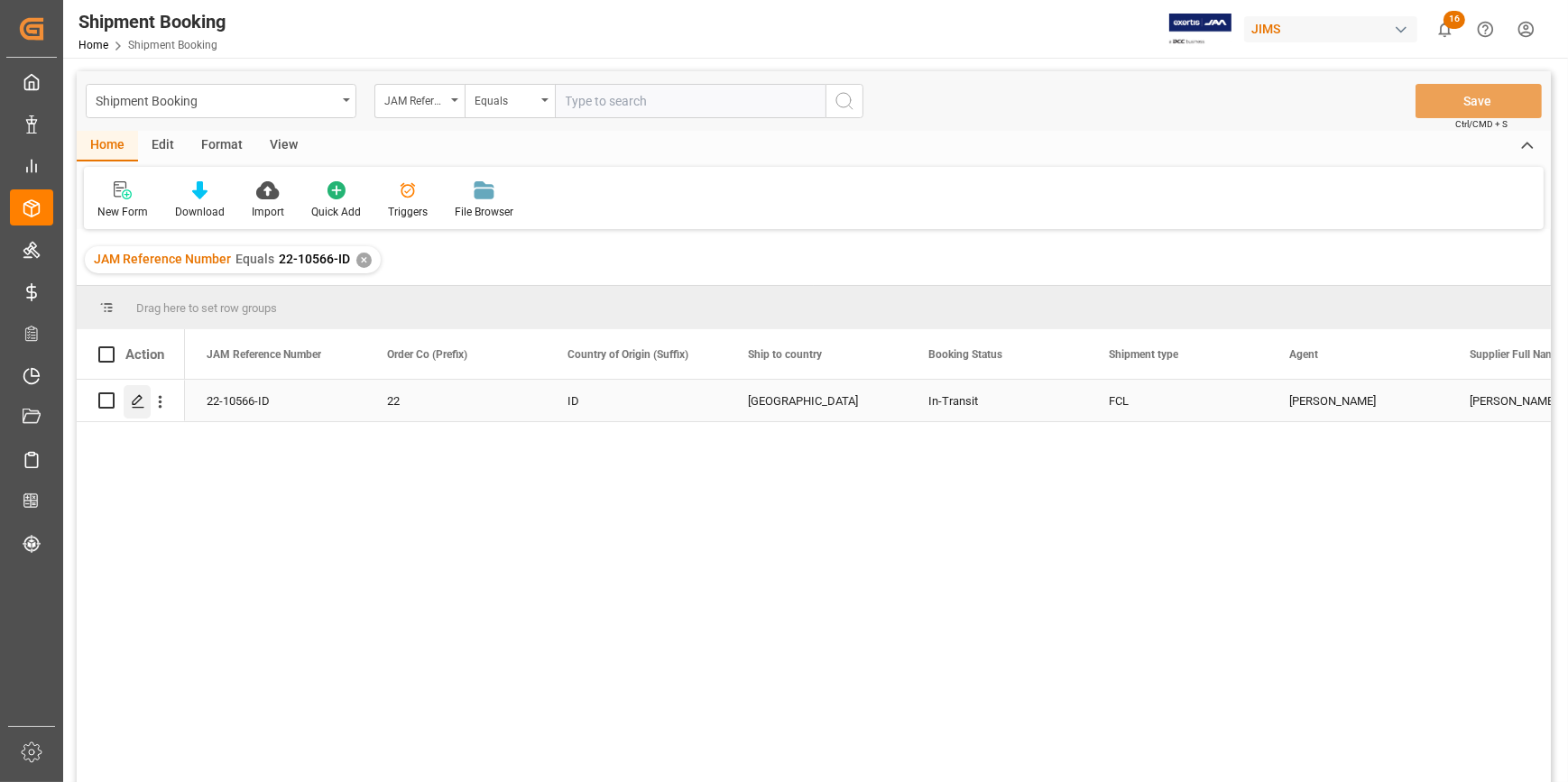
click at [134, 402] on polygon "Press SPACE to select this row." at bounding box center [138, 400] width 9 height 9
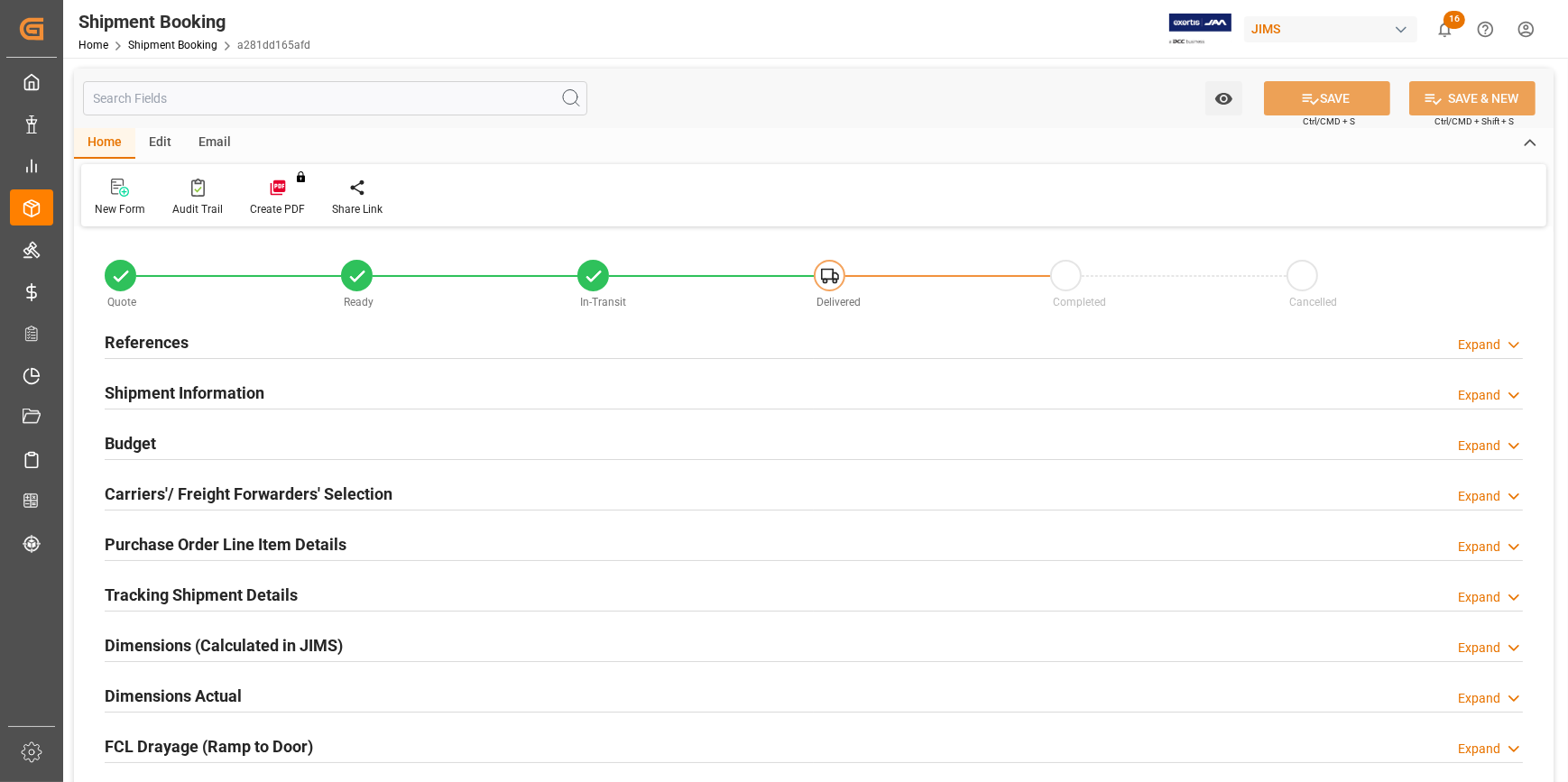
type input "4"
type input "30"
type input "20-08-2025"
click at [366, 347] on div "References Expand" at bounding box center [813, 340] width 1419 height 34
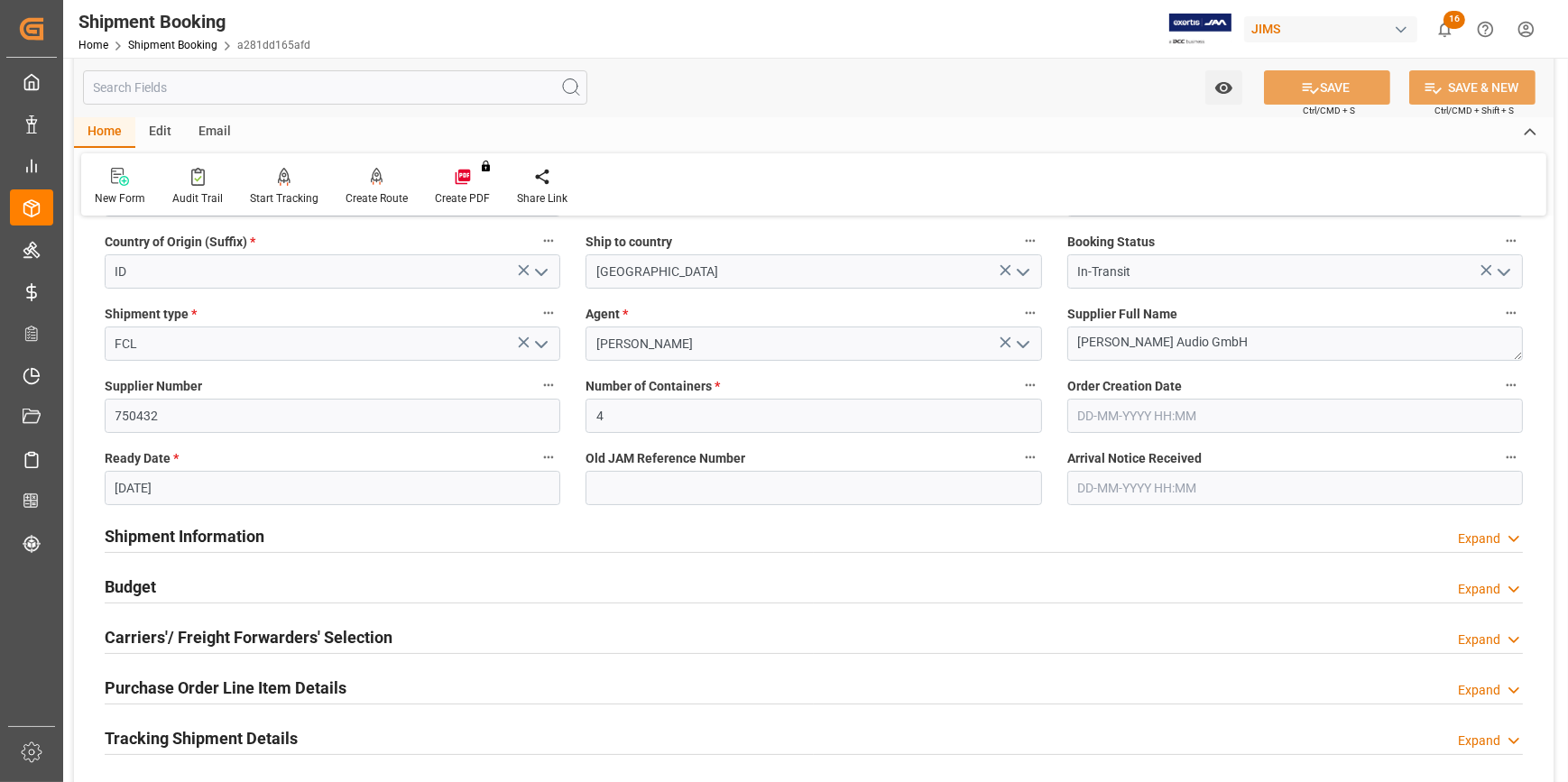
scroll to position [246, 0]
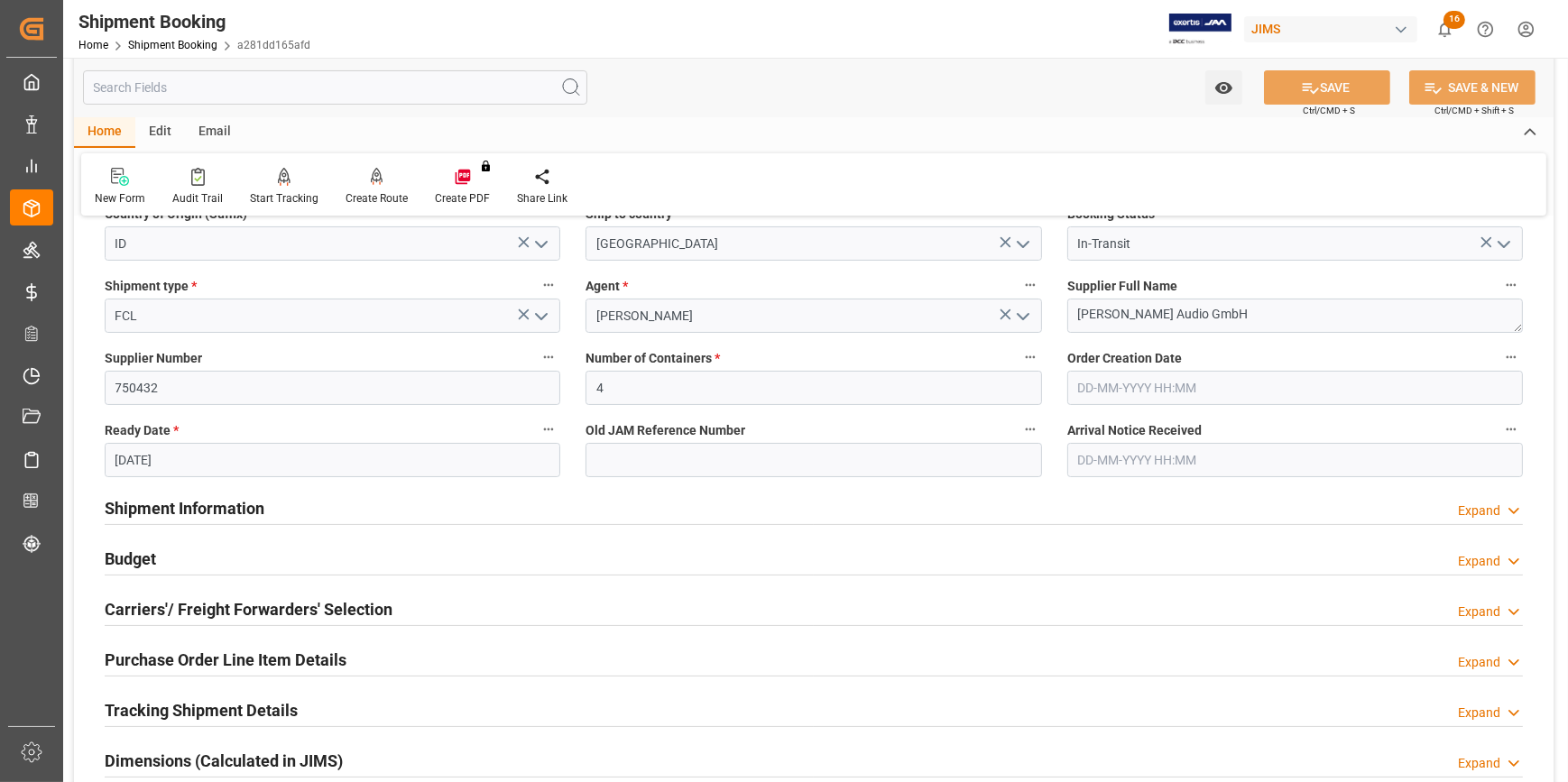
click at [370, 514] on div "Shipment Information Expand" at bounding box center [813, 506] width 1419 height 34
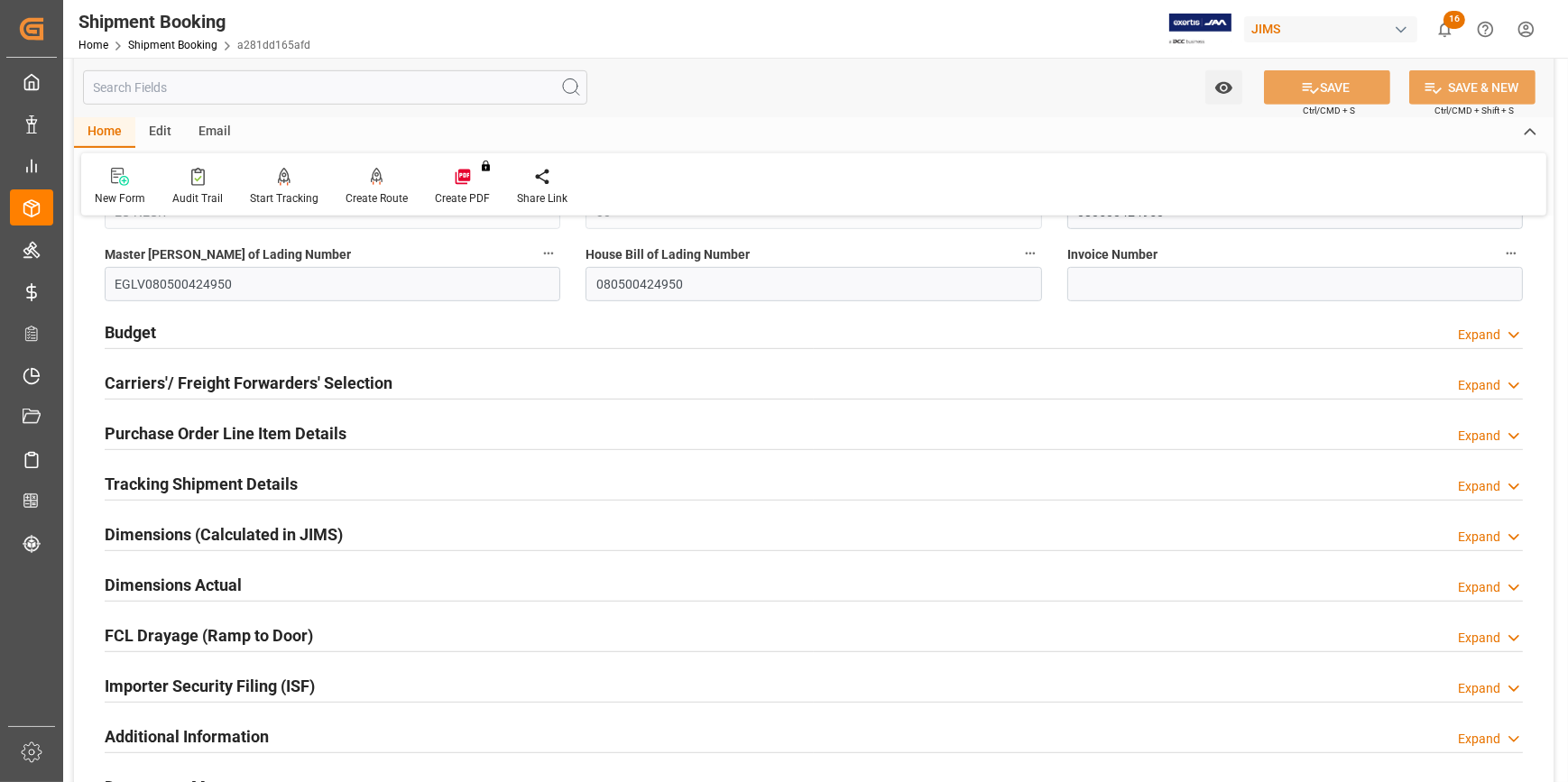
scroll to position [1229, 0]
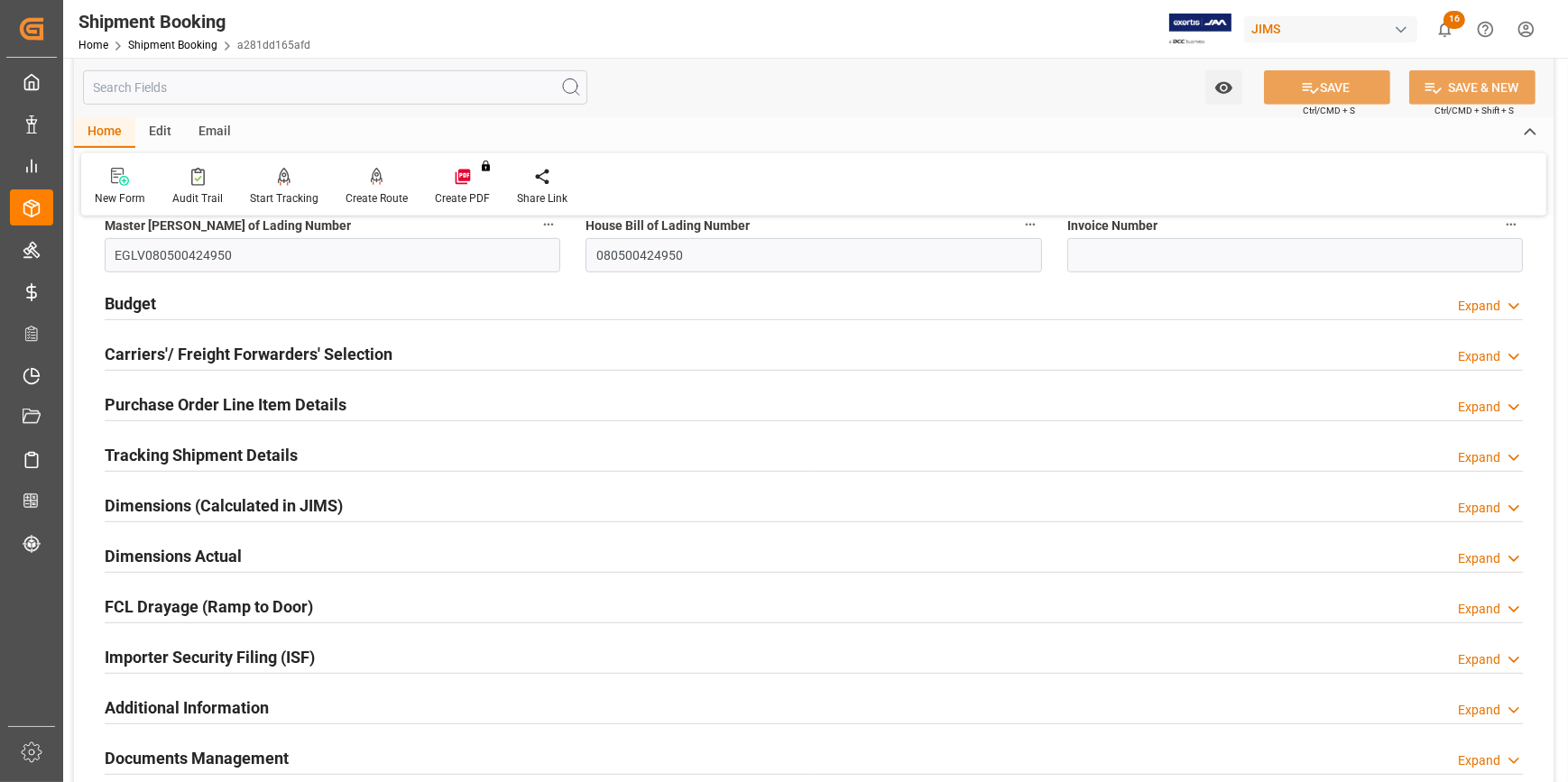
click at [377, 402] on div "Purchase Order Line Item Details Expand" at bounding box center [813, 402] width 1419 height 34
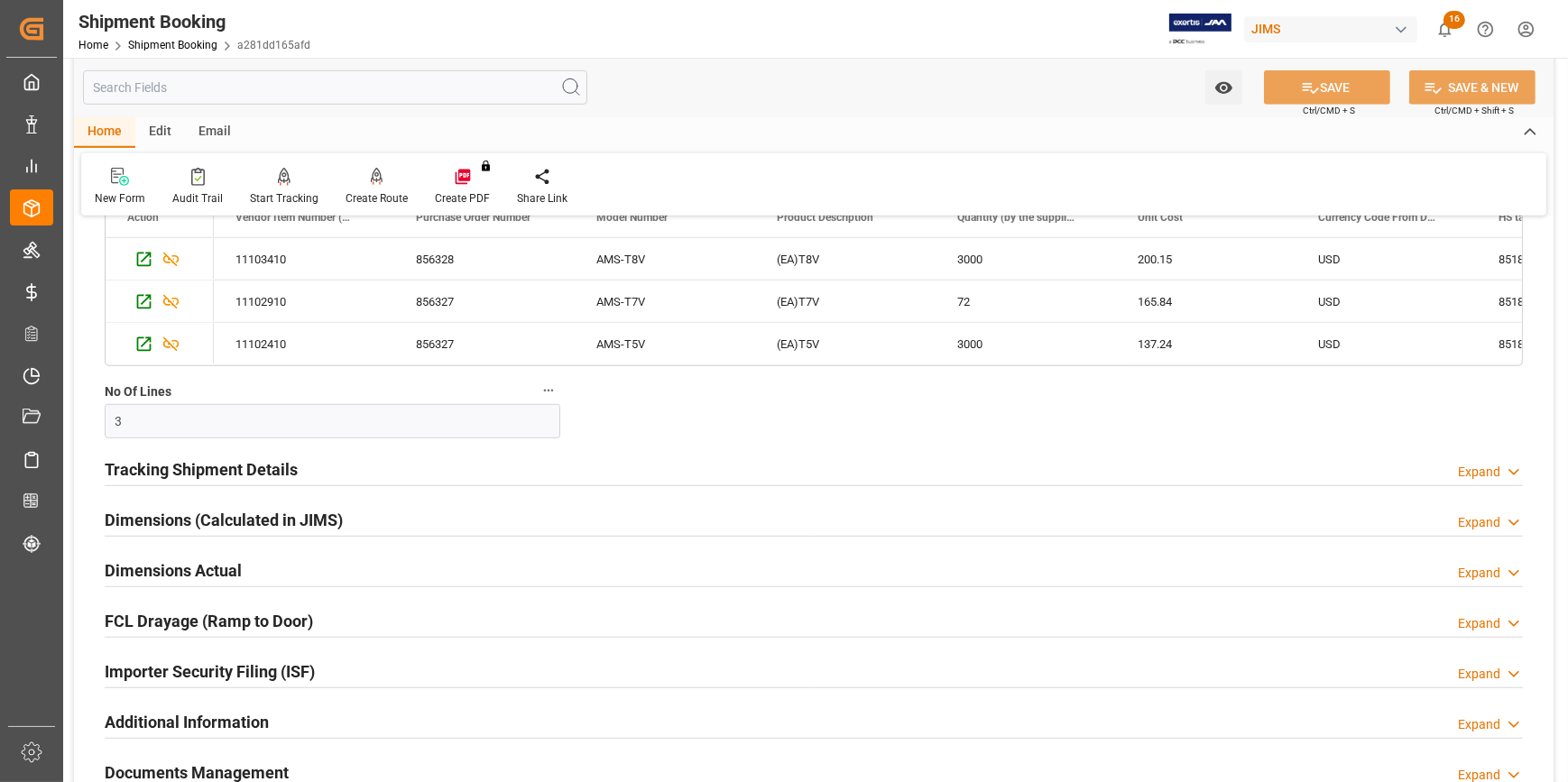
scroll to position [1640, 0]
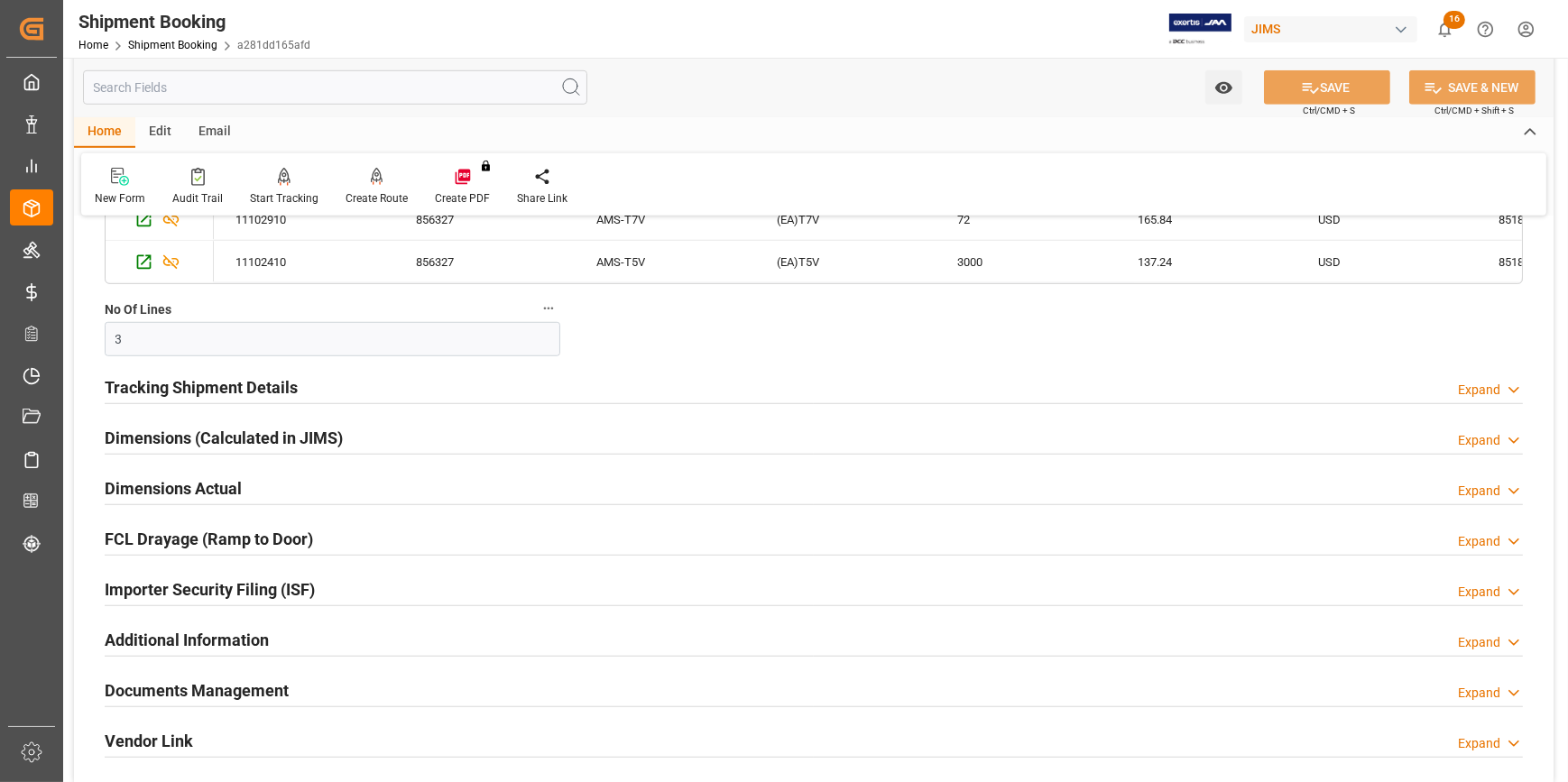
click at [370, 376] on div "Tracking Shipment Details Expand" at bounding box center [813, 385] width 1419 height 34
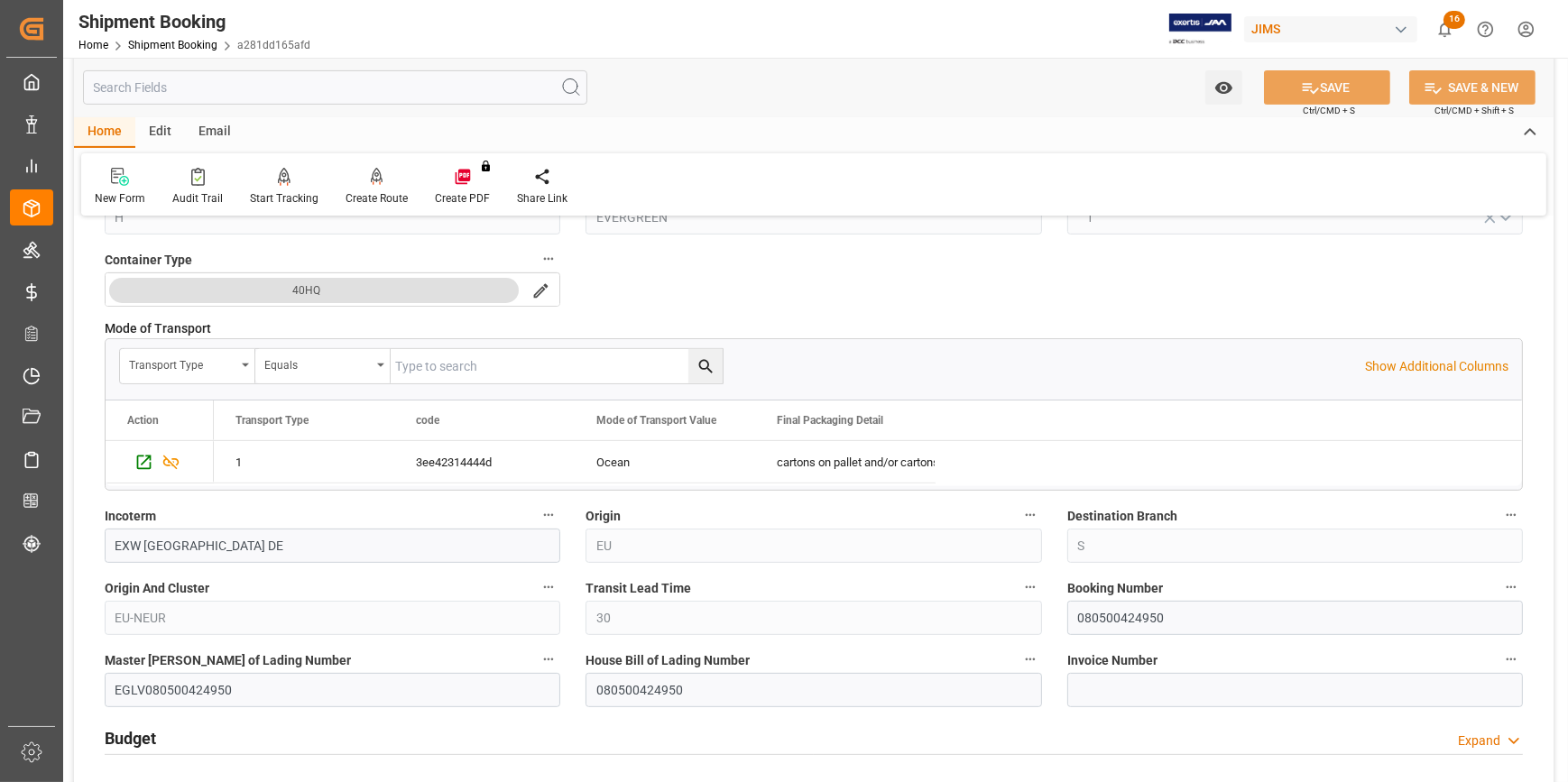
scroll to position [902, 0]
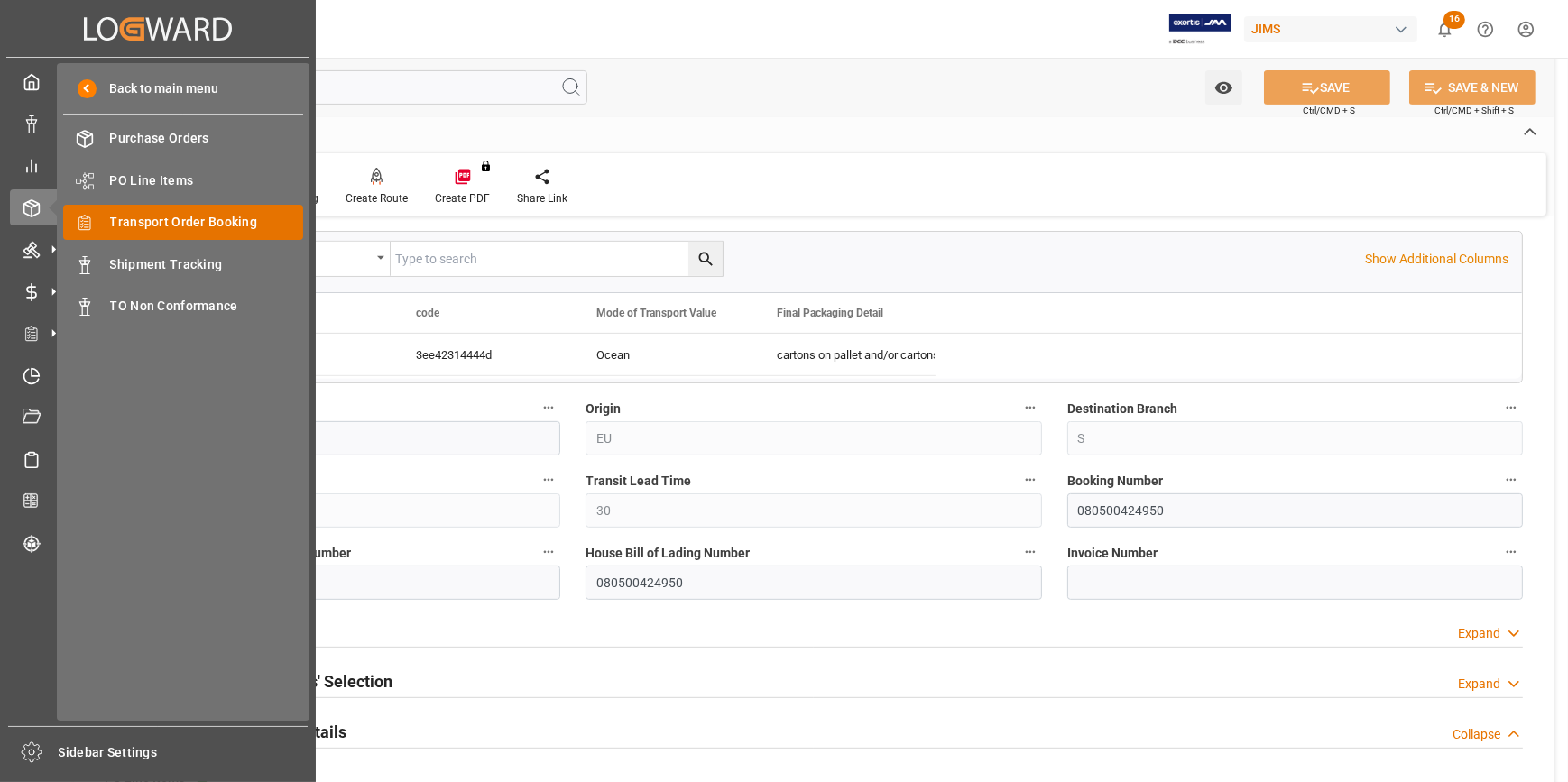
click at [189, 226] on span "Transport Order Booking" at bounding box center [207, 222] width 194 height 19
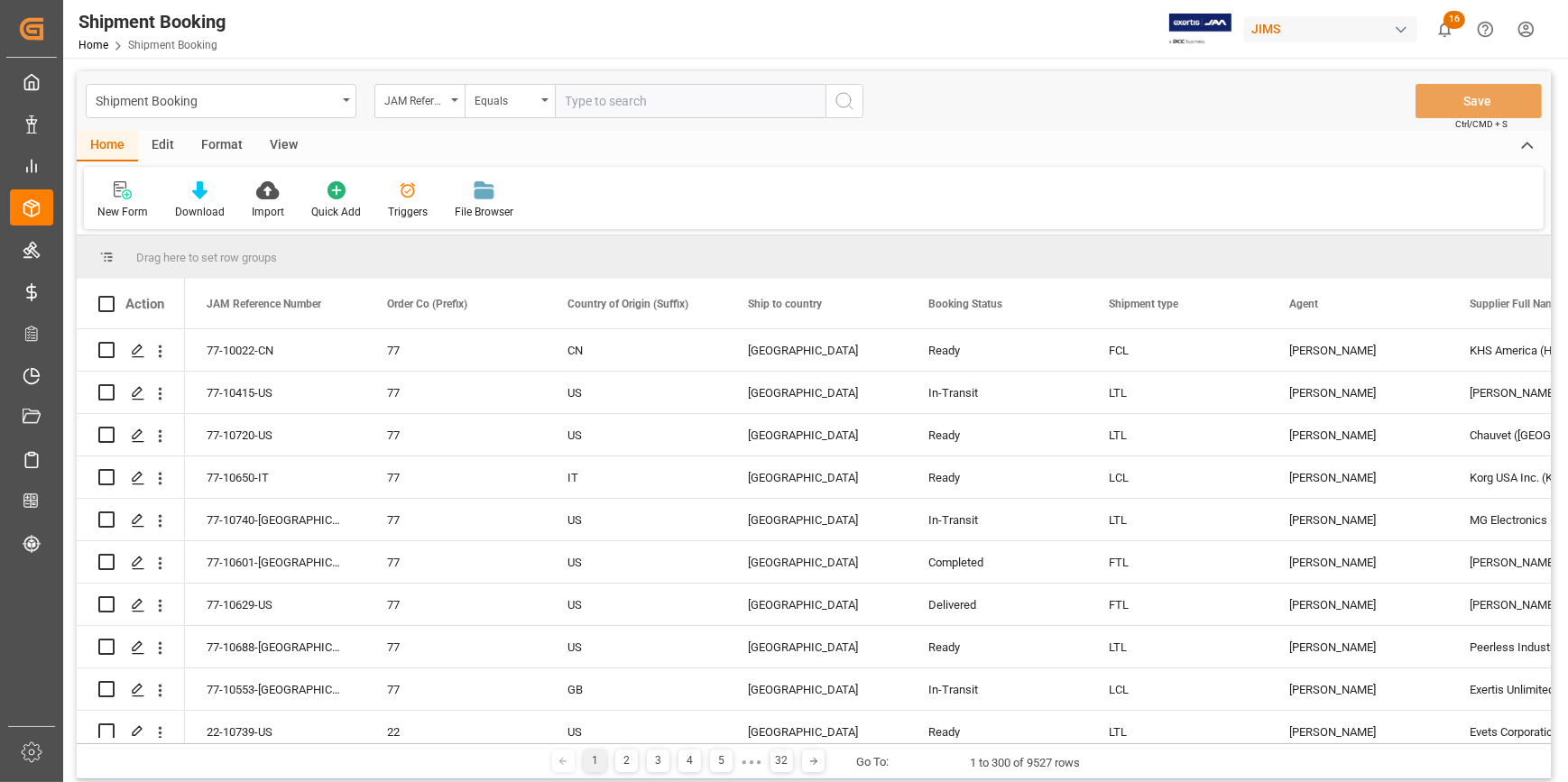
click at [591, 107] on input "text" at bounding box center [690, 101] width 271 height 34
type input "22-10622-VN"
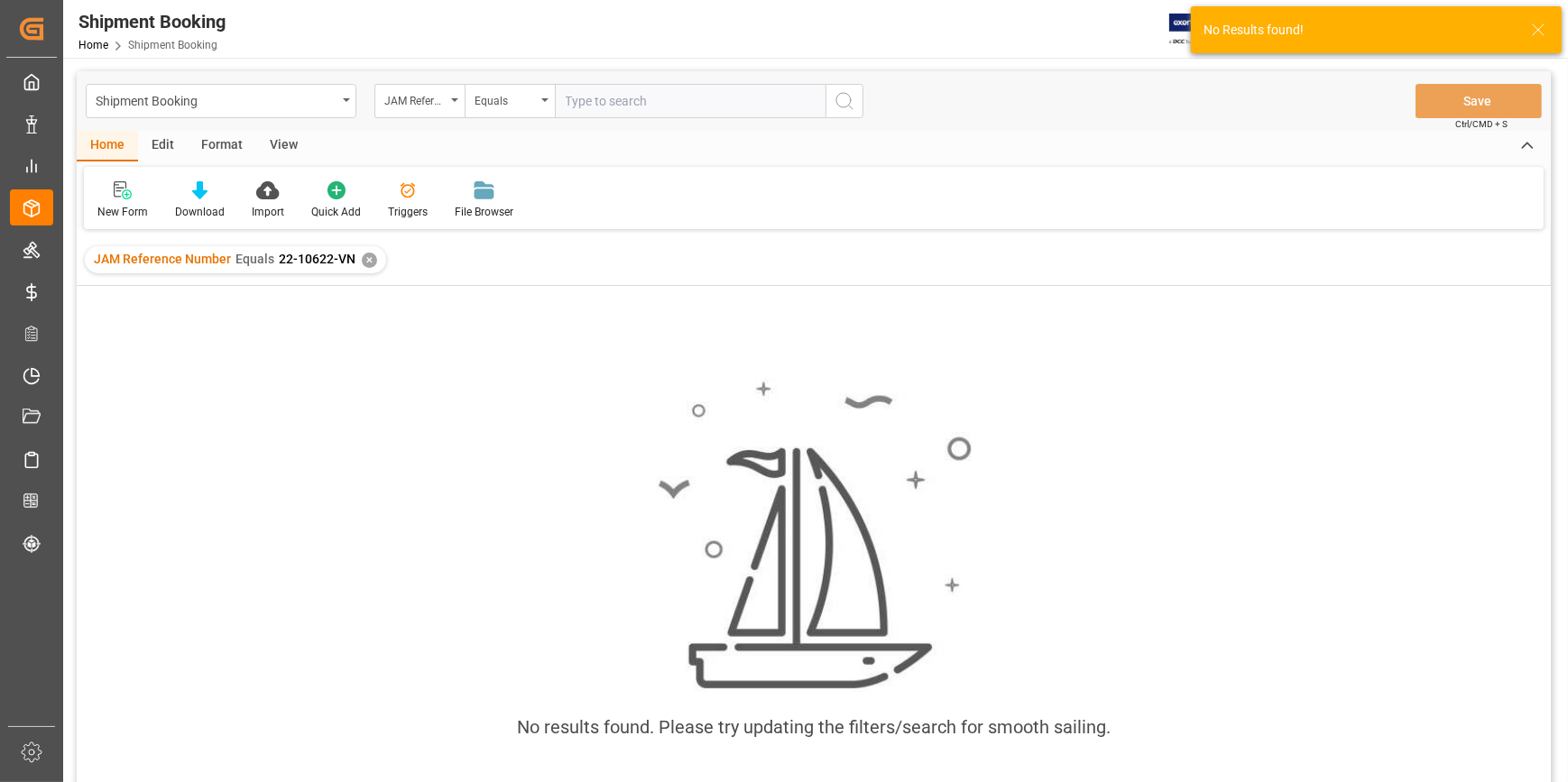
click at [368, 259] on div "✕" at bounding box center [370, 260] width 16 height 16
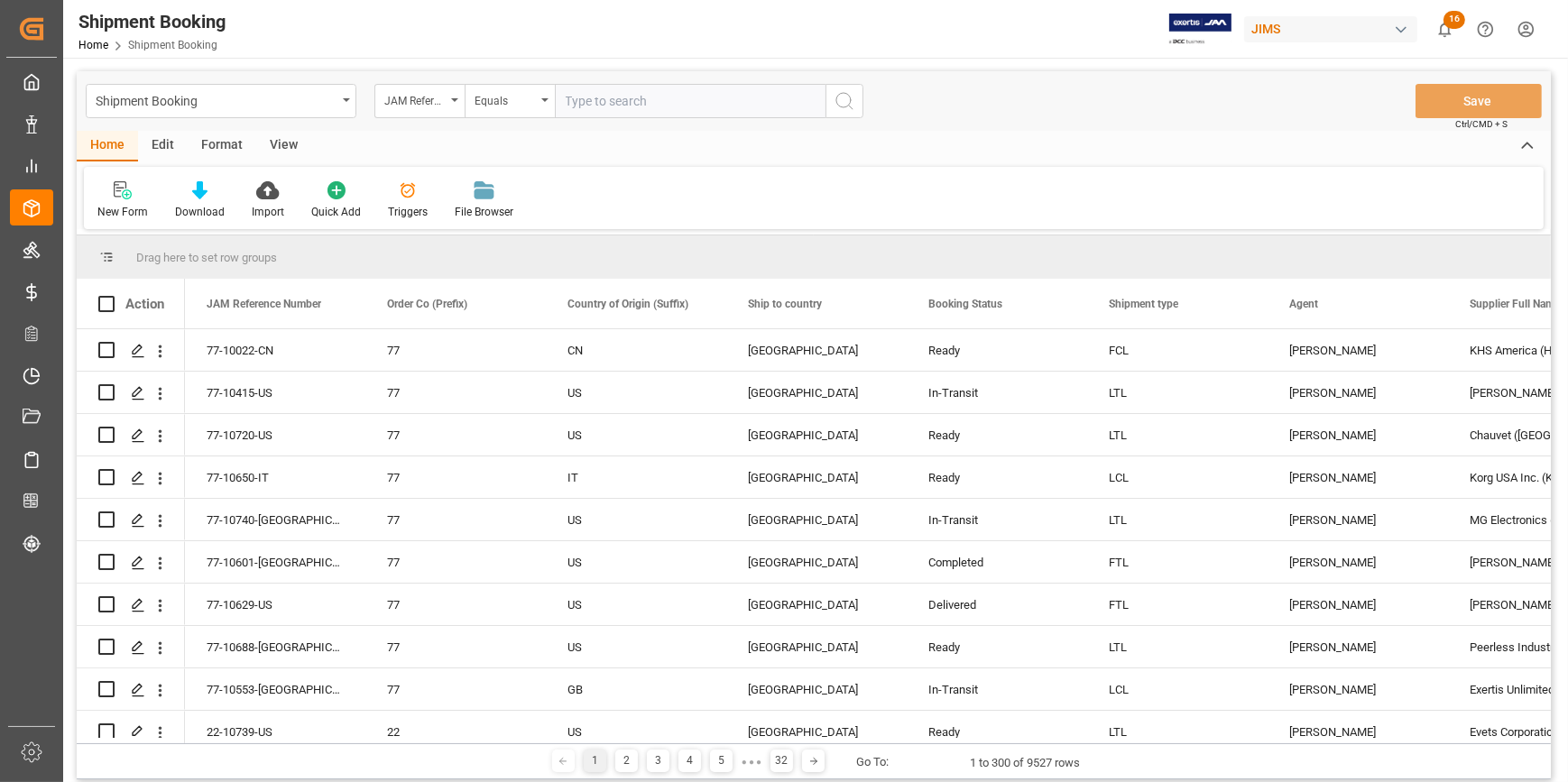
click at [605, 94] on input "text" at bounding box center [690, 101] width 271 height 34
paste input "22-10622-VN"
type input "22-10622-VN"
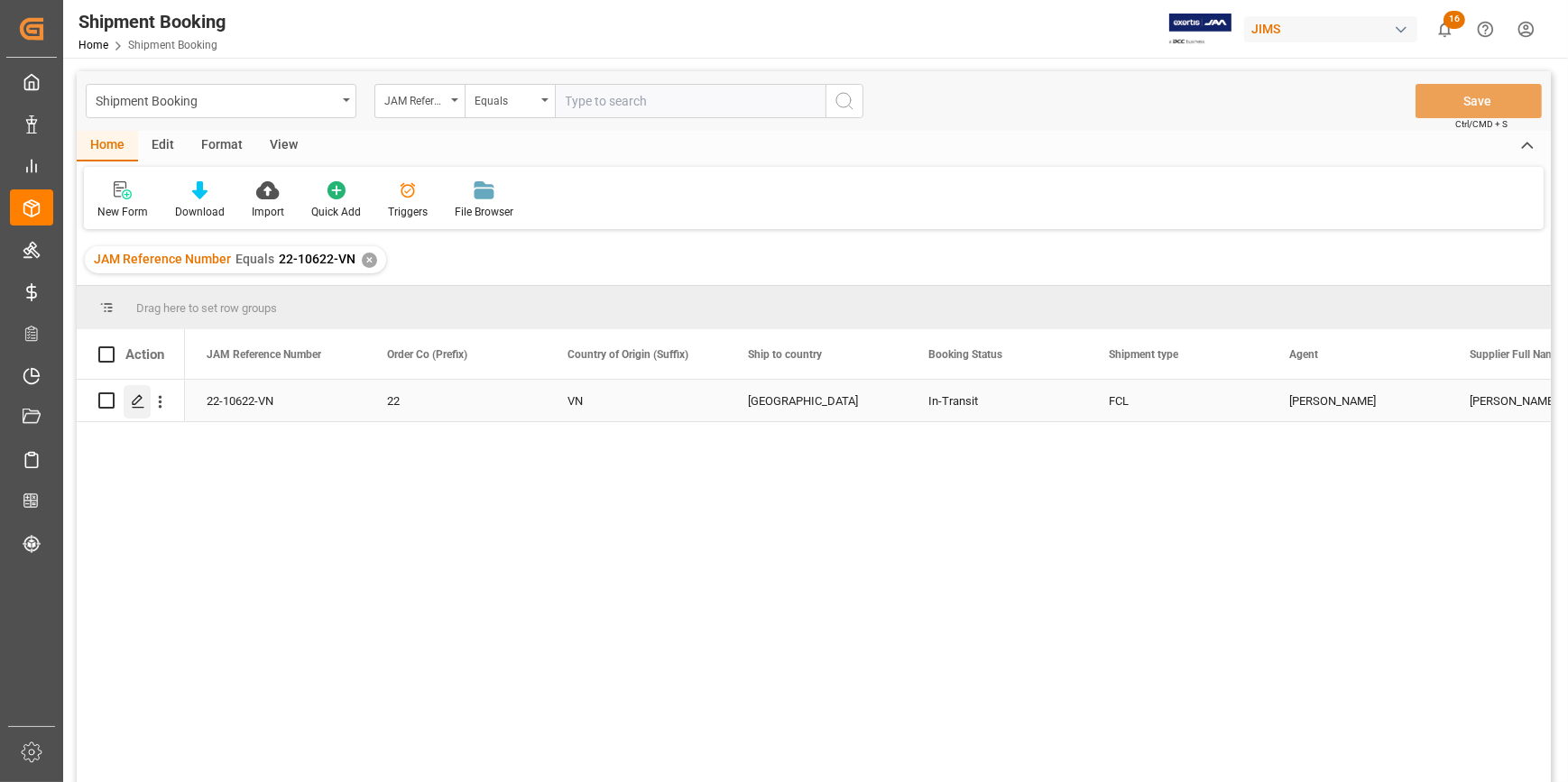
click at [138, 405] on icon "Press SPACE to select this row." at bounding box center [138, 402] width 15 height 15
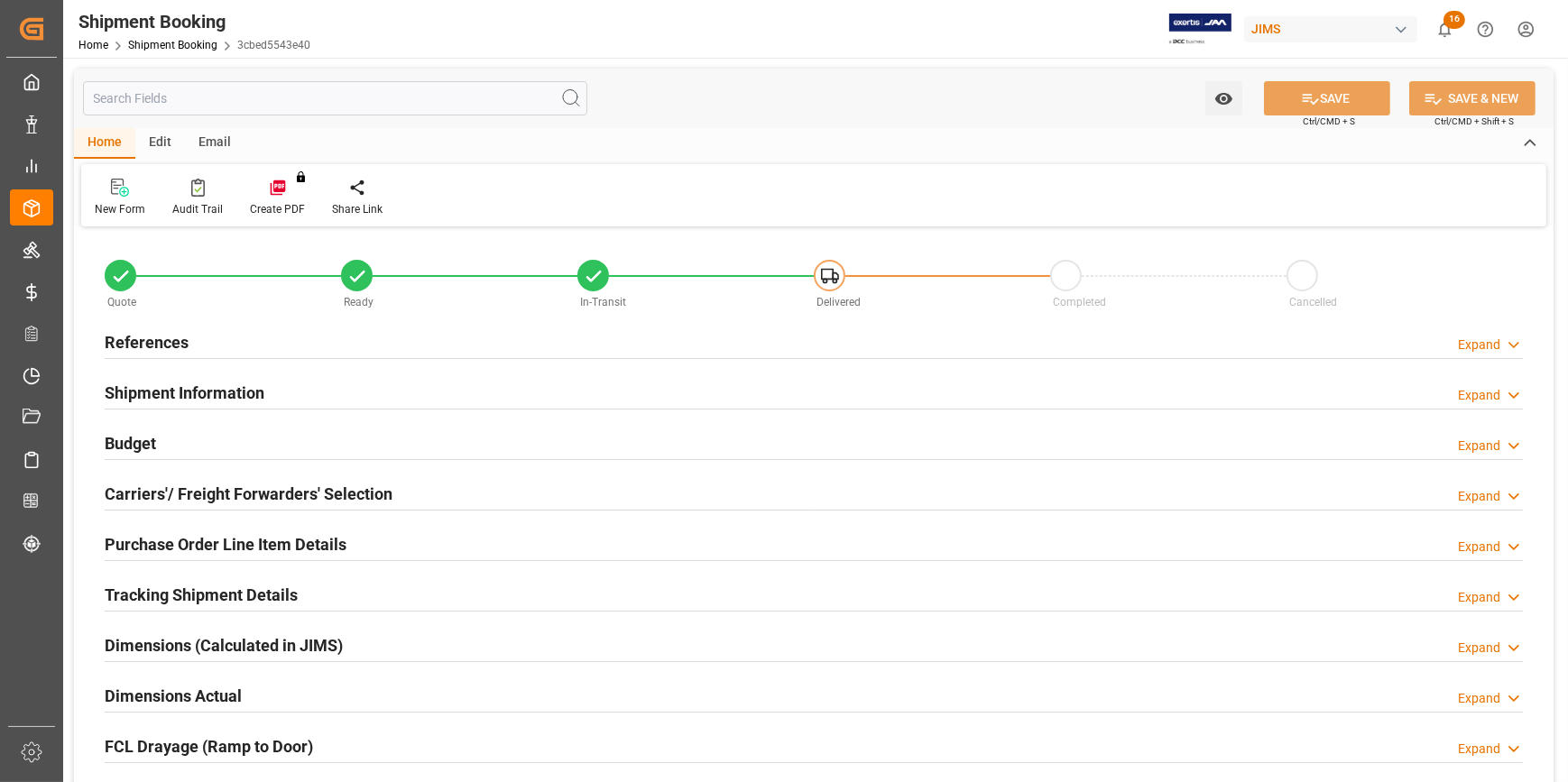
type input "2"
type input "0"
type input "20-08-2025"
click at [381, 340] on div "References Expand" at bounding box center [813, 340] width 1419 height 34
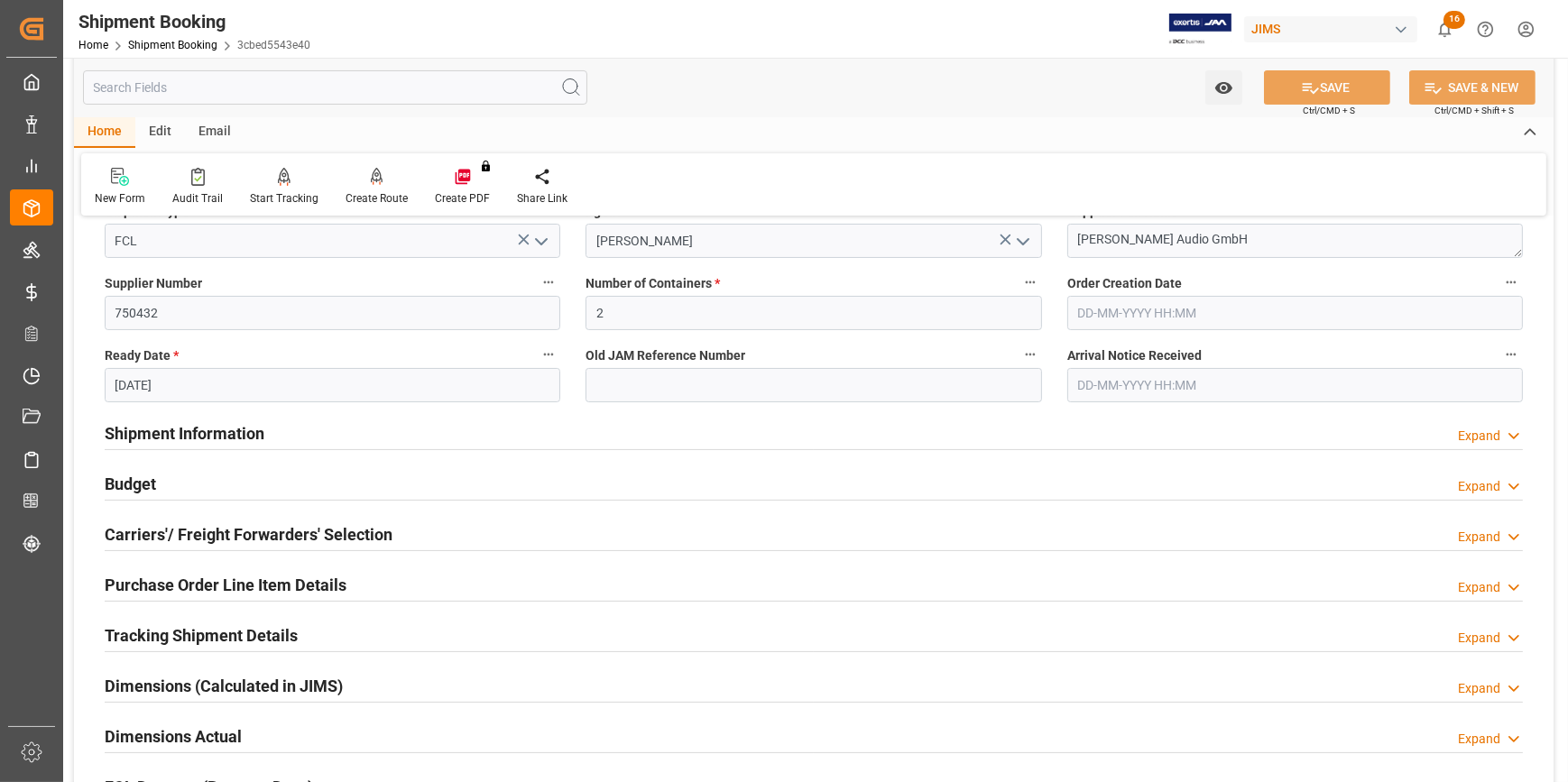
scroll to position [327, 0]
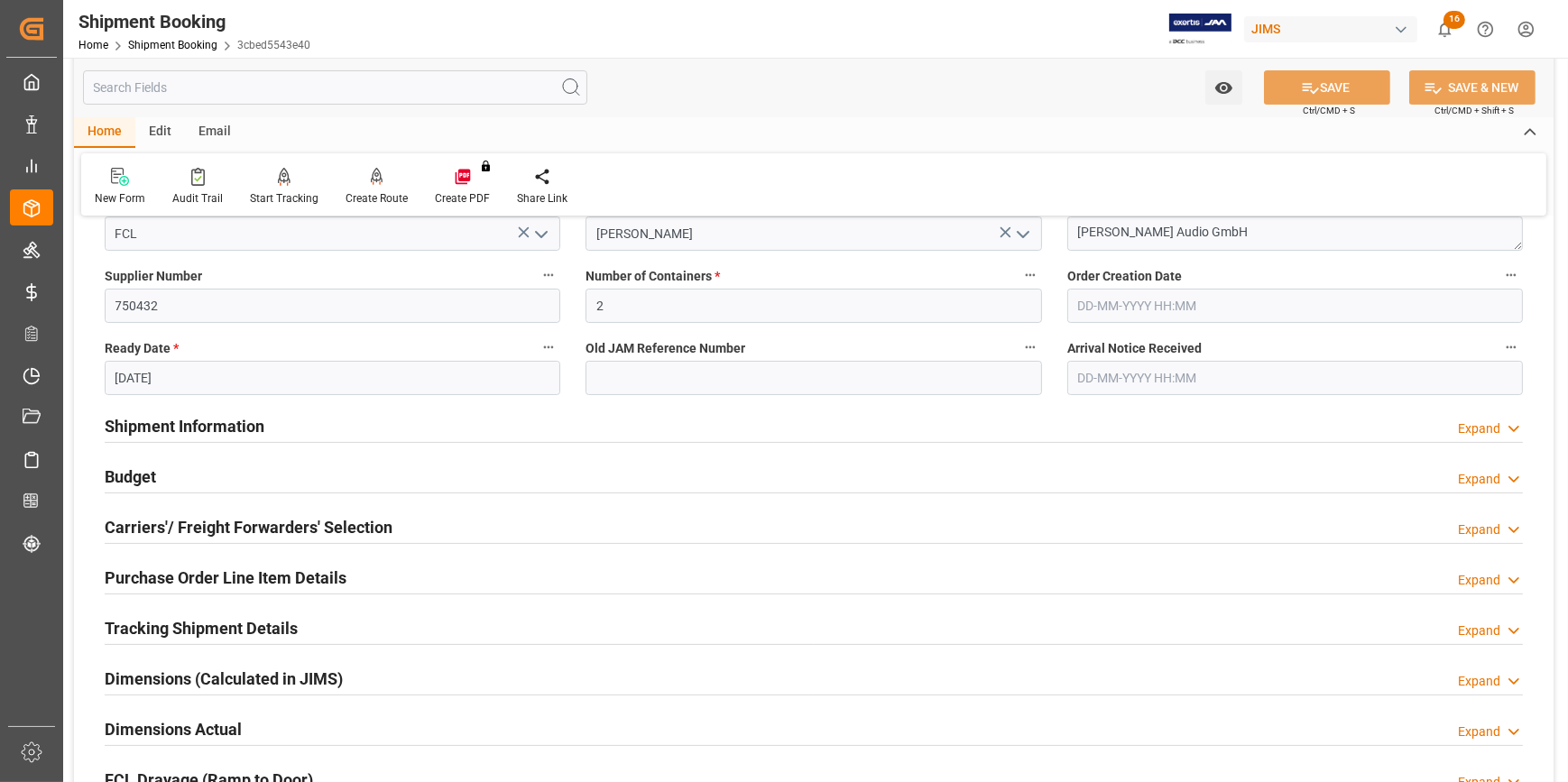
drag, startPoint x: 466, startPoint y: 418, endPoint x: 479, endPoint y: 424, distance: 14.3
click at [465, 418] on div "Shipment Information Expand" at bounding box center [813, 424] width 1419 height 34
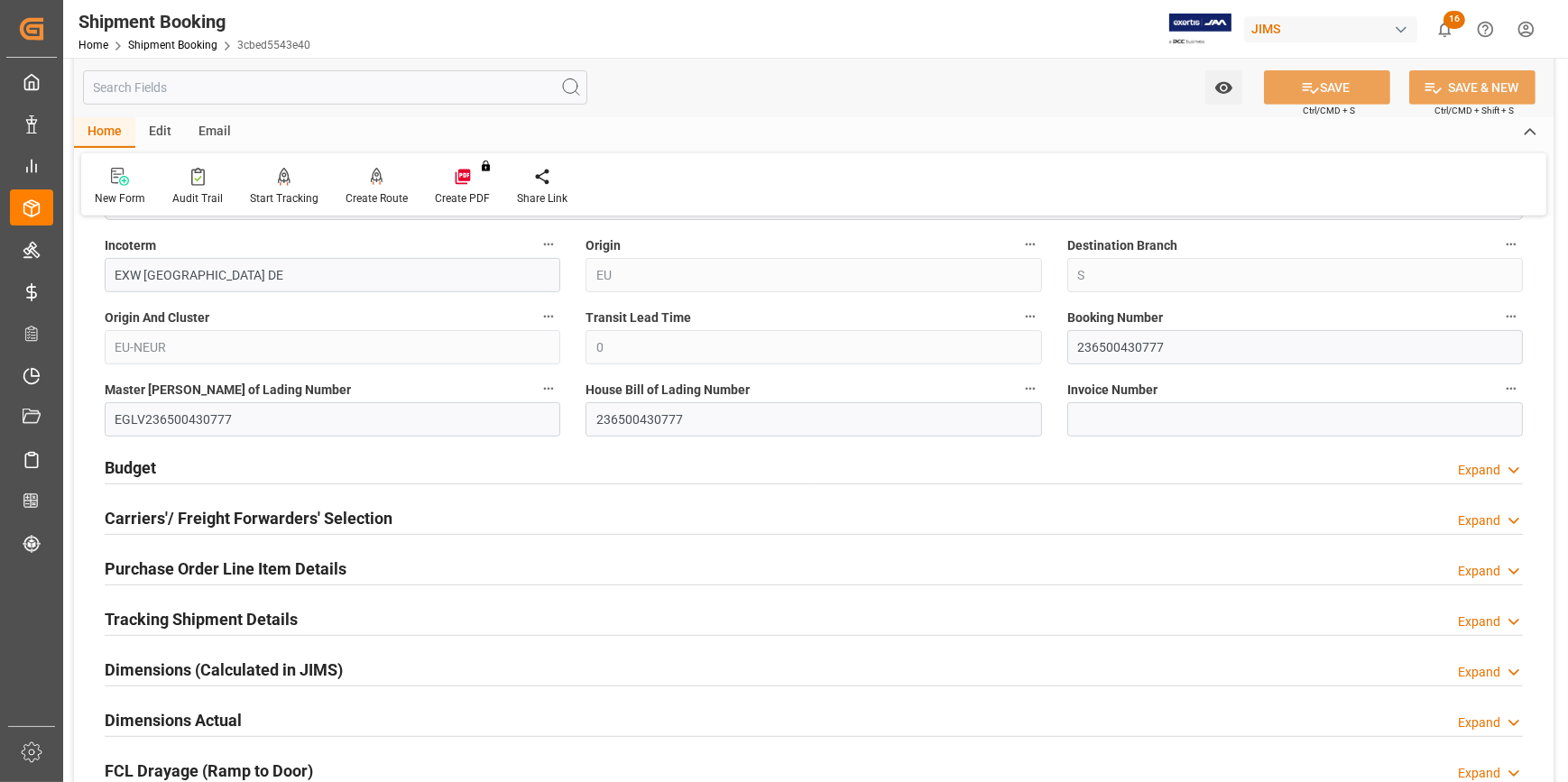
scroll to position [1148, 0]
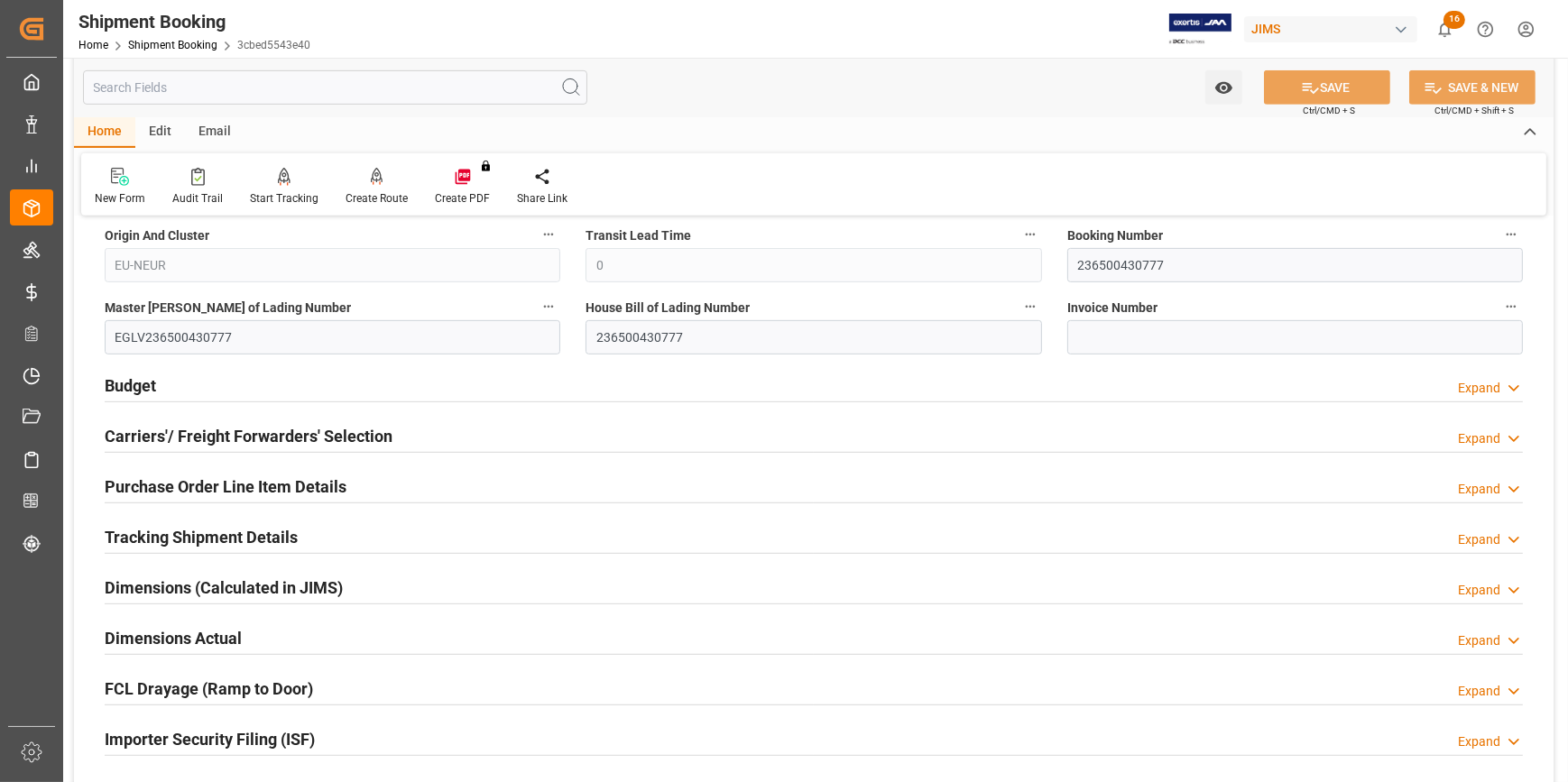
click at [391, 529] on div "Tracking Shipment Details Expand" at bounding box center [813, 535] width 1419 height 34
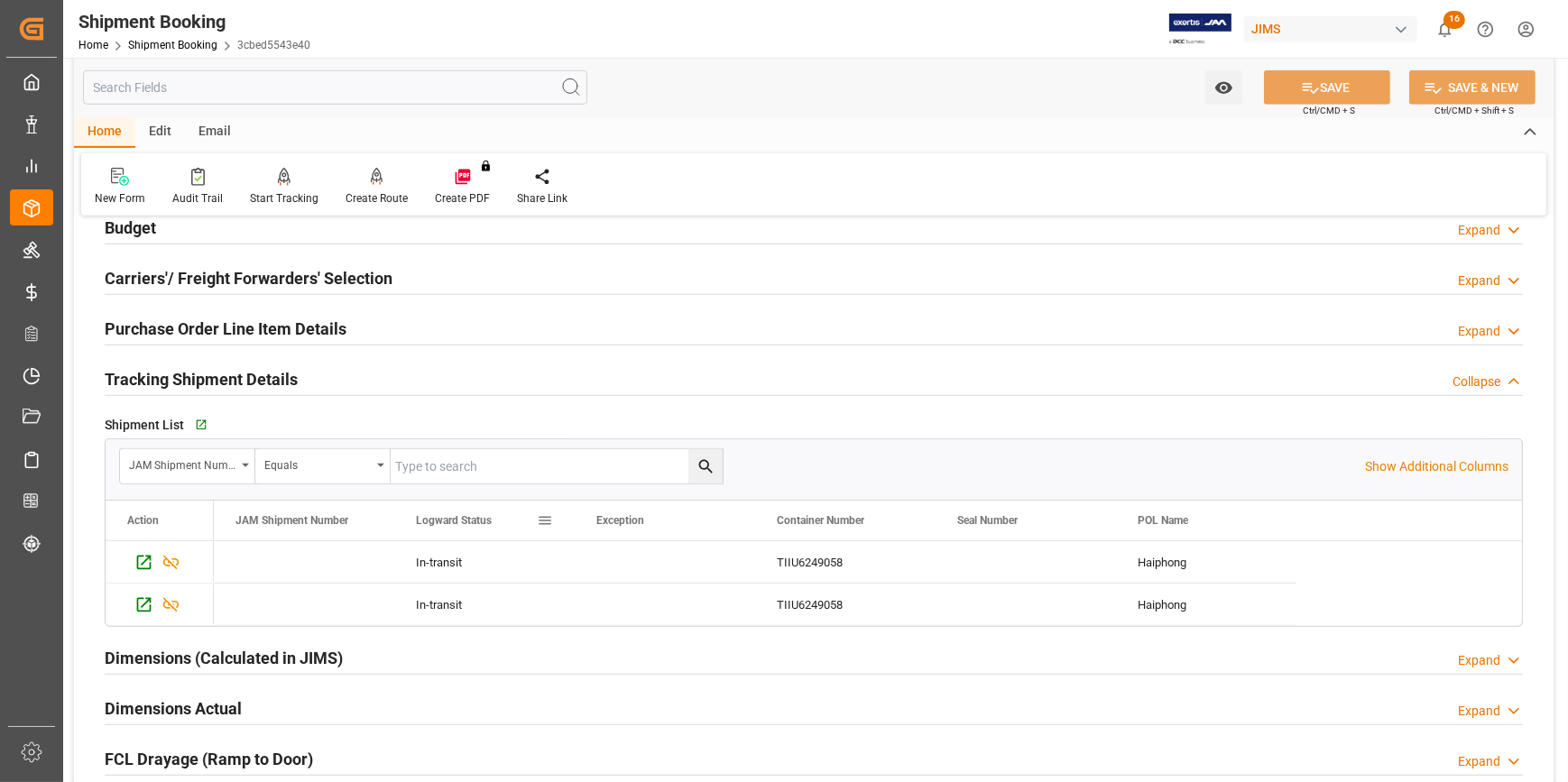
scroll to position [1312, 0]
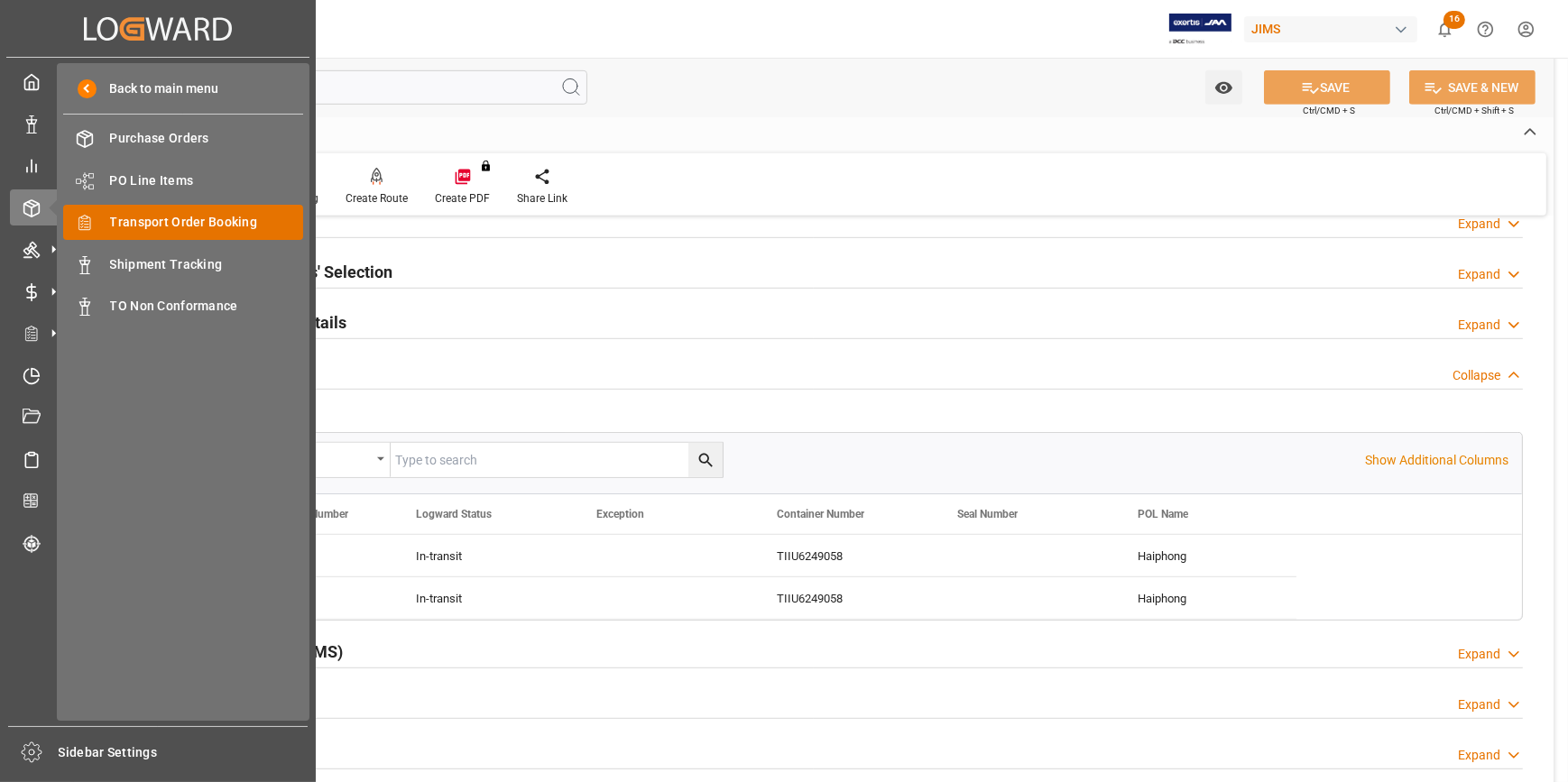
click at [172, 226] on span "Transport Order Booking" at bounding box center [207, 222] width 194 height 19
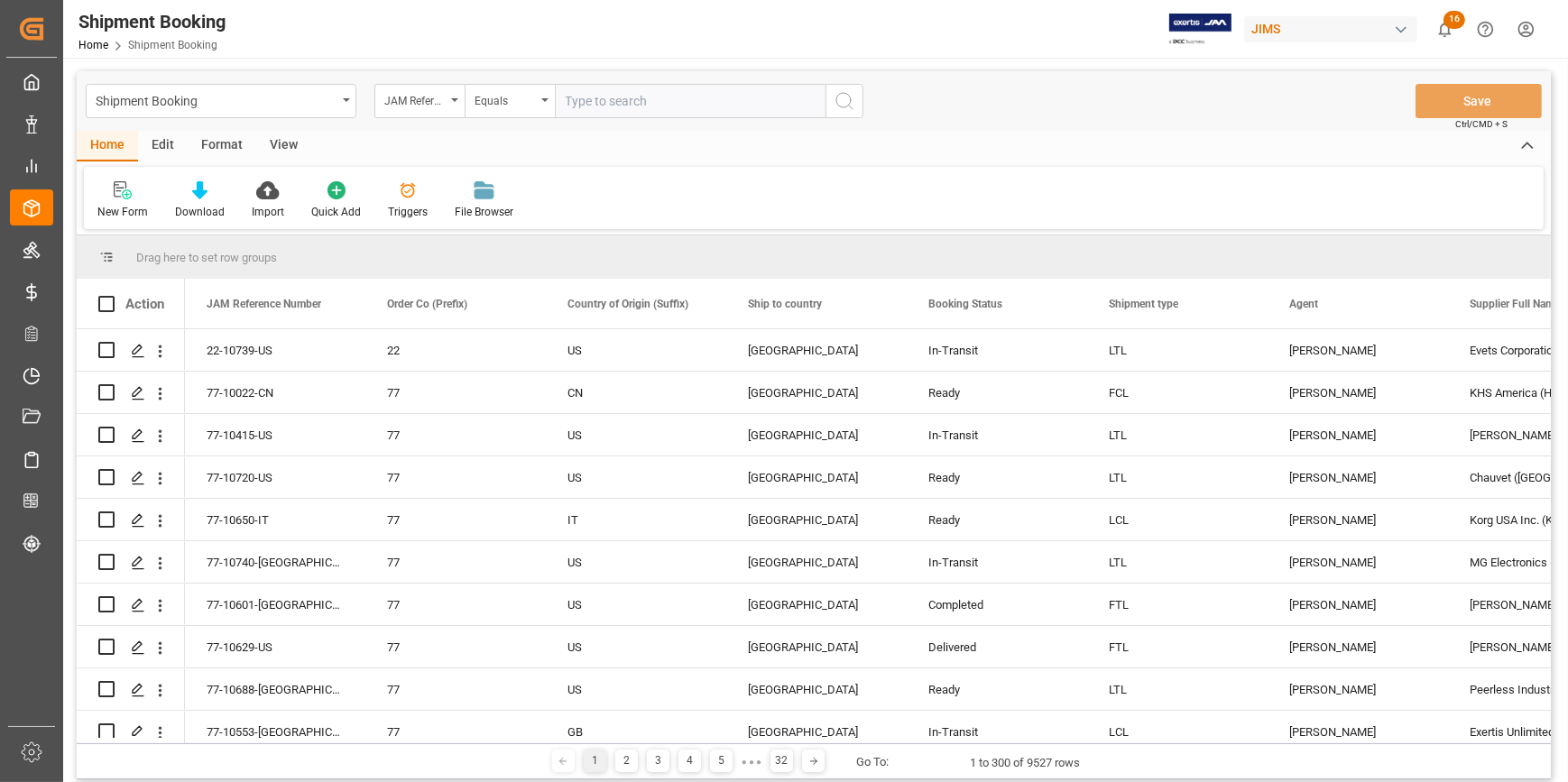
click at [601, 99] on input "text" at bounding box center [690, 101] width 271 height 34
type input "22-10495-DE"
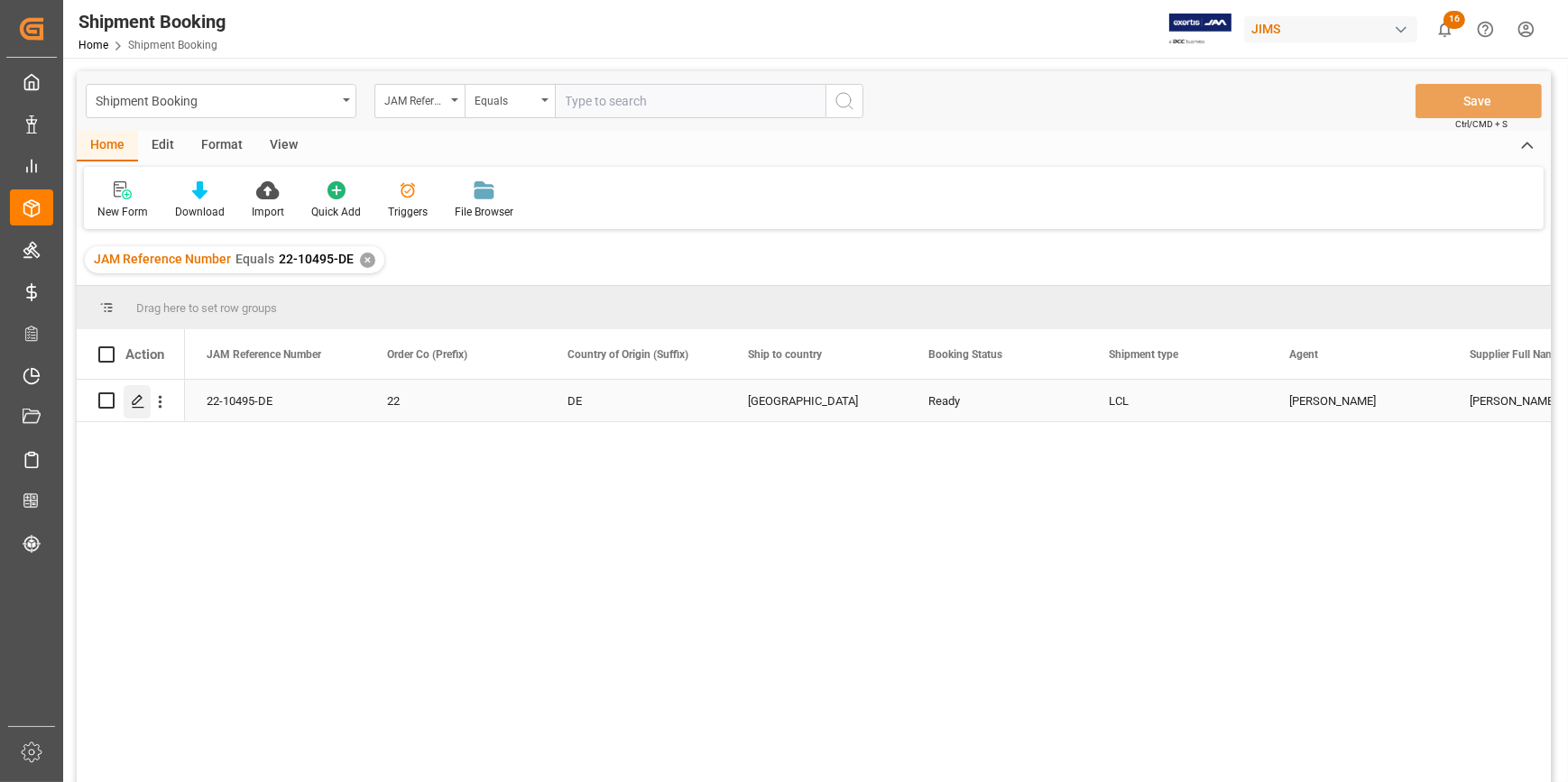
click at [138, 396] on polygon "Press SPACE to select this row." at bounding box center [138, 400] width 9 height 9
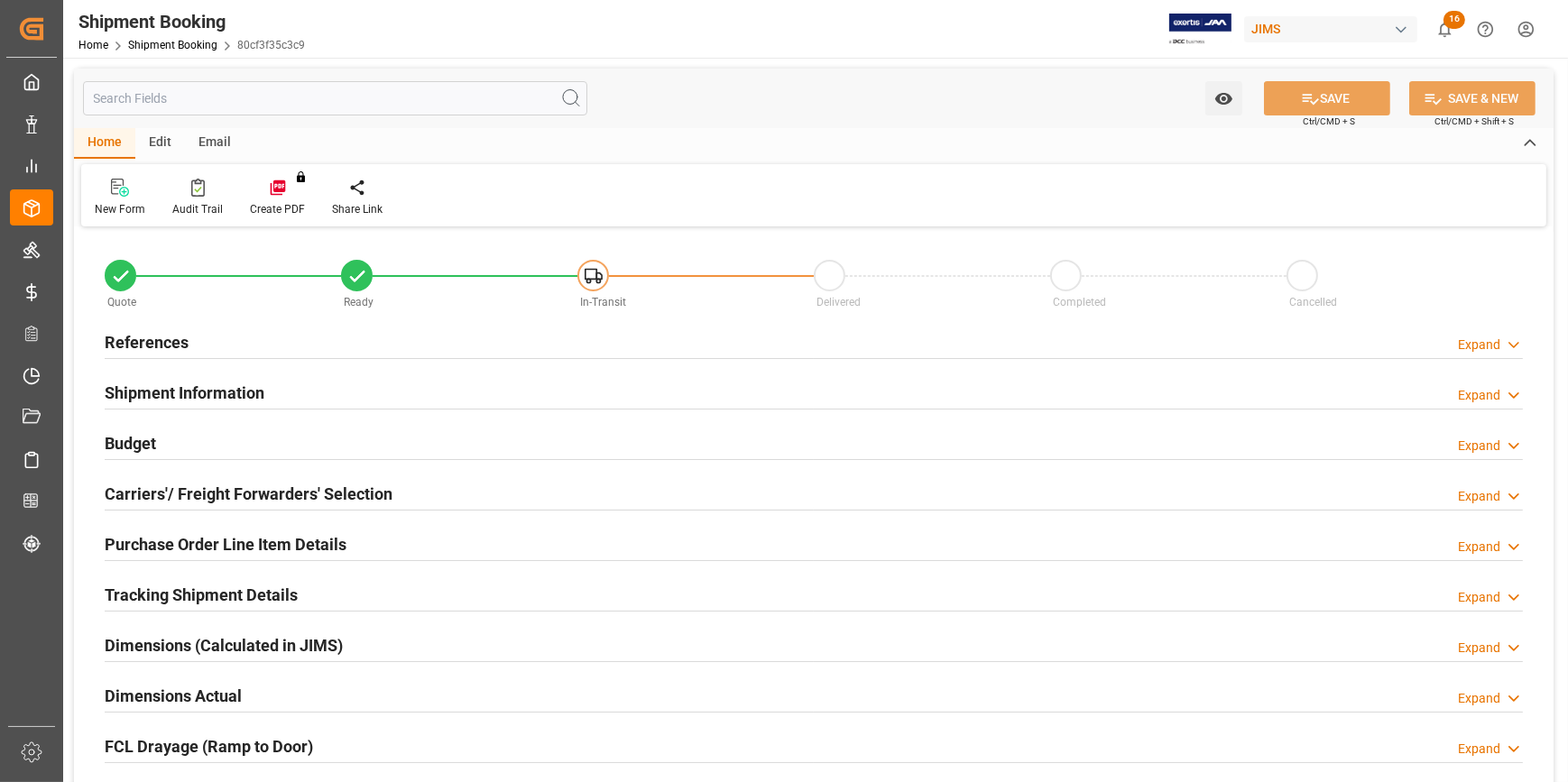
type input "0"
type input "56"
type input "25-08-2025"
click at [327, 346] on div "References Expand" at bounding box center [813, 340] width 1419 height 34
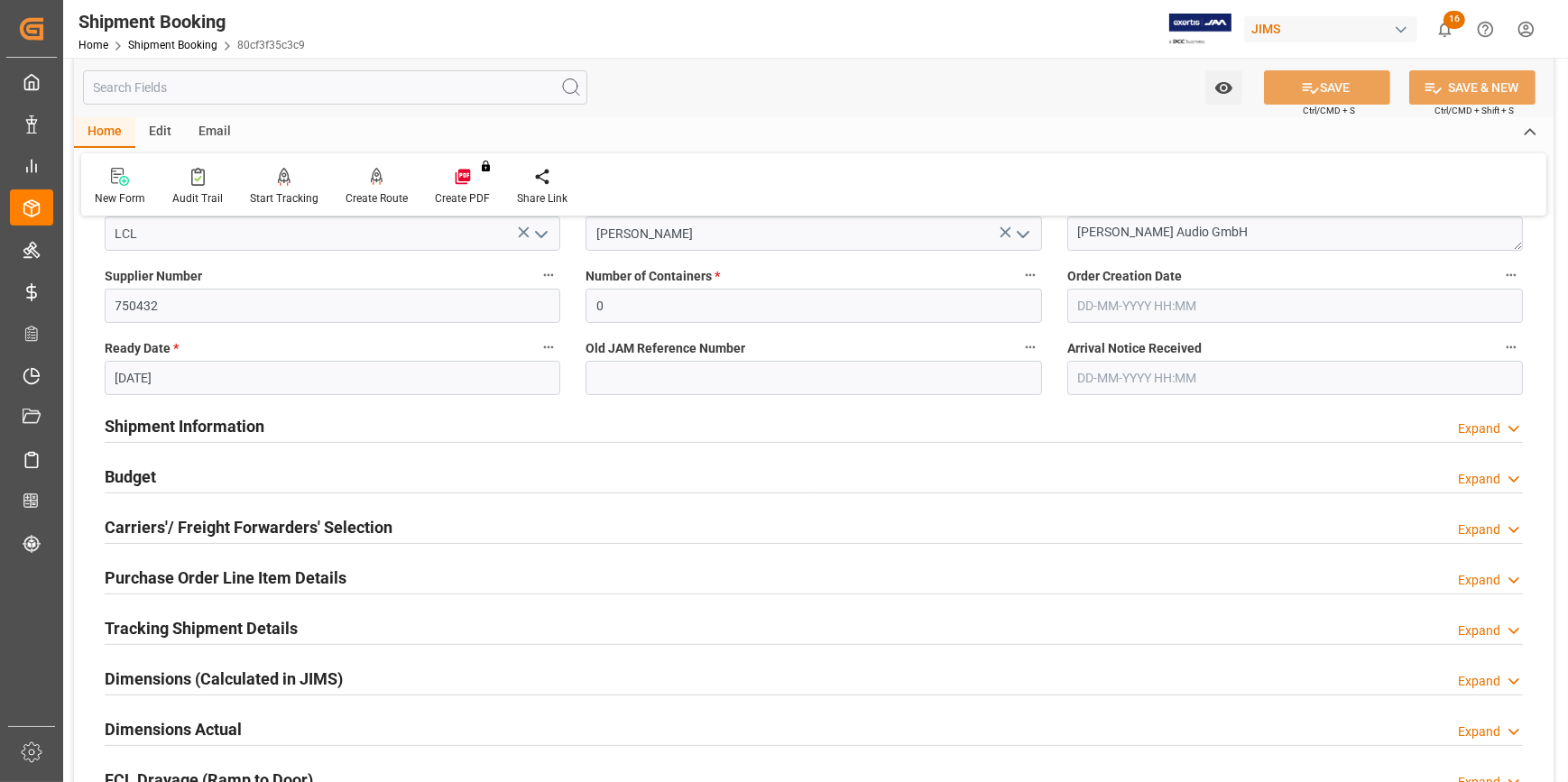
click at [380, 423] on div "Shipment Information Expand" at bounding box center [813, 424] width 1419 height 34
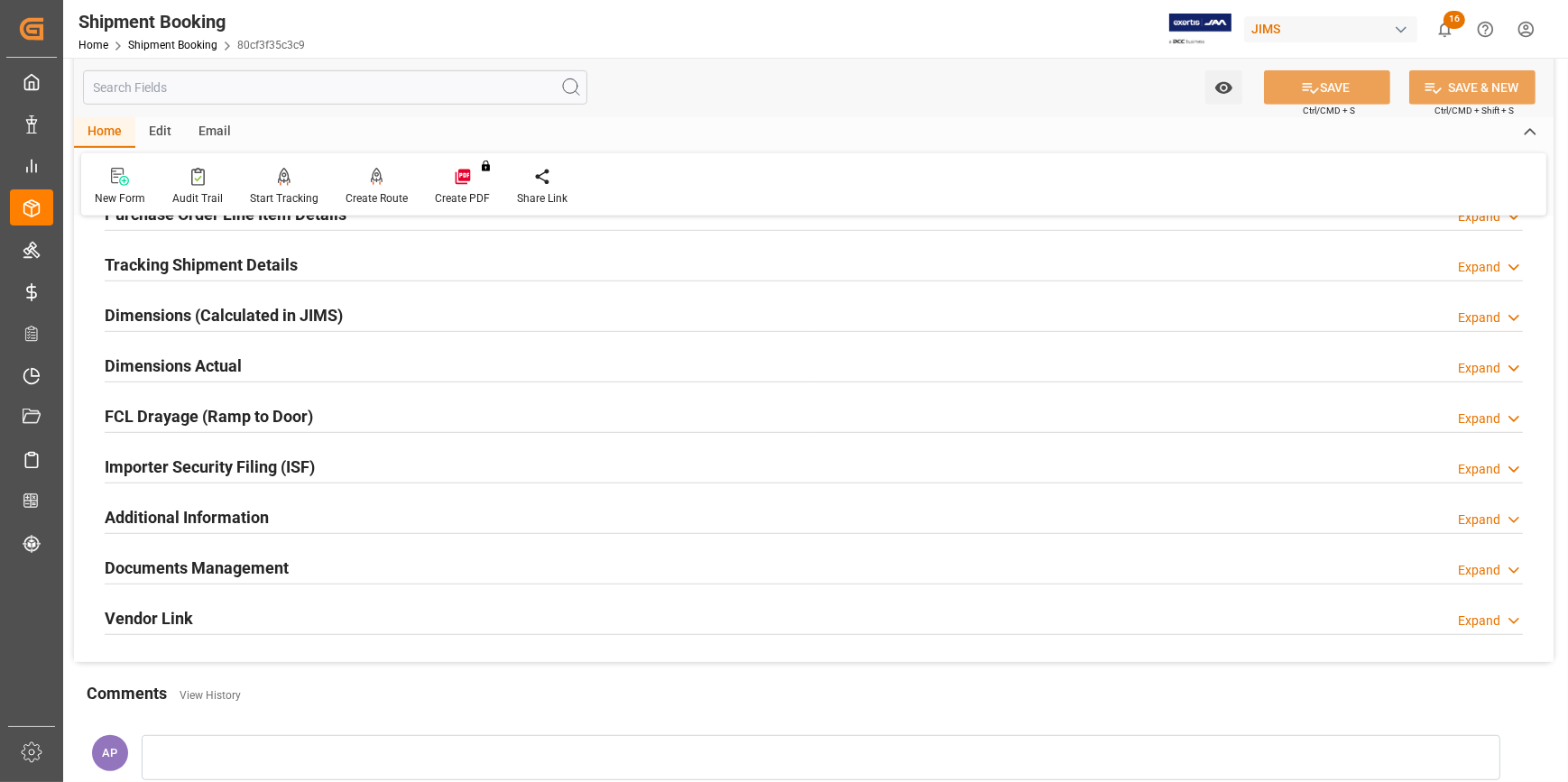
scroll to position [1476, 0]
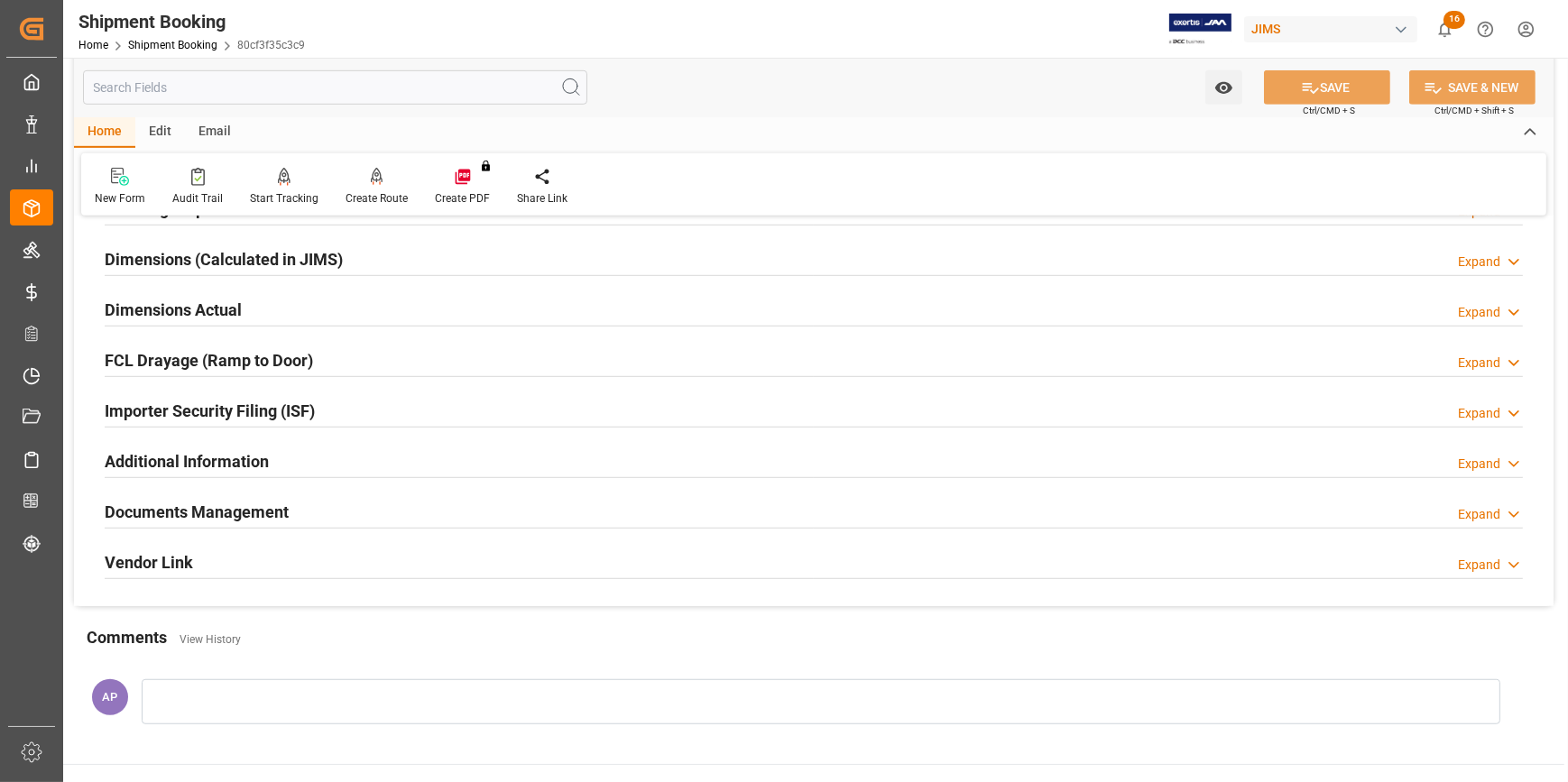
click at [366, 411] on div "Importer Security Filing (ISF) Expand" at bounding box center [813, 409] width 1419 height 34
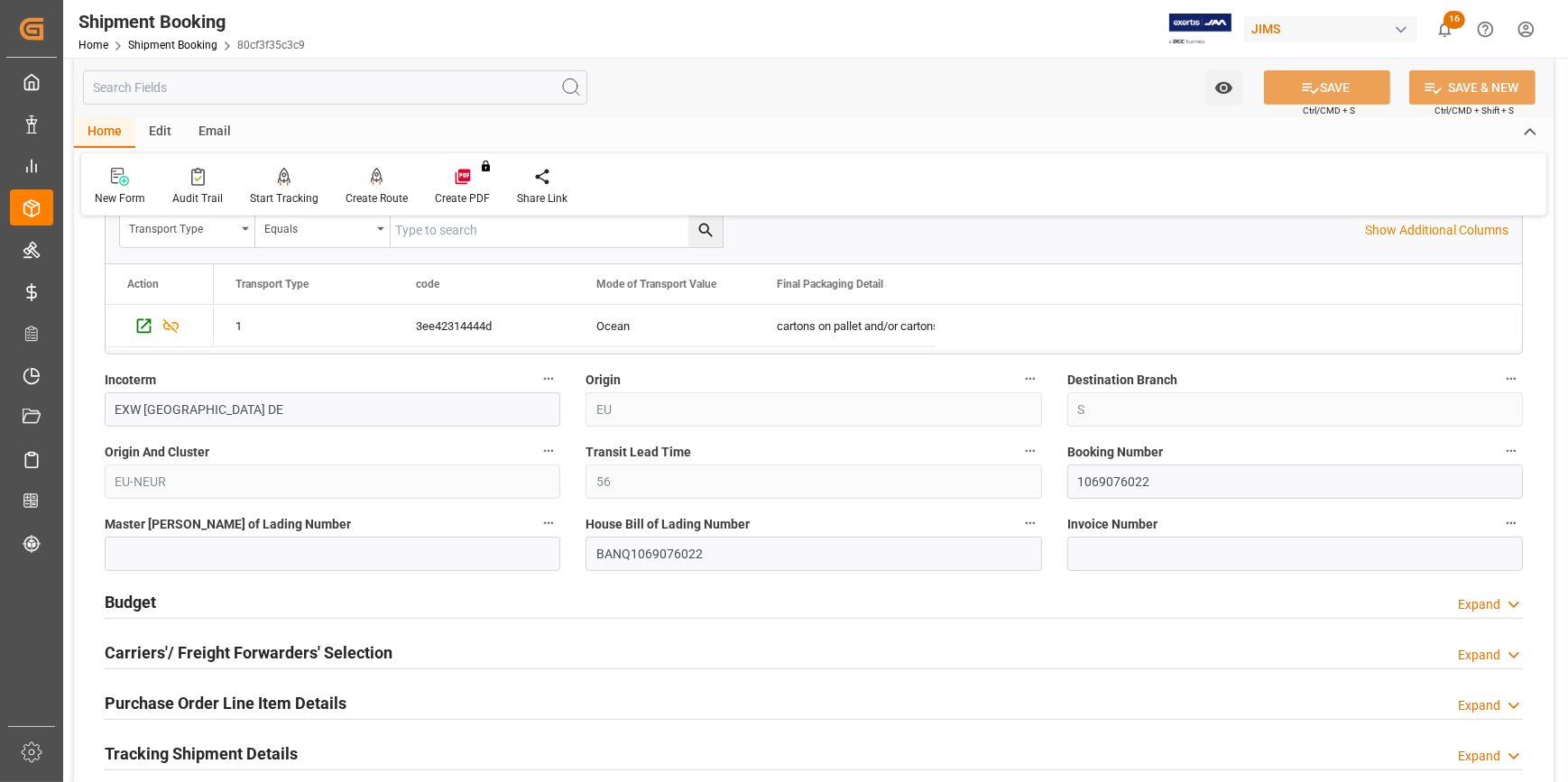
scroll to position [902, 0]
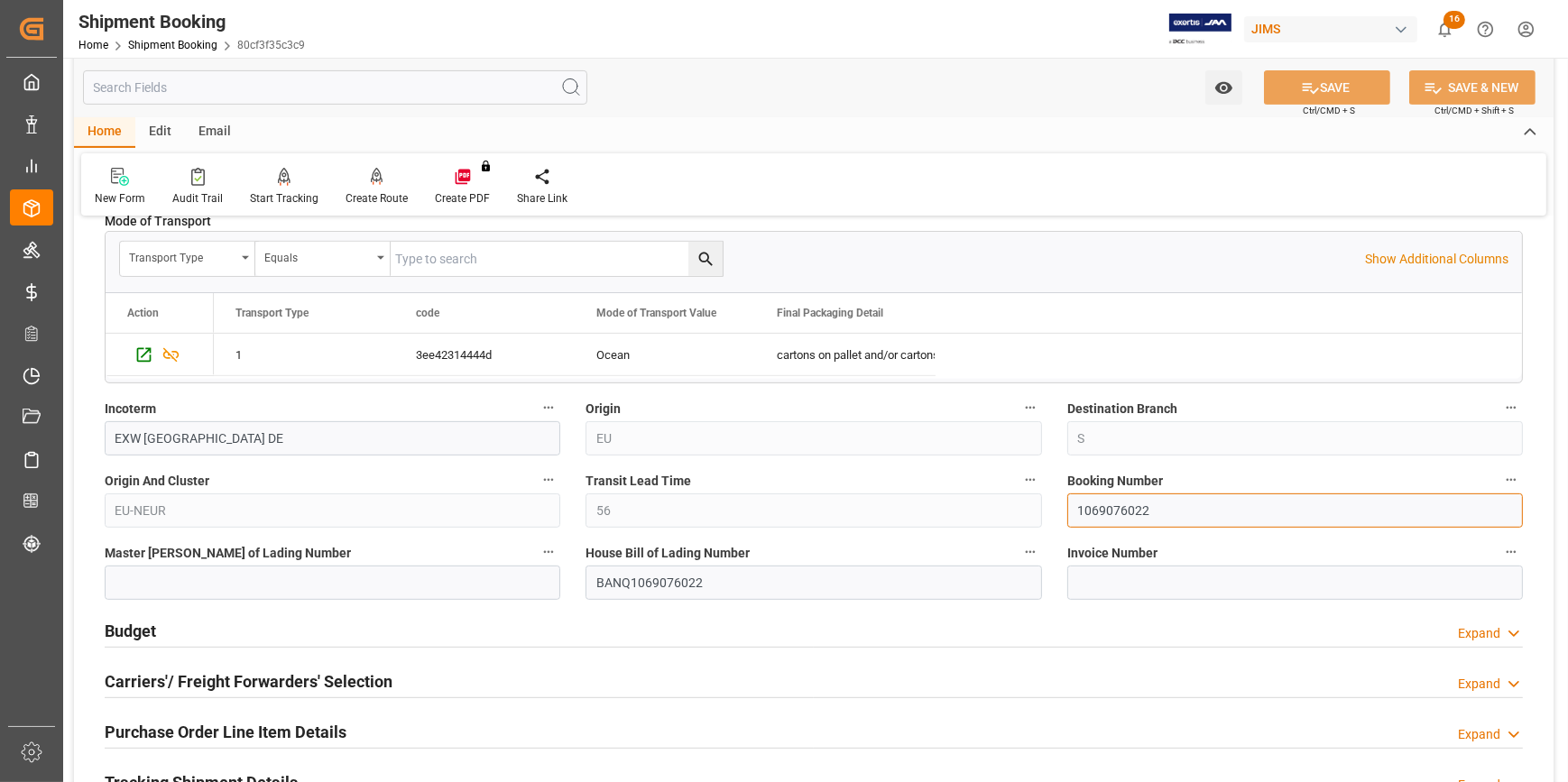
click at [1092, 508] on input "1069076022" at bounding box center [1295, 510] width 456 height 34
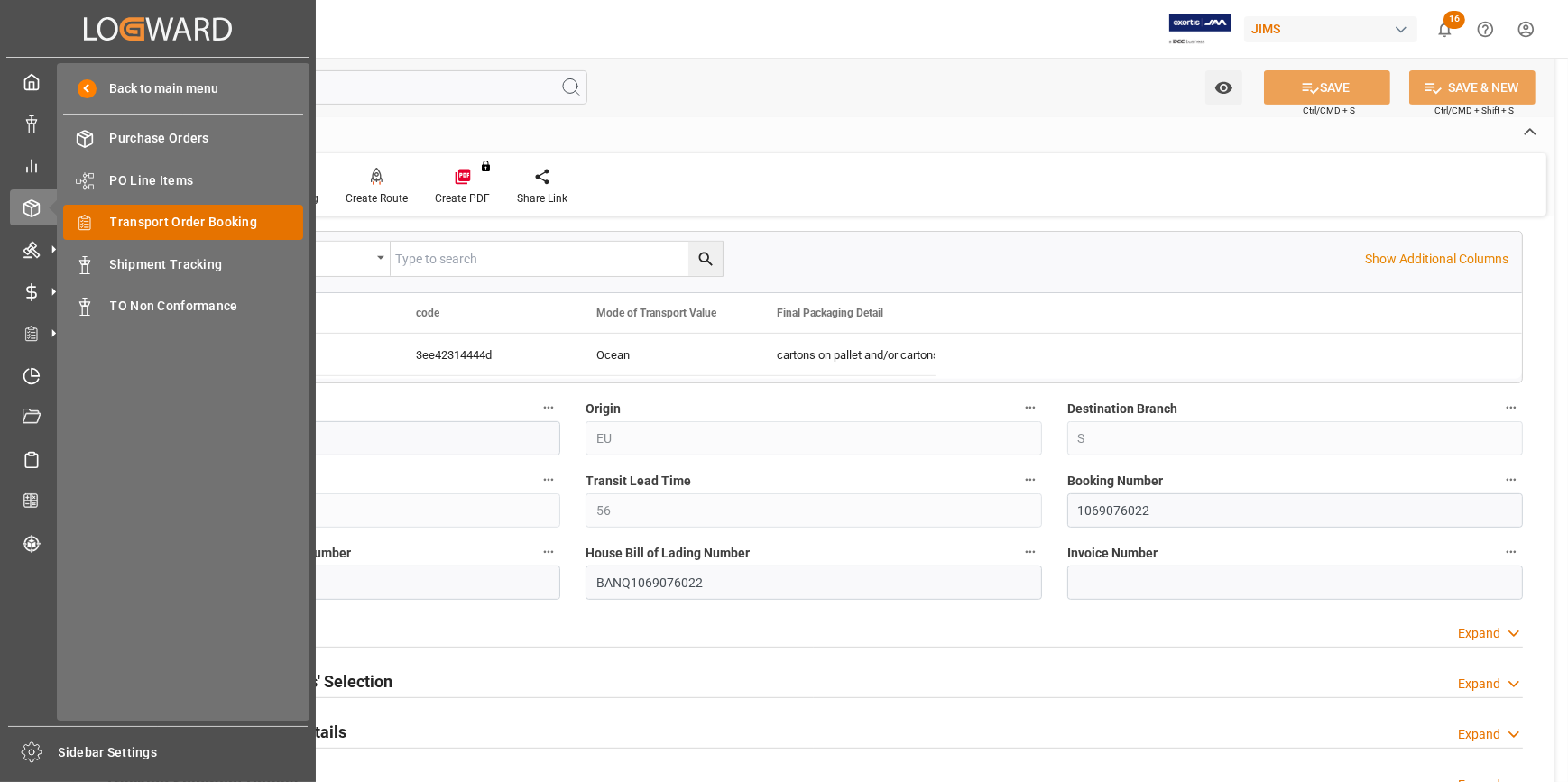
click at [185, 214] on span "Transport Order Booking" at bounding box center [207, 222] width 194 height 19
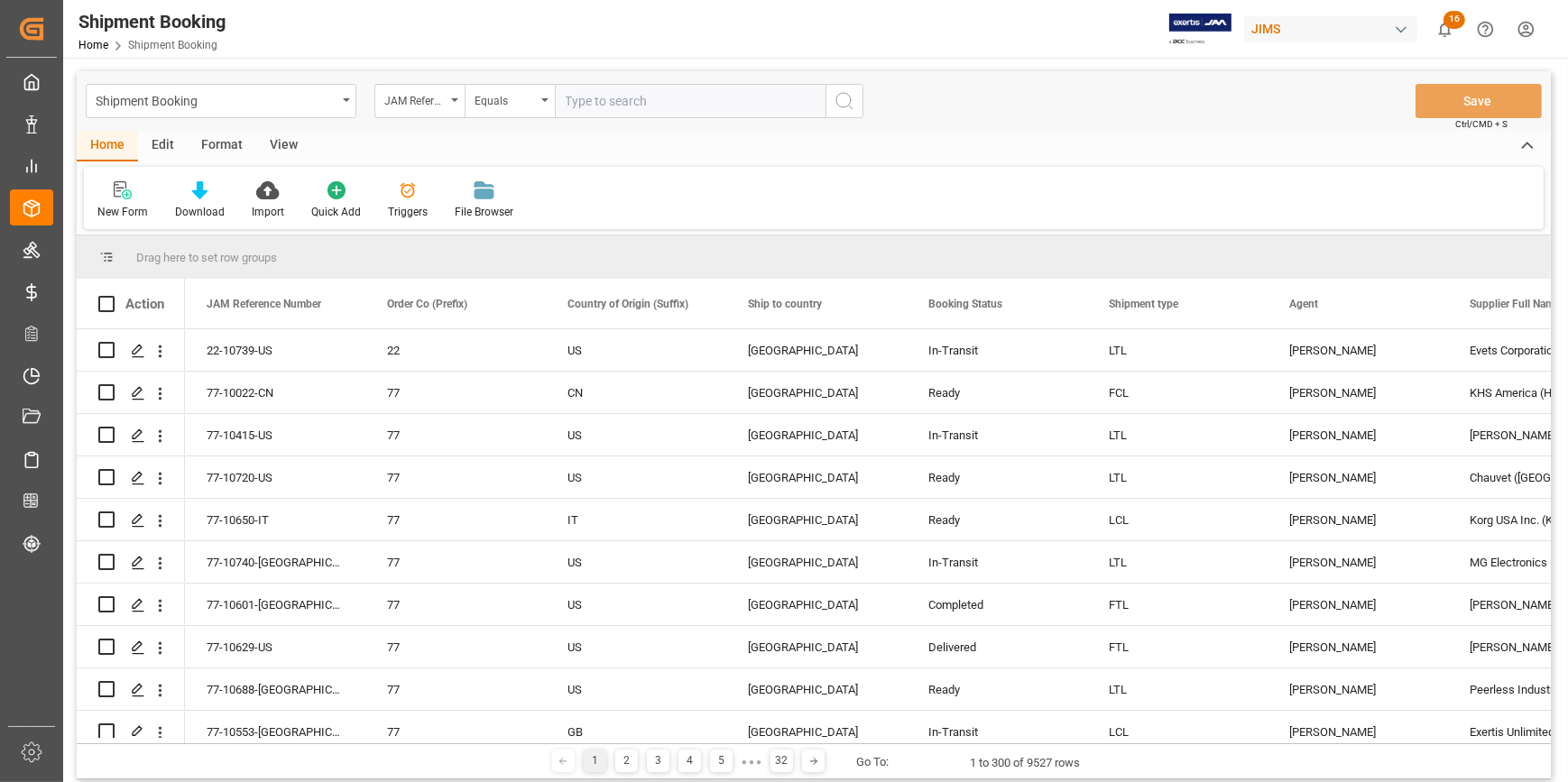
click at [598, 98] on input "text" at bounding box center [690, 101] width 271 height 34
type input "22-10626-CN"
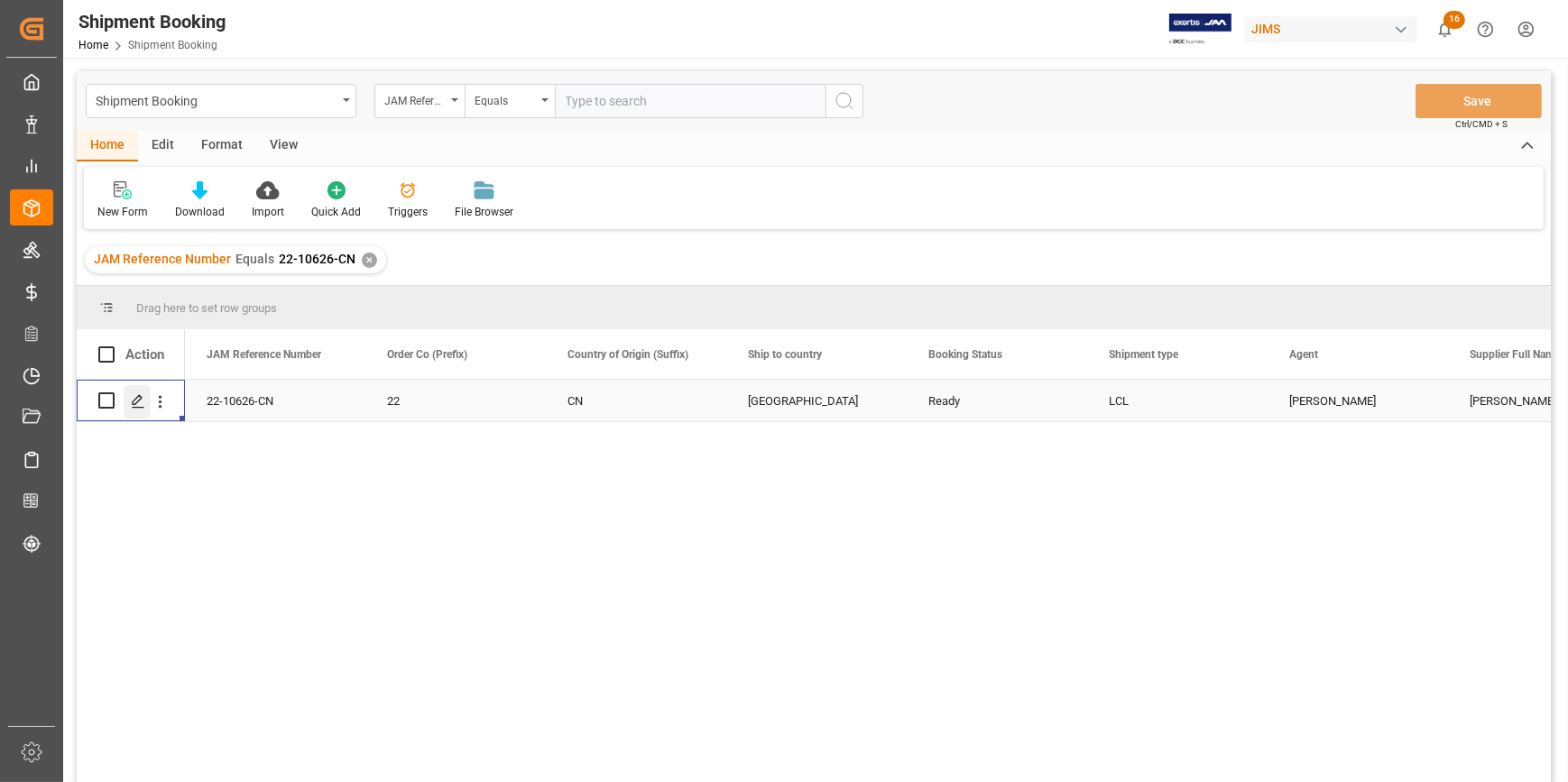
click at [142, 402] on icon "Press SPACE to select this row." at bounding box center [138, 402] width 15 height 15
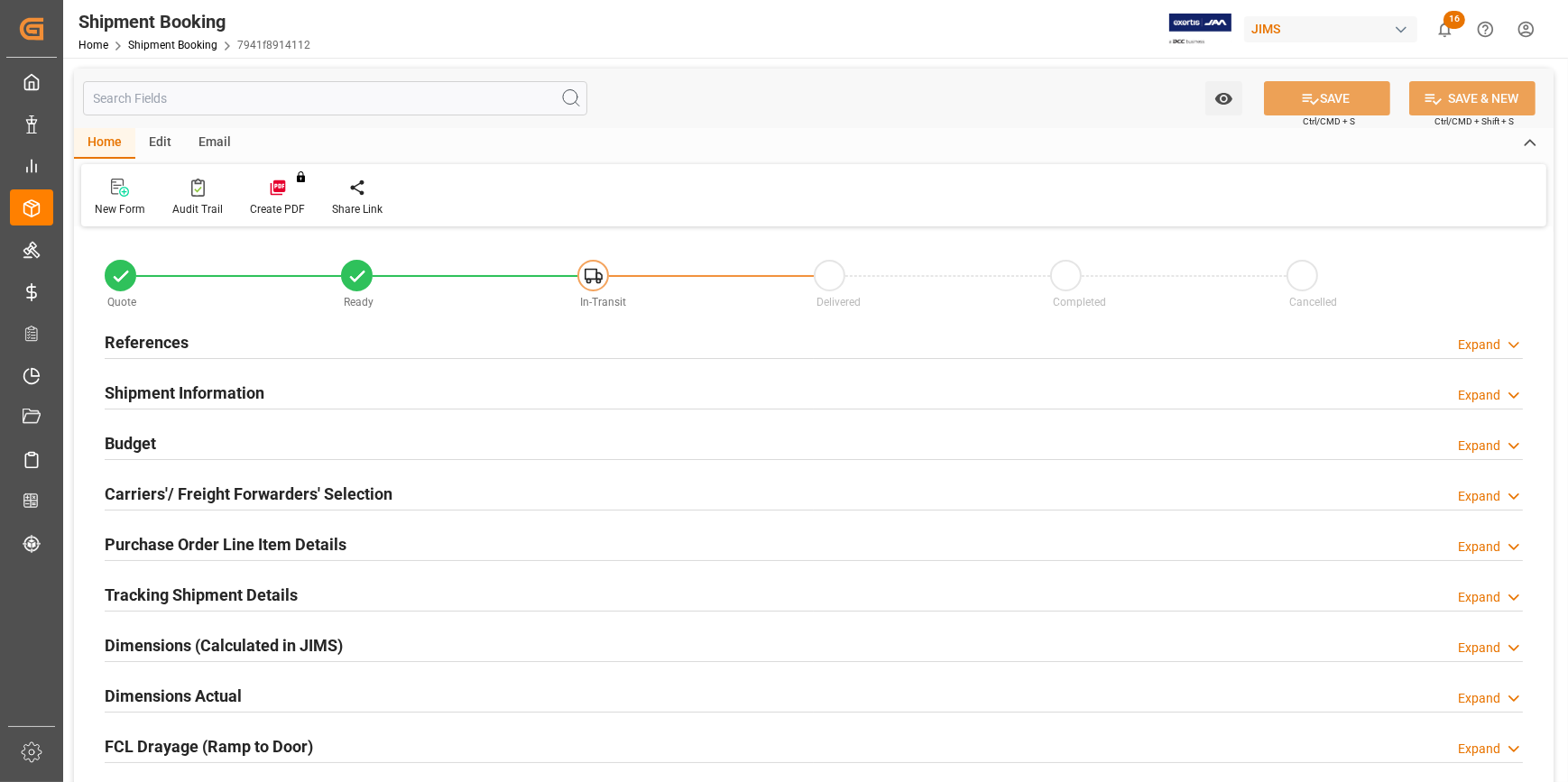
type input "0"
type input "51"
type input "20-08-2025"
drag, startPoint x: 402, startPoint y: 348, endPoint x: 448, endPoint y: 369, distance: 50.6
click at [401, 347] on div "References Expand" at bounding box center [813, 340] width 1419 height 34
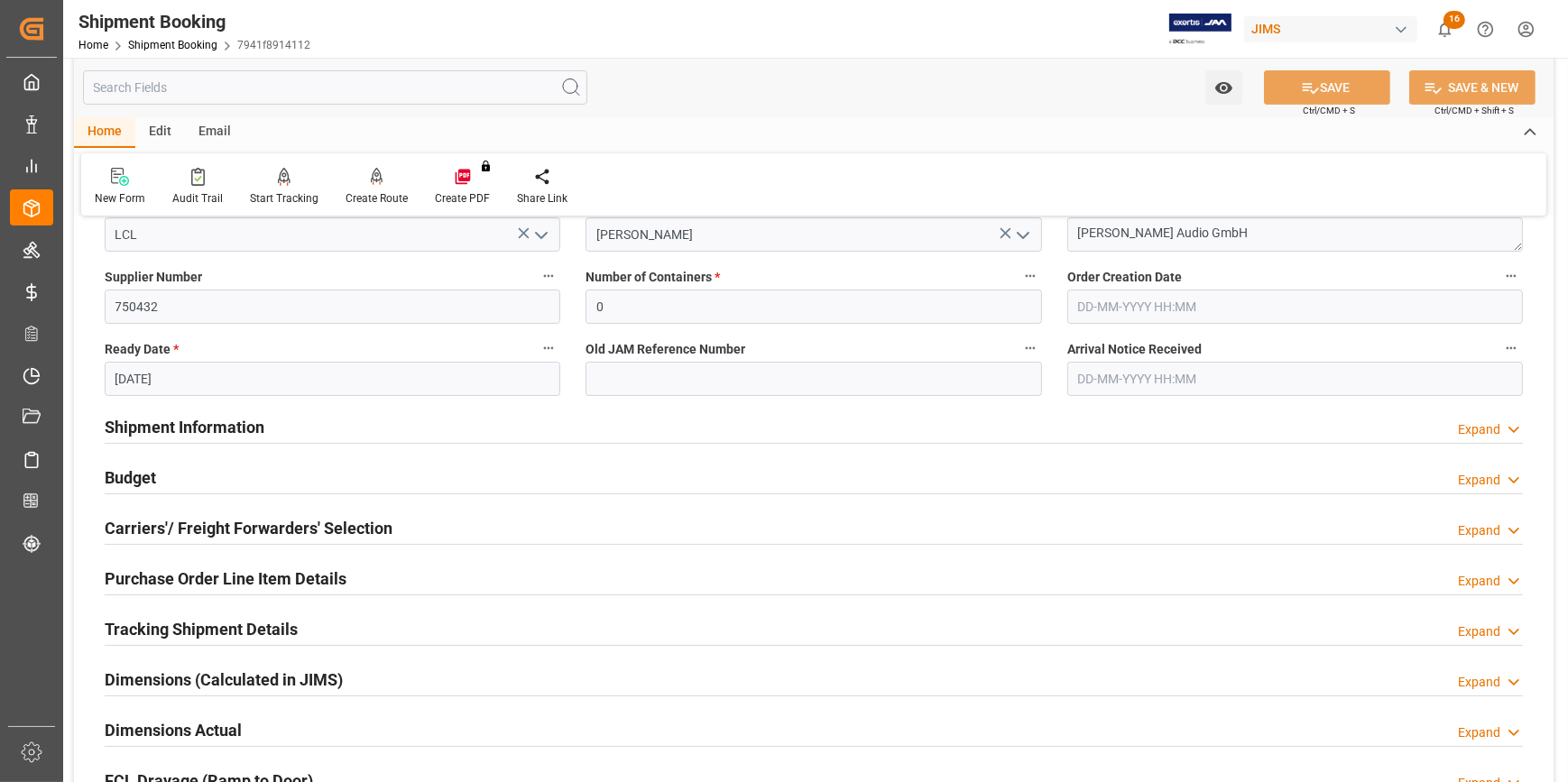
scroll to position [327, 0]
drag, startPoint x: 405, startPoint y: 421, endPoint x: 444, endPoint y: 442, distance: 44.3
click at [404, 422] on div "Shipment Information Expand" at bounding box center [813, 424] width 1419 height 34
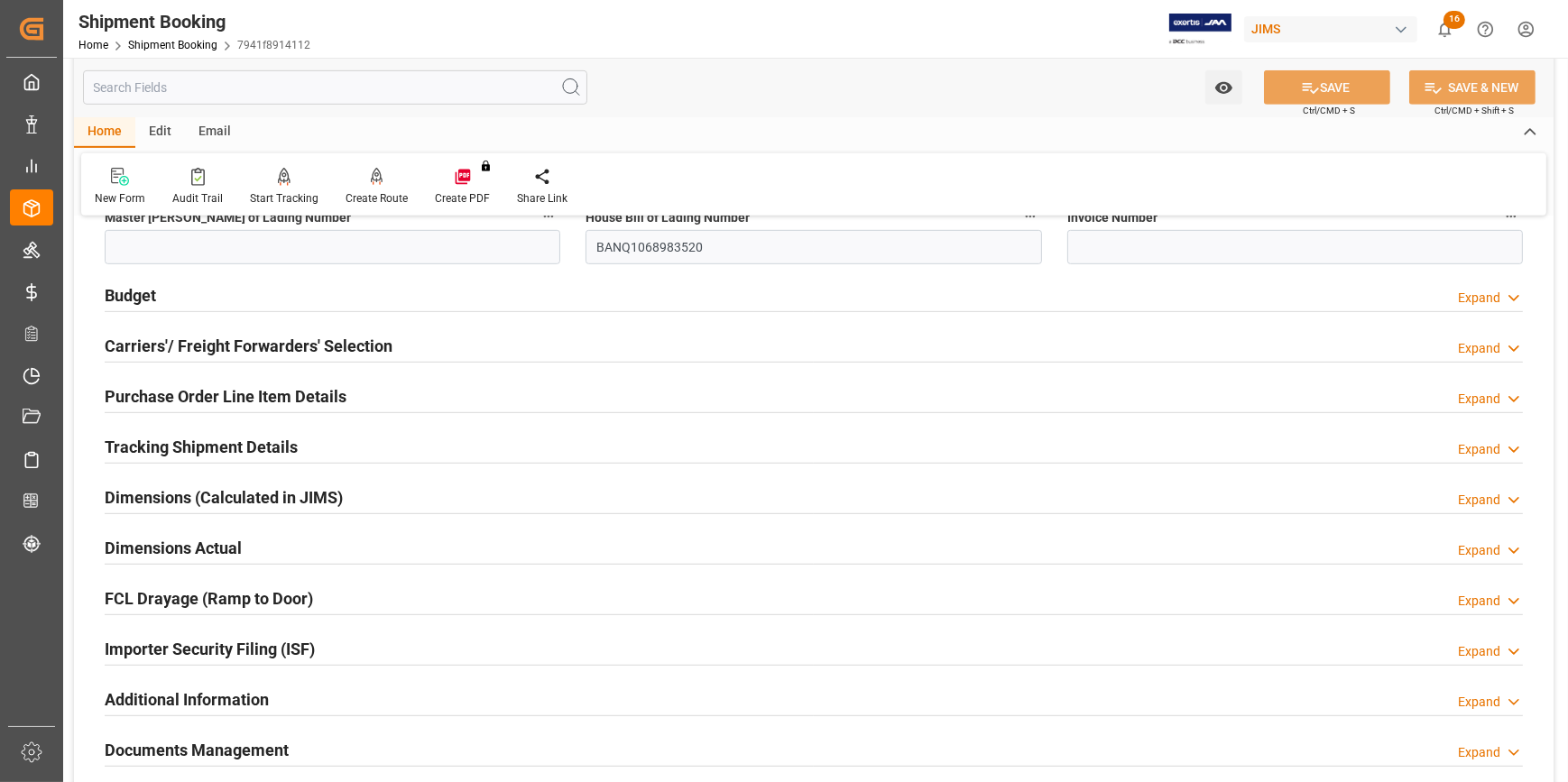
scroll to position [1312, 0]
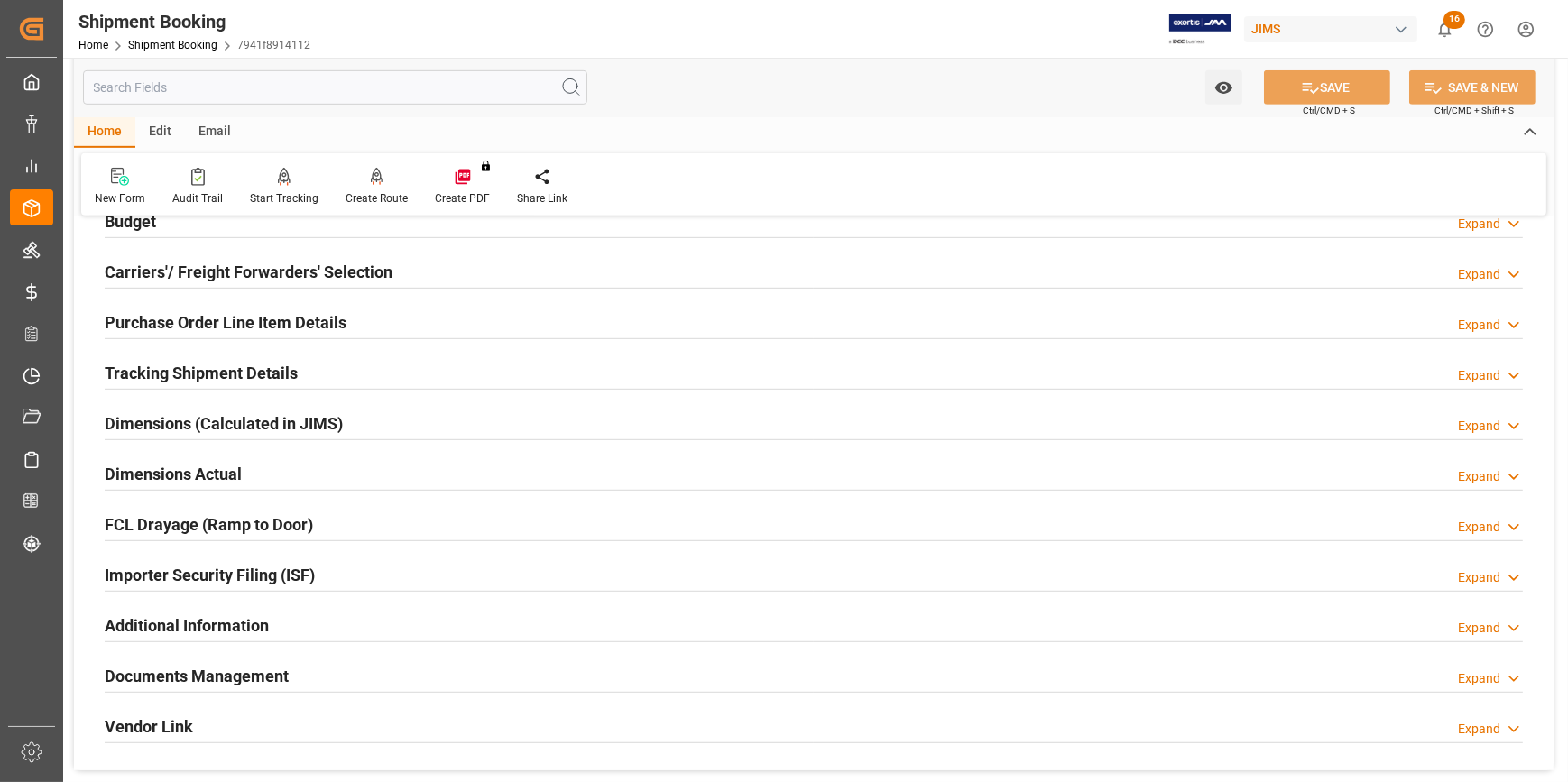
drag, startPoint x: 425, startPoint y: 580, endPoint x: 454, endPoint y: 579, distance: 29.0
click at [425, 579] on div "Importer Security Filing (ISF) Expand" at bounding box center [813, 573] width 1419 height 34
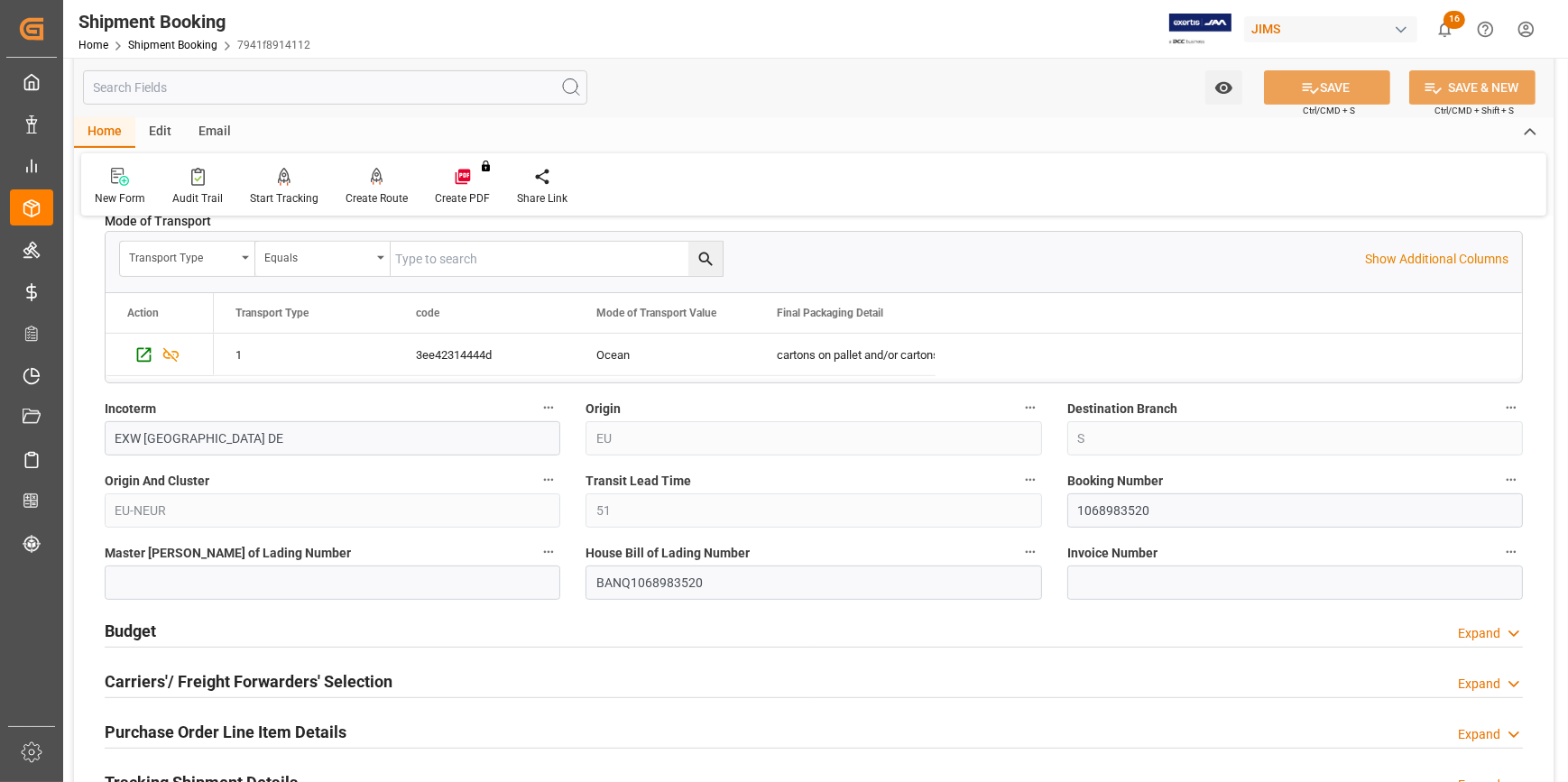
scroll to position [902, 0]
click at [1098, 505] on input "1068983520" at bounding box center [1295, 510] width 456 height 34
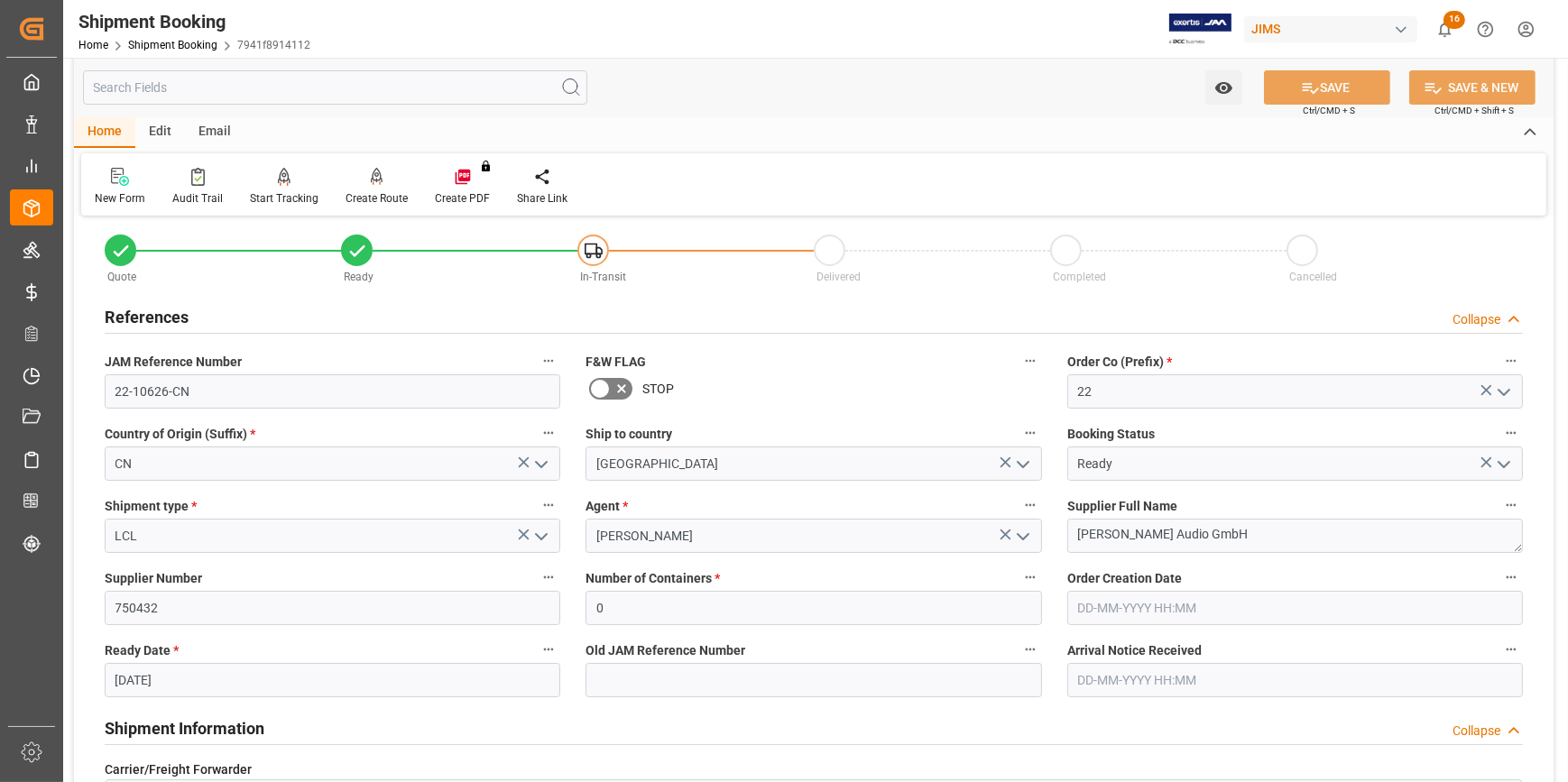
scroll to position [0, 0]
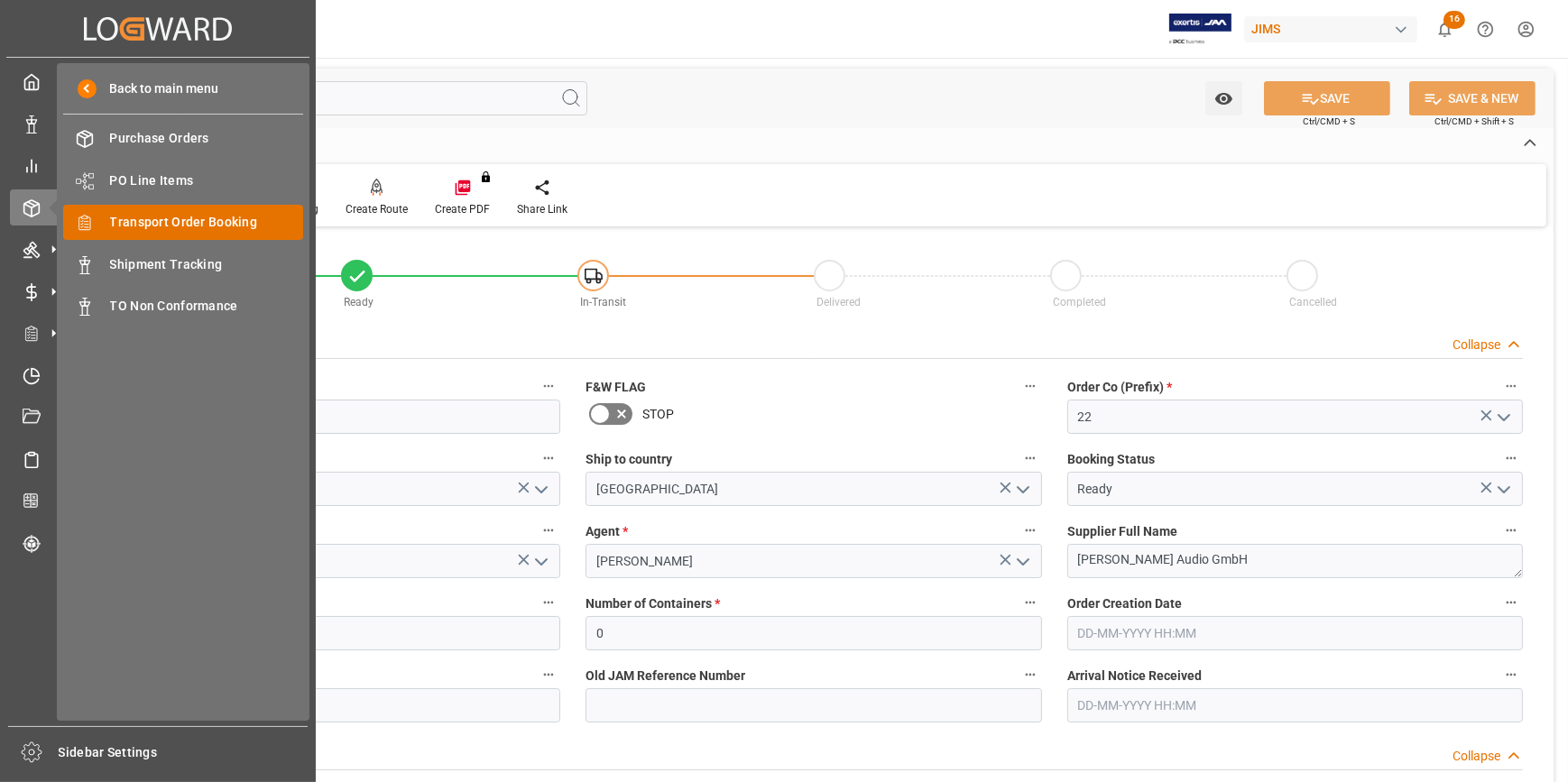
click at [180, 228] on span "Transport Order Booking" at bounding box center [207, 222] width 194 height 19
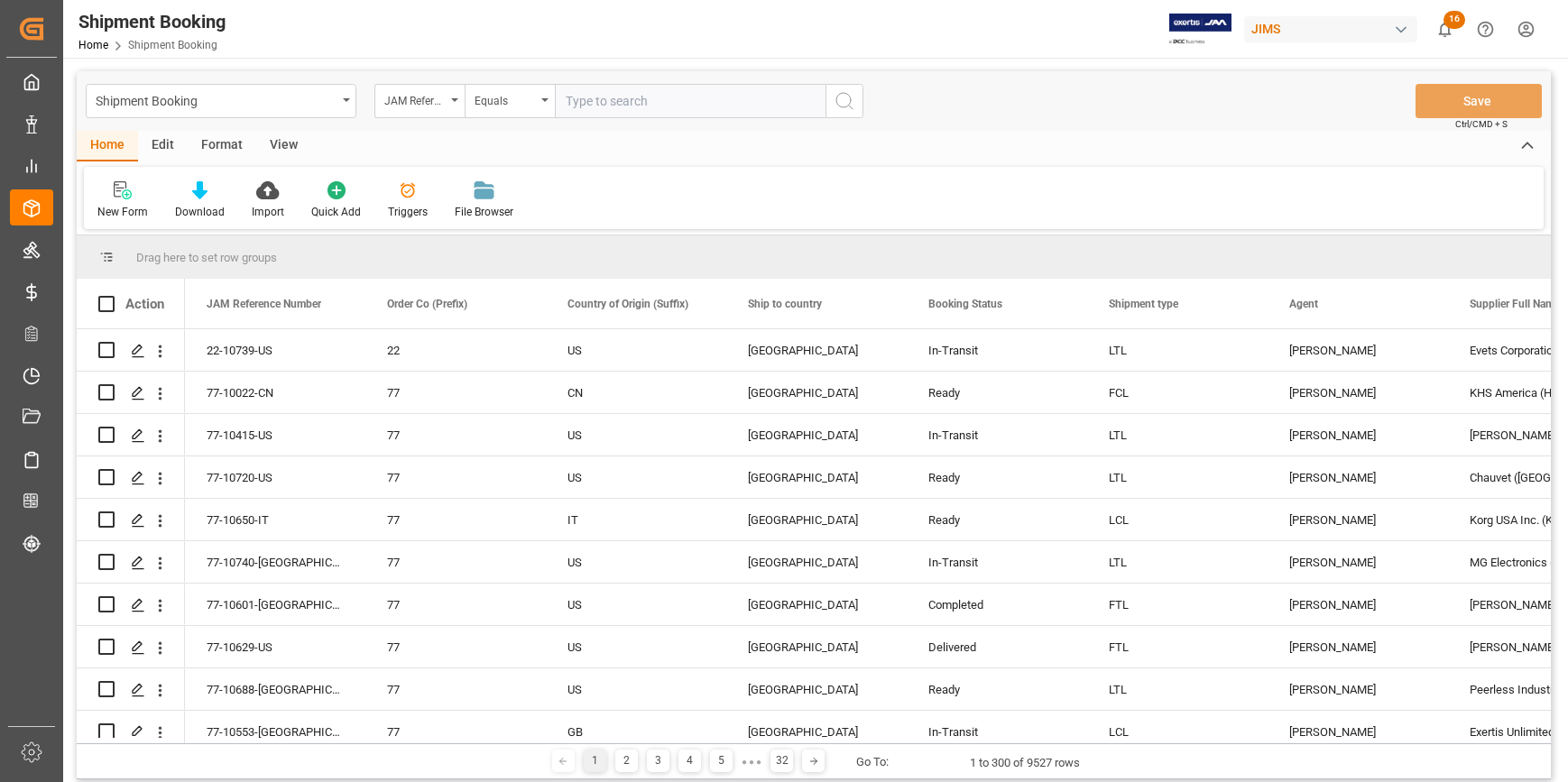
type input "22-10669-VN"
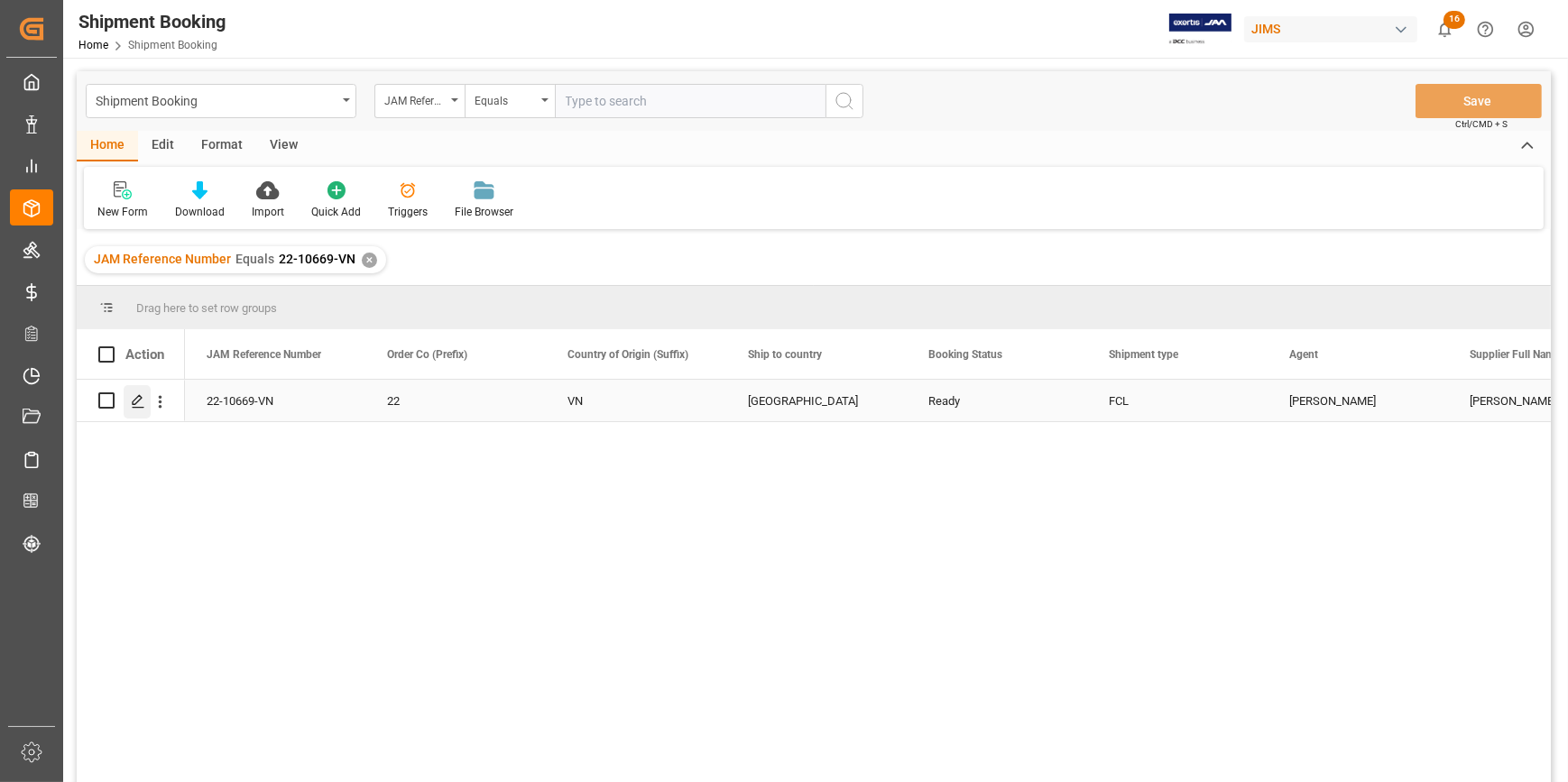
click at [135, 402] on icon "Press SPACE to select this row." at bounding box center [138, 402] width 15 height 15
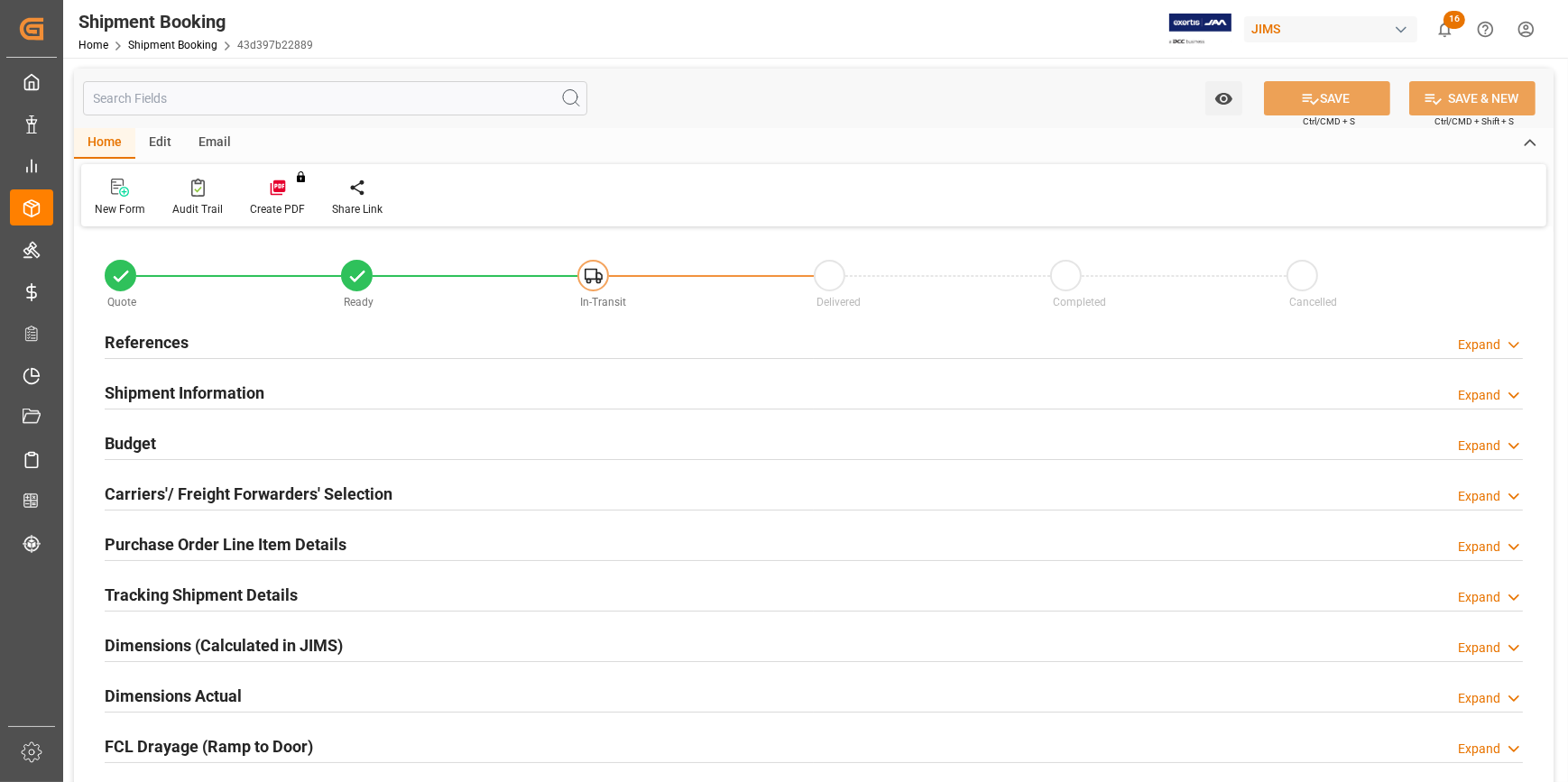
type input "1"
type input "30"
type input "[DATE]"
click at [347, 348] on div "References Expand" at bounding box center [813, 340] width 1419 height 34
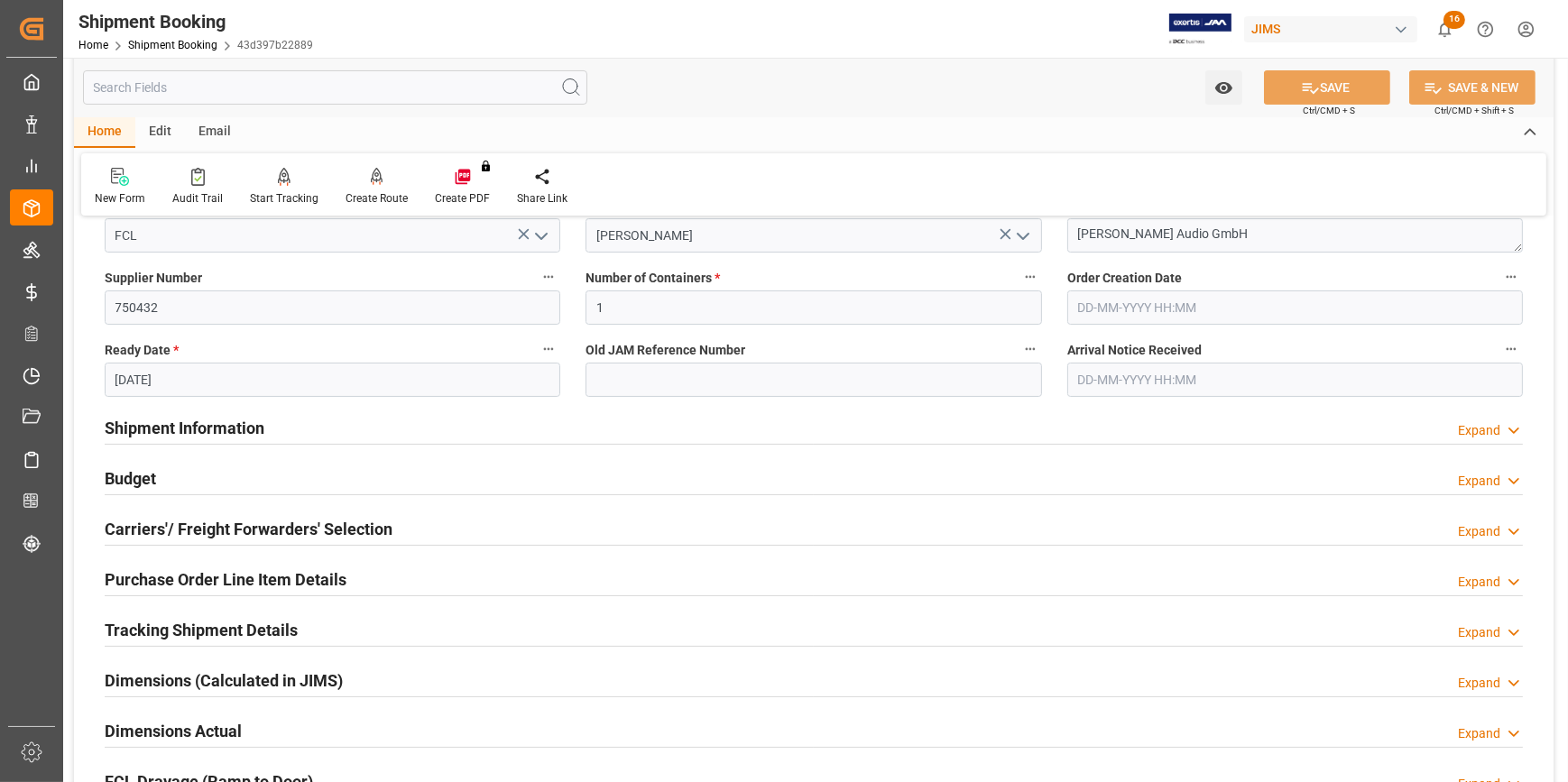
scroll to position [327, 0]
click at [349, 424] on div "Shipment Information Expand" at bounding box center [813, 424] width 1419 height 34
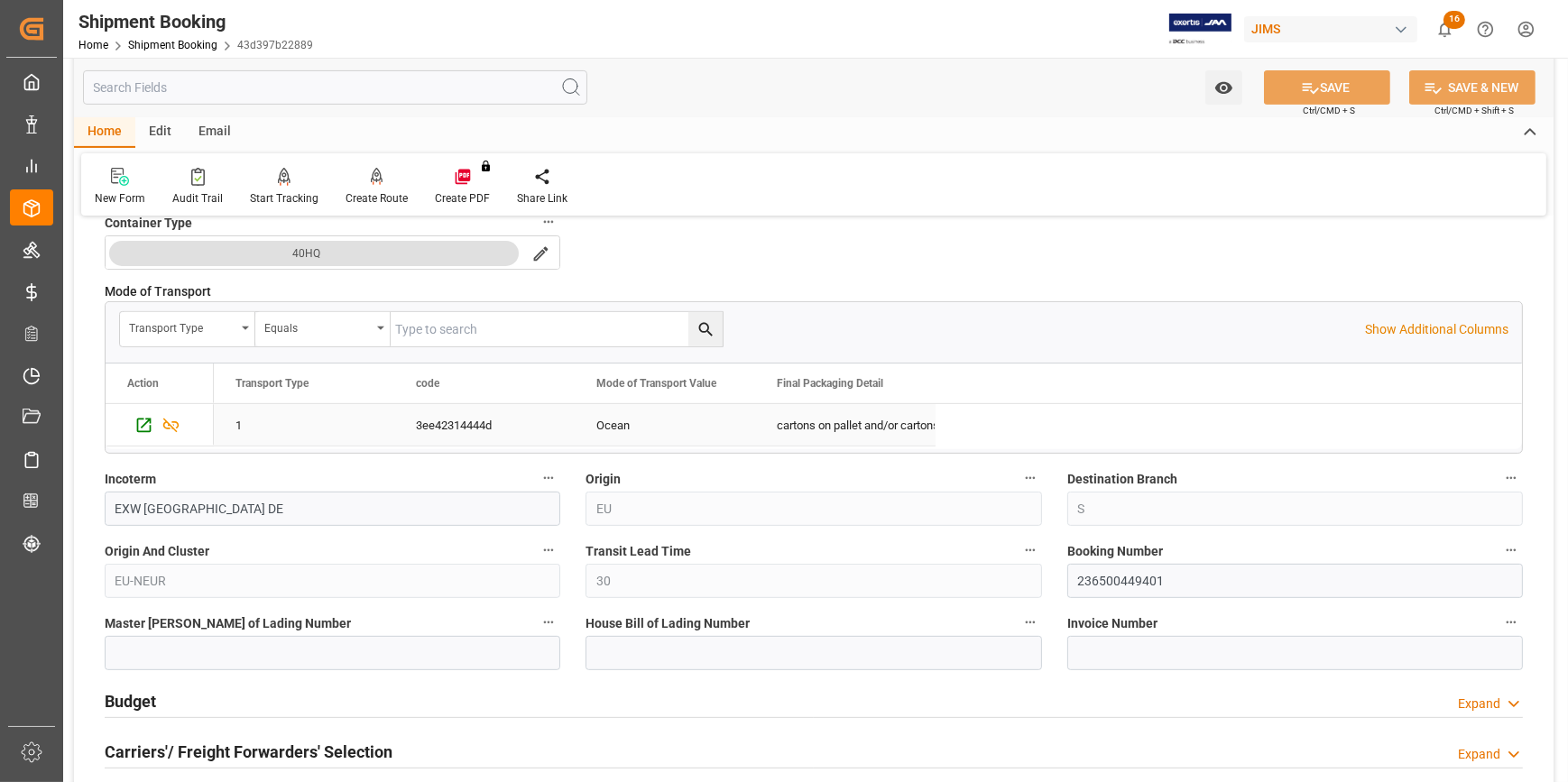
scroll to position [902, 0]
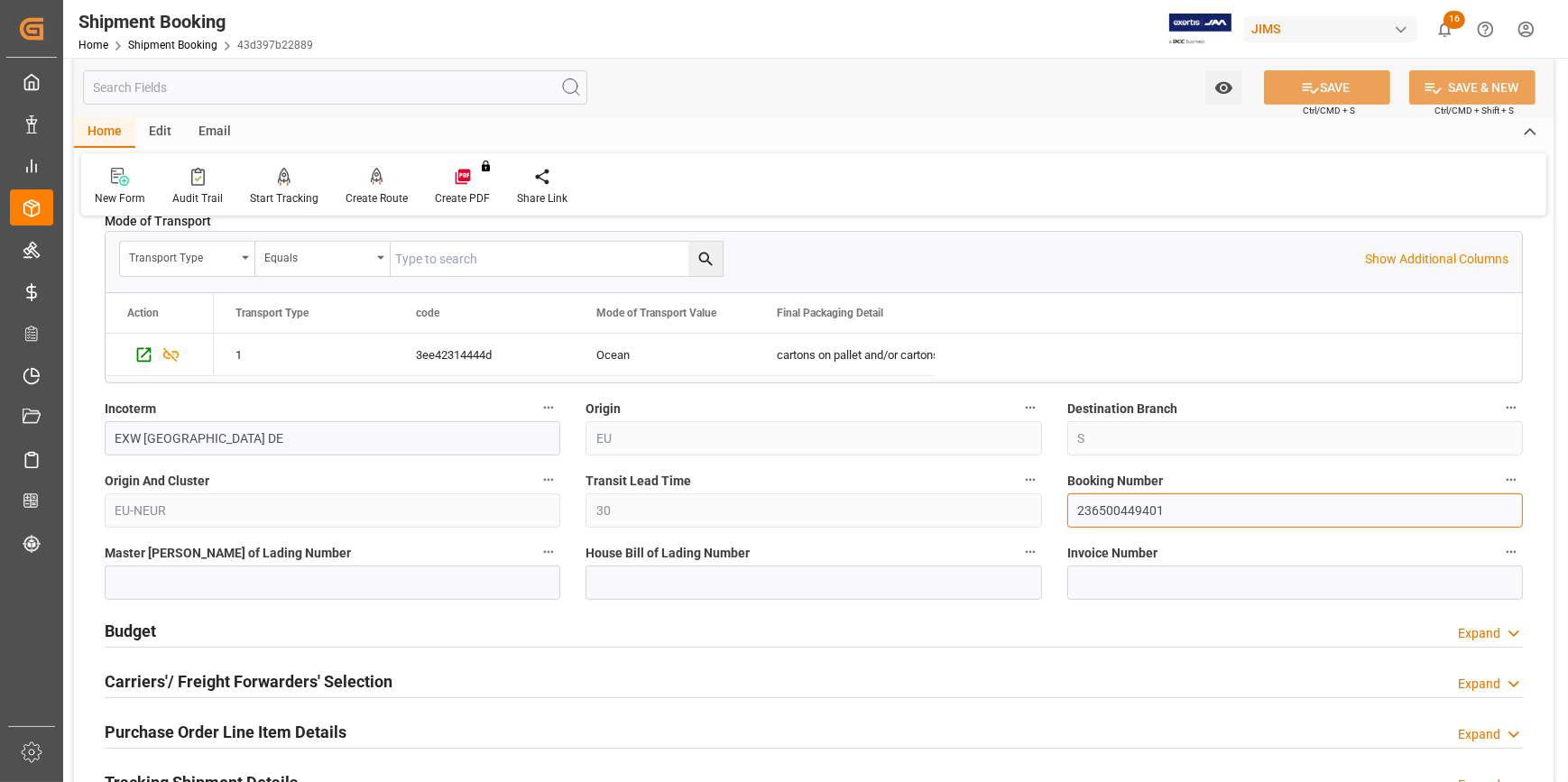
click at [1104, 512] on input "236500449401" at bounding box center [1295, 510] width 456 height 34
click at [1104, 511] on input "236500449401" at bounding box center [1295, 510] width 456 height 34
click at [693, 580] on input at bounding box center [813, 582] width 456 height 34
paste input "236500449401"
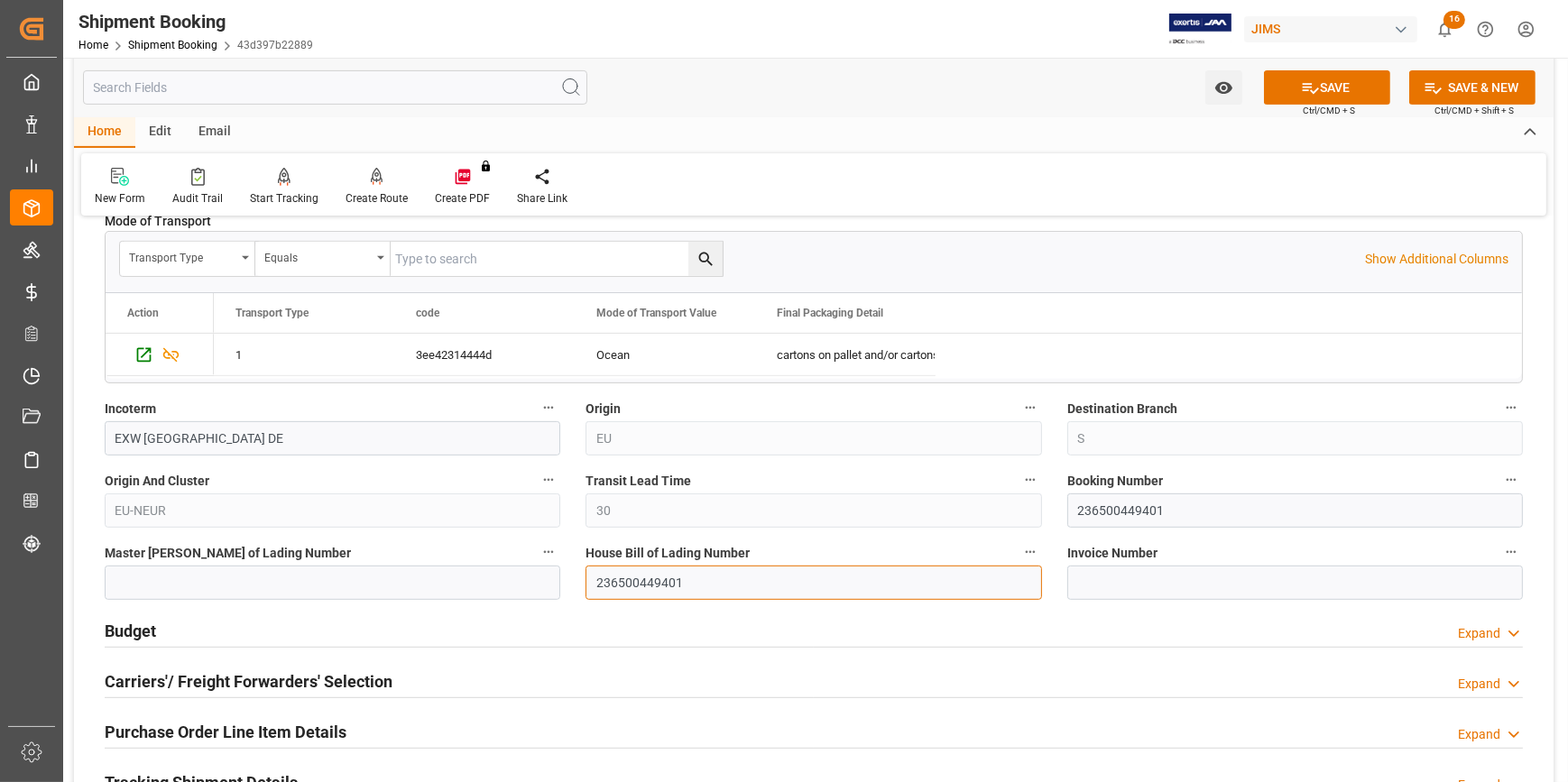
type input "236500449401"
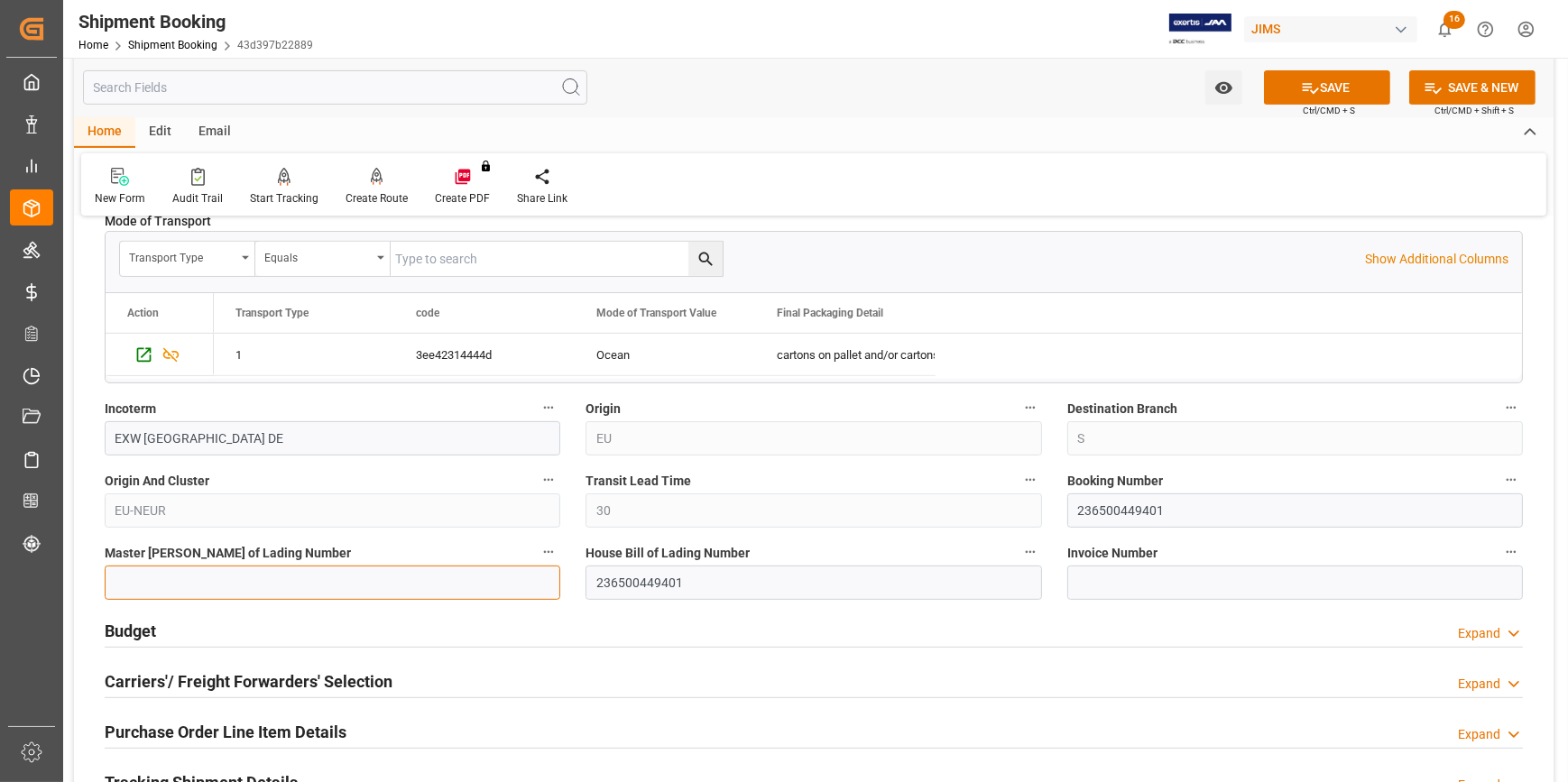
click at [220, 583] on input at bounding box center [332, 582] width 456 height 34
paste input "236500449401"
type input "EGLV236500449401"
click at [1321, 84] on button "SAVE" at bounding box center [1328, 87] width 127 height 34
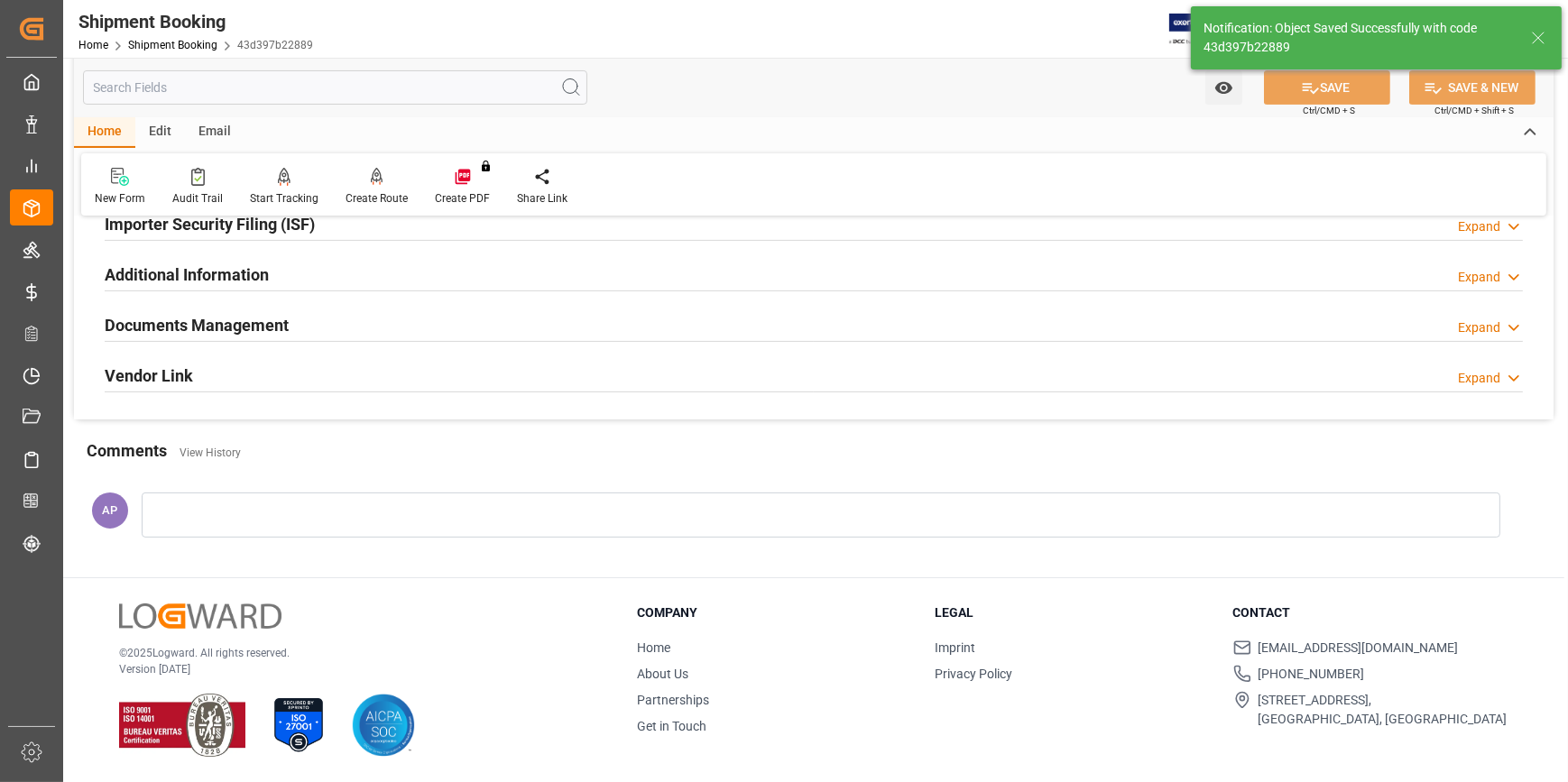
scroll to position [0, 0]
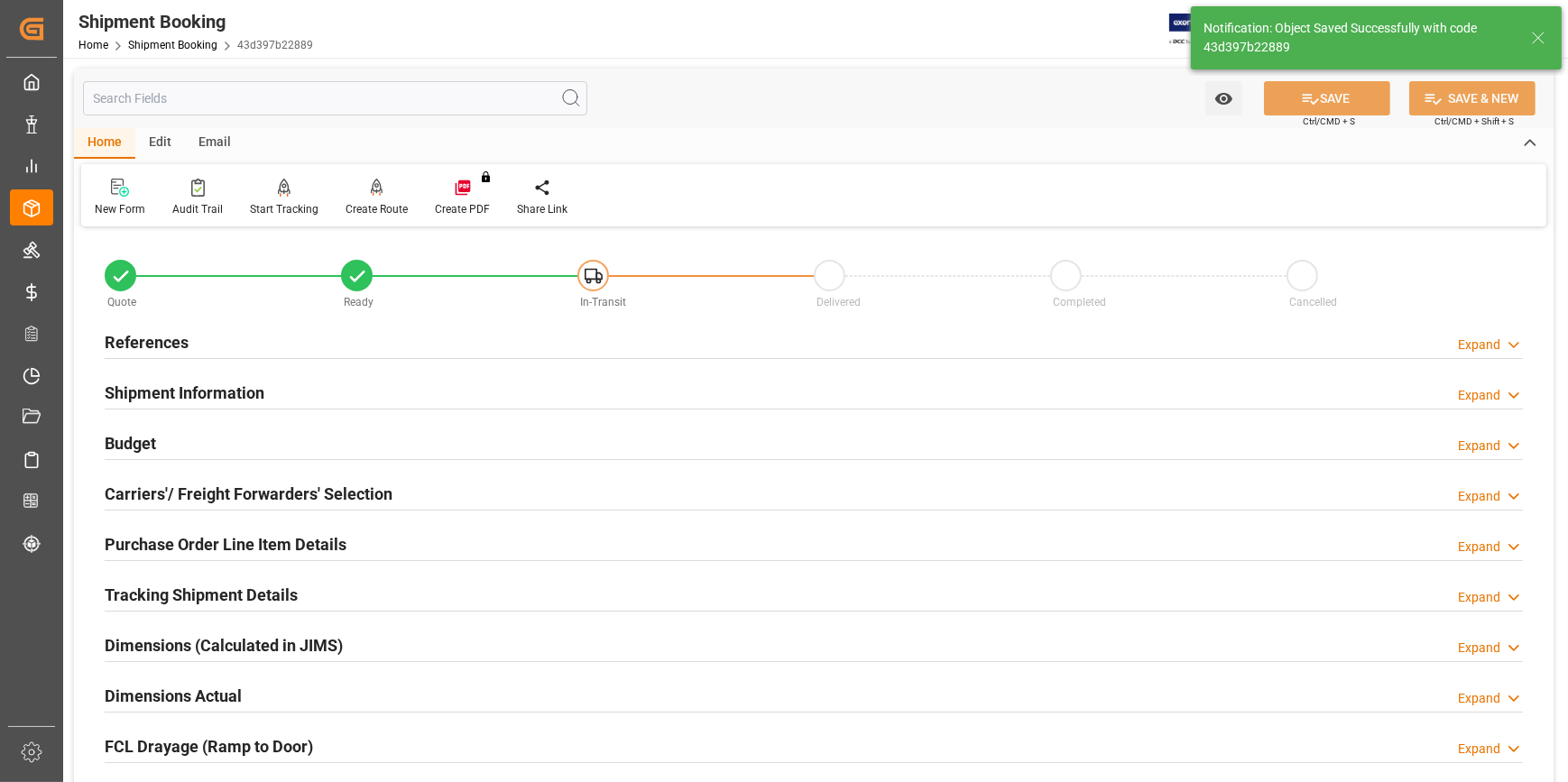
click at [382, 342] on div "References Expand" at bounding box center [813, 340] width 1419 height 34
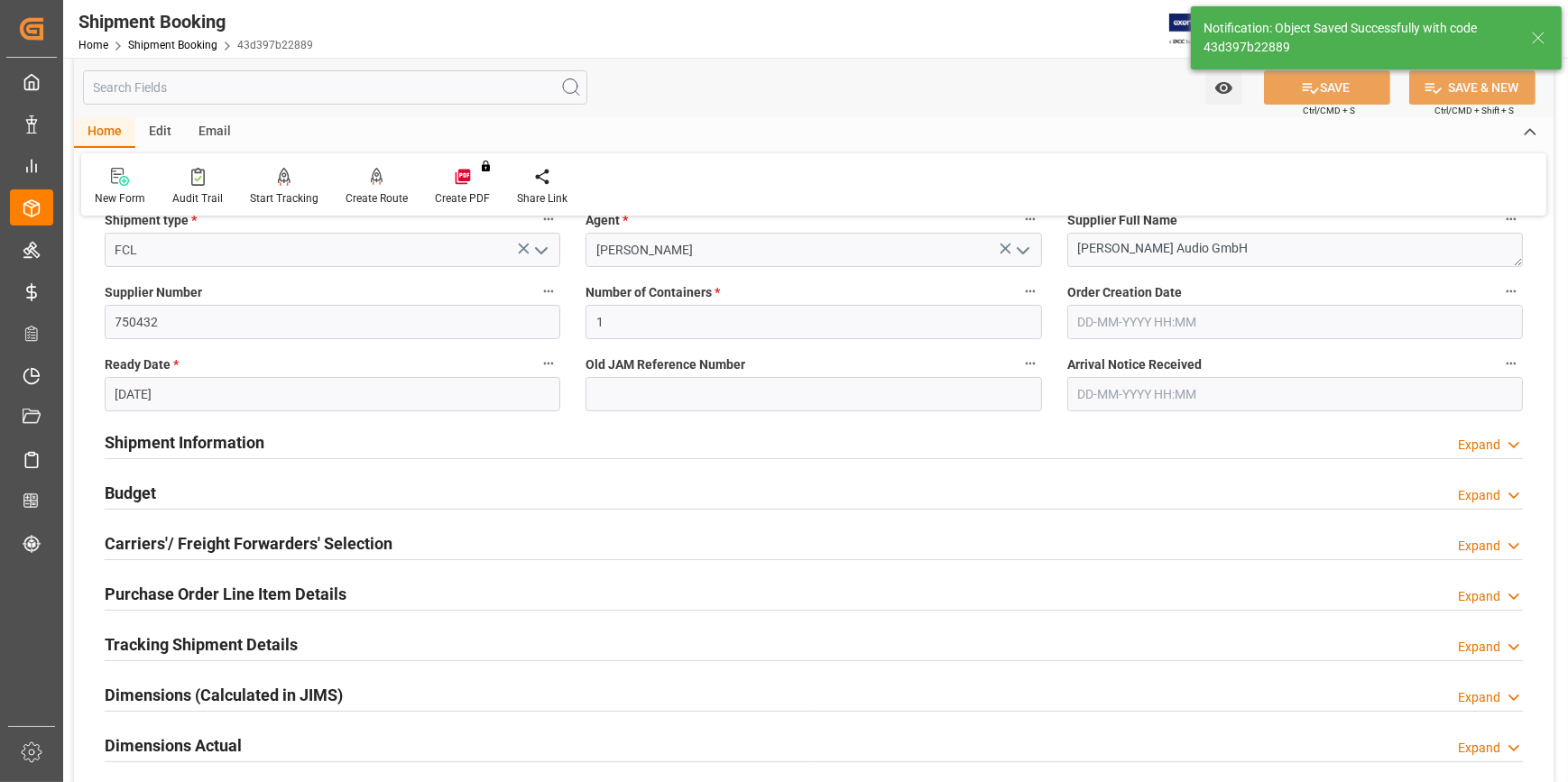
scroll to position [327, 0]
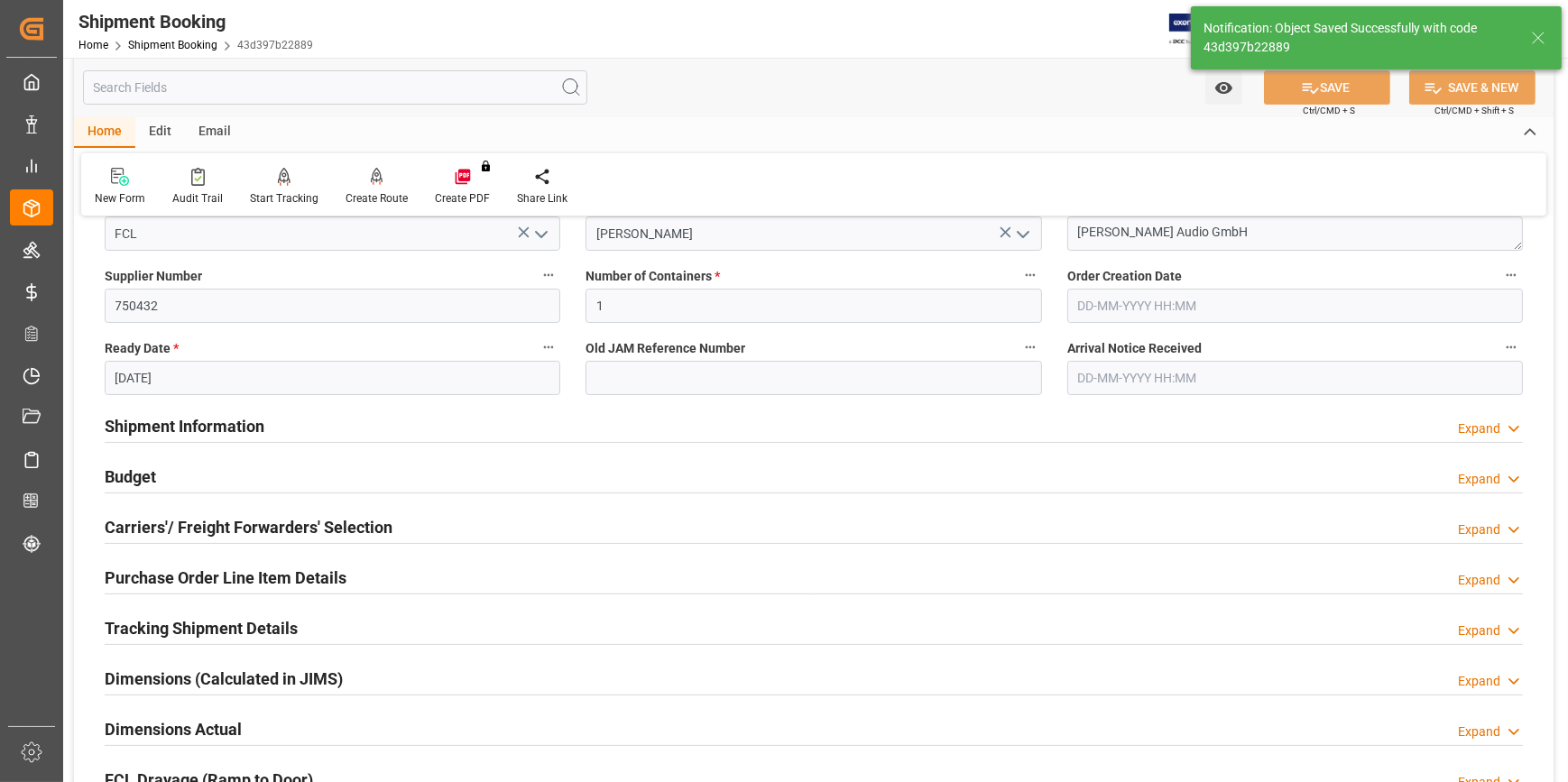
click at [395, 419] on div "Shipment Information Expand" at bounding box center [813, 424] width 1419 height 34
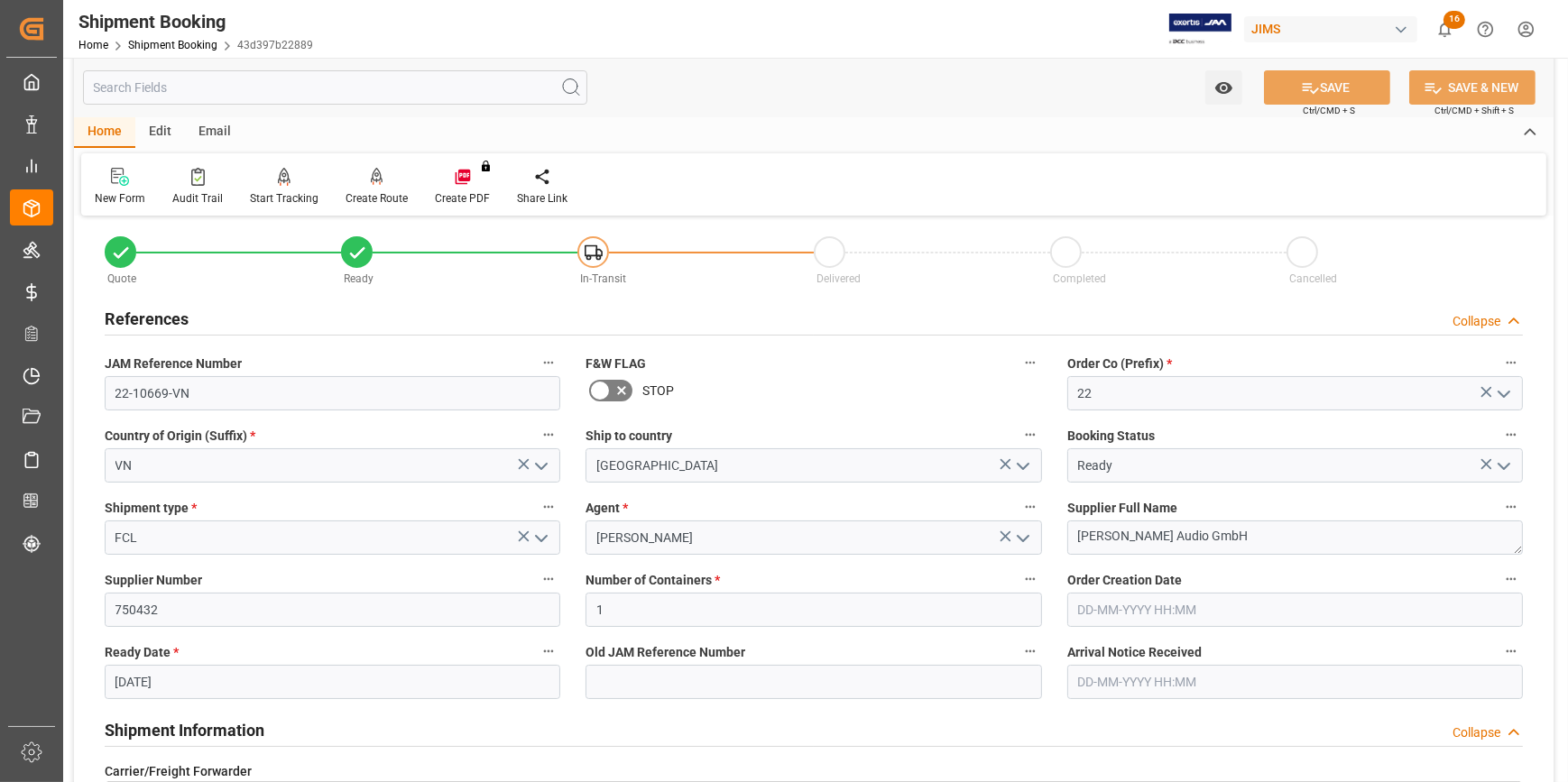
scroll to position [0, 0]
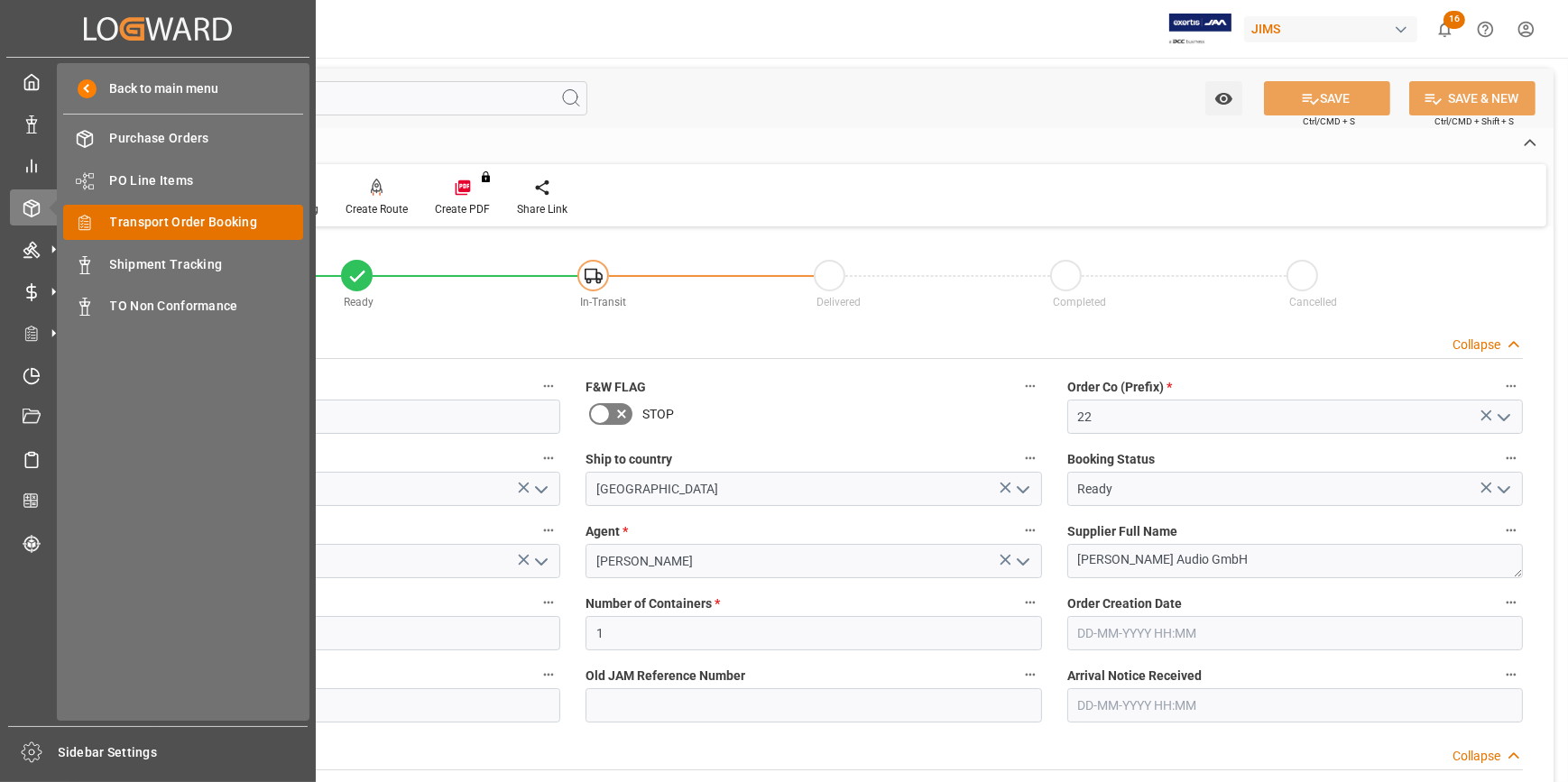
click at [174, 216] on span "Transport Order Booking" at bounding box center [207, 222] width 194 height 19
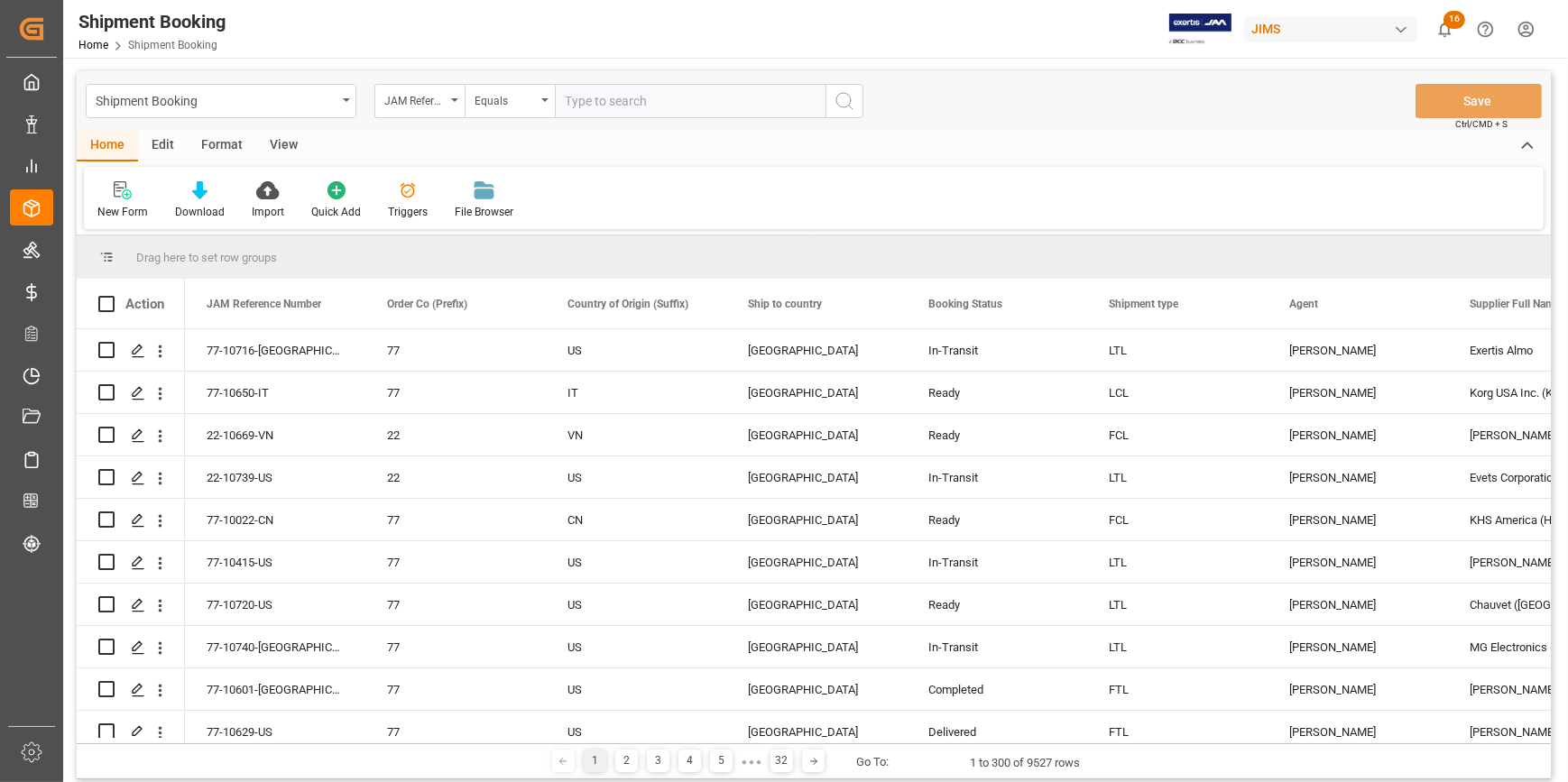
click at [585, 104] on input "text" at bounding box center [690, 101] width 271 height 34
type input "22-10635-VN"
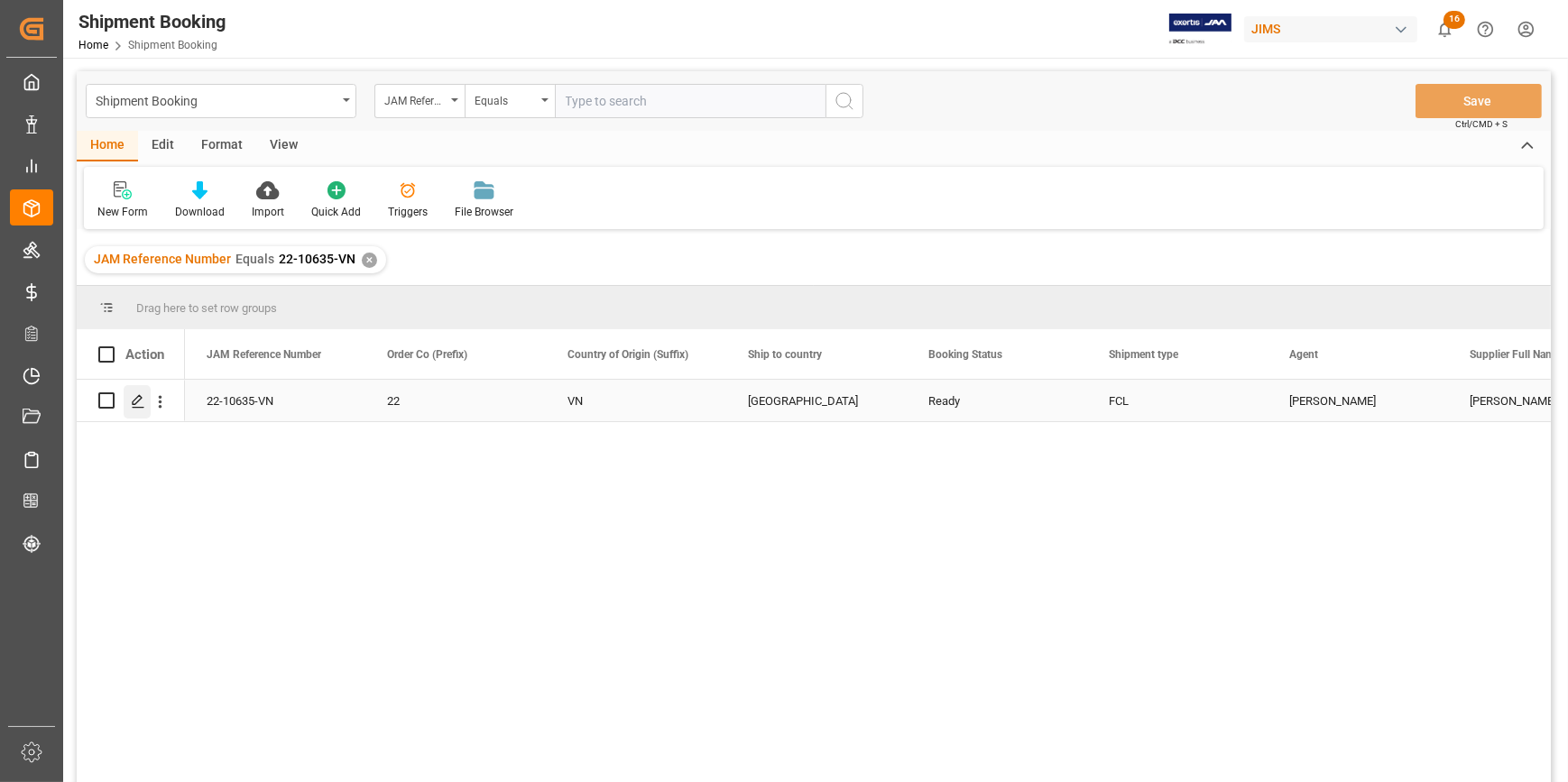
click at [141, 405] on icon "Press SPACE to select this row." at bounding box center [138, 402] width 15 height 15
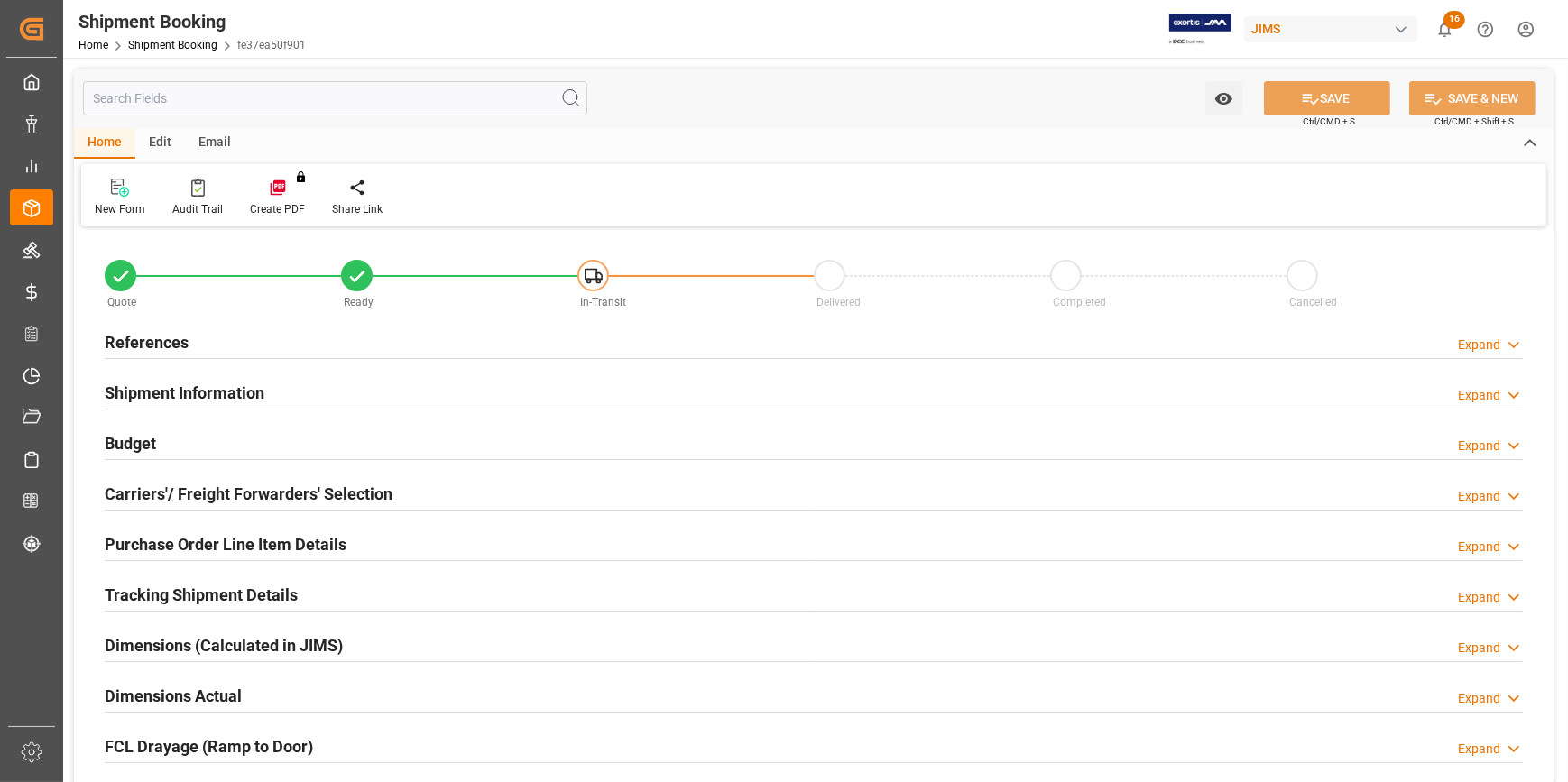
type input "1"
type input "0"
type input "[DATE]"
click at [337, 341] on div "References Expand" at bounding box center [813, 340] width 1419 height 34
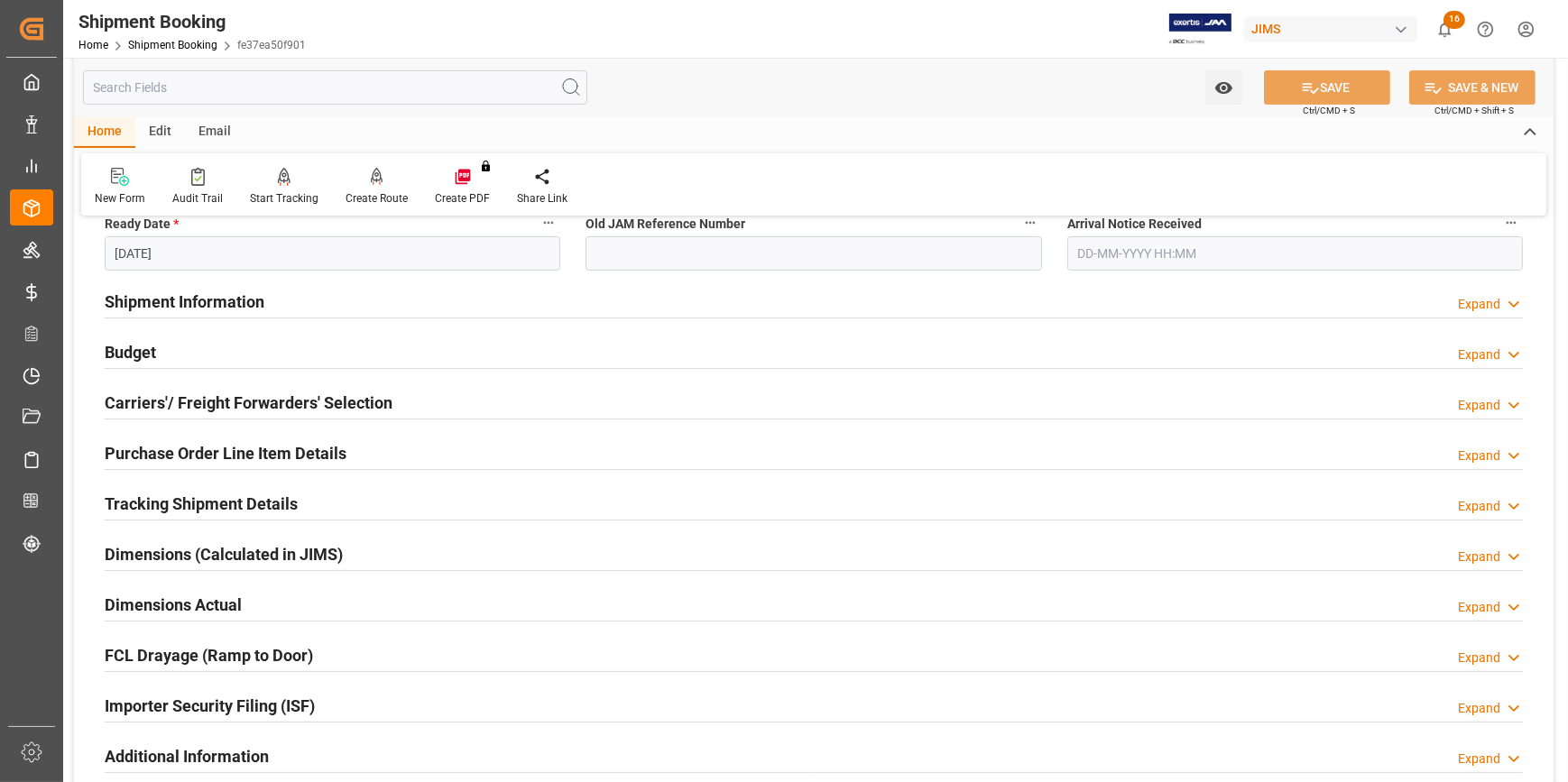
scroll to position [491, 0]
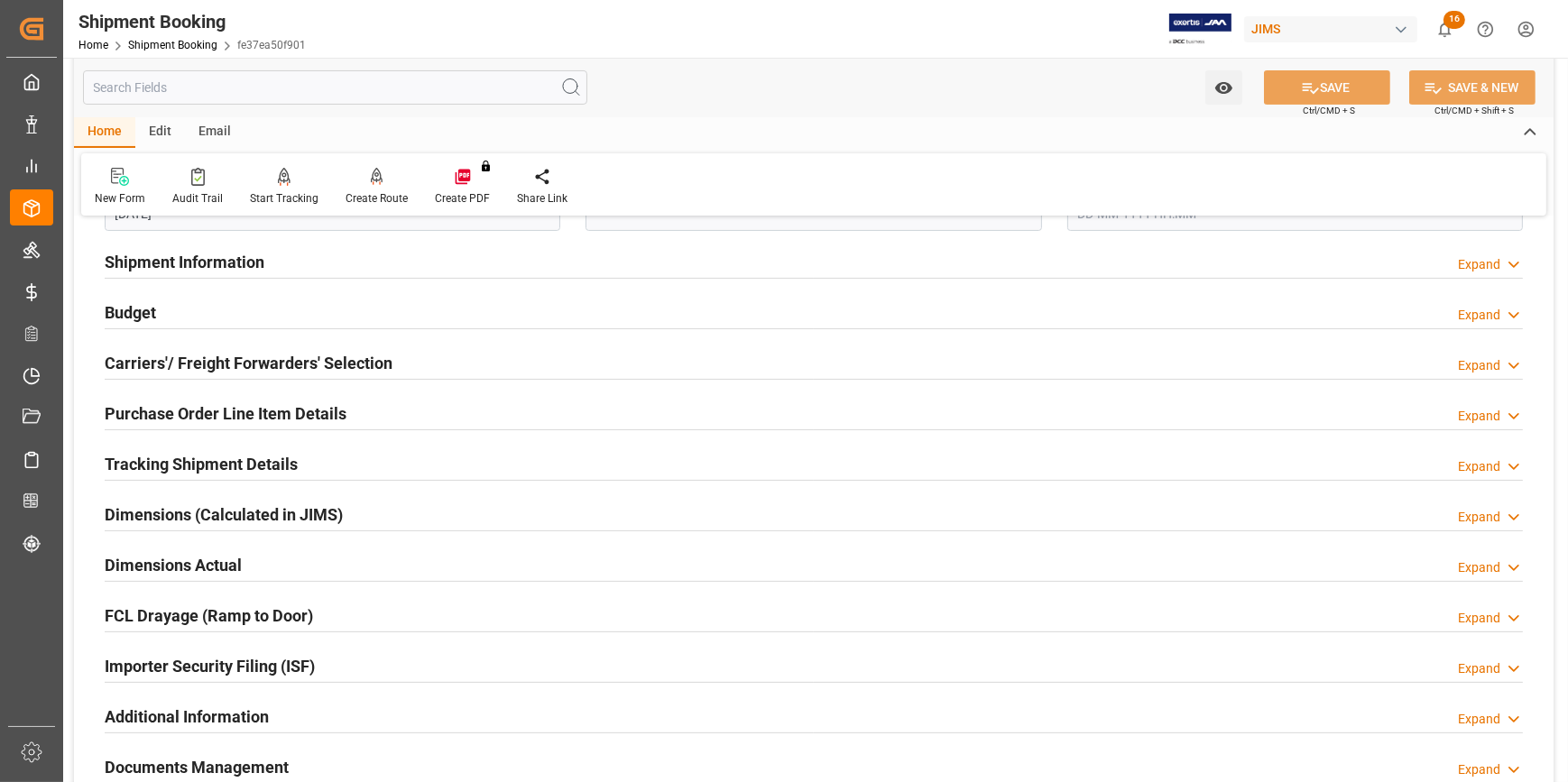
click at [394, 256] on div "Shipment Information Expand" at bounding box center [813, 260] width 1419 height 34
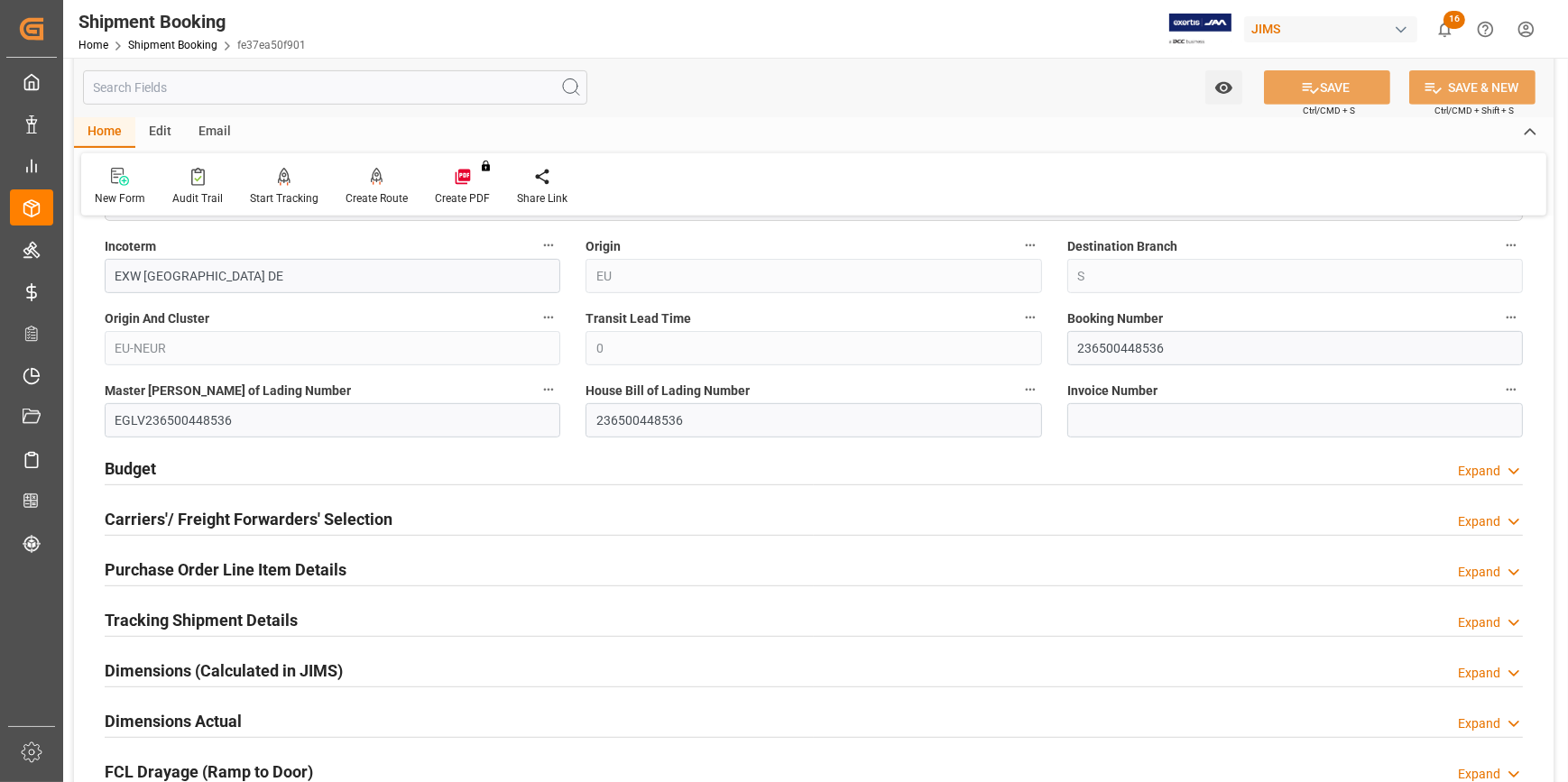
scroll to position [1065, 0]
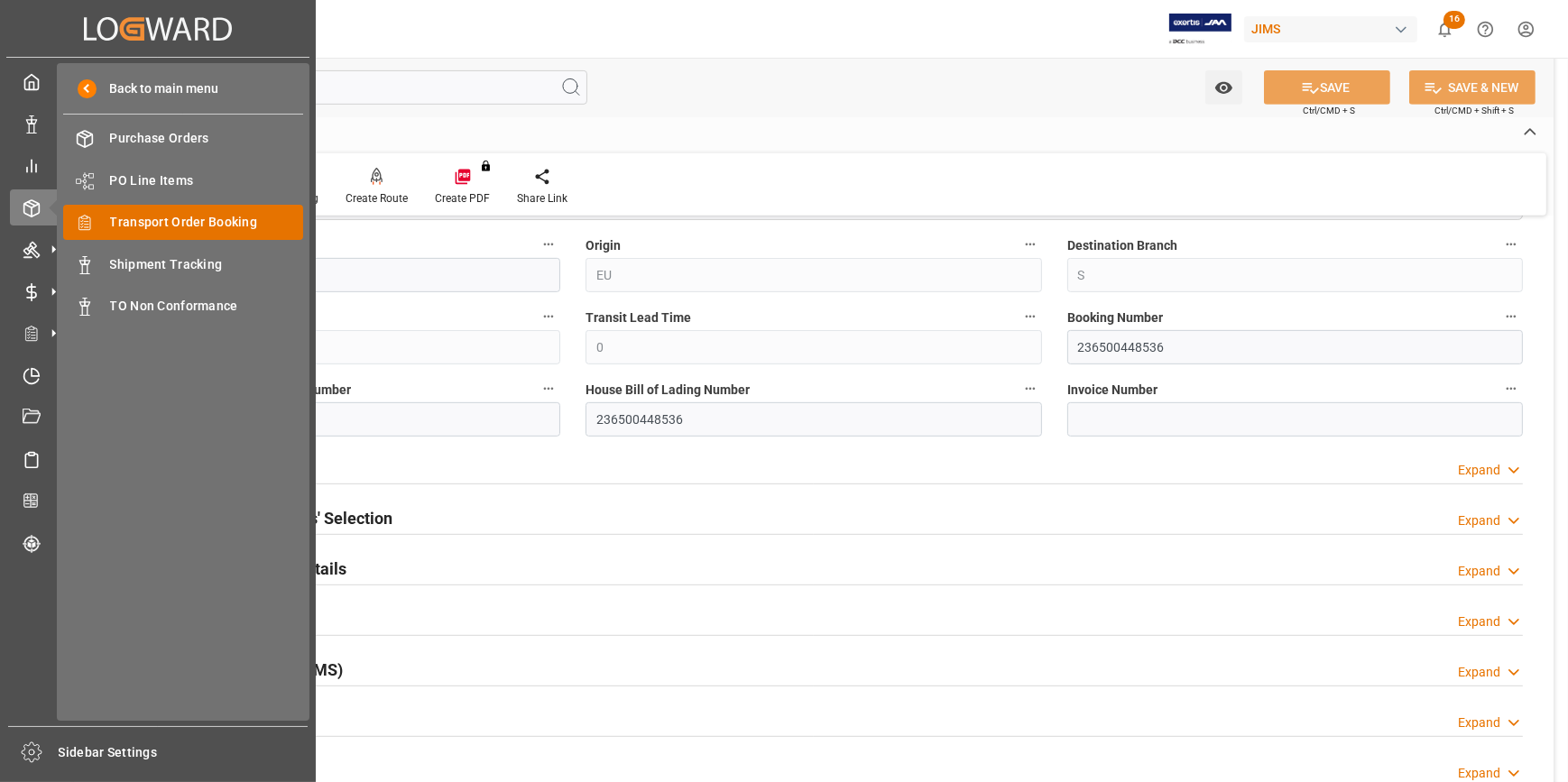
click at [172, 225] on span "Transport Order Booking" at bounding box center [207, 222] width 194 height 19
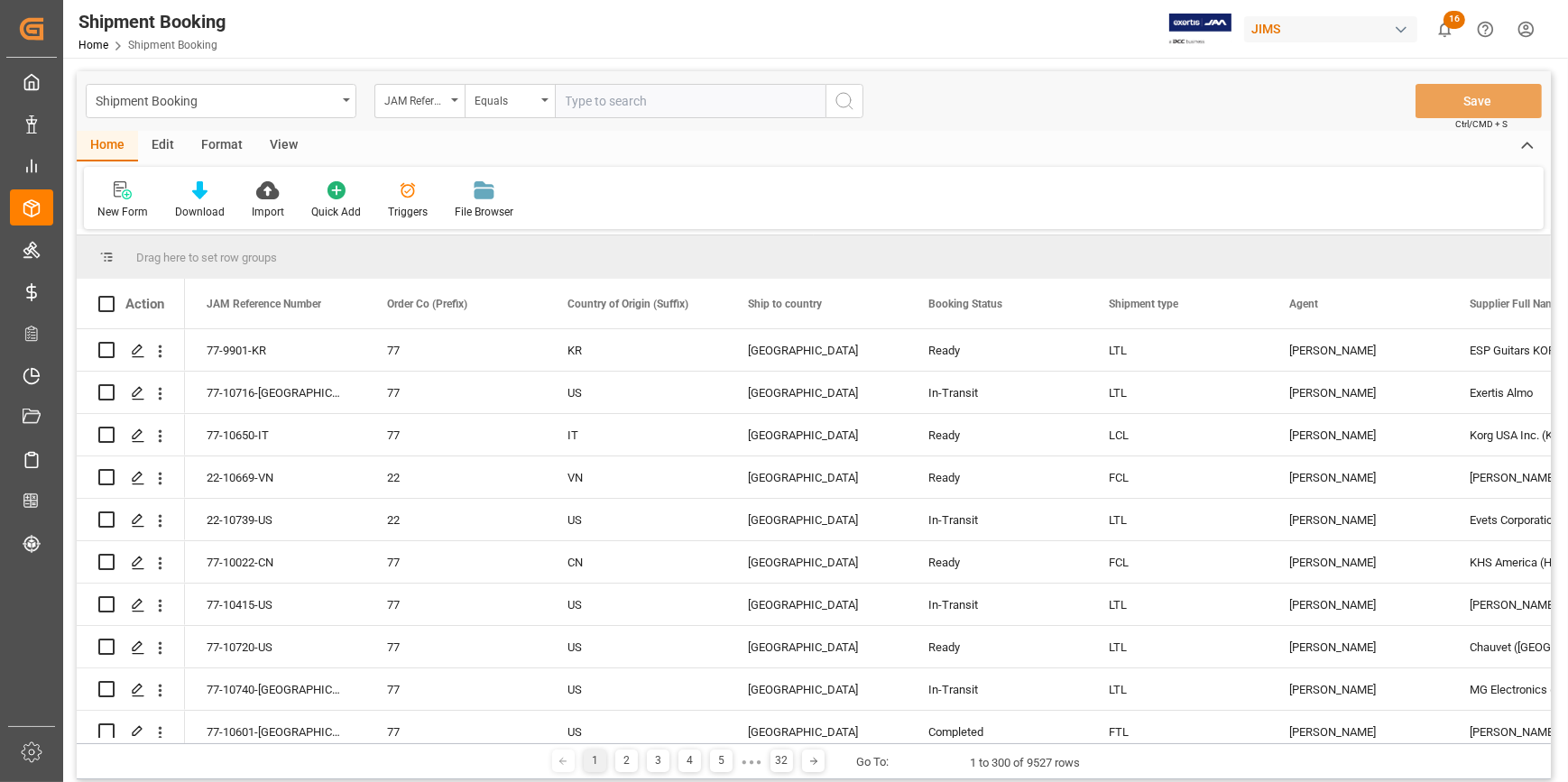
click at [602, 103] on input "text" at bounding box center [690, 101] width 271 height 34
type input "22-10629-VN"
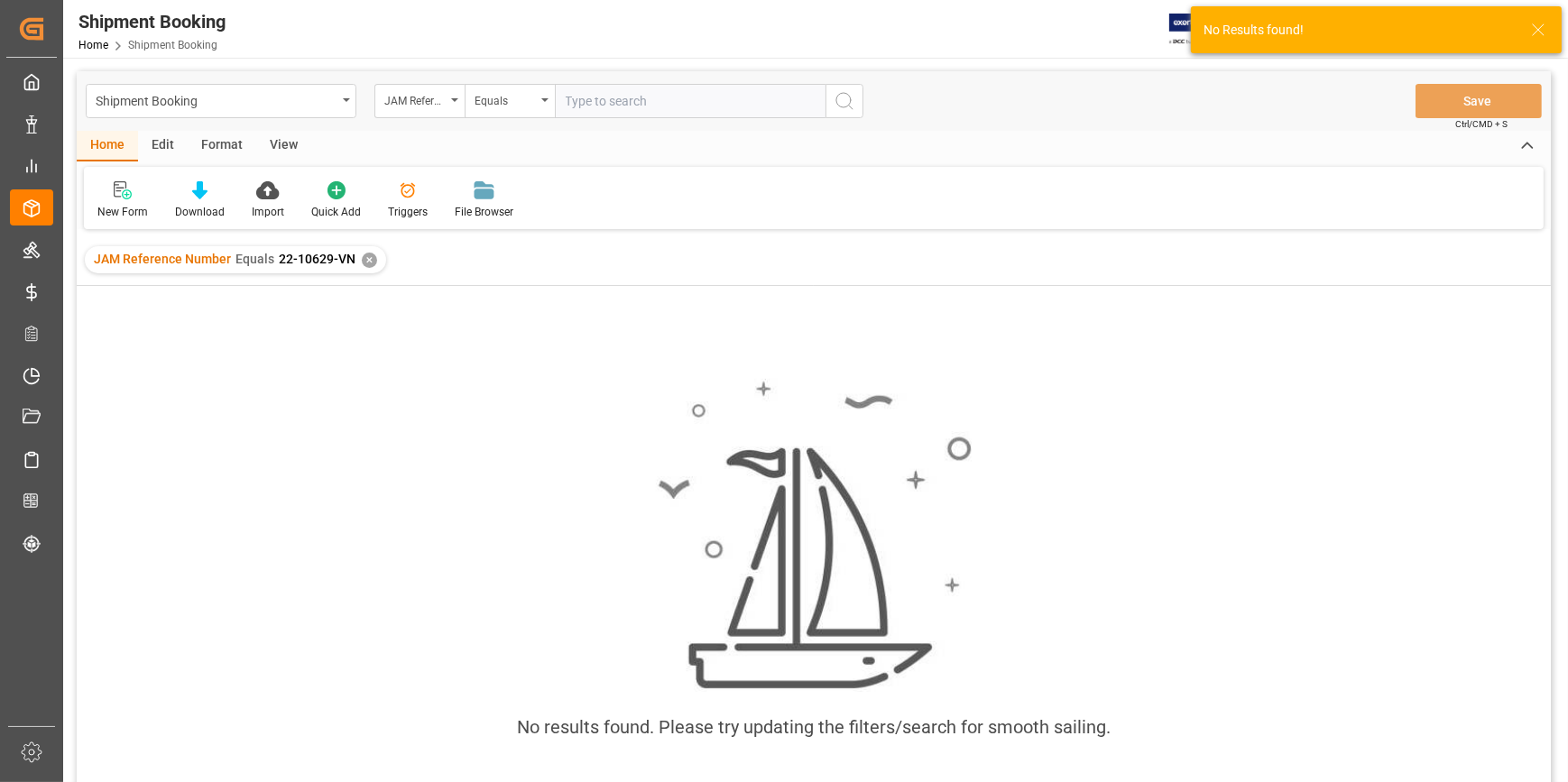
click at [368, 259] on div "✕" at bounding box center [370, 260] width 16 height 16
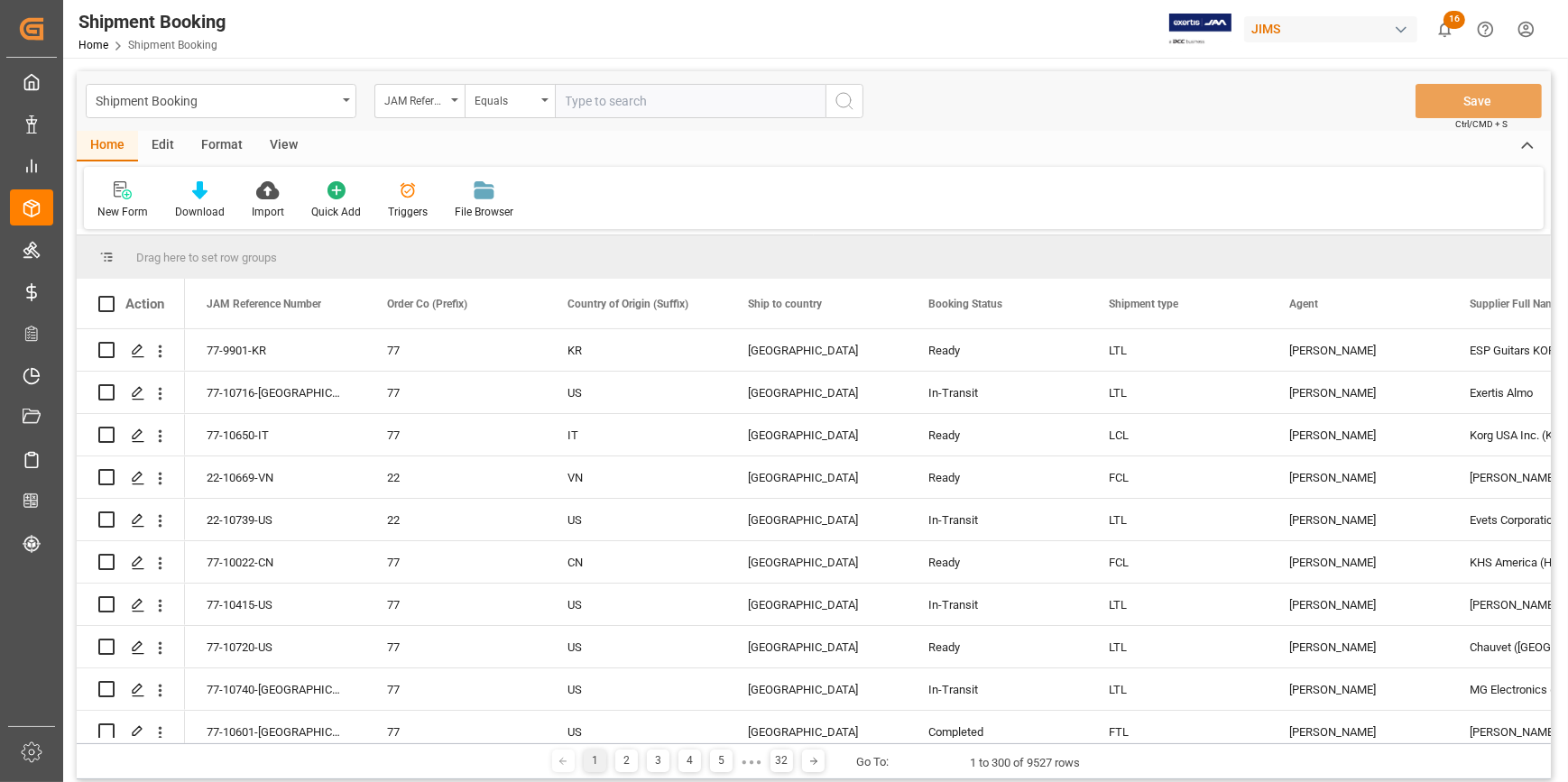
click at [663, 106] on input "text" at bounding box center [690, 101] width 271 height 34
paste input "22-10629-VN"
type input "22-10629-VN"
click at [663, 105] on input "22-10629-VN" at bounding box center [690, 101] width 271 height 34
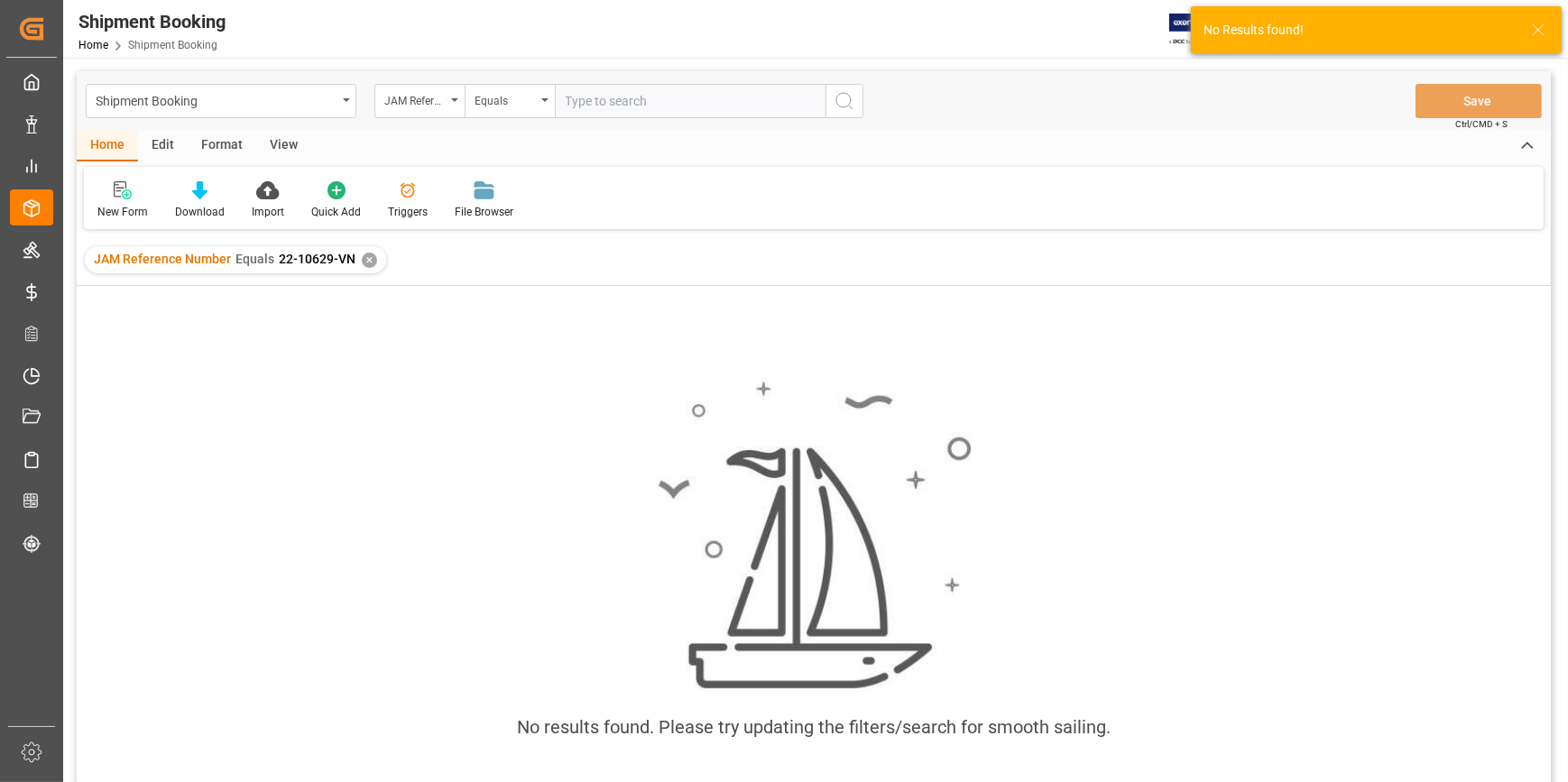
click at [366, 259] on div "✕" at bounding box center [370, 260] width 16 height 16
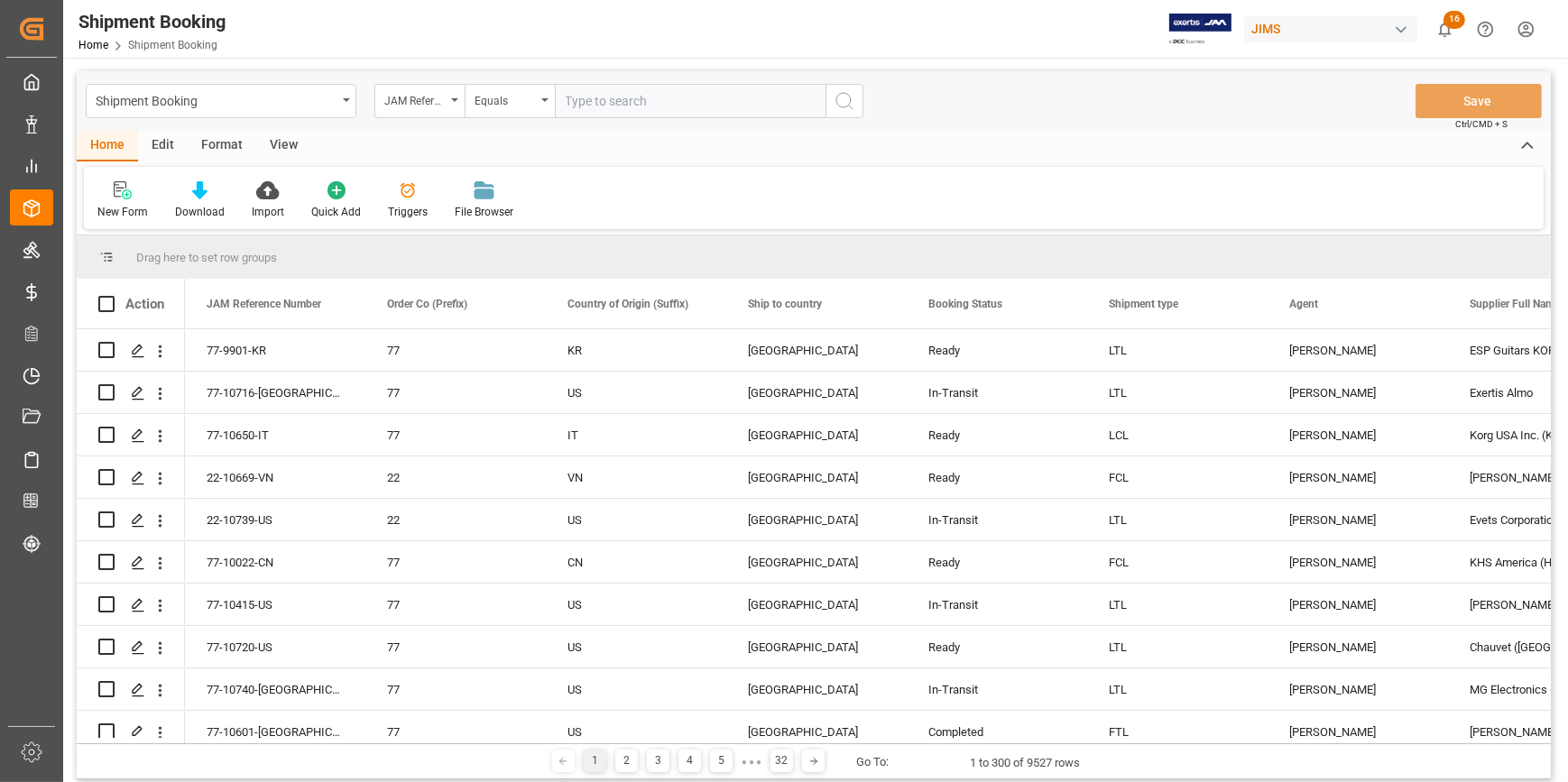
click at [595, 98] on input "text" at bounding box center [690, 101] width 271 height 34
type input "22-10629-VN"
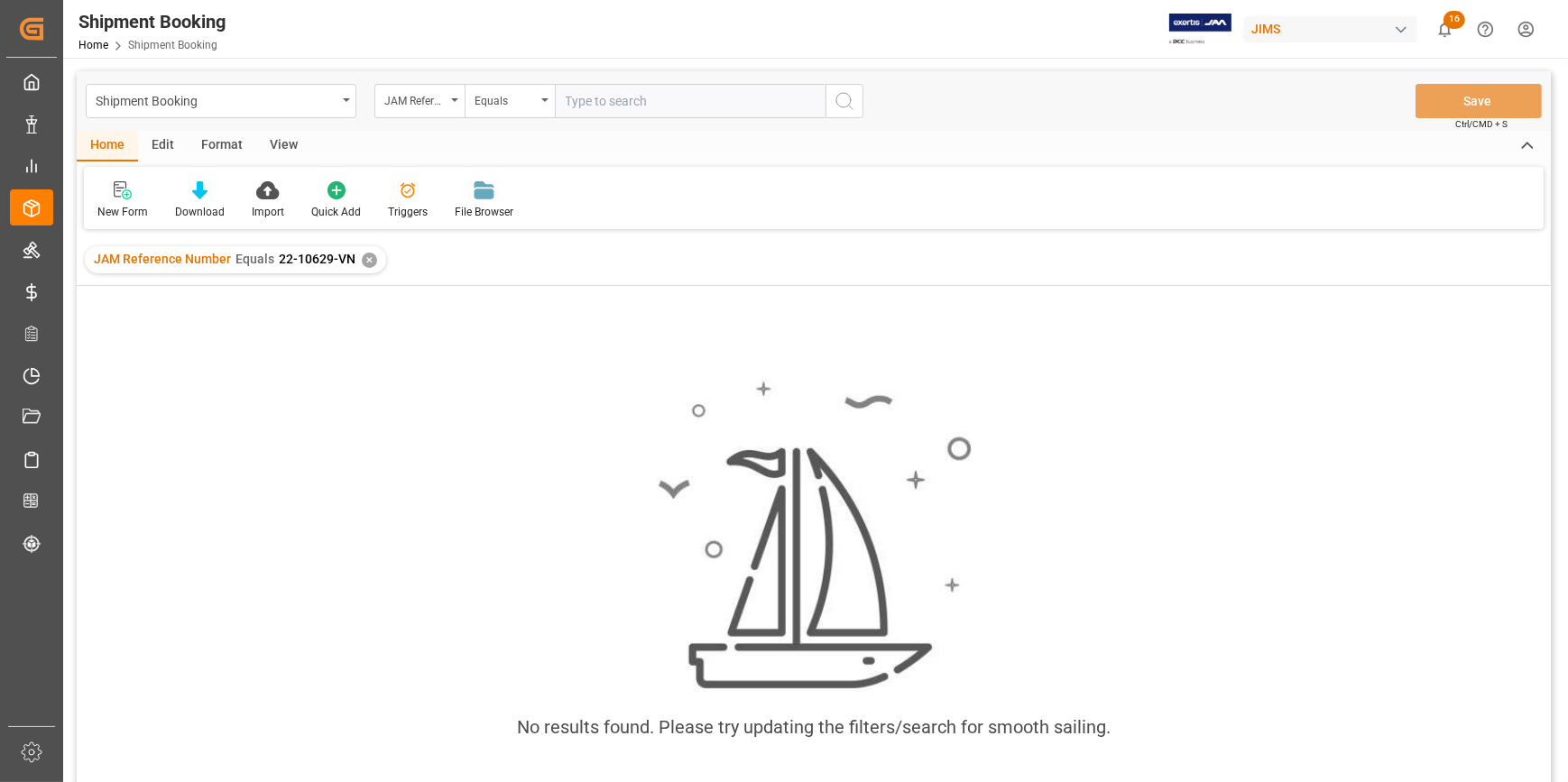
click at [367, 256] on div "✕" at bounding box center [370, 260] width 16 height 16
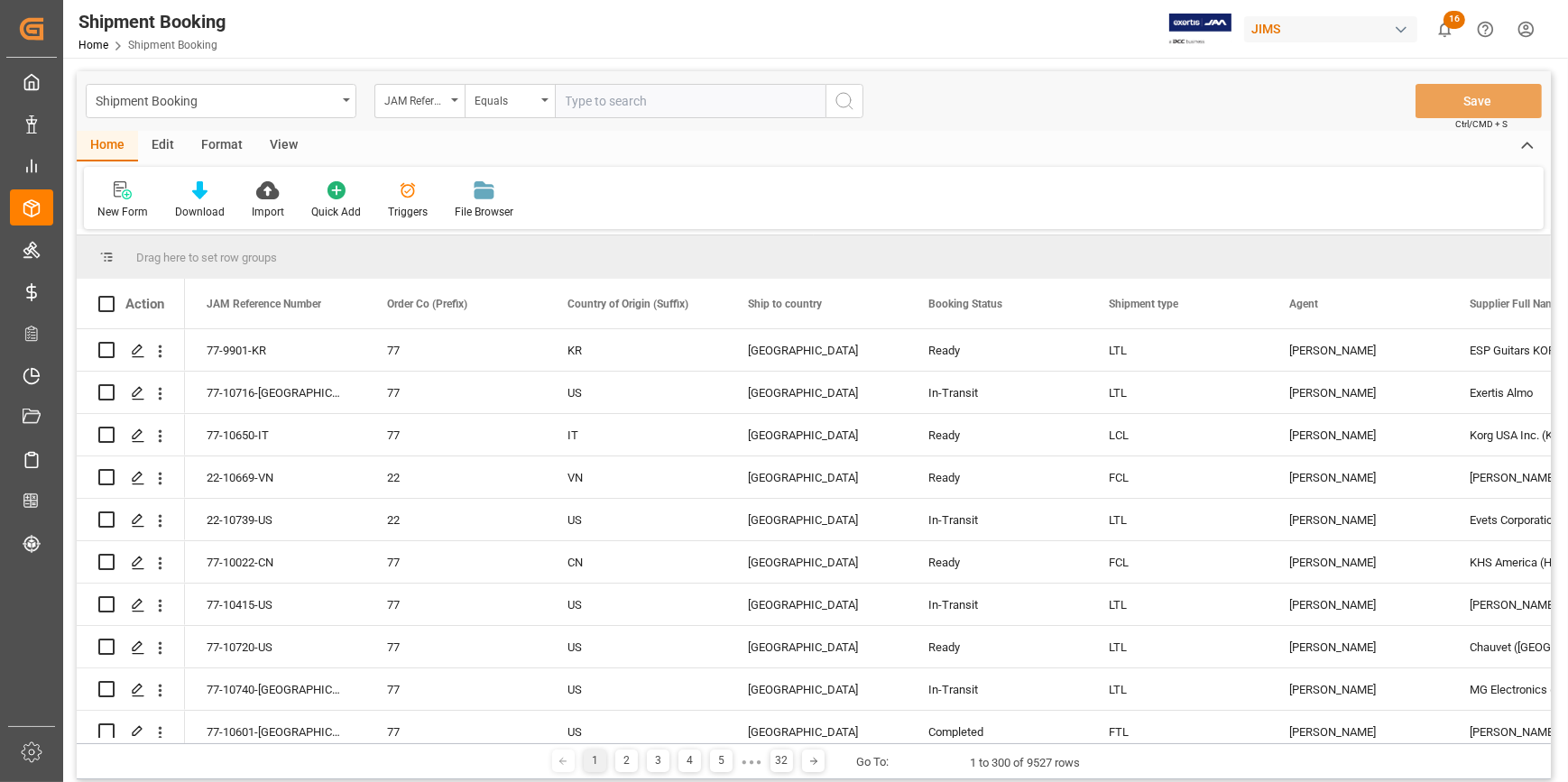
click at [595, 96] on input "text" at bounding box center [690, 101] width 271 height 34
type input "22-10629-VN"
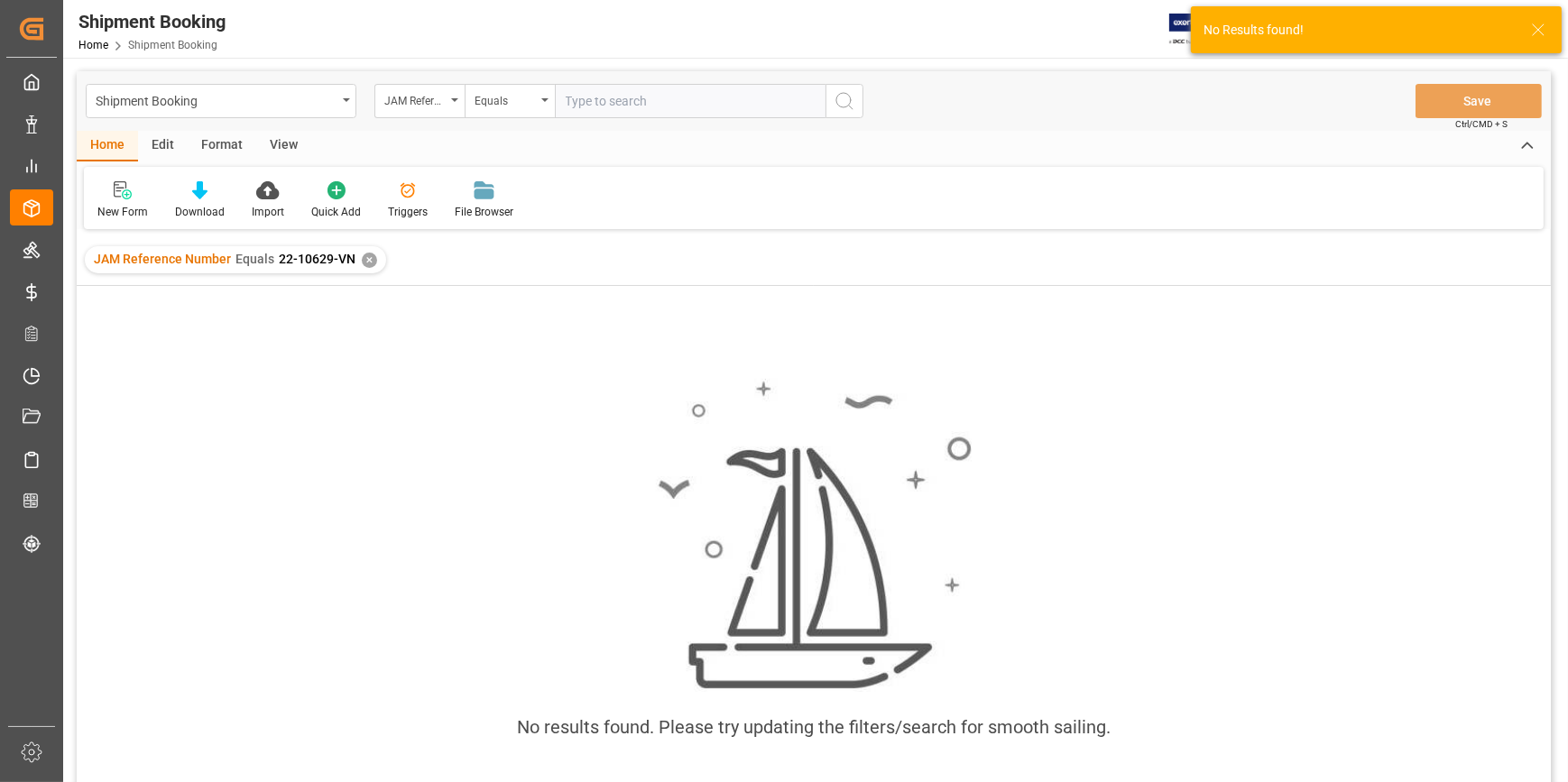
click at [362, 257] on div "✕" at bounding box center [370, 260] width 16 height 16
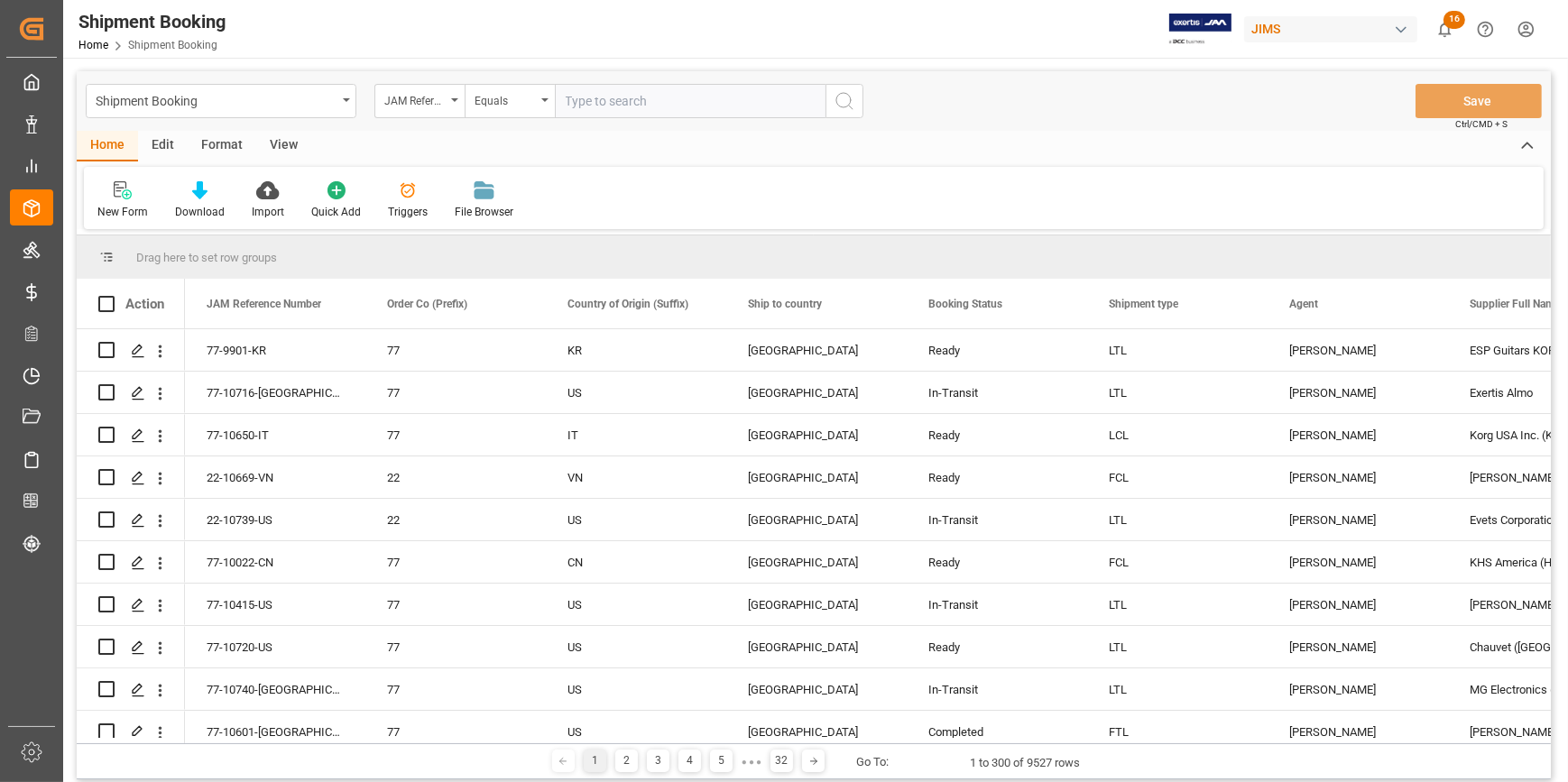
click at [597, 94] on input "text" at bounding box center [690, 101] width 271 height 34
paste input "22-10629-VN"
type input "22-10629-VN"
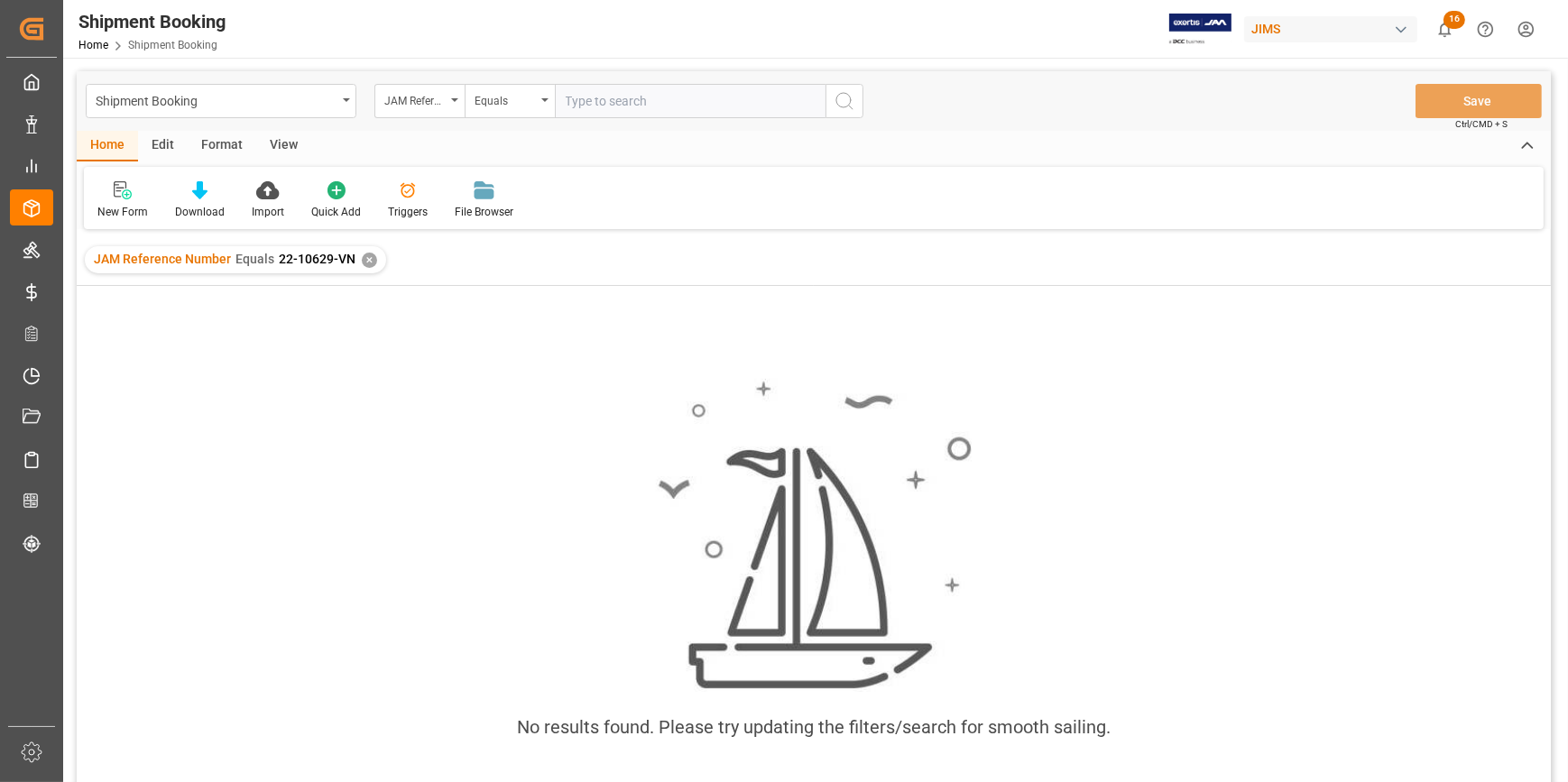
click at [370, 261] on div "✕" at bounding box center [370, 260] width 16 height 16
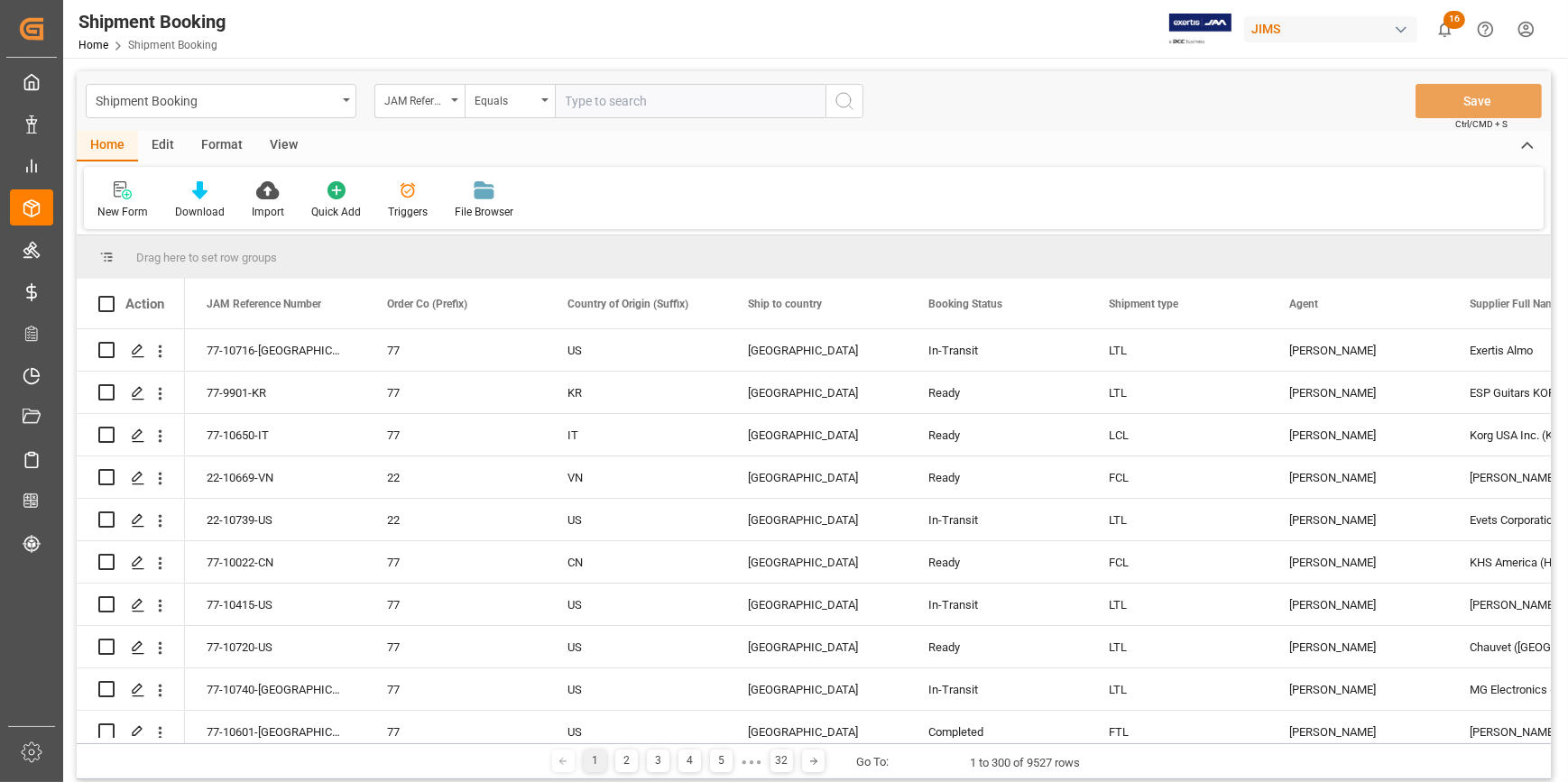
click at [602, 86] on input "text" at bounding box center [690, 101] width 271 height 34
type input "22-10629-vn"
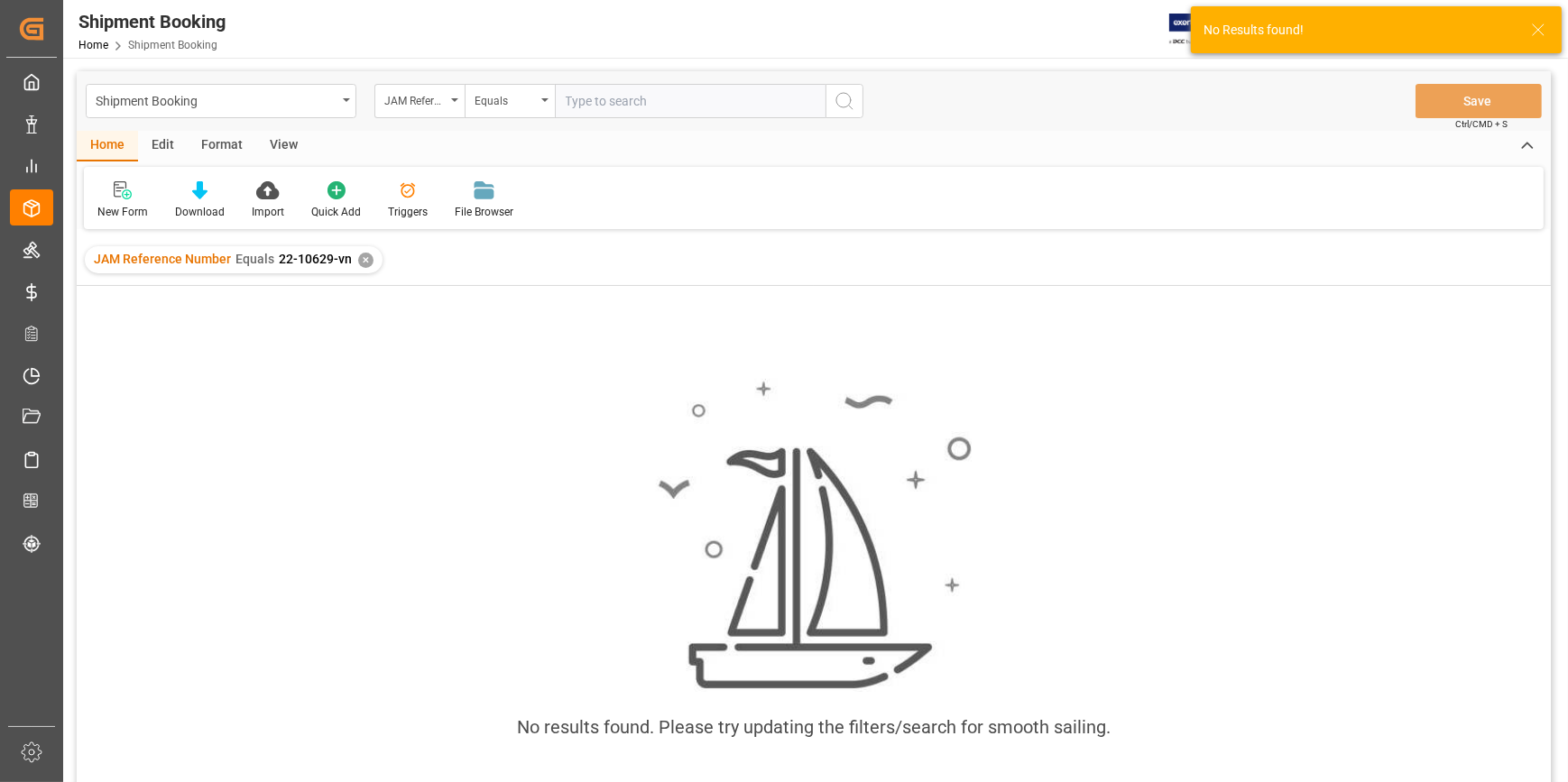
click at [360, 259] on div "✕" at bounding box center [366, 260] width 16 height 16
